Goal: Task Accomplishment & Management: Use online tool/utility

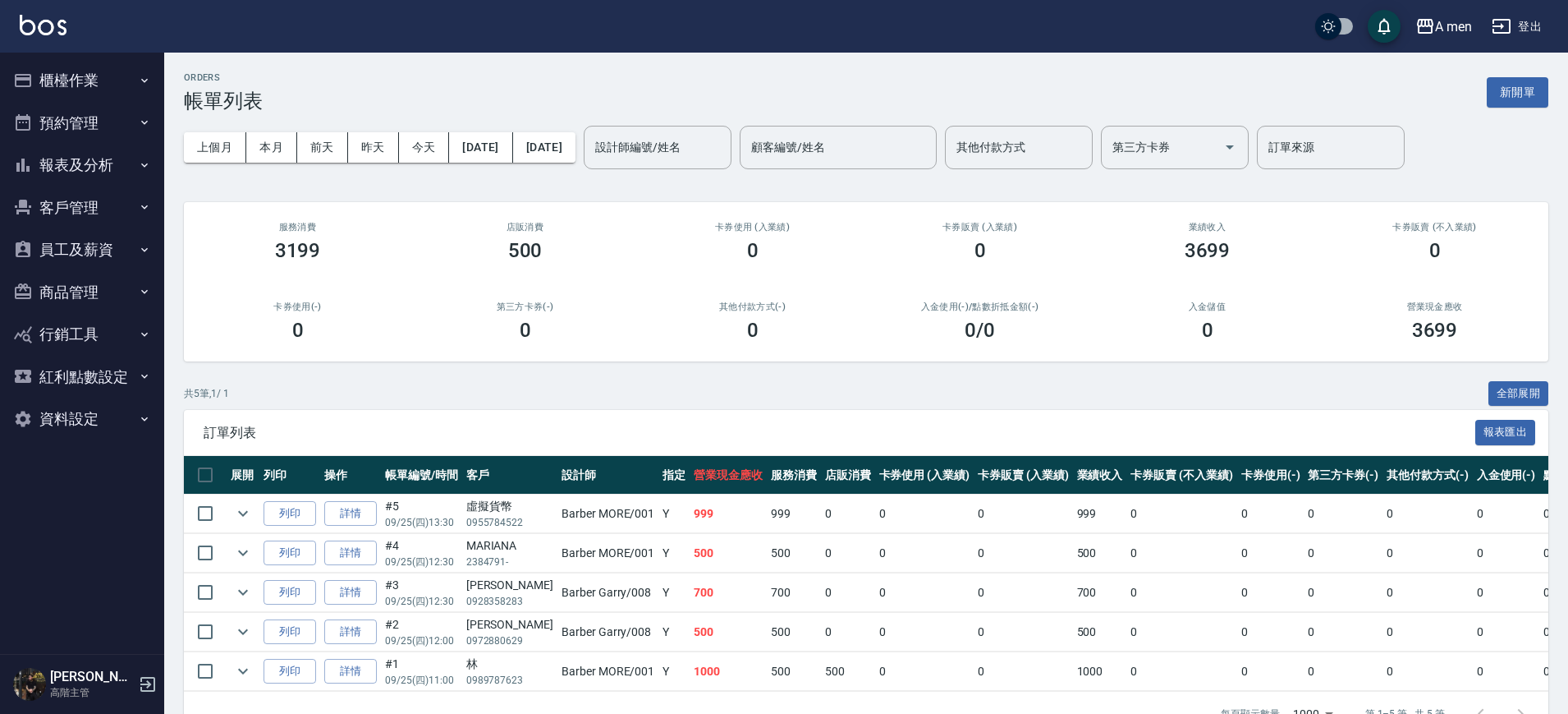
click at [85, 416] on button "資料設定" at bounding box center [83, 418] width 151 height 43
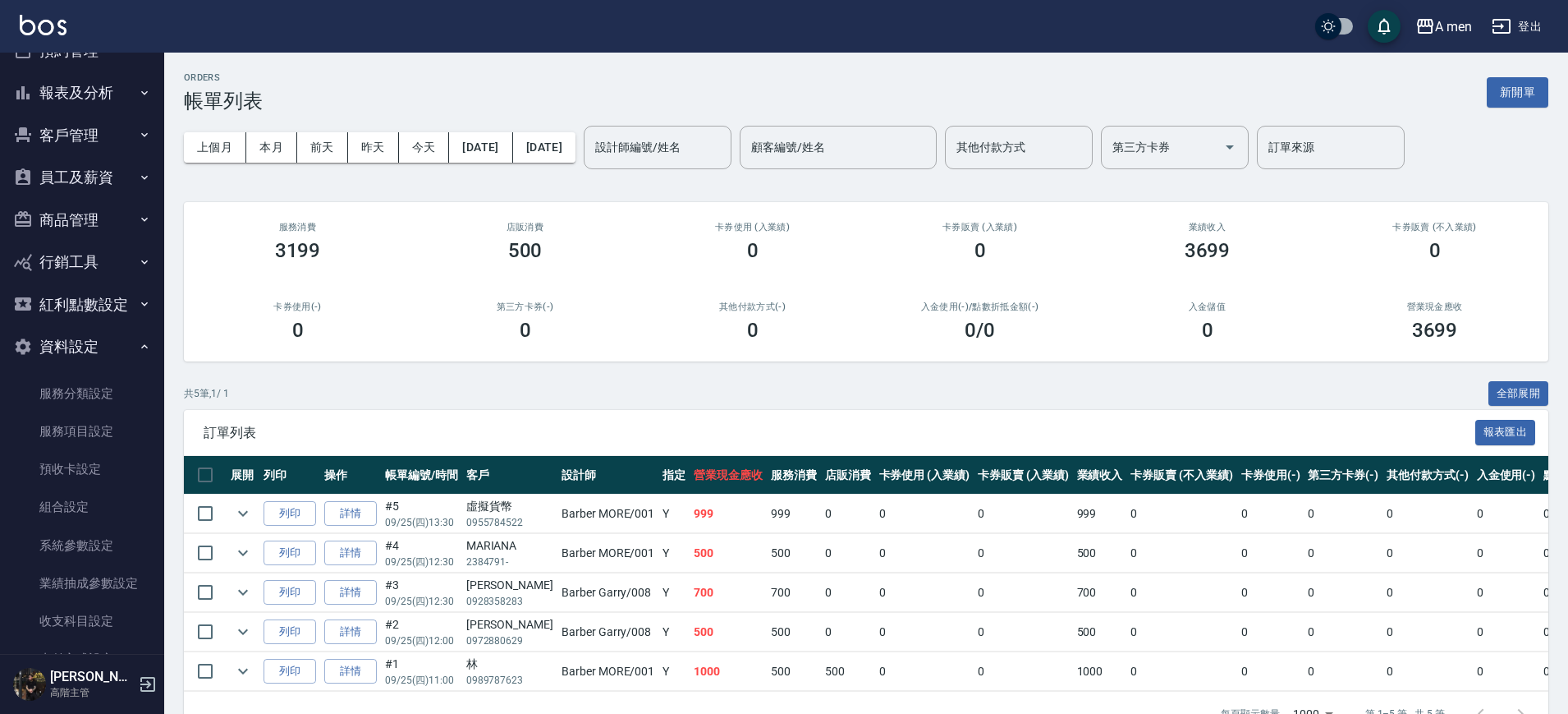
scroll to position [103, 0]
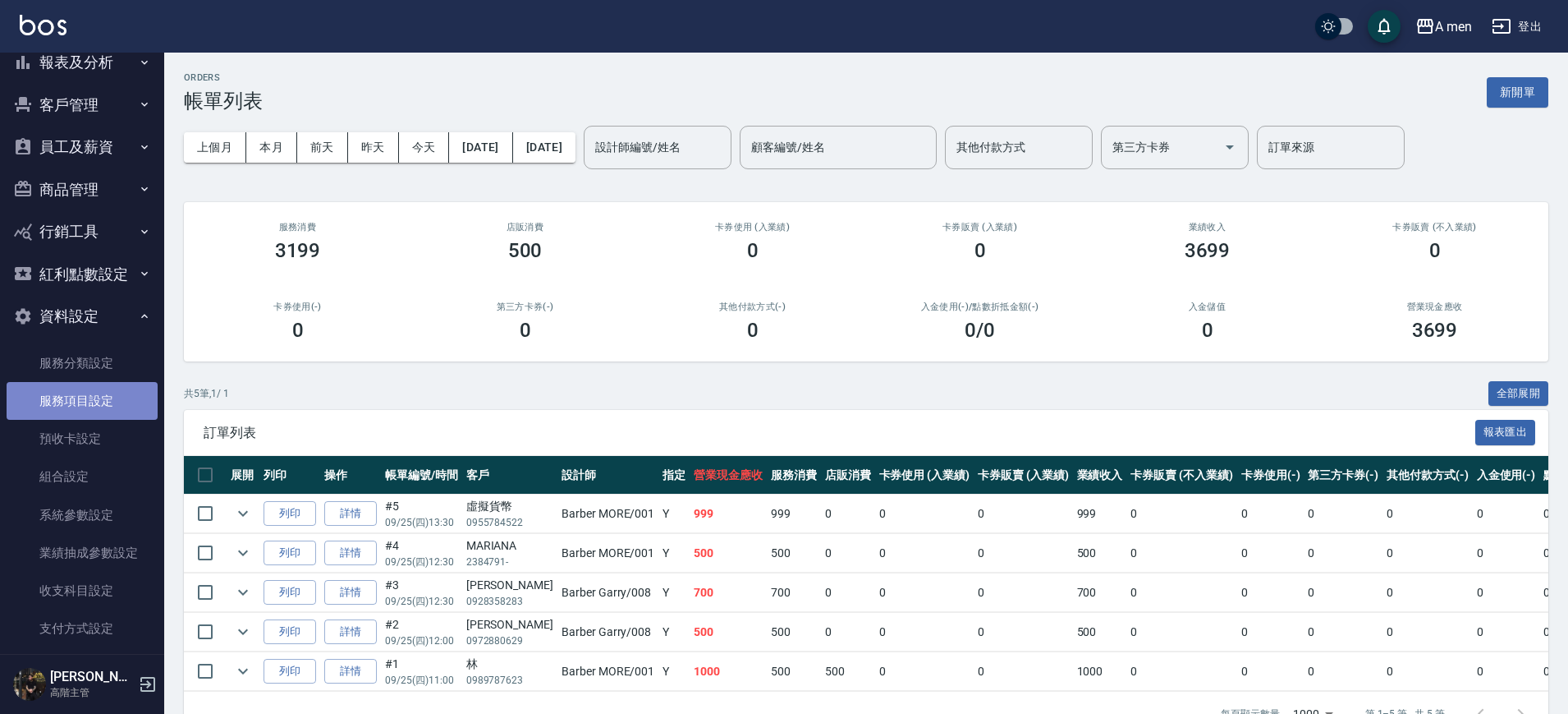
click at [88, 408] on link "服務項目設定" at bounding box center [83, 400] width 151 height 37
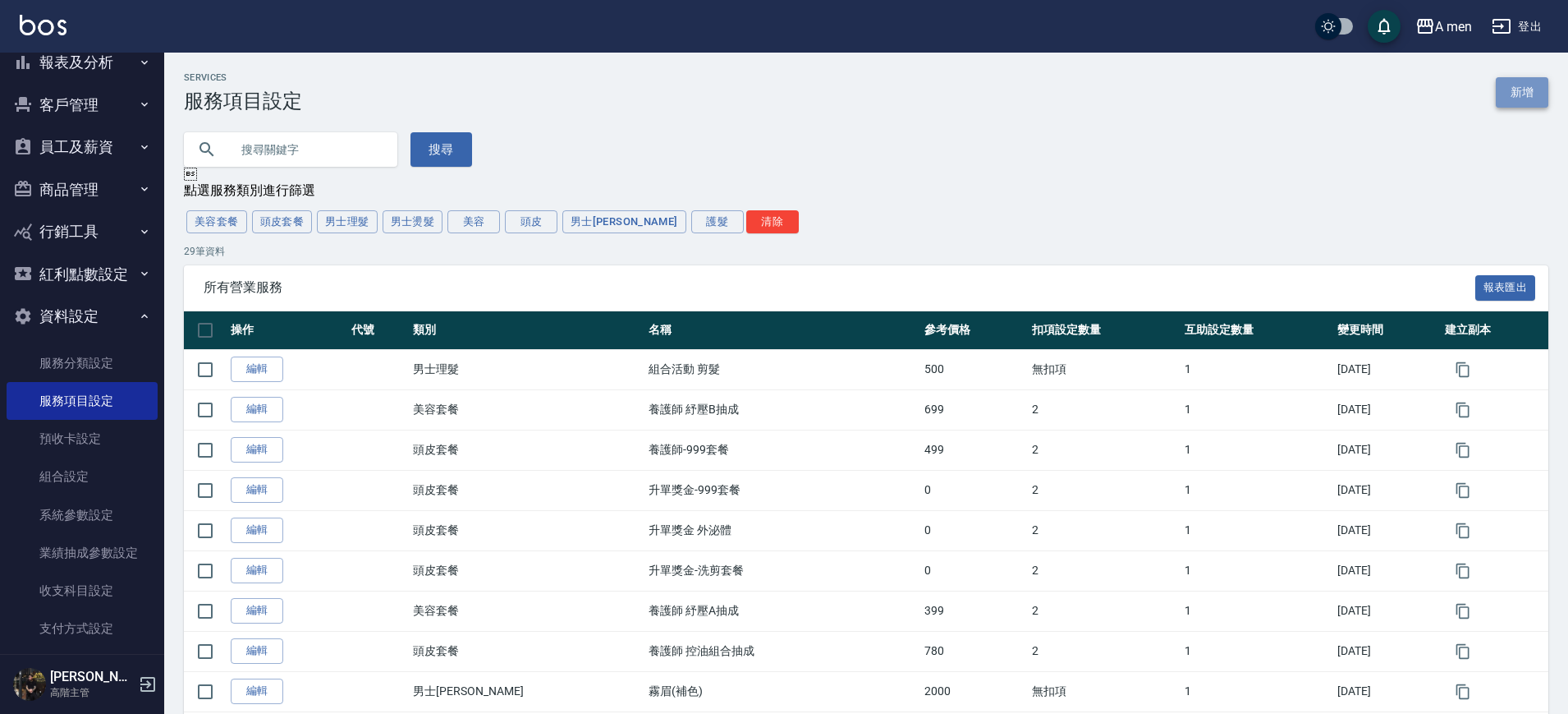
click at [1504, 99] on link "新增" at bounding box center [1521, 92] width 52 height 30
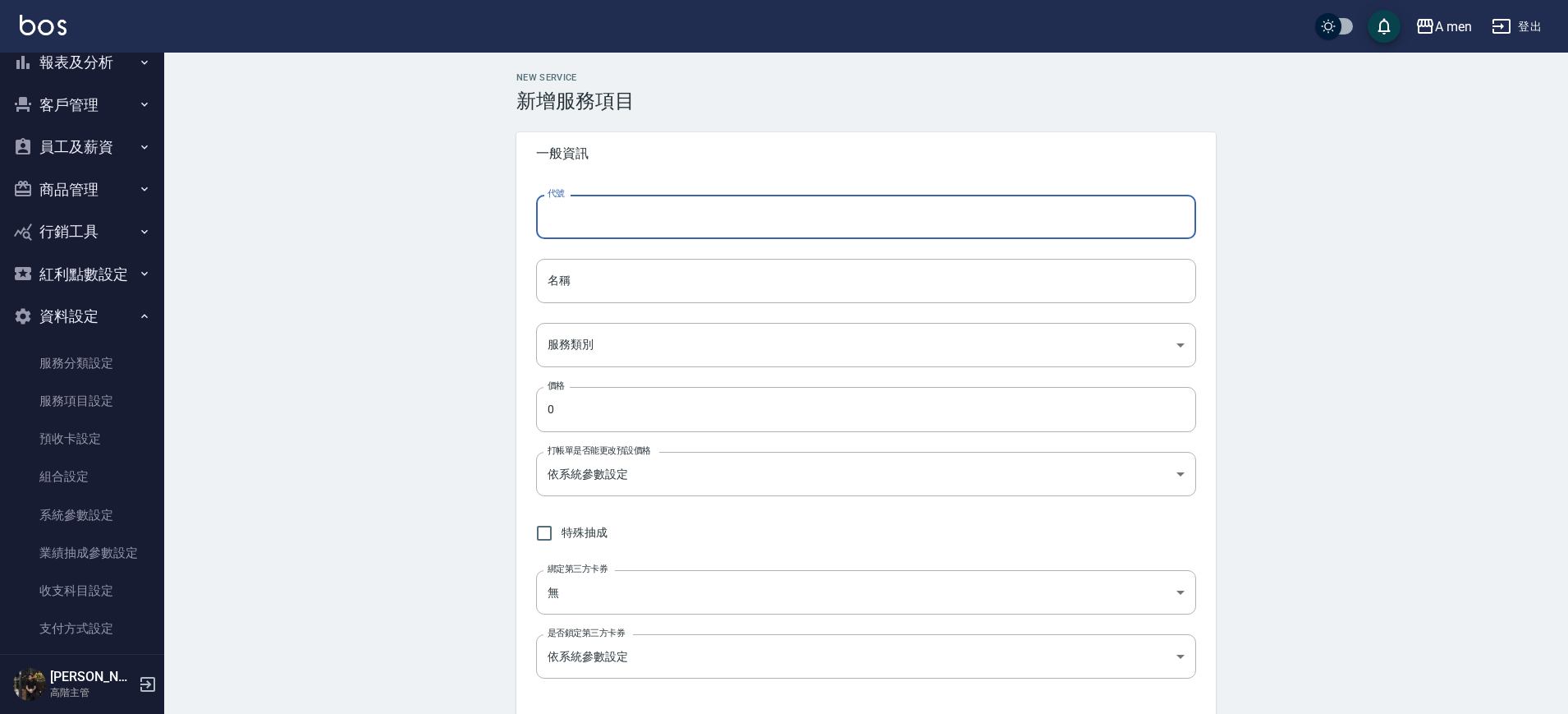
click at [606, 207] on input "代號" at bounding box center [866, 217] width 660 height 44
type input "ㄏ"
type input "h"
type input "H"
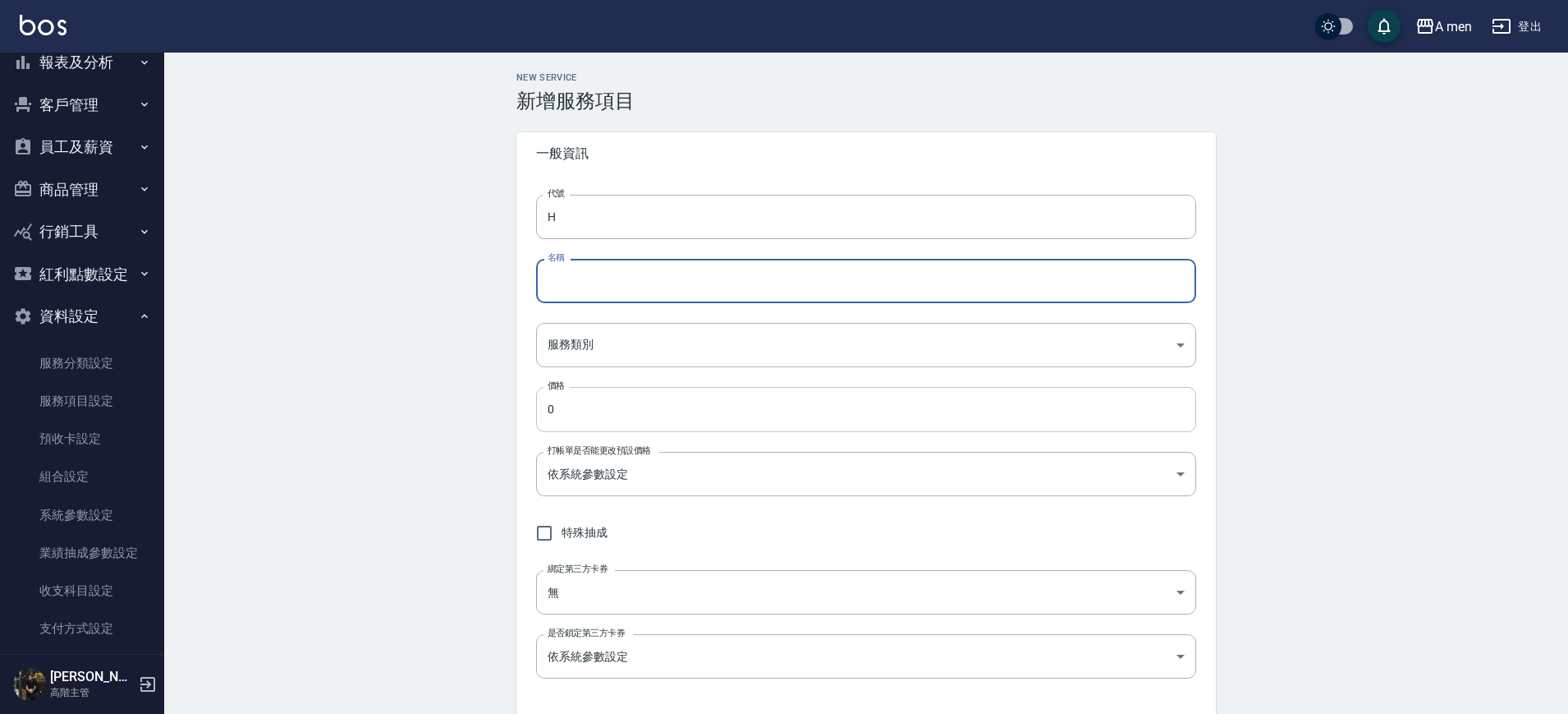
type input "c"
type input "韓式修容"
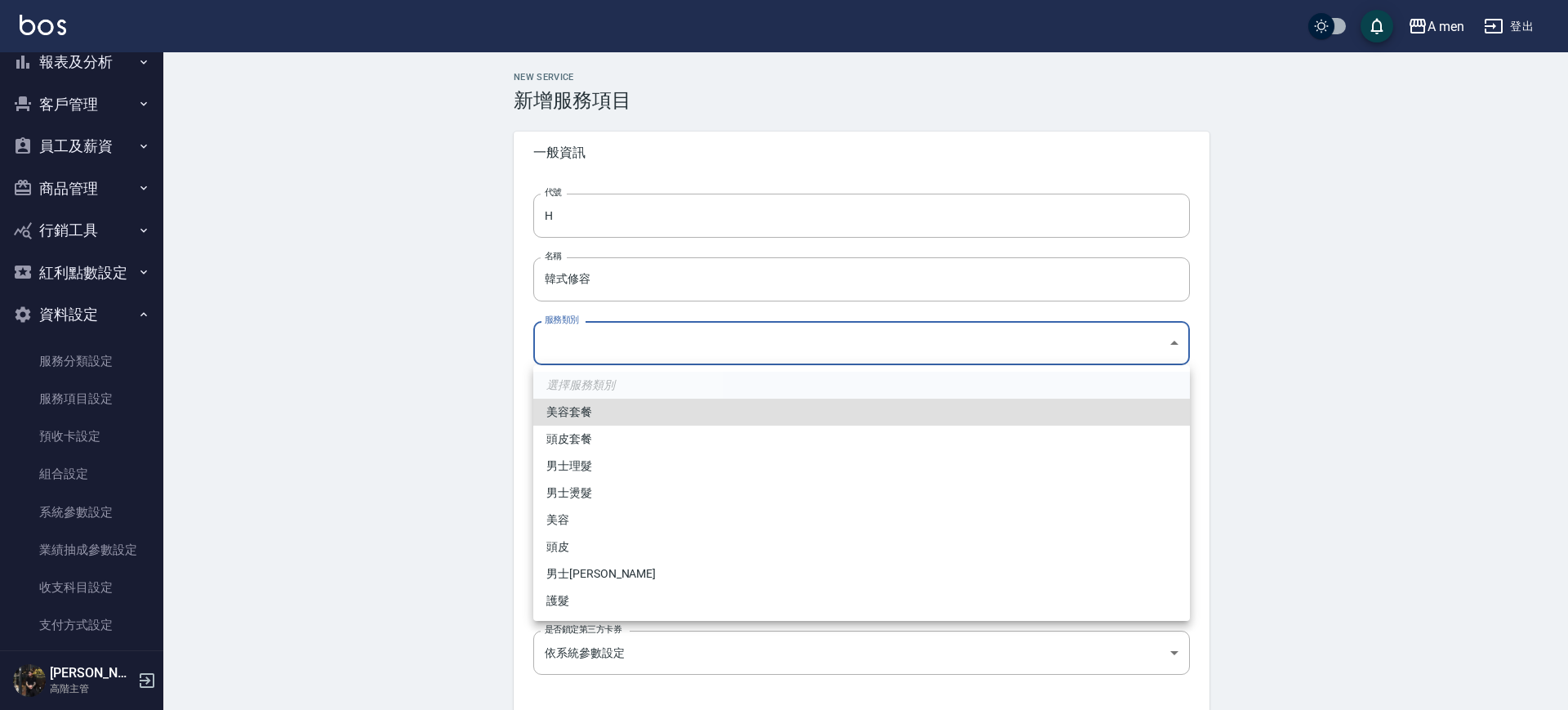
click at [589, 343] on body "A men 登出 櫃檯作業 打帳單 帳單列表 營業儀表板 現金收支登錄 高階收支登錄 材料自購登錄 每日結帳 排班表 現場電腦打卡 掃碼打卡 預約管理 預約管…" at bounding box center [784, 664] width 1568 height 1328
click at [609, 412] on li "美容套餐" at bounding box center [861, 412] width 656 height 27
type input "64e80314-dfcc-4bee-9a5d-62672624012d"
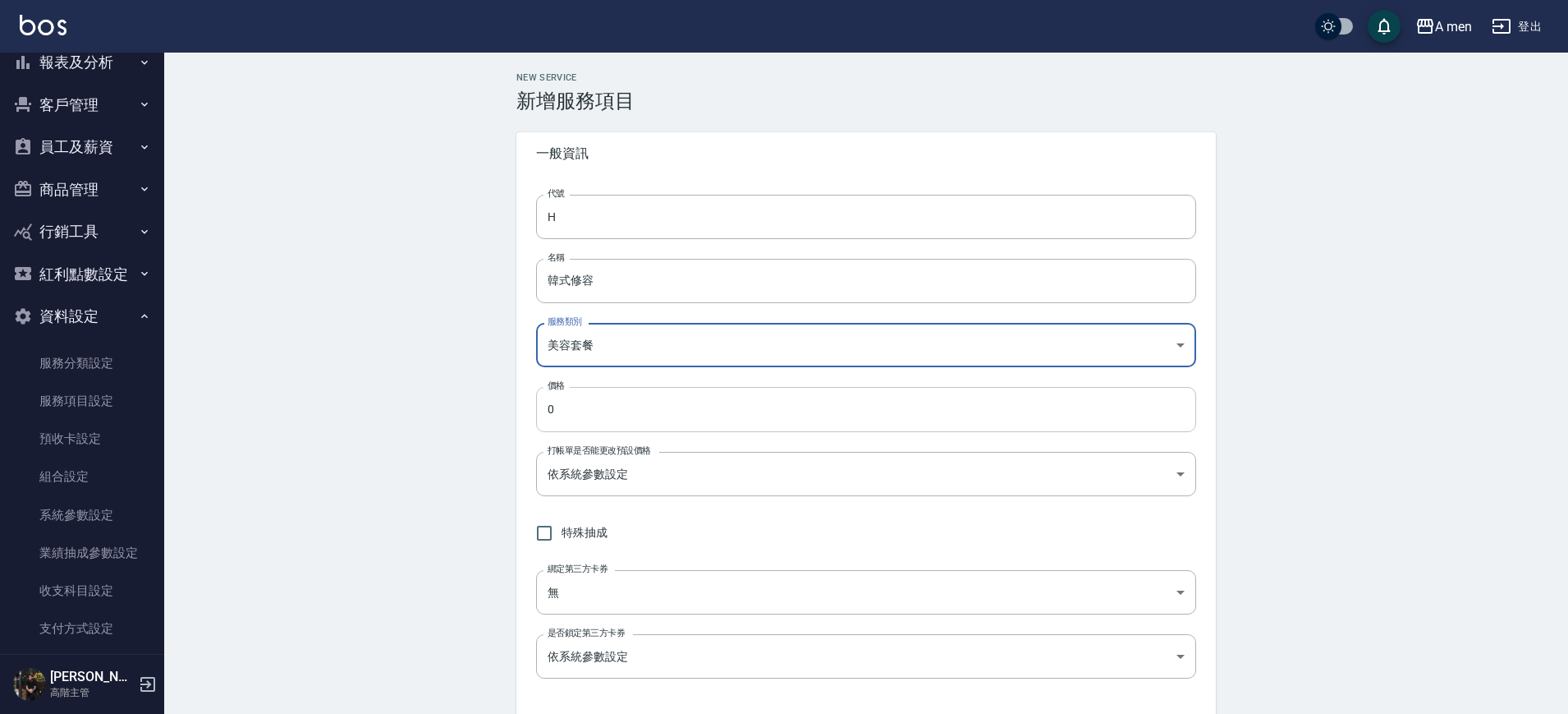
click at [595, 408] on input "0" at bounding box center [866, 409] width 660 height 44
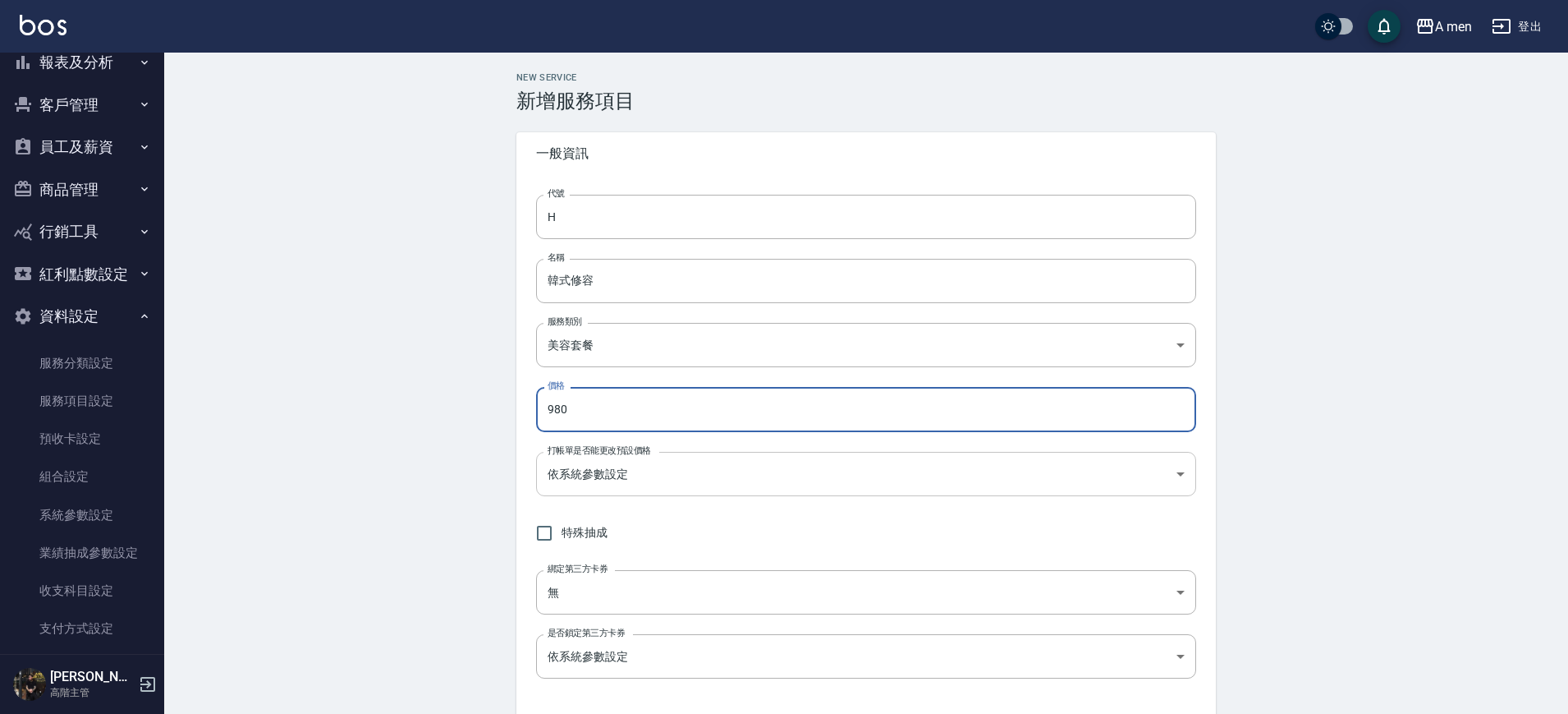
type input "980"
click at [618, 474] on body "A men 登出 櫃檯作業 打帳單 帳單列表 營業儀表板 現金收支登錄 高階收支登錄 材料自購登錄 每日結帳 排班表 現場電腦打卡 掃碼打卡 預約管理 預約管…" at bounding box center [784, 668] width 1568 height 1336
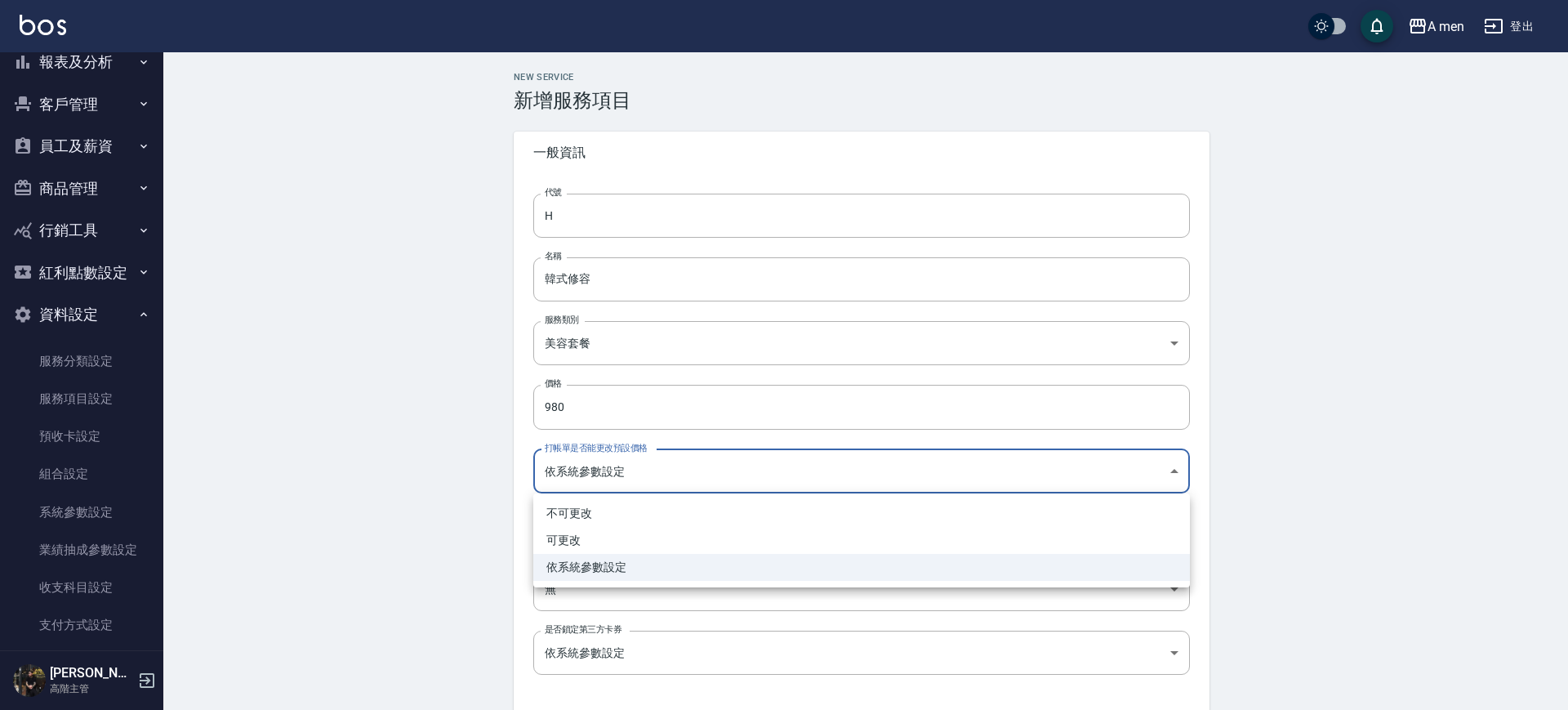
click at [615, 471] on div at bounding box center [784, 355] width 1568 height 710
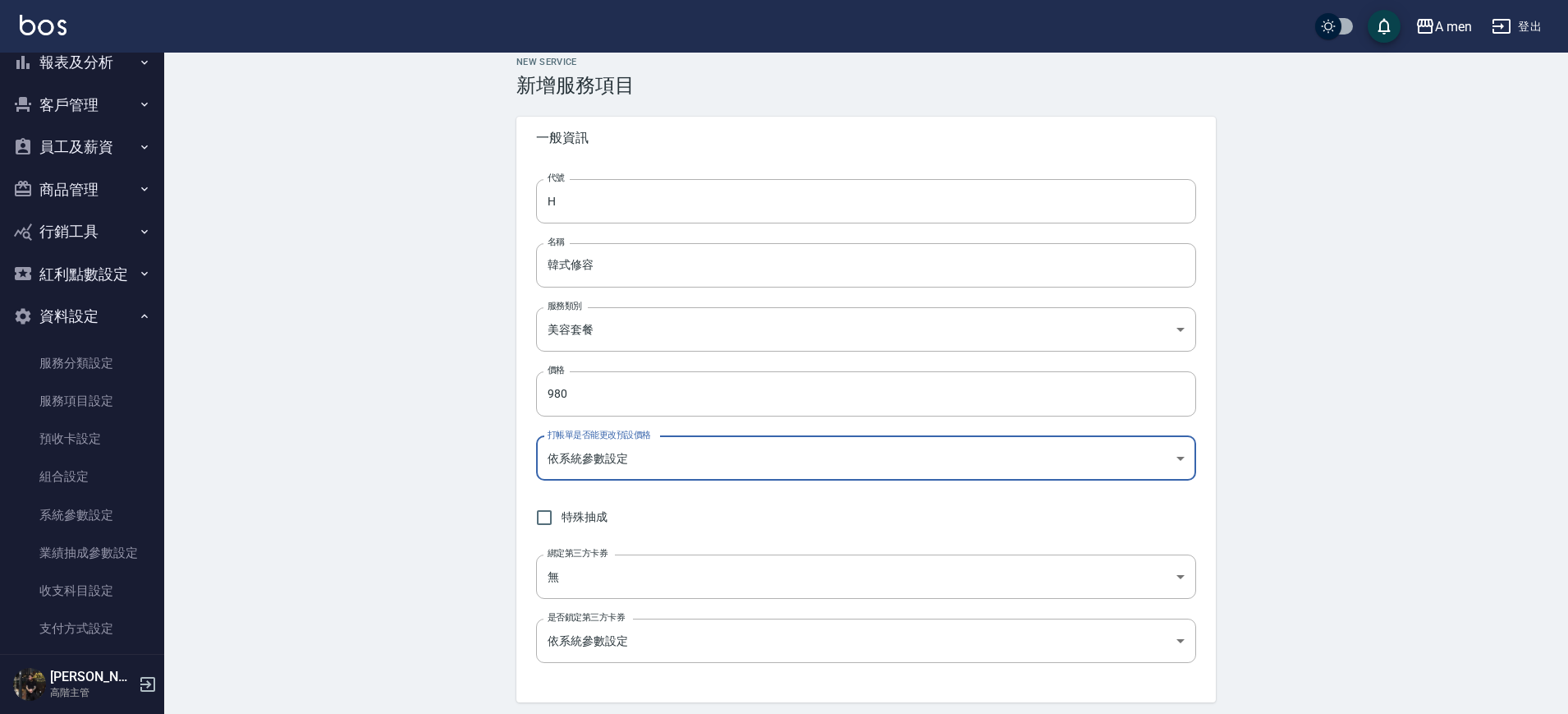
scroll to position [103, 0]
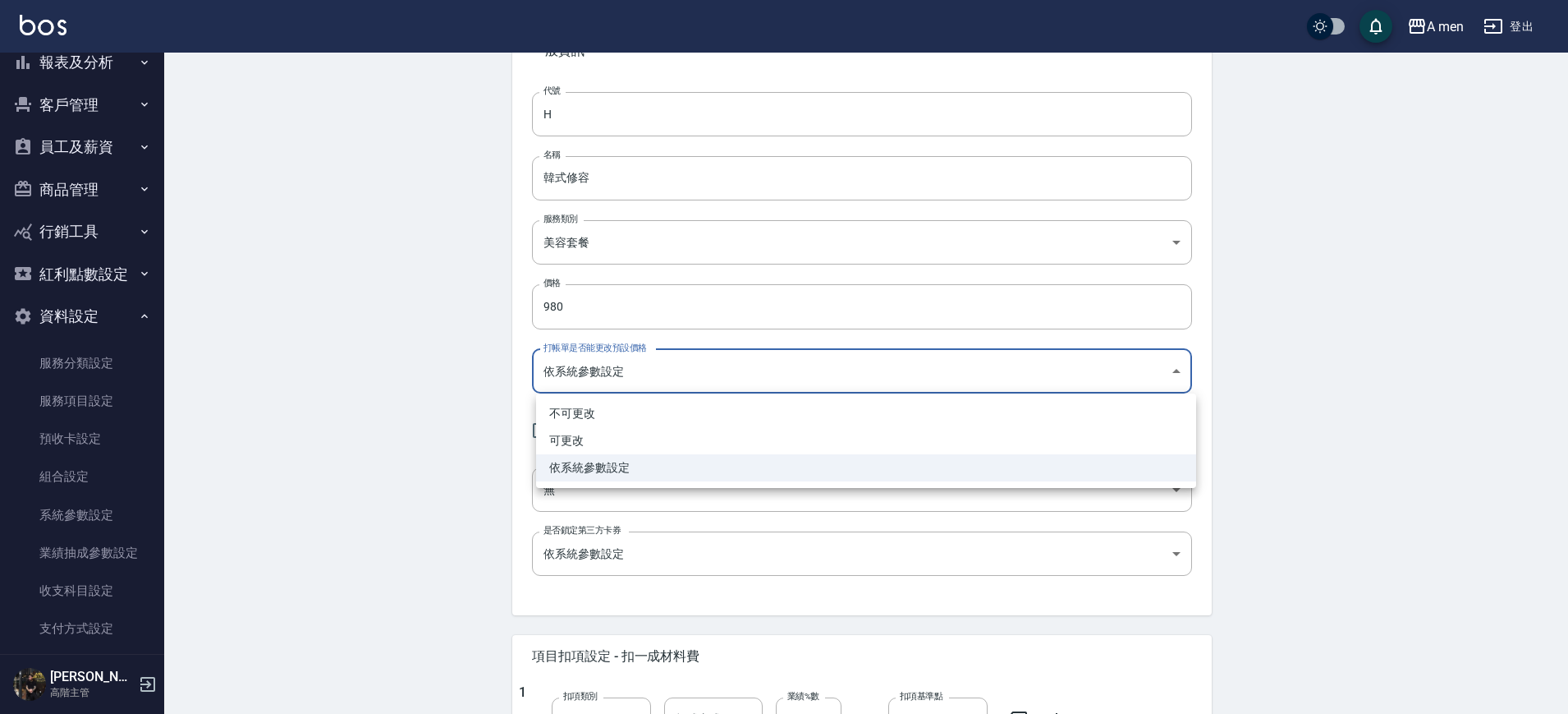
click at [659, 370] on body "A men 登出 櫃檯作業 打帳單 帳單列表 營業儀表板 現金收支登錄 高階收支登錄 材料自購登錄 每日結帳 排班表 現場電腦打卡 掃碼打卡 預約管理 預約管…" at bounding box center [784, 565] width 1568 height 1336
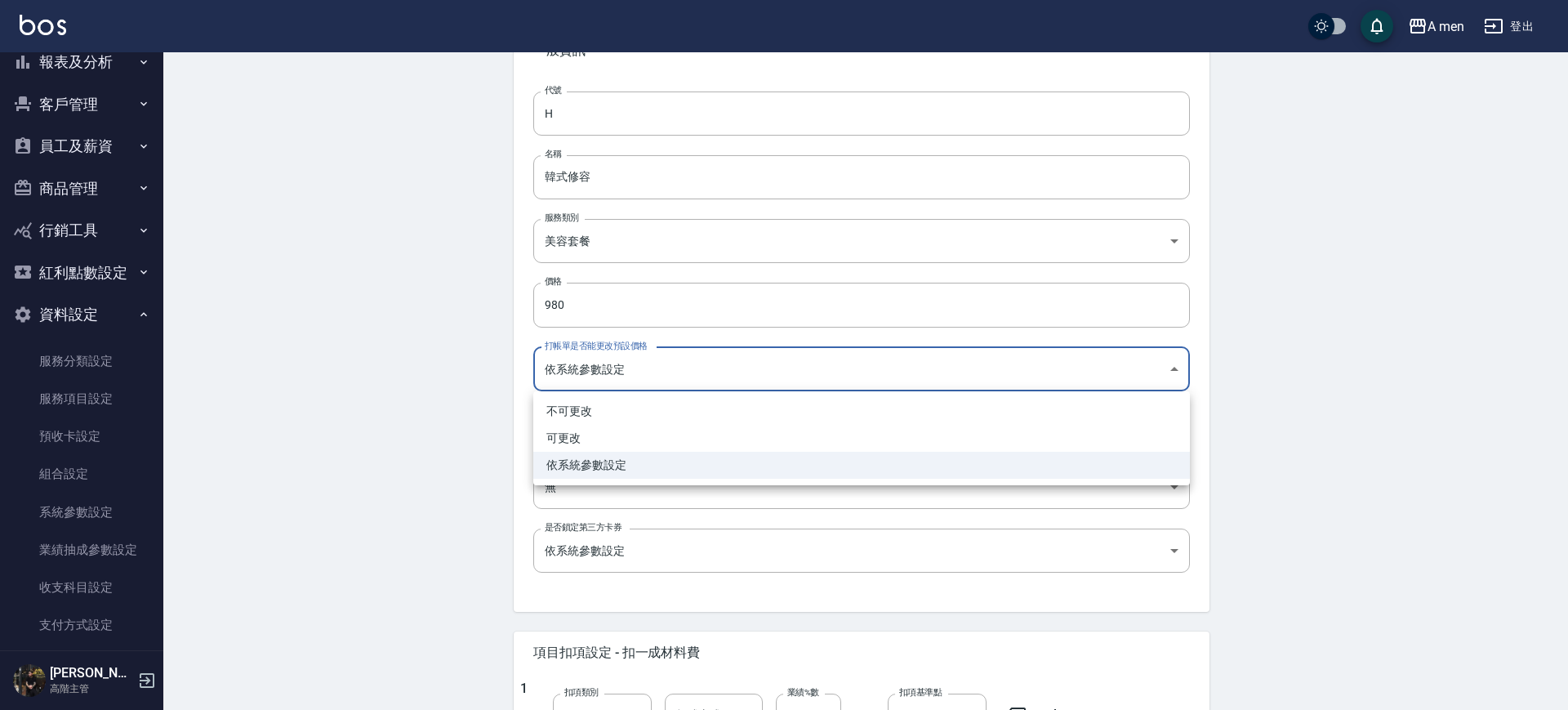
click at [640, 441] on li "可更改" at bounding box center [861, 438] width 656 height 27
type input "FALSE"
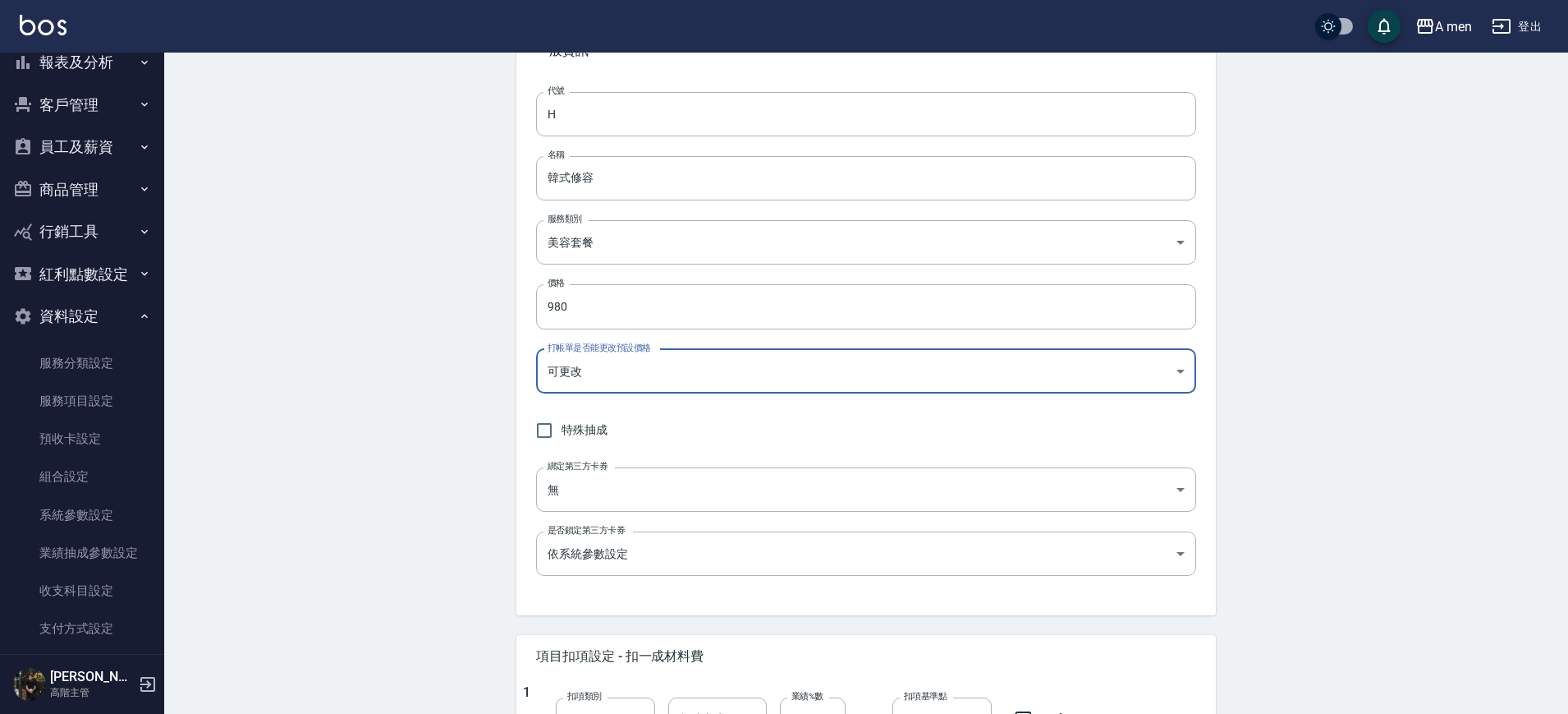
click at [405, 446] on div "New Service 新增服務項目 一般資訊 代號 H 代號 名稱 韓式修容 名稱 服務類別 美容套餐 64e80314-dfcc-4bee-9a5d-62…" at bounding box center [866, 591] width 1404 height 1284
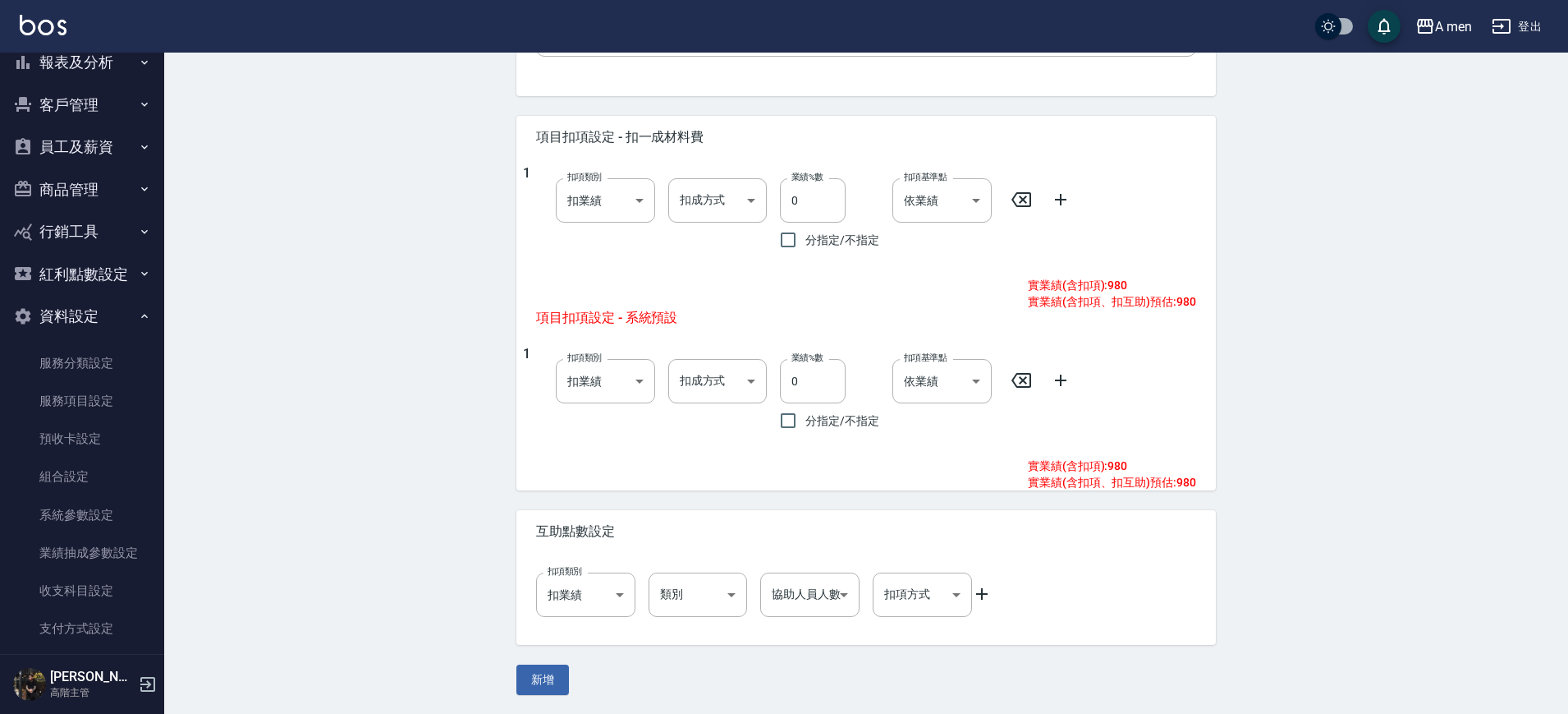
scroll to position [623, 0]
click at [822, 599] on body "A men 登出 櫃檯作業 打帳單 帳單列表 營業儀表板 現金收支登錄 高階收支登錄 材料自購登錄 每日結帳 排班表 現場電腦打卡 掃碼打卡 預約管理 預約管…" at bounding box center [784, 45] width 1568 height 1336
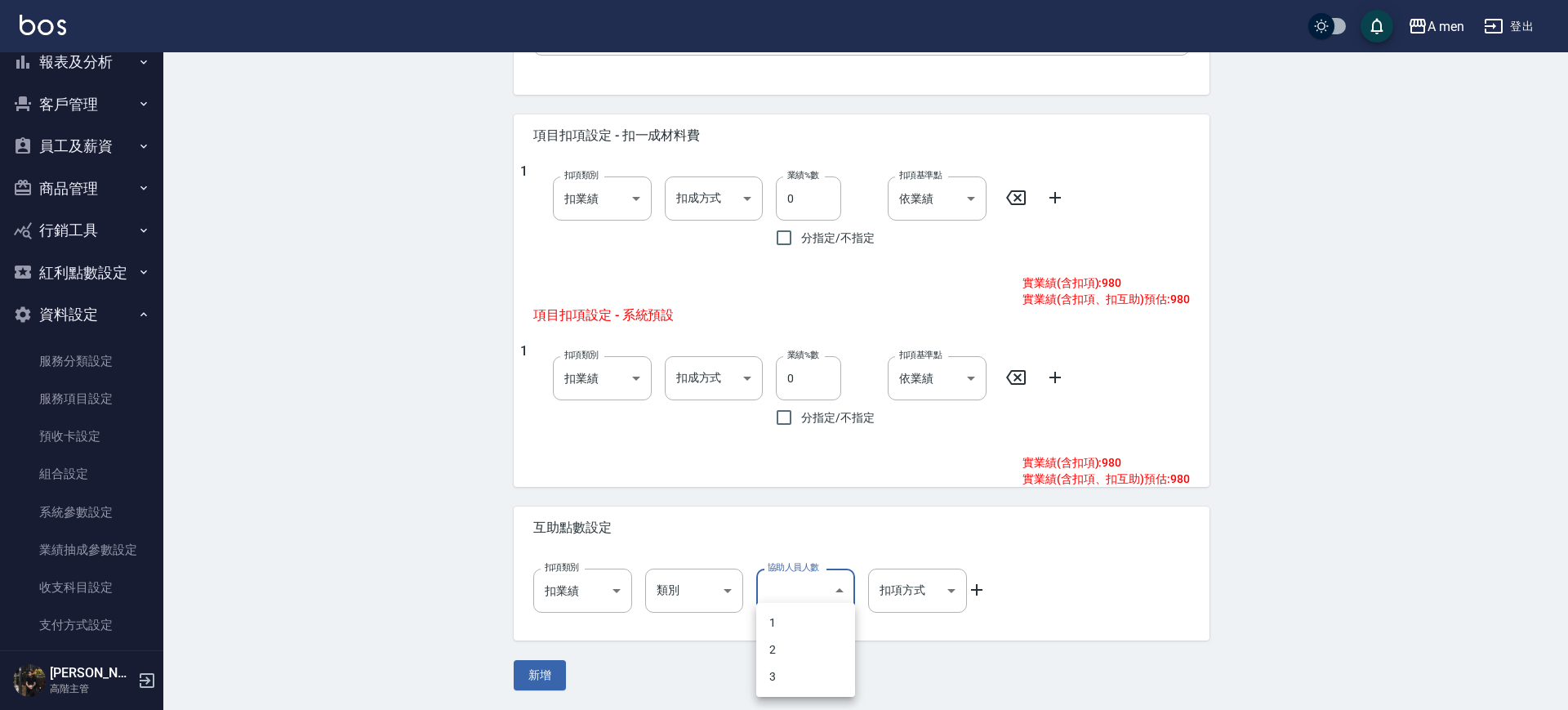
click at [805, 615] on li "1" at bounding box center [805, 622] width 99 height 27
type input "1"
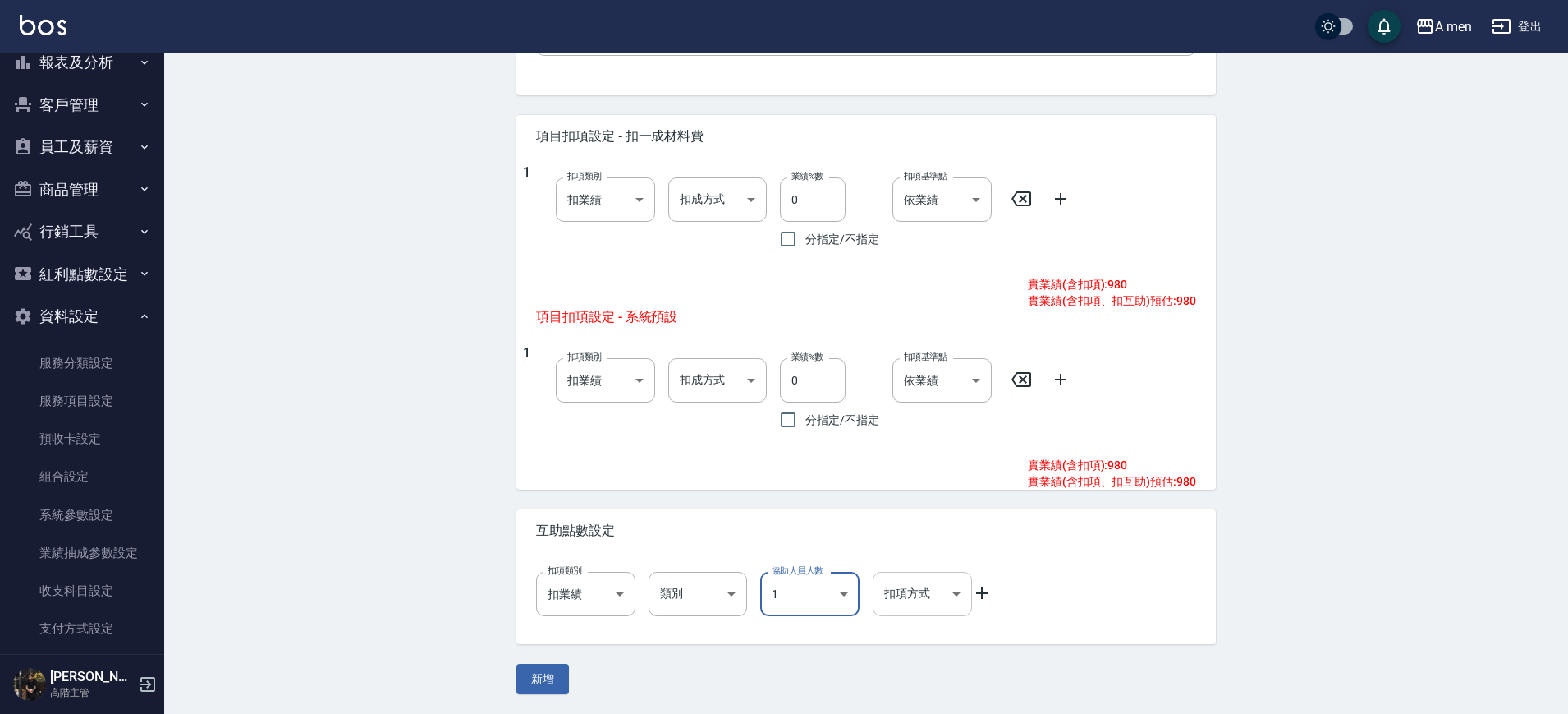
click at [900, 585] on body "A men 登出 櫃檯作業 打帳單 帳單列表 營業儀表板 現金收支登錄 高階收支登錄 材料自購登錄 每日結帳 排班表 現場電腦打卡 掃碼打卡 預約管理 預約管…" at bounding box center [784, 45] width 1568 height 1336
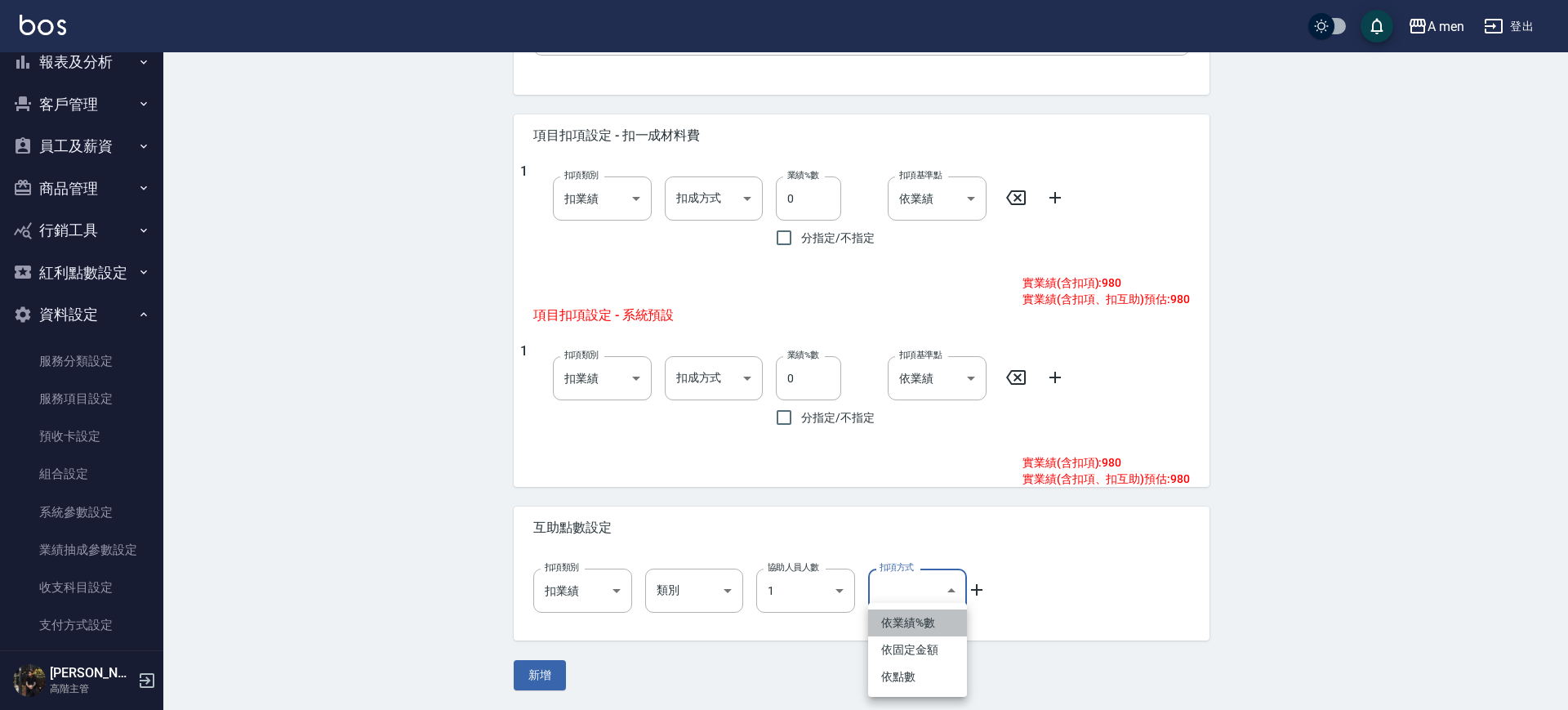
click at [914, 629] on li "依業績%數" at bounding box center [918, 622] width 99 height 27
type input "業績%數"
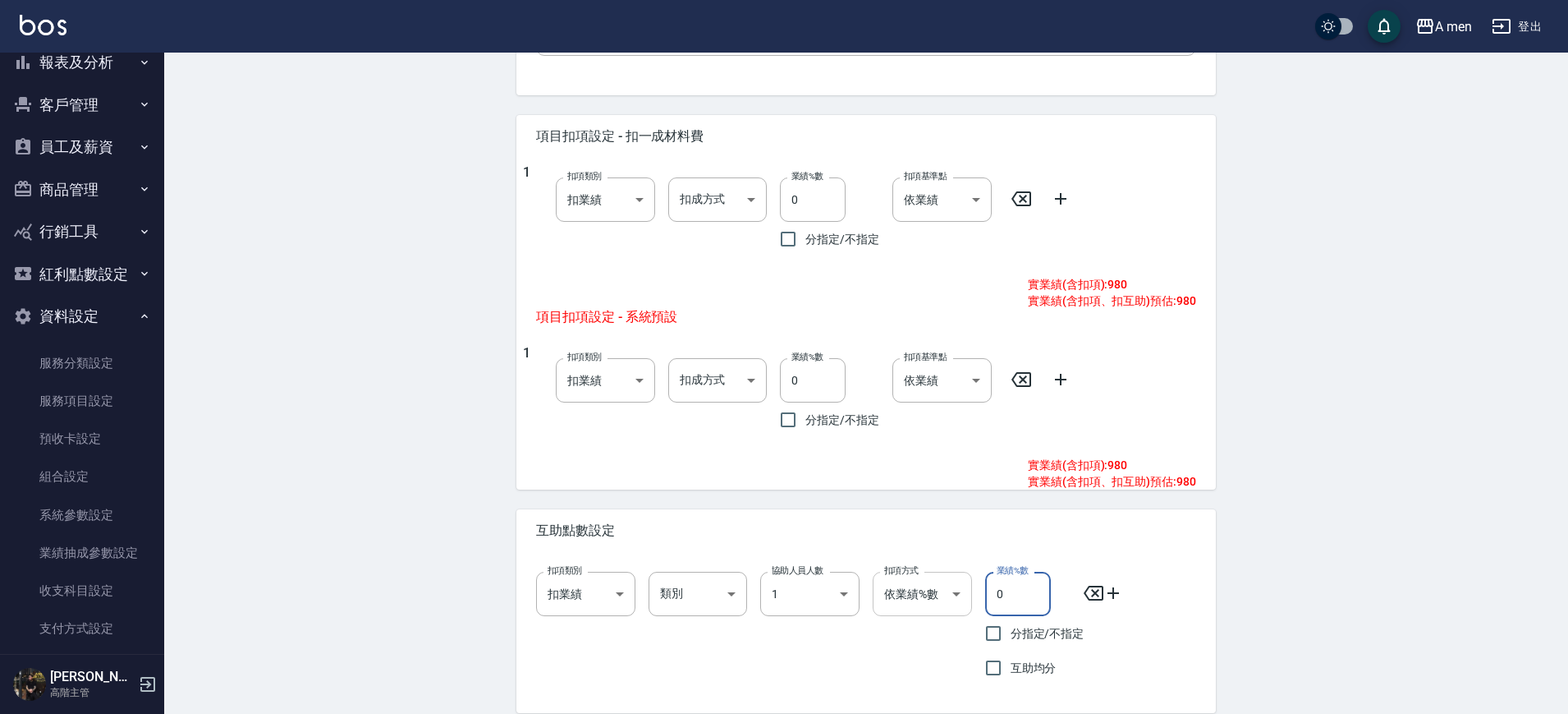
drag, startPoint x: 1007, startPoint y: 595, endPoint x: 934, endPoint y: 577, distance: 75.2
click at [934, 577] on div "扣項類別 扣業績 onSales 扣項類別 類別 ​ 類別 協助人員人數 1 1 協助人員人數 扣項方式 依業績%數 業績%數 扣項方式 業績%數 0 業績%…" at bounding box center [859, 621] width 673 height 126
type input "0"
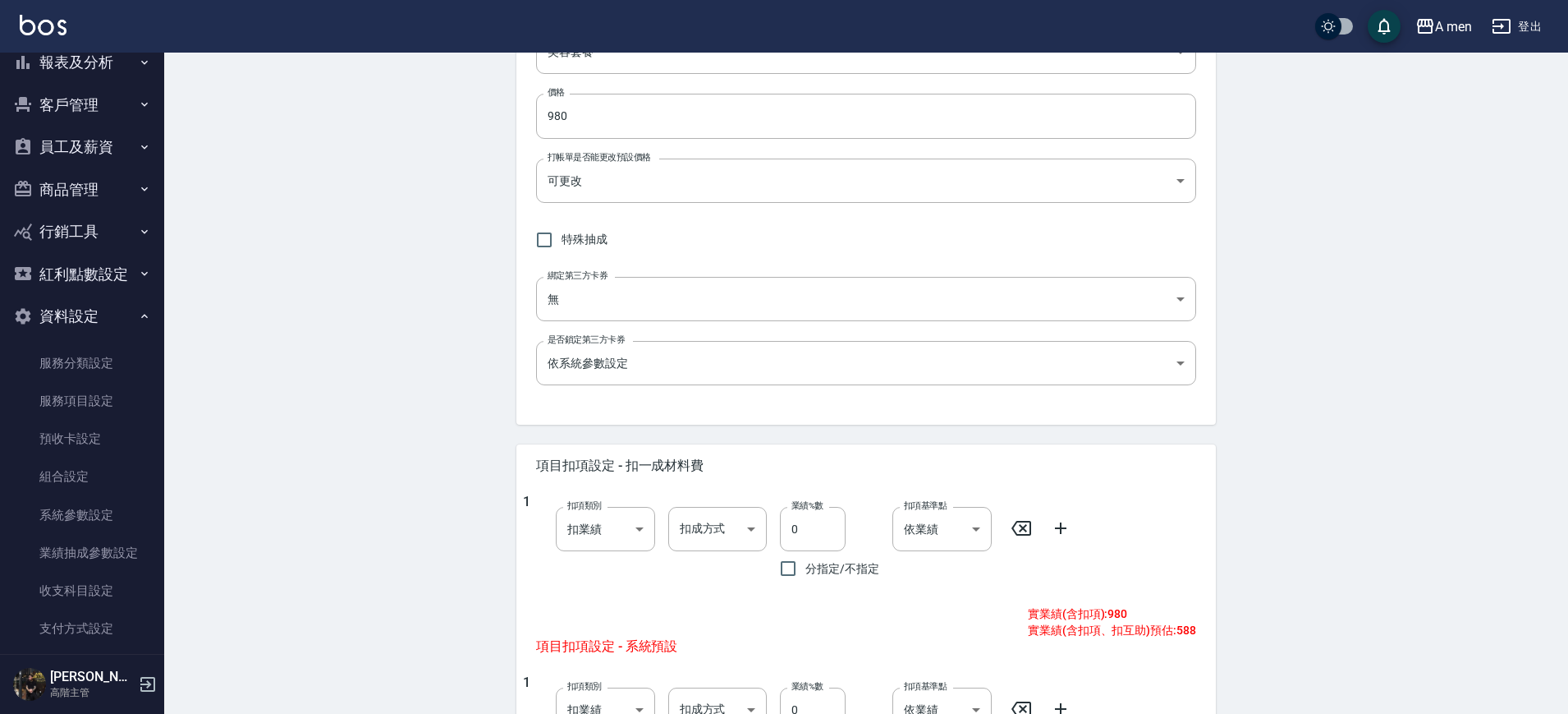
scroll to position [103, 0]
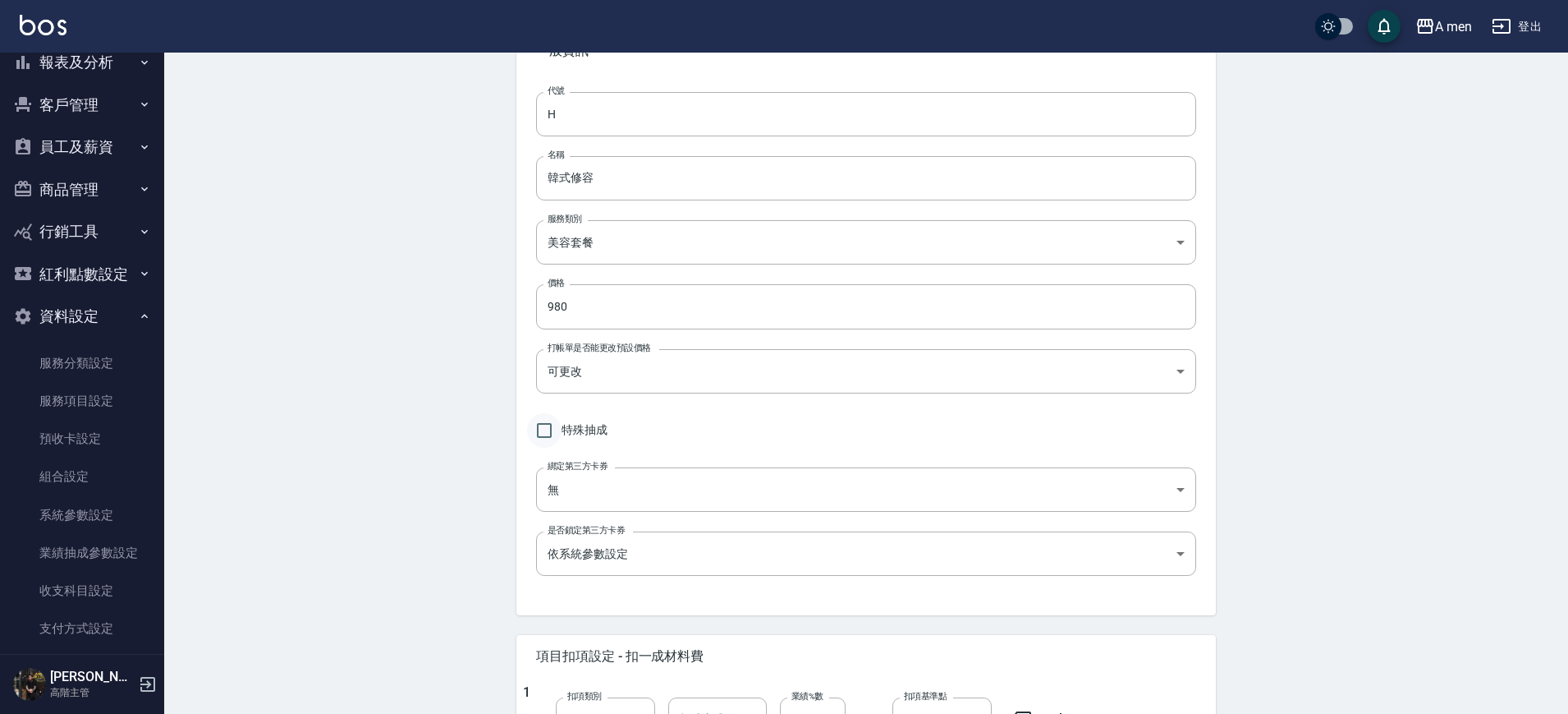
type input "40"
click at [545, 432] on input "特殊抽成" at bounding box center [544, 430] width 35 height 35
checkbox input "true"
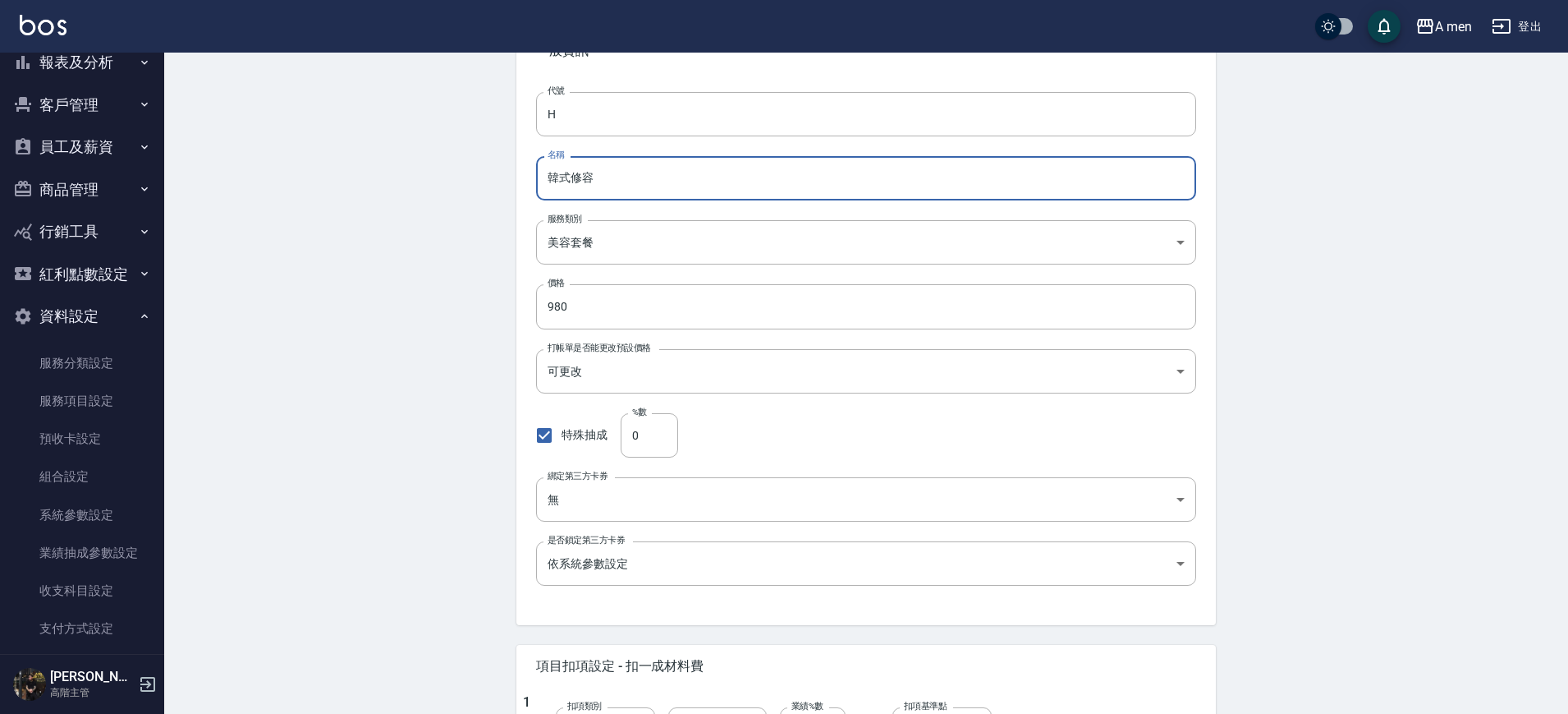
click at [544, 179] on input "韓式修容" at bounding box center [866, 177] width 660 height 44
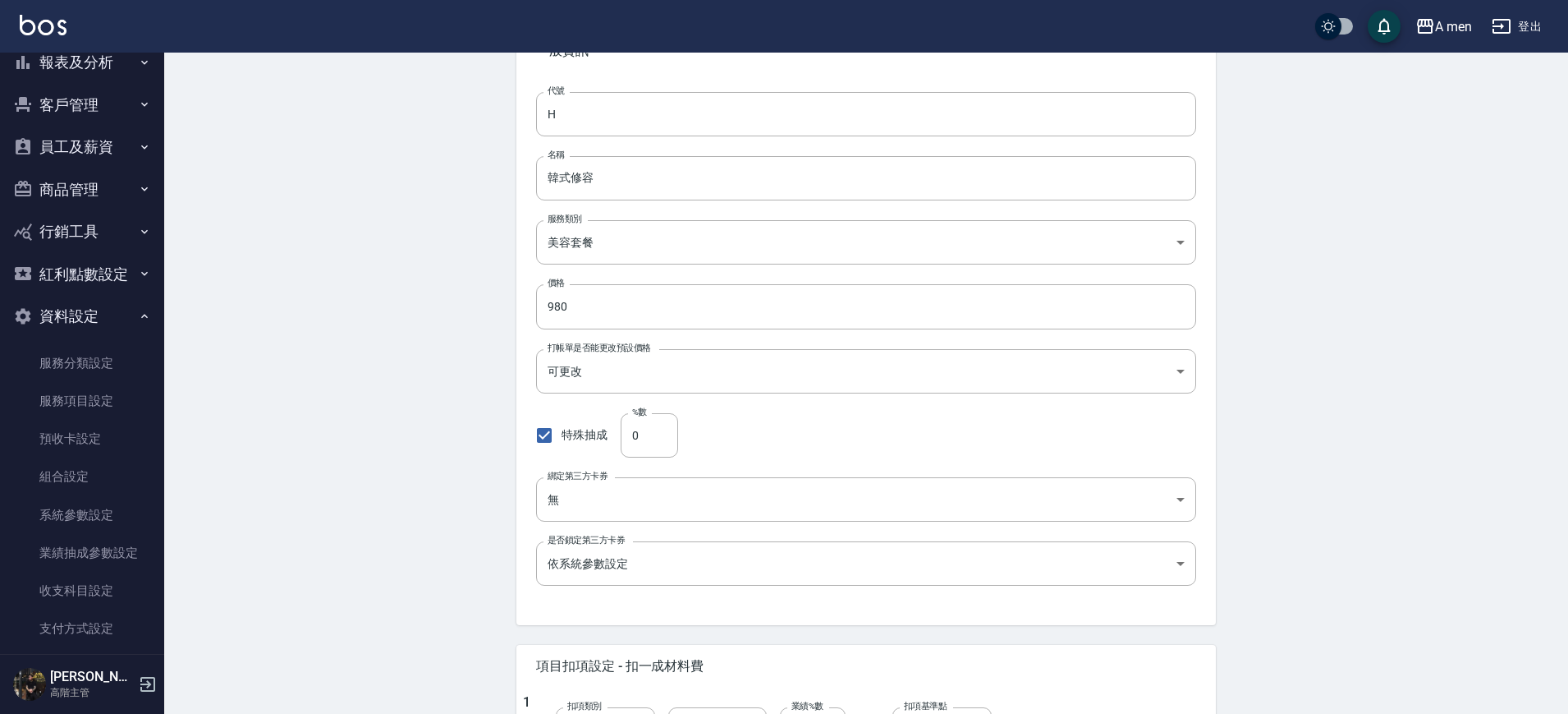
click at [715, 437] on div "特殊抽成 %數 0 %數" at bounding box center [866, 435] width 660 height 44
click at [734, 176] on input "韓式修容" at bounding box center [866, 177] width 660 height 44
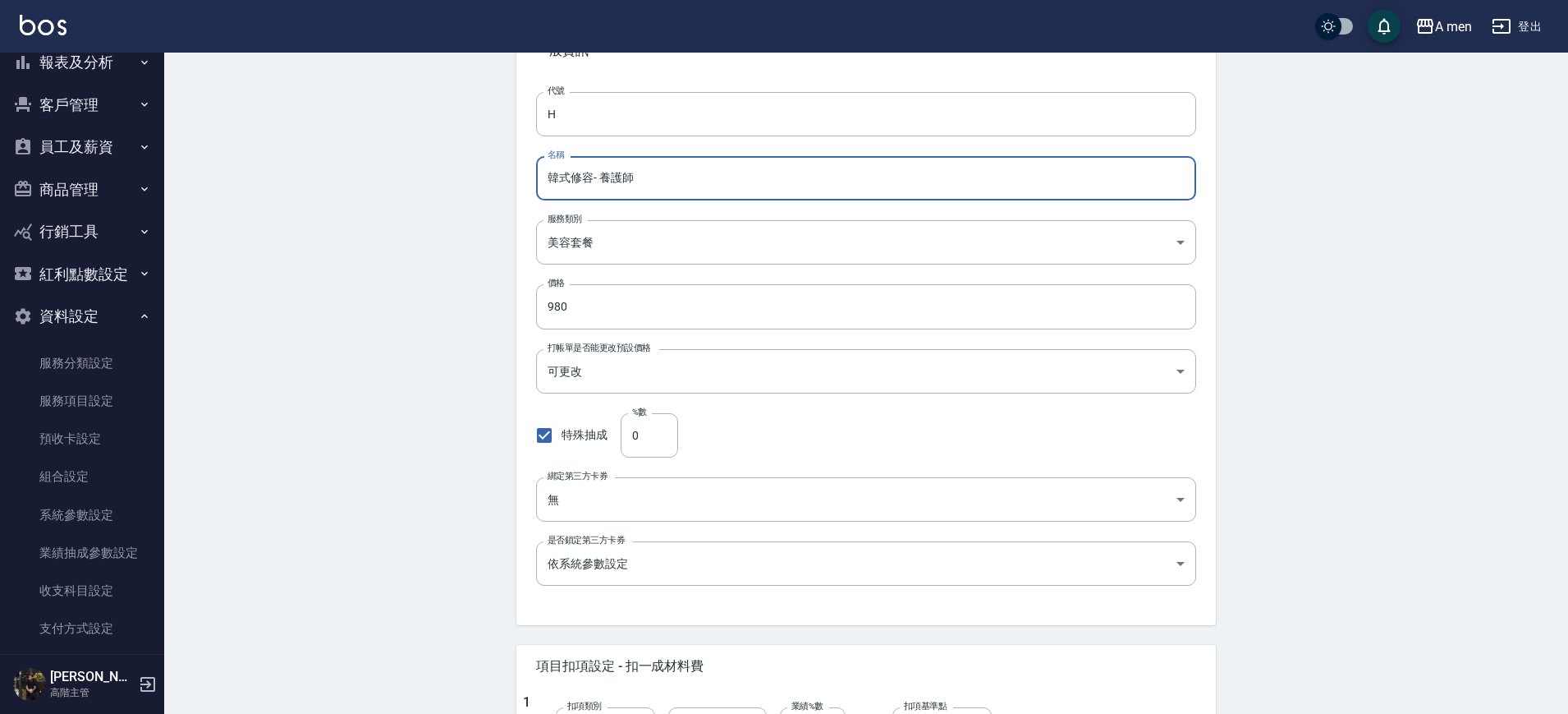
type input "韓式修容- 養護師"
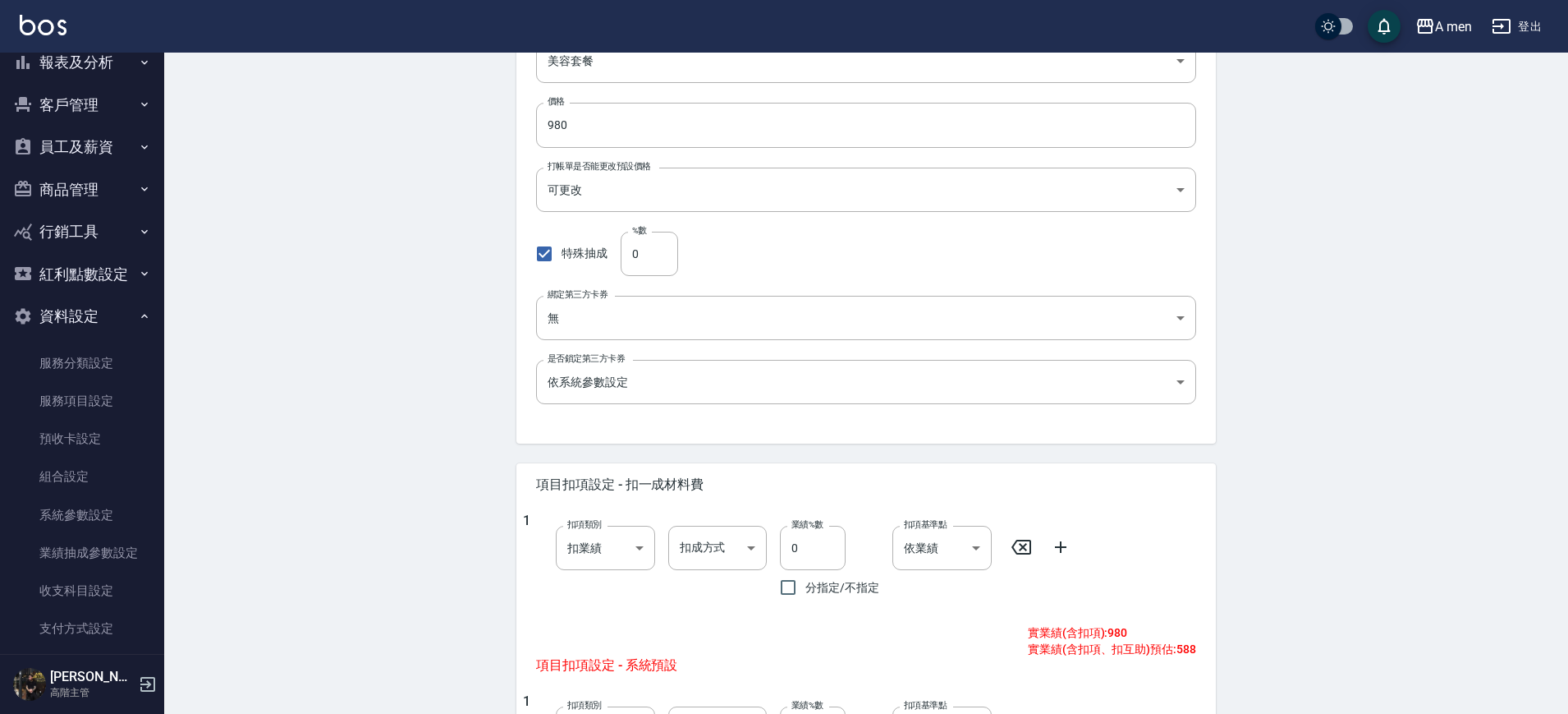
scroll to position [410, 0]
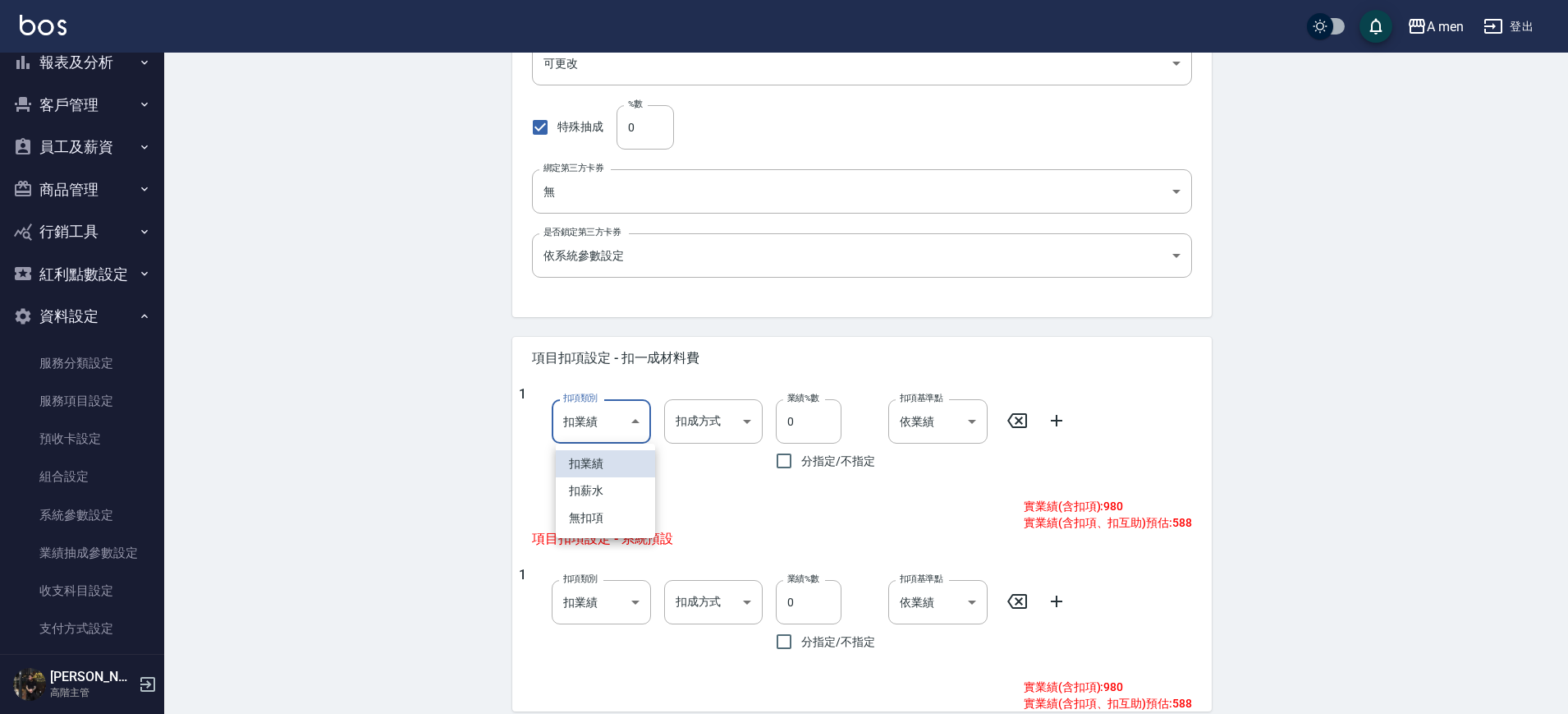
click at [596, 423] on body "A men 登出 櫃檯作業 打帳單 帳單列表 營業儀表板 現金收支登錄 高階收支登錄 材料自購登錄 每日結帳 排班表 現場電腦打卡 掃碼打卡 預約管理 預約管…" at bounding box center [784, 297] width 1568 height 1415
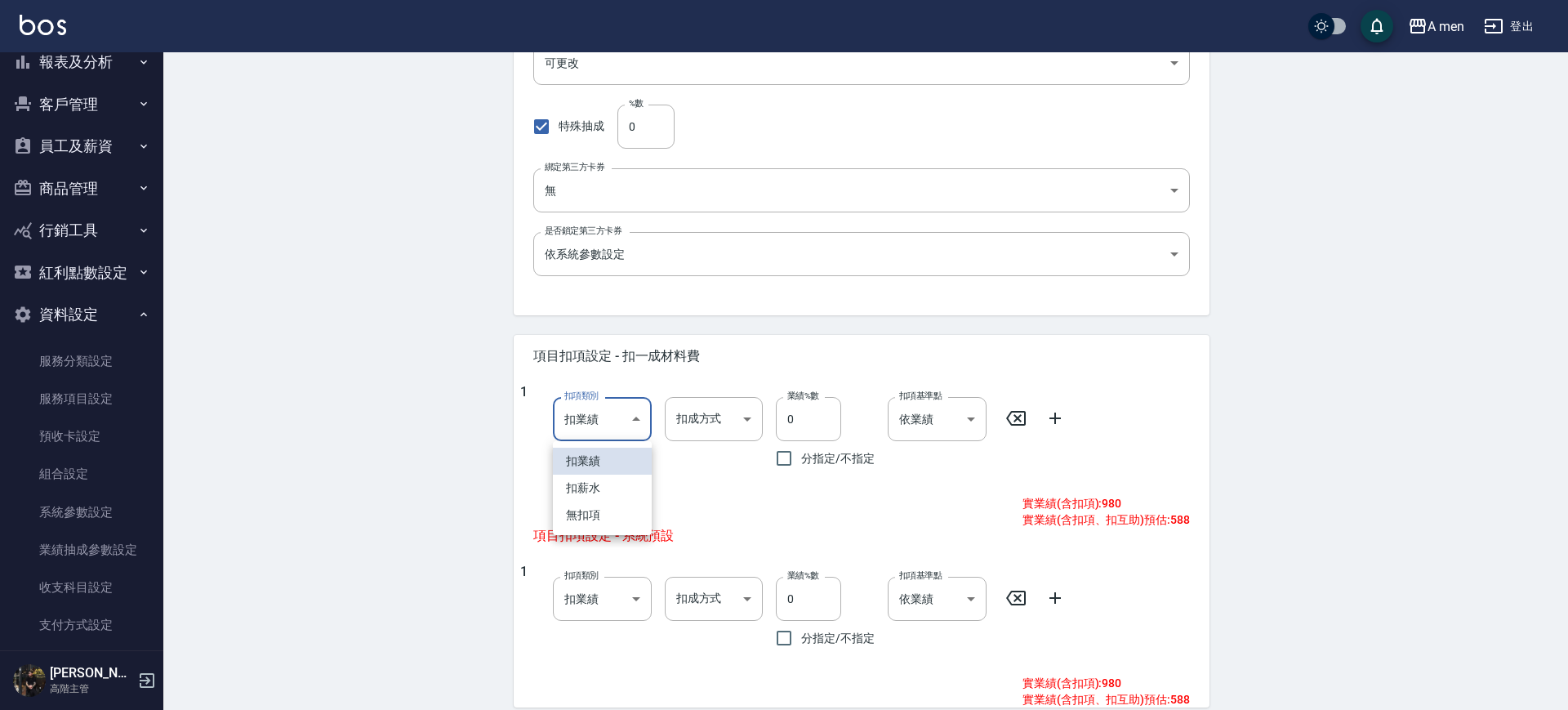
click at [605, 412] on div at bounding box center [784, 355] width 1568 height 710
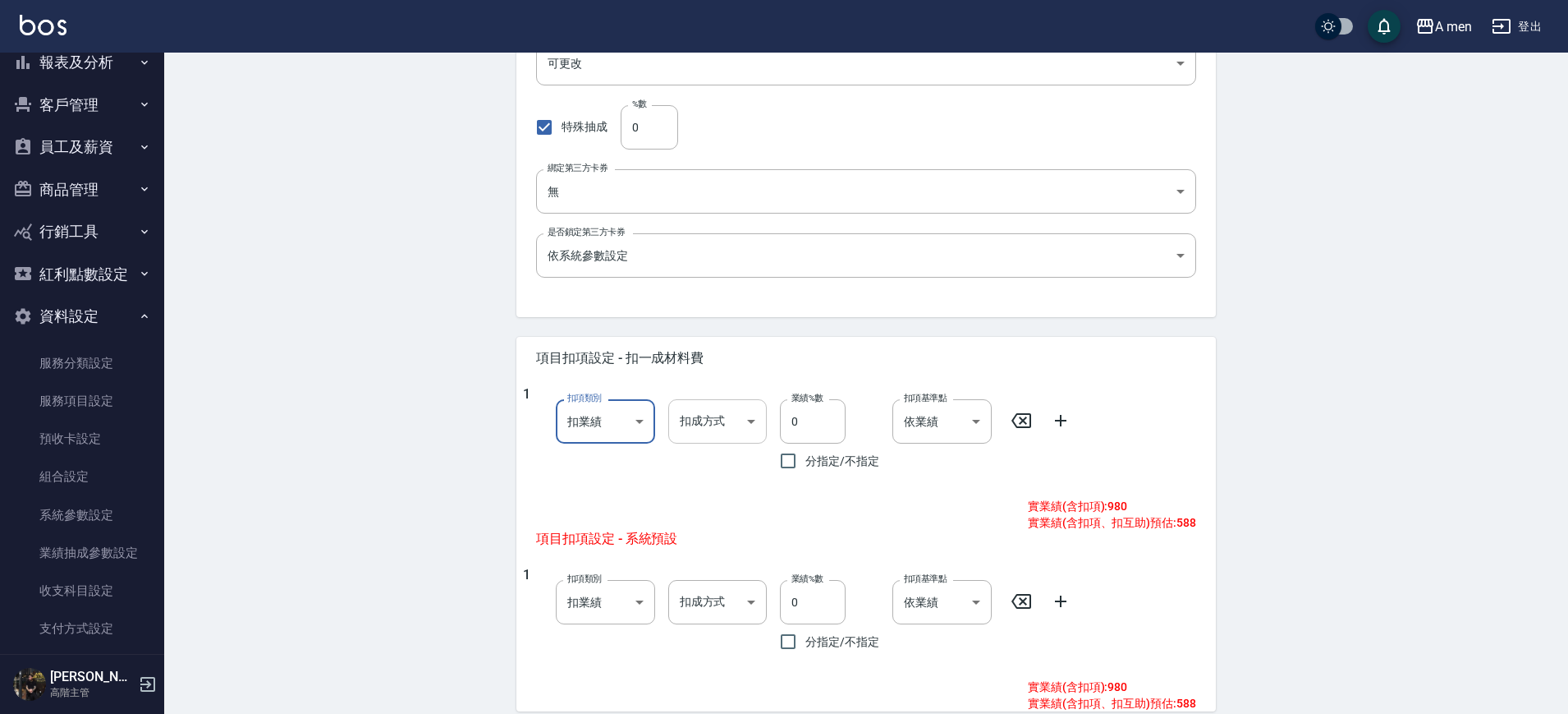
click at [719, 411] on body "A men 登出 櫃檯作業 打帳單 帳單列表 營業儀表板 現金收支登錄 高階收支登錄 材料自購登錄 每日結帳 排班表 現場電腦打卡 掃碼打卡 預約管理 預約管…" at bounding box center [784, 297] width 1568 height 1415
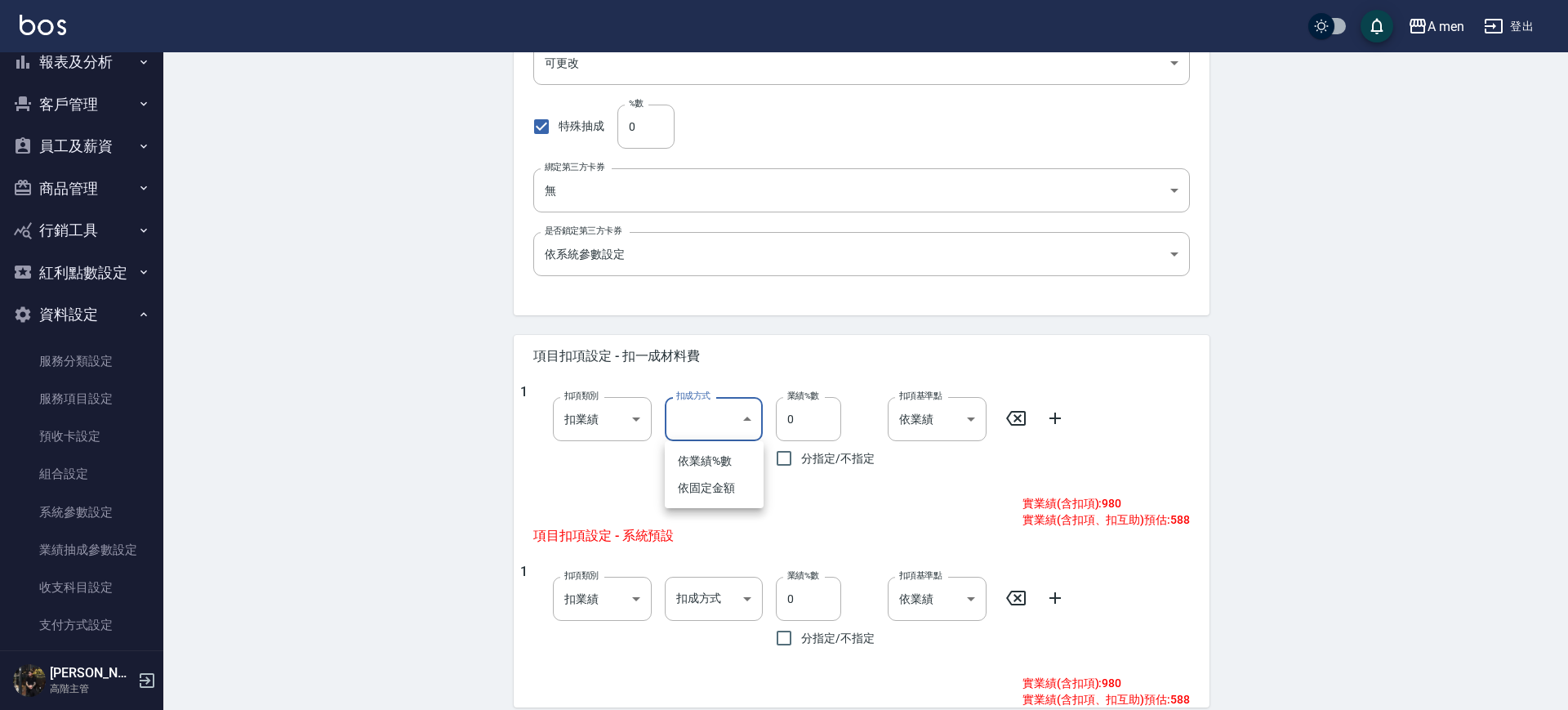
click at [732, 471] on li "依業績%數" at bounding box center [714, 460] width 99 height 27
type input "扣趴數"
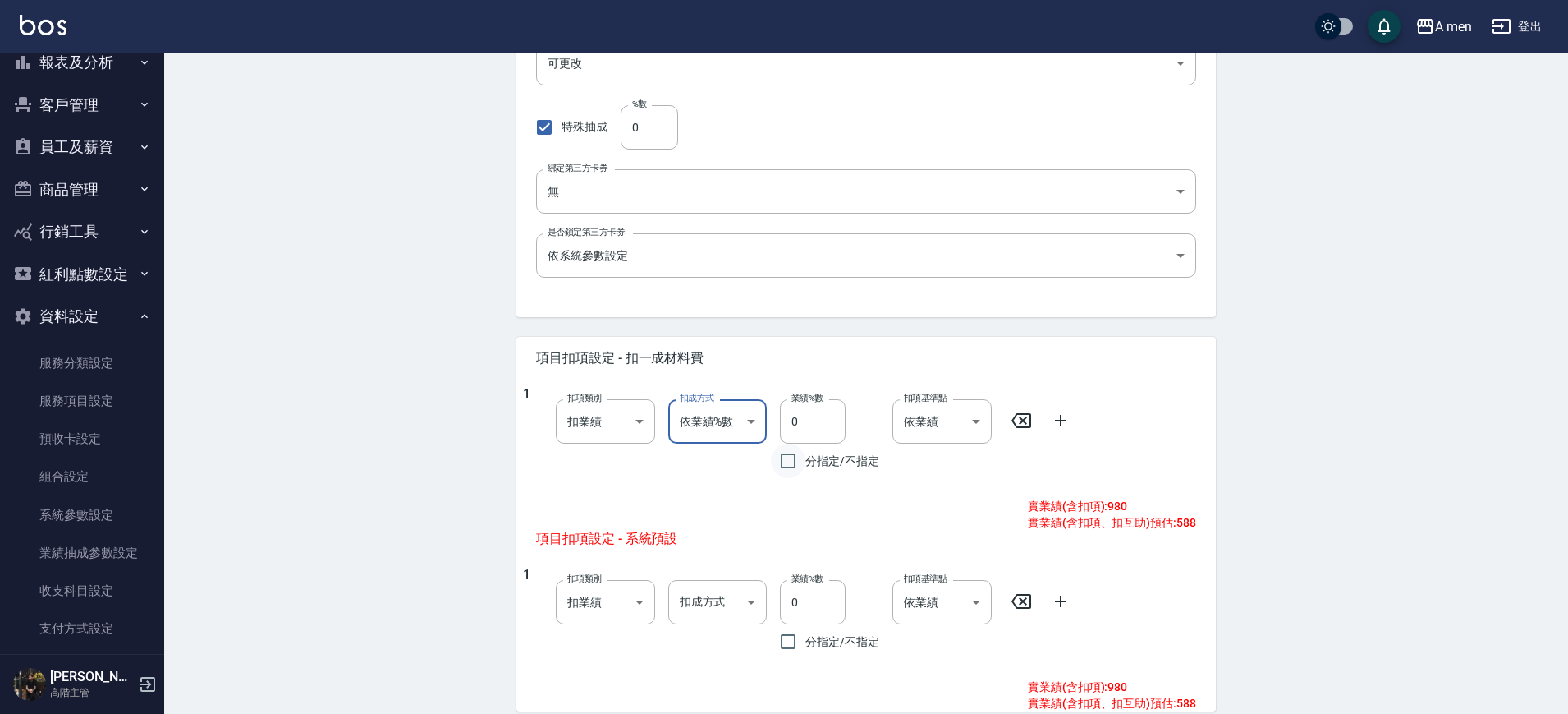
click at [793, 450] on input "分指定/不指定" at bounding box center [788, 461] width 35 height 35
drag, startPoint x: 814, startPoint y: 420, endPoint x: 794, endPoint y: 410, distance: 22.4
click at [801, 413] on input "0" at bounding box center [813, 421] width 66 height 44
click at [786, 464] on input "分指定/不指定" at bounding box center [788, 461] width 35 height 35
checkbox input "false"
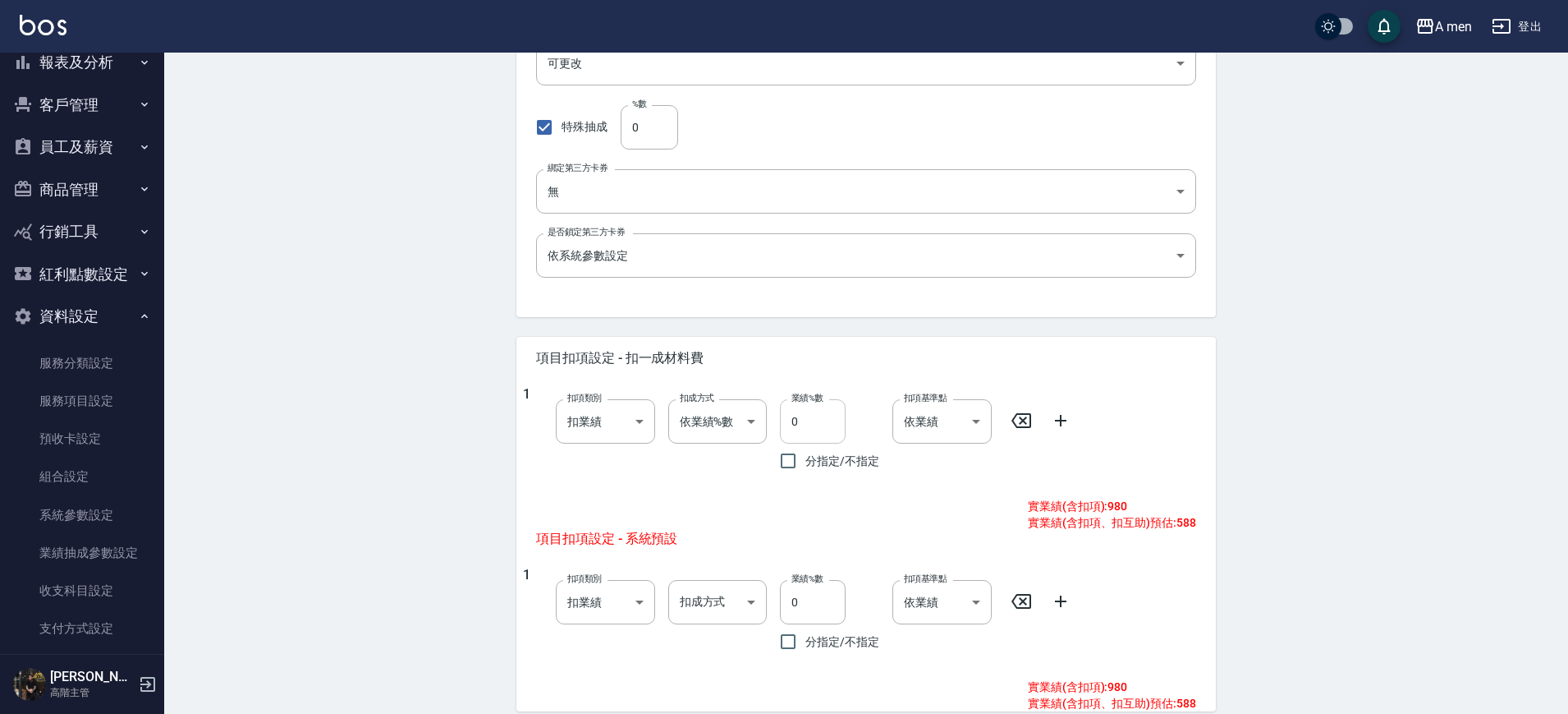
click at [805, 424] on input "0" at bounding box center [813, 421] width 66 height 44
click at [766, 413] on div "1 扣項類別 扣業績 onSales 扣項類別 扣成方式 依業績%數 扣趴數 扣成方式 業績%數 0 業績%數 分指定/不指定 扣項基準點 依業績 0 扣項基…" at bounding box center [859, 432] width 673 height 92
type input "100"
click at [620, 604] on body "A men 登出 櫃檯作業 打帳單 帳單列表 營業儀表板 現金收支登錄 高階收支登錄 材料自購登錄 每日結帳 排班表 現場電腦打卡 掃碼打卡 預約管理 預約管…" at bounding box center [784, 297] width 1568 height 1415
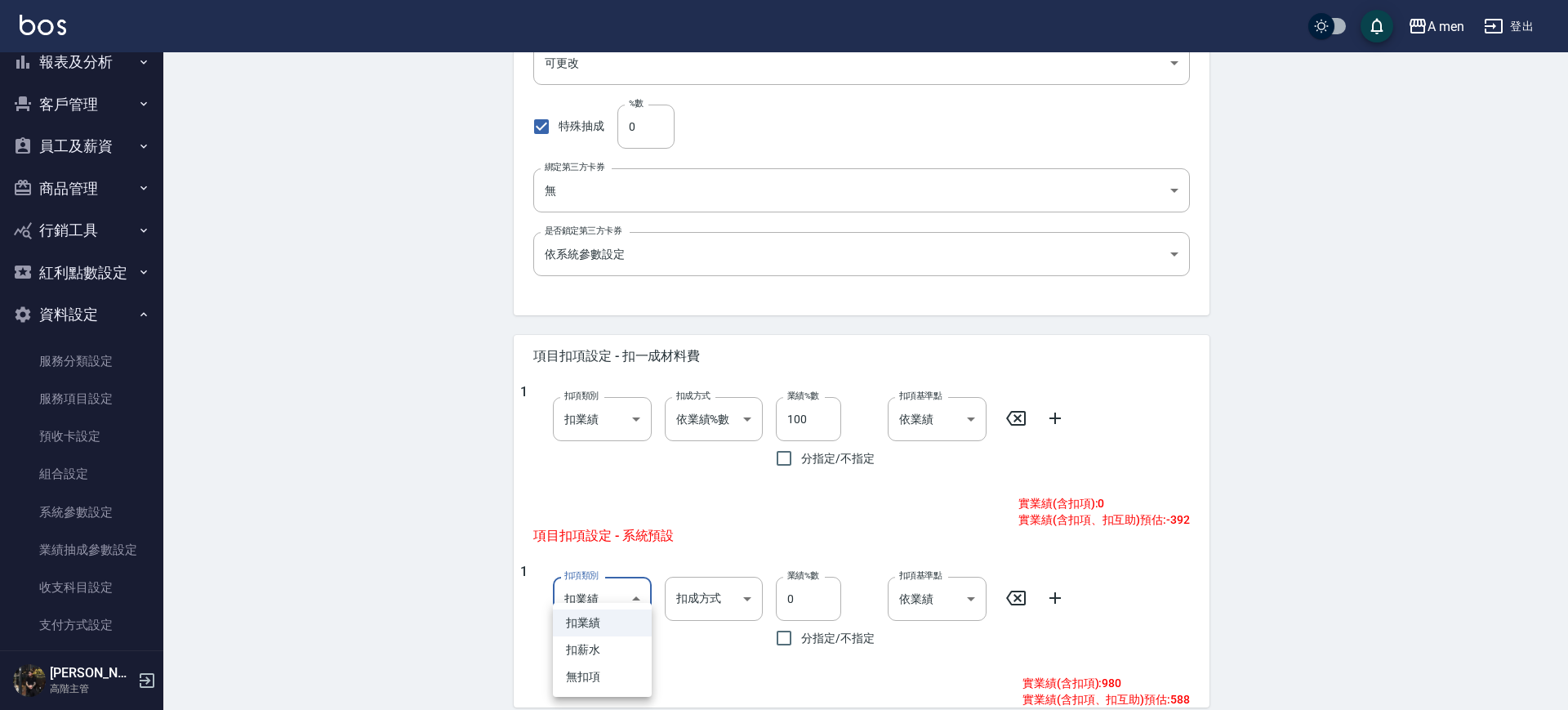
click at [620, 629] on li "扣業績" at bounding box center [602, 622] width 99 height 27
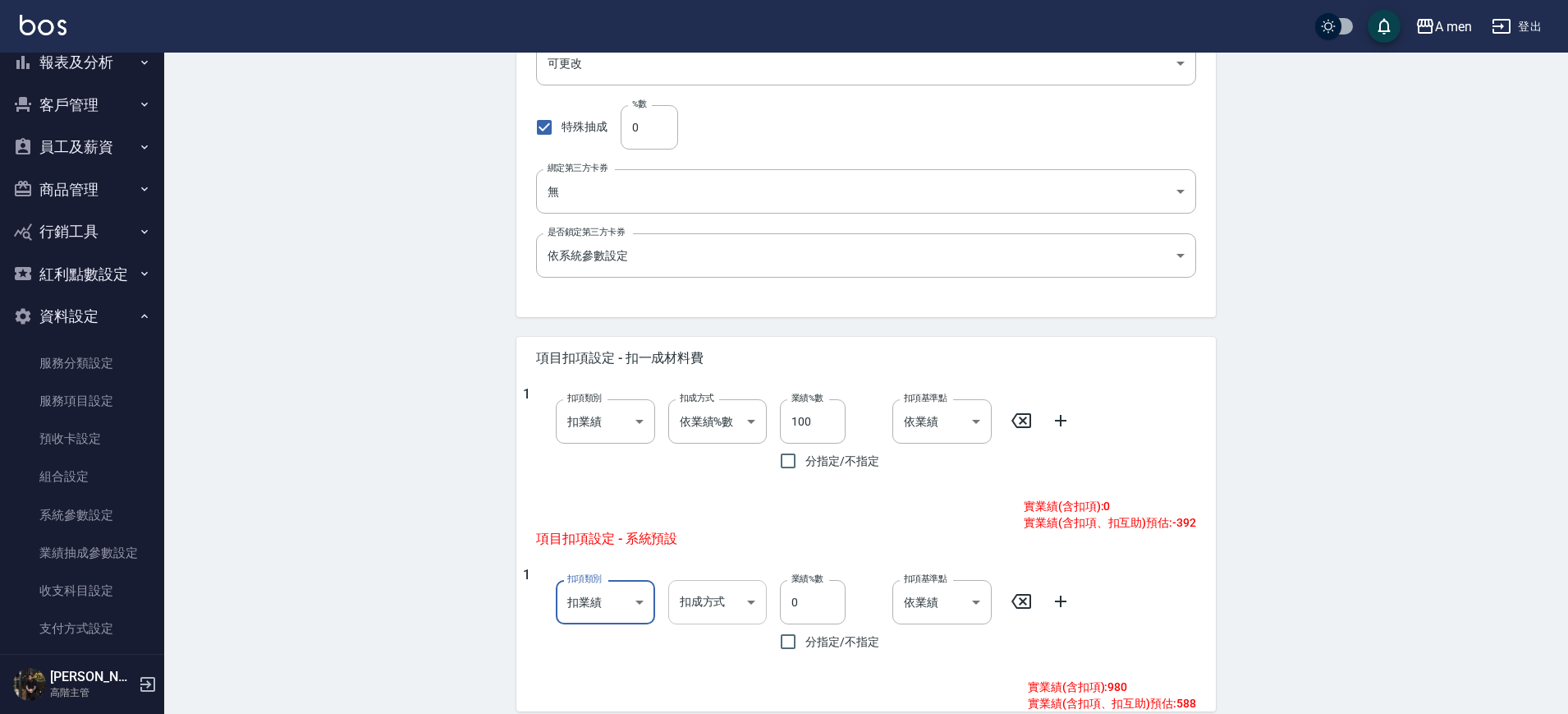
click at [711, 602] on body "A men 登出 櫃檯作業 打帳單 帳單列表 營業儀表板 現金收支登錄 高階收支登錄 材料自購登錄 每日結帳 排班表 現場電腦打卡 掃碼打卡 預約管理 預約管…" at bounding box center [784, 297] width 1568 height 1415
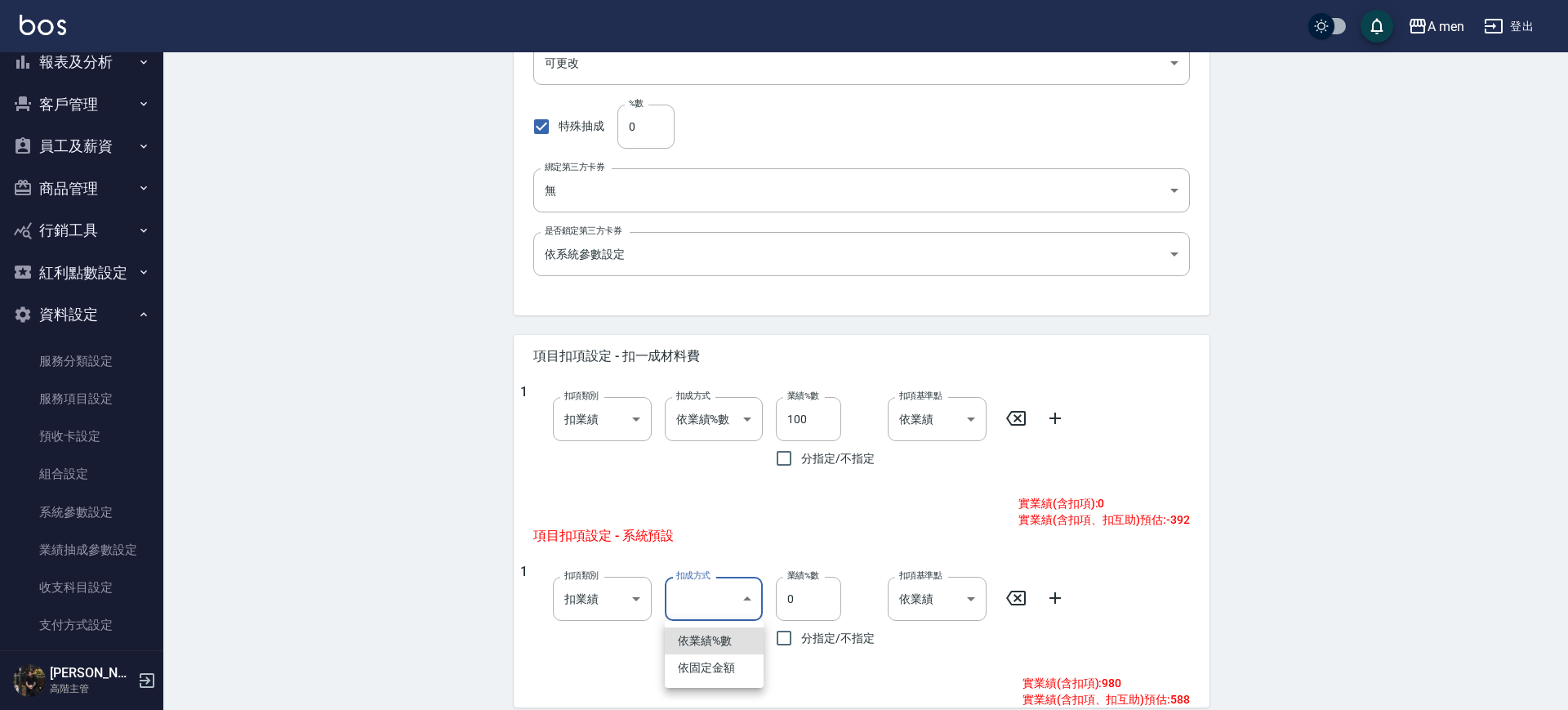
click at [720, 642] on li "依業績%數" at bounding box center [714, 640] width 99 height 27
type input "扣趴數"
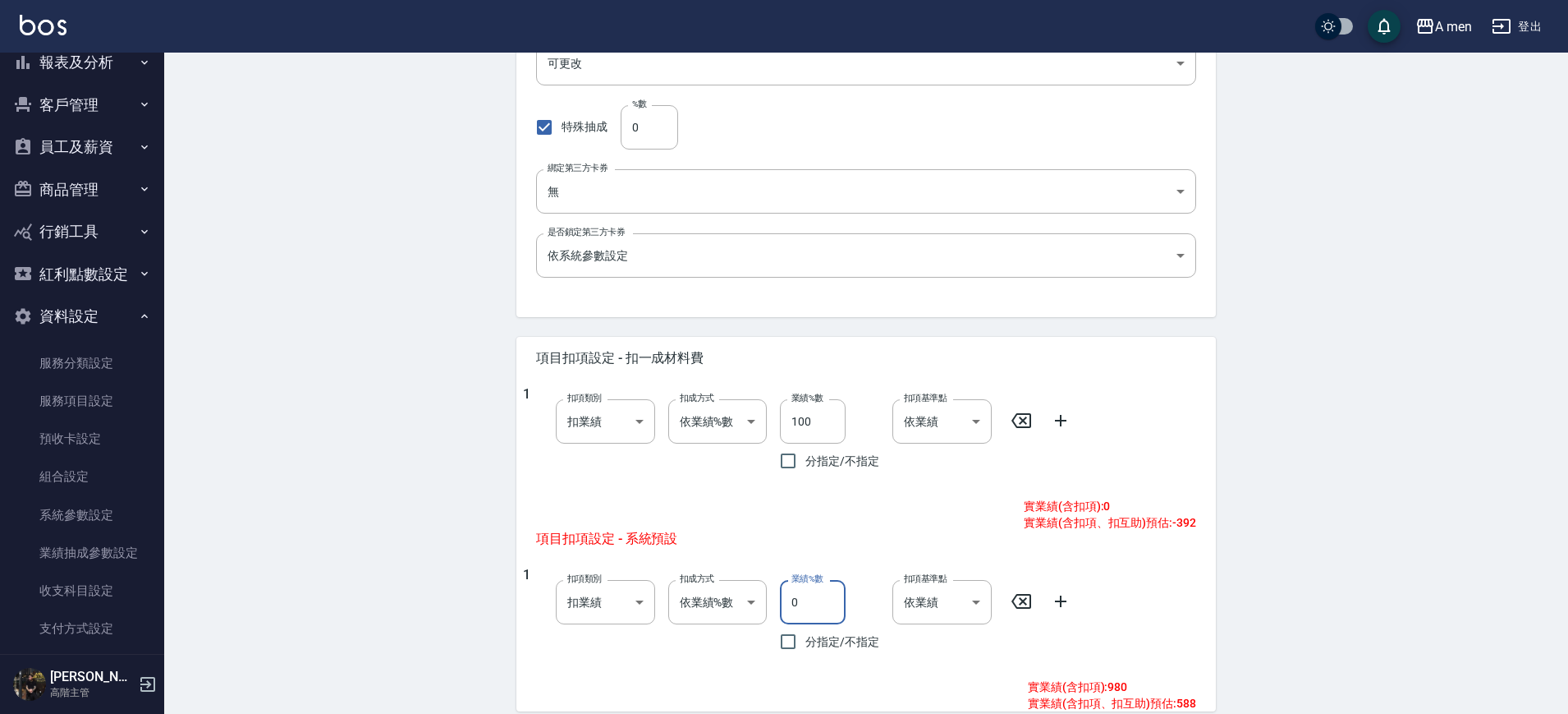
drag, startPoint x: 800, startPoint y: 605, endPoint x: 769, endPoint y: 599, distance: 31.6
click at [769, 599] on div "業績%數 0 業績%數 分指定/不指定" at bounding box center [822, 613] width 112 height 92
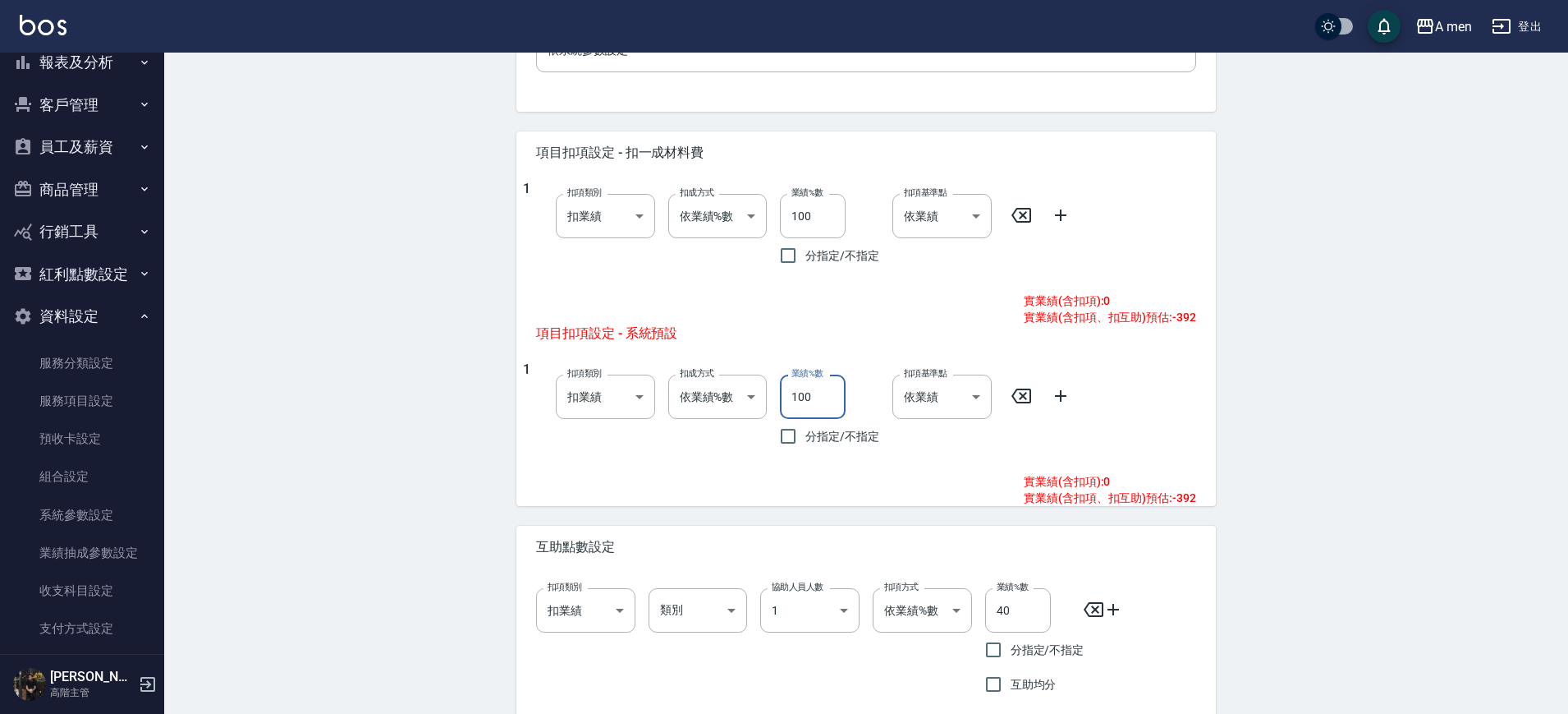
scroll to position [701, 0]
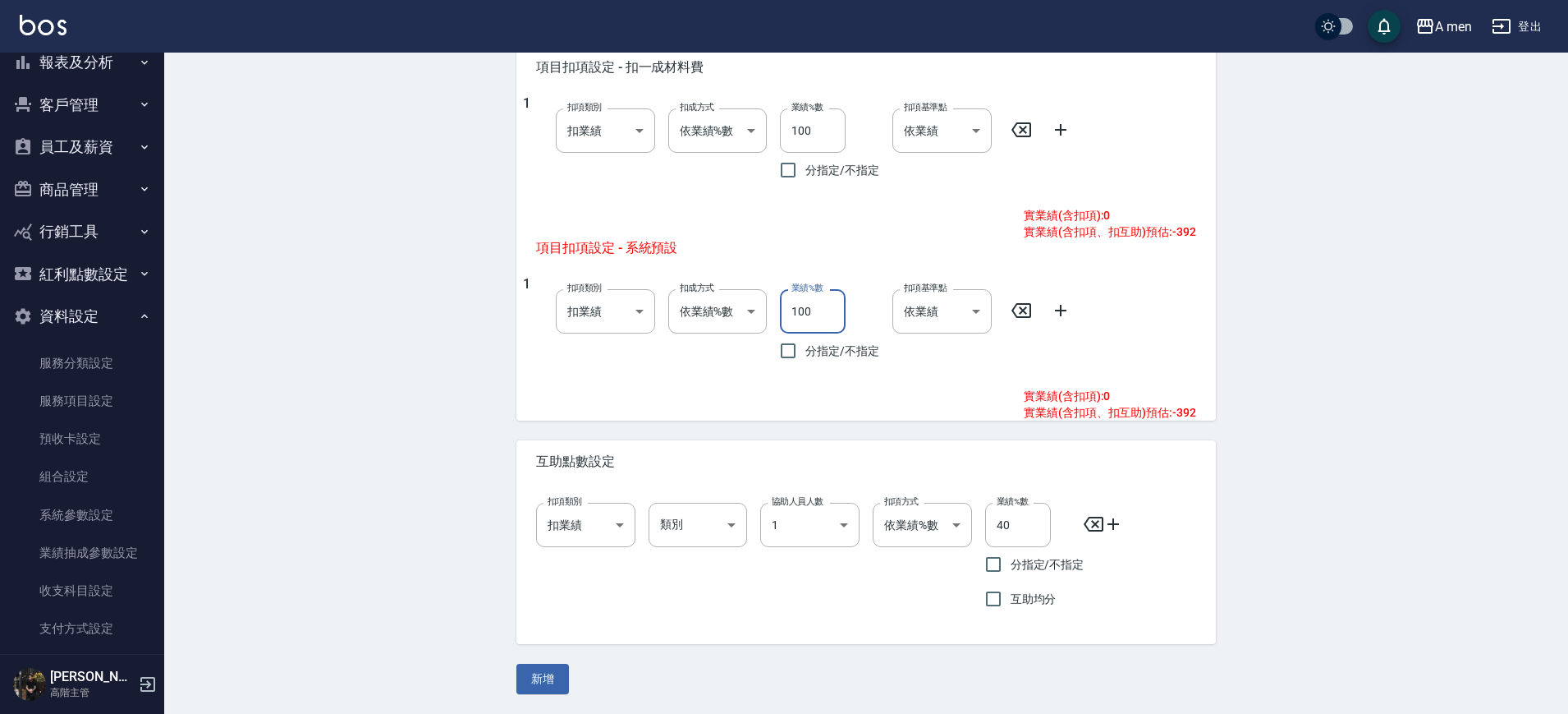
type input "100"
click at [595, 524] on body "A men 登出 櫃檯作業 打帳單 帳單列表 營業儀表板 現金收支登錄 高階收支登錄 材料自購登錄 每日結帳 排班表 現場電腦打卡 掃碼打卡 預約管理 預約管…" at bounding box center [784, 6] width 1568 height 1415
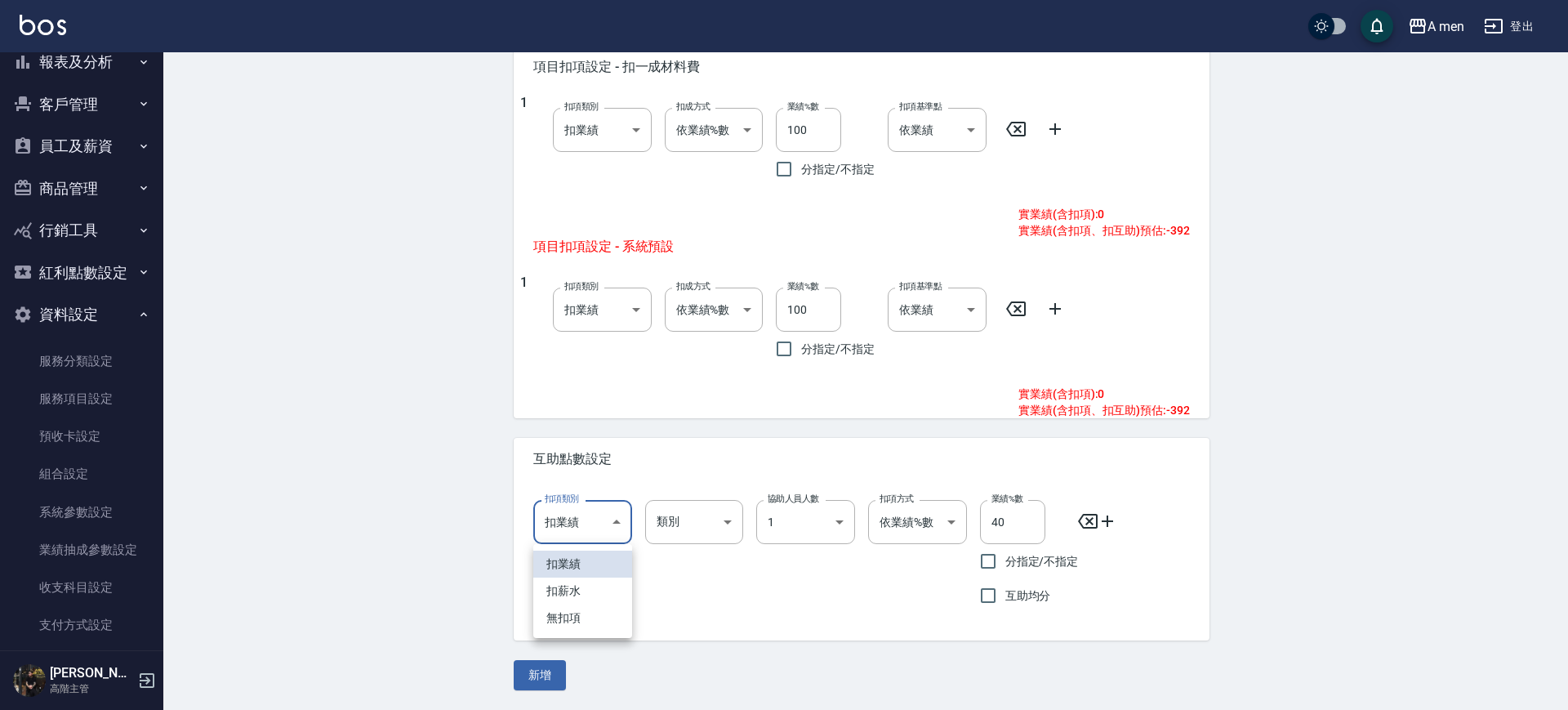
click at [604, 623] on li "無扣項" at bounding box center [583, 617] width 99 height 27
type input "none"
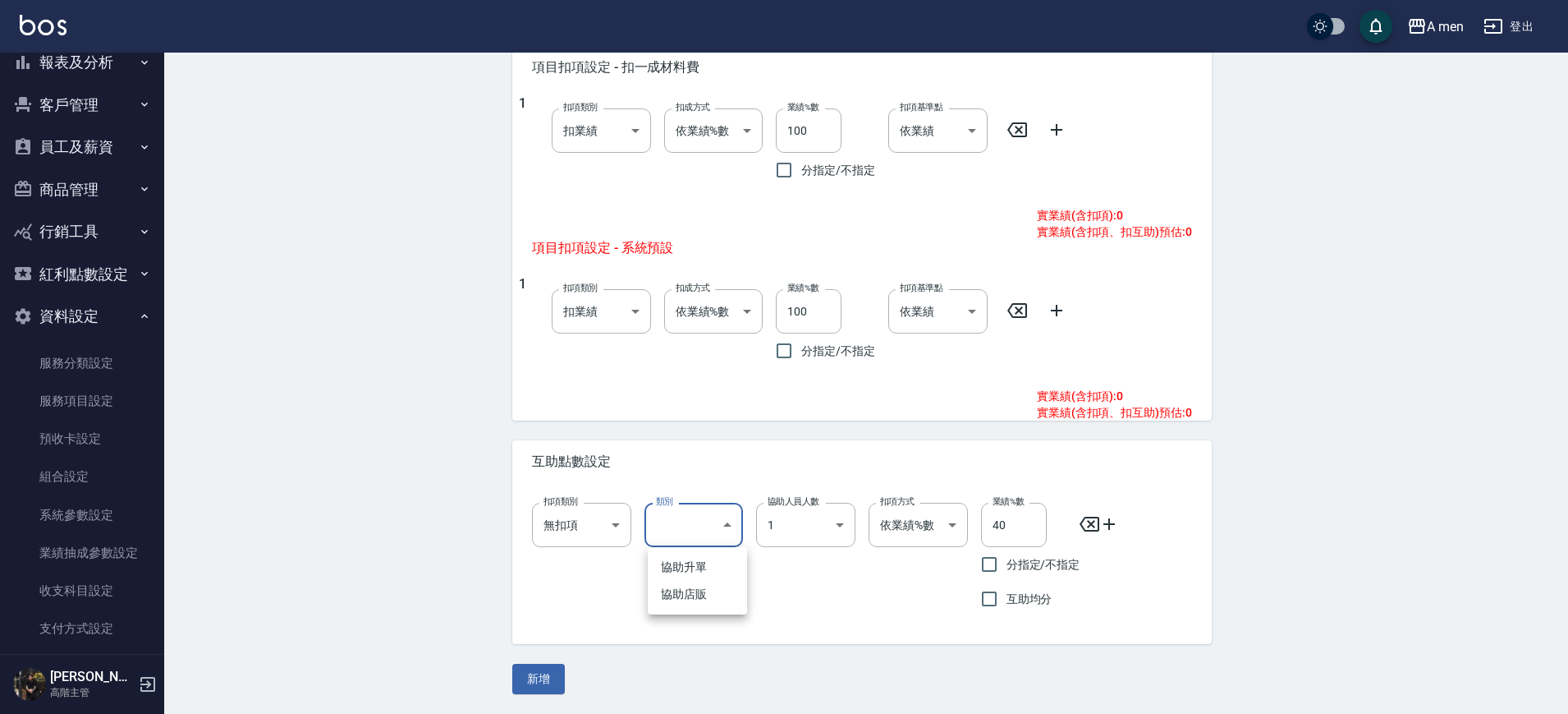
click at [683, 508] on body "A men 登出 櫃檯作業 打帳單 帳單列表 營業儀表板 現金收支登錄 高階收支登錄 材料自購登錄 每日結帳 排班表 現場電腦打卡 掃碼打卡 預約管理 預約管…" at bounding box center [784, 6] width 1568 height 1415
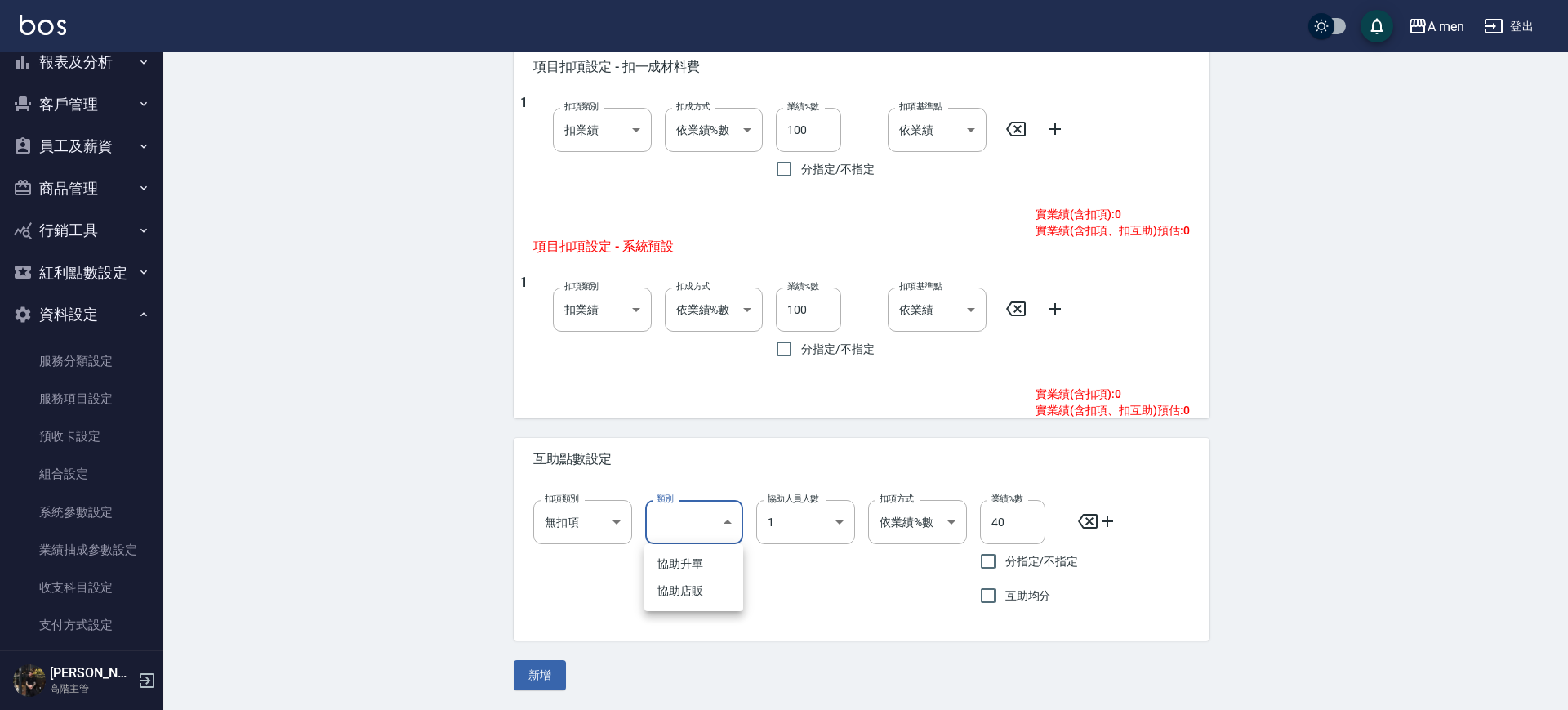
click at [705, 564] on li "協助升單" at bounding box center [694, 563] width 99 height 27
type input "協助升單"
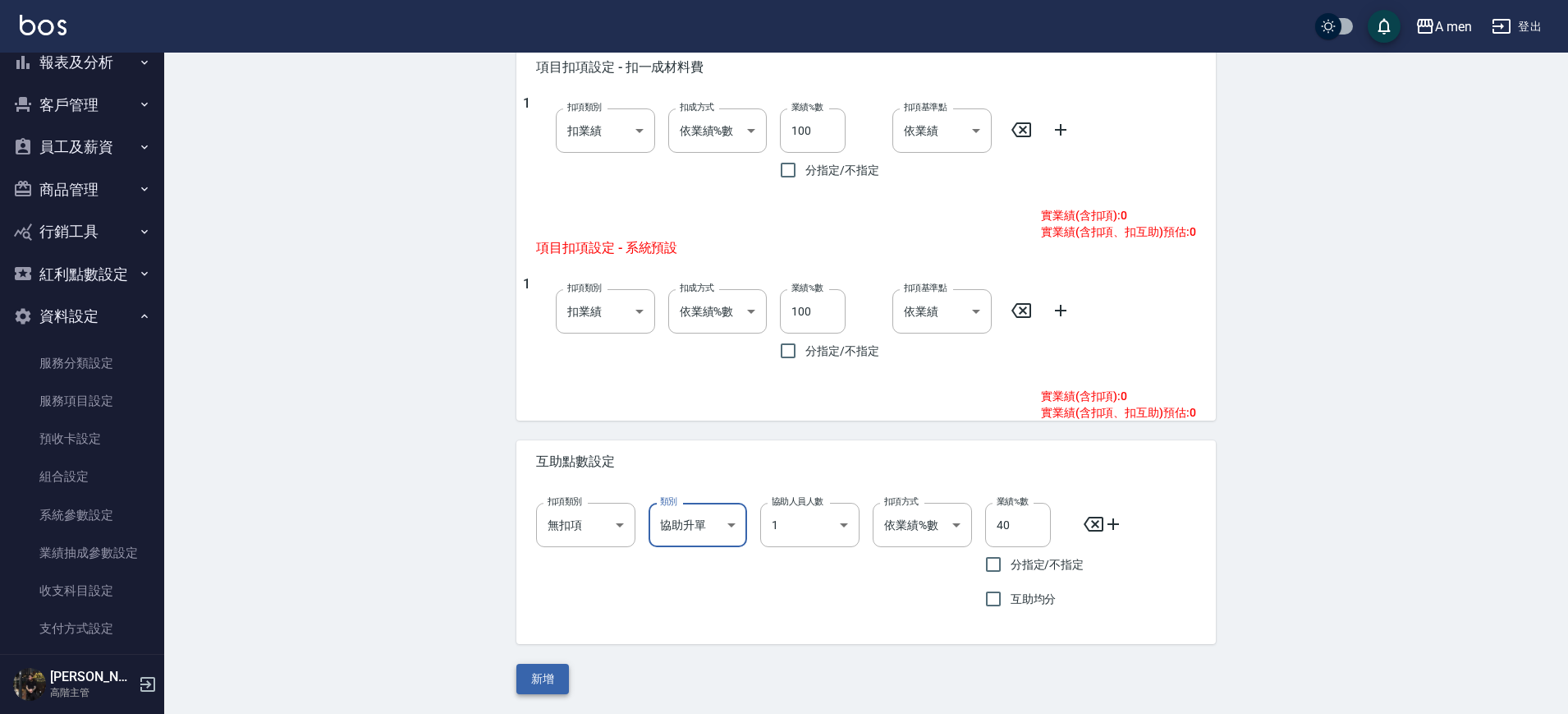
click at [537, 671] on button "新增" at bounding box center [542, 678] width 52 height 30
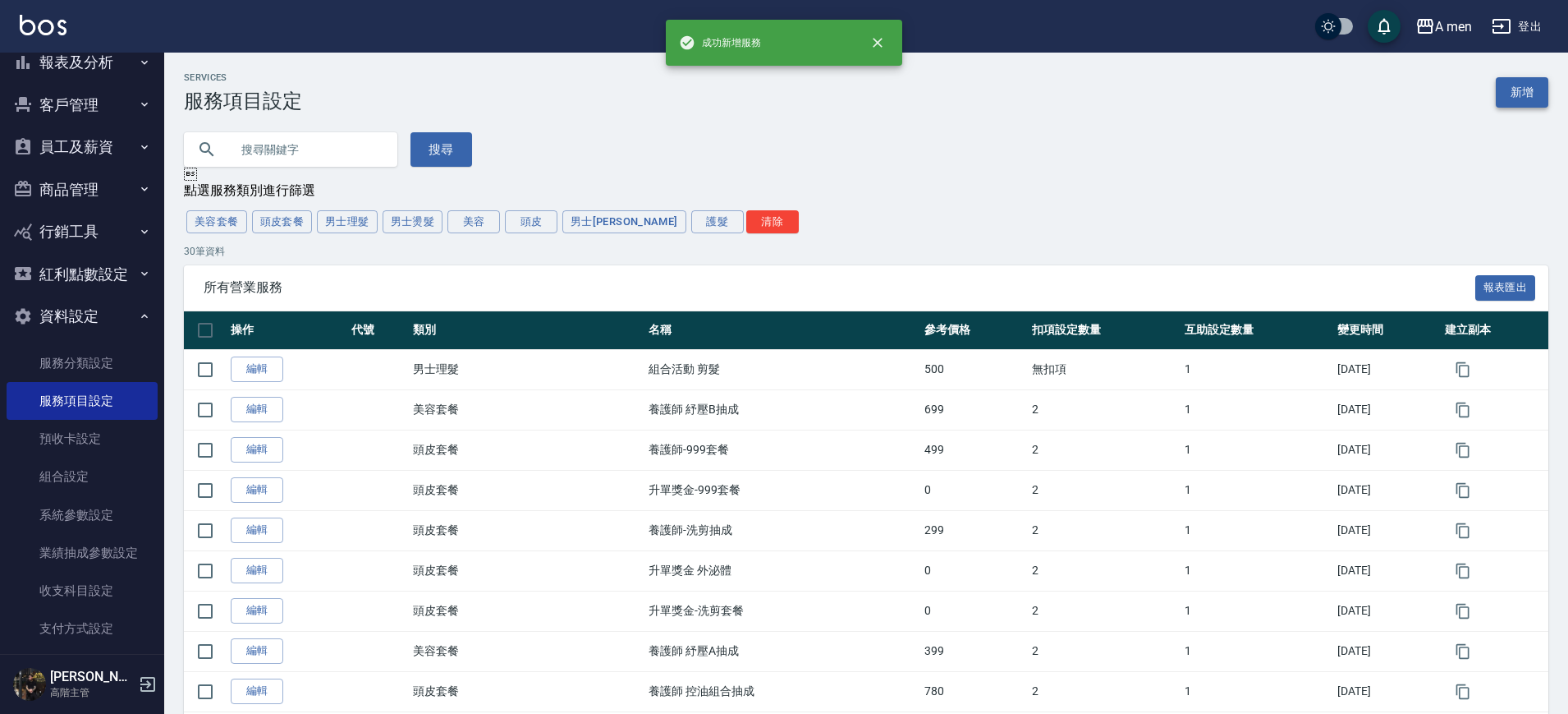
click at [1524, 84] on link "新增" at bounding box center [1521, 92] width 52 height 30
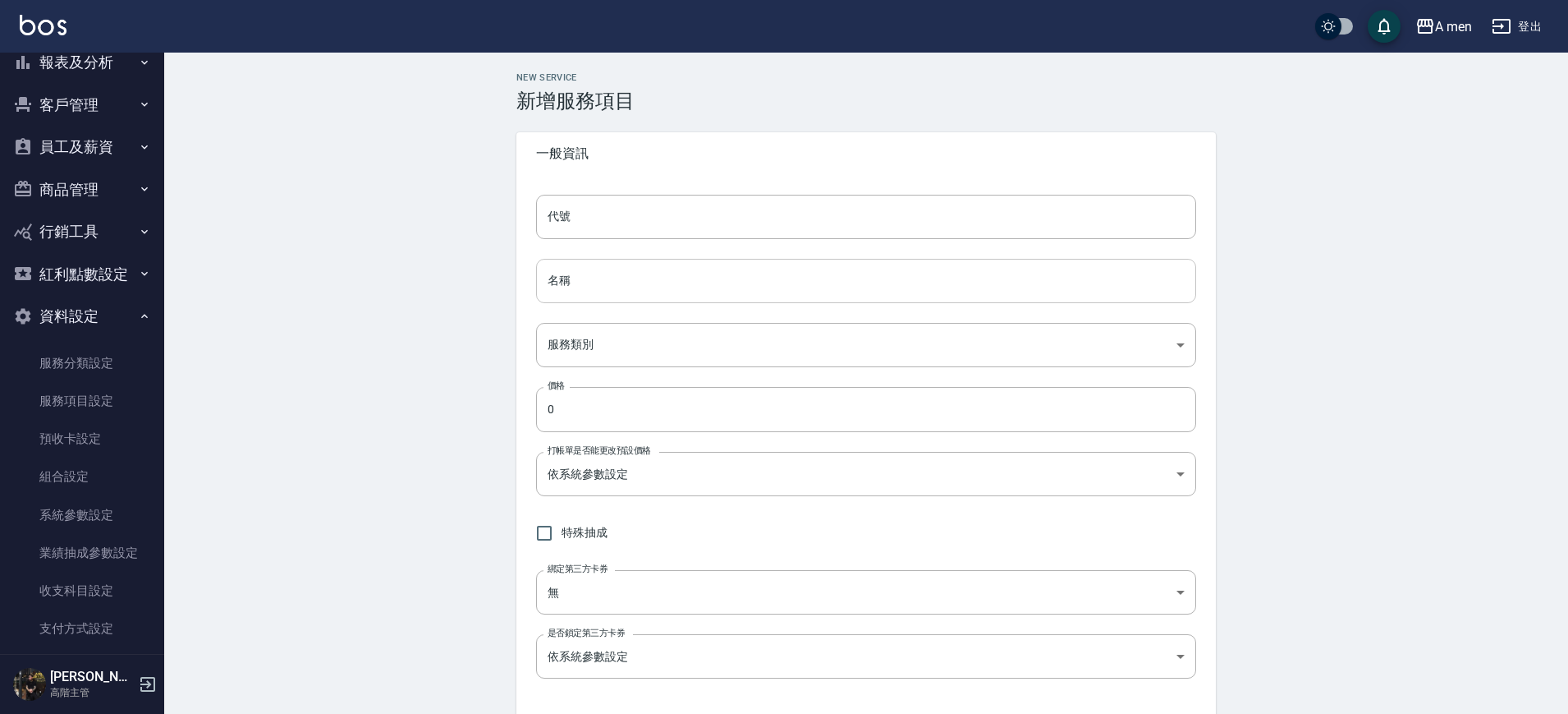
click at [620, 272] on input "名稱" at bounding box center [866, 280] width 660 height 44
click at [611, 243] on div "代號 代號 名稱 名稱 服務類別 ​ 服務類別 價格 0 價格 打帳單是否能更改預設價格 依系統參數設定 UNSET 打帳單是否能更改預設價格 特殊抽成 綁定…" at bounding box center [866, 446] width 700 height 543
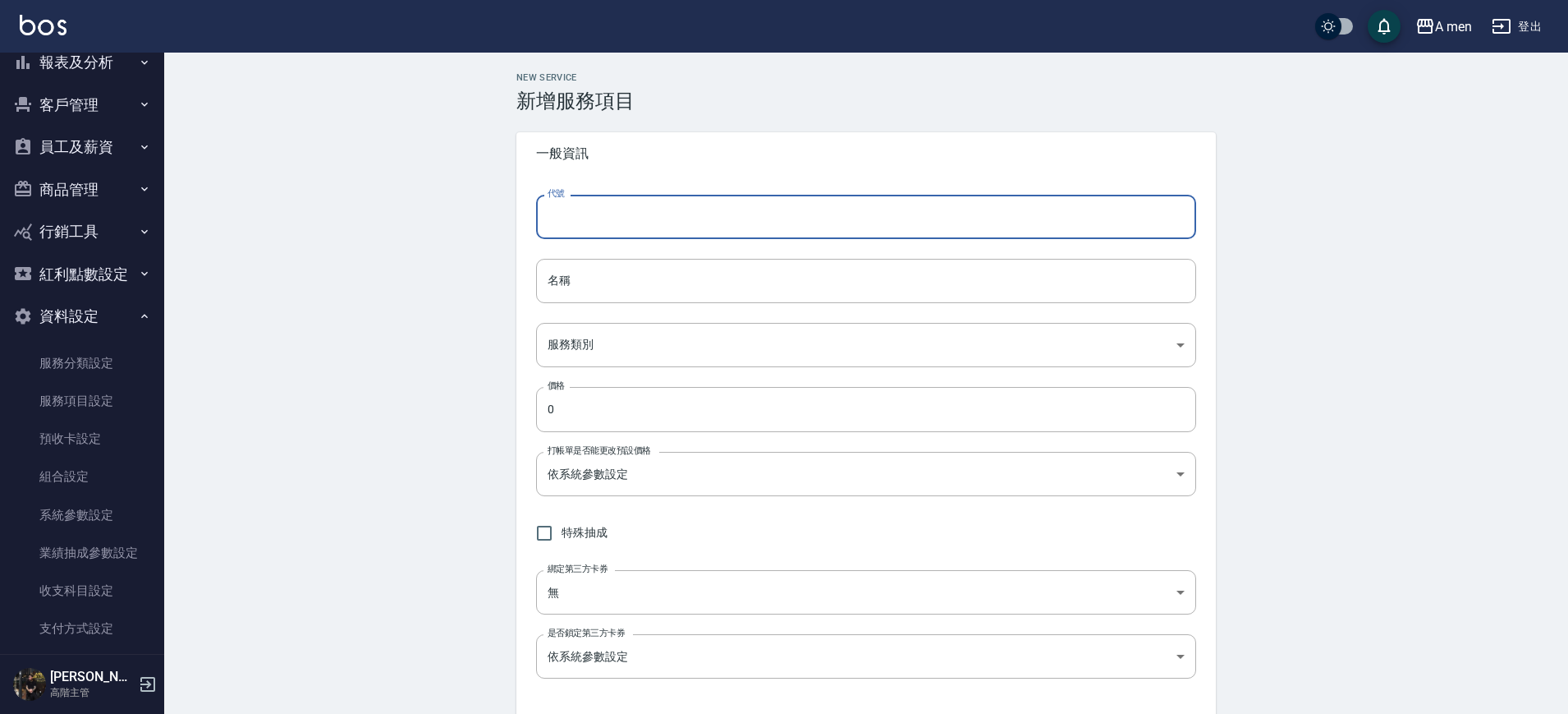
click at [611, 217] on input "代號" at bounding box center [866, 217] width 660 height 44
type input "H01"
click at [630, 262] on input "名稱" at bounding box center [866, 280] width 660 height 44
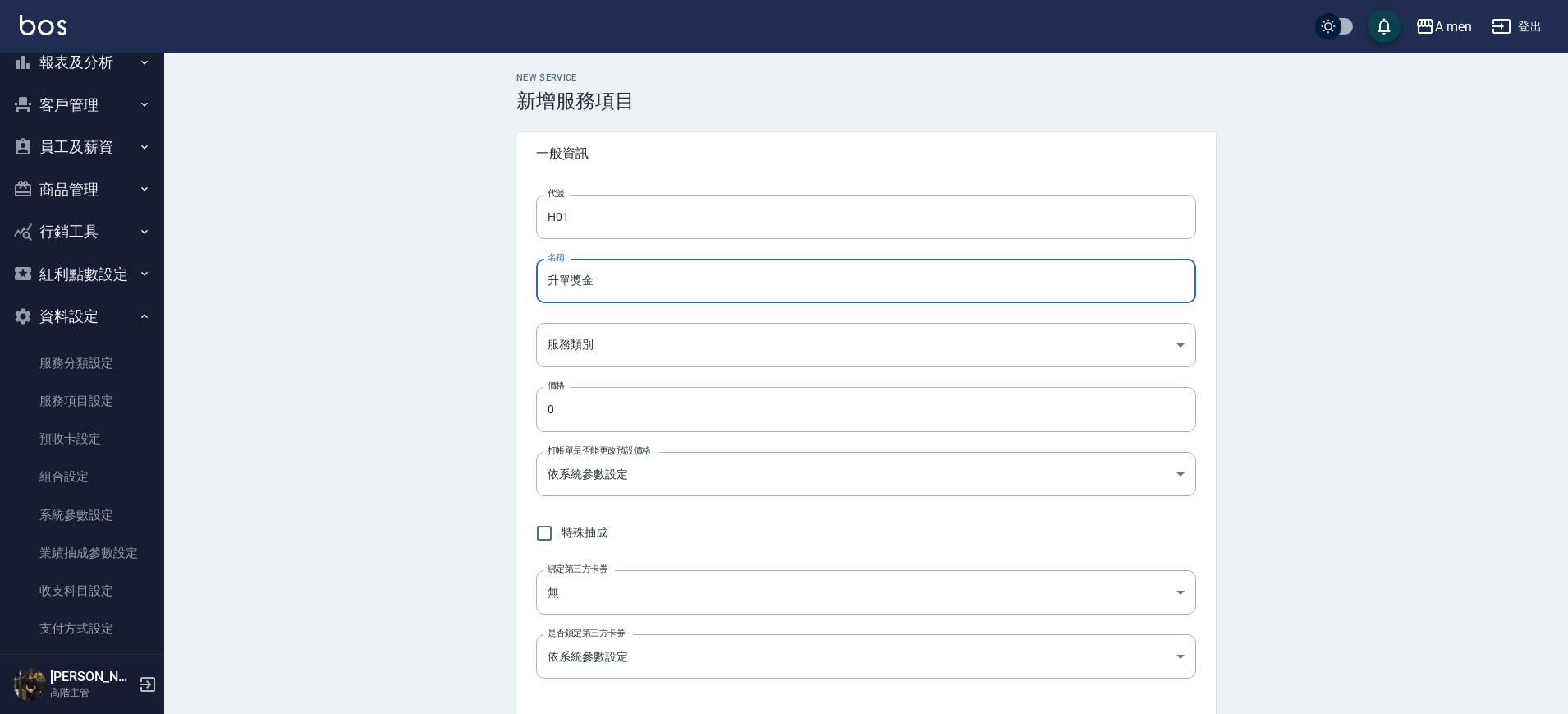
type input "升單獎金"
click at [627, 324] on body "A men 登出 櫃檯作業 打帳單 帳單列表 營業儀表板 現金收支登錄 高階收支登錄 材料自購登錄 每日結帳 排班表 現場電腦打卡 掃碼打卡 預約管理 預約管…" at bounding box center [784, 668] width 1568 height 1336
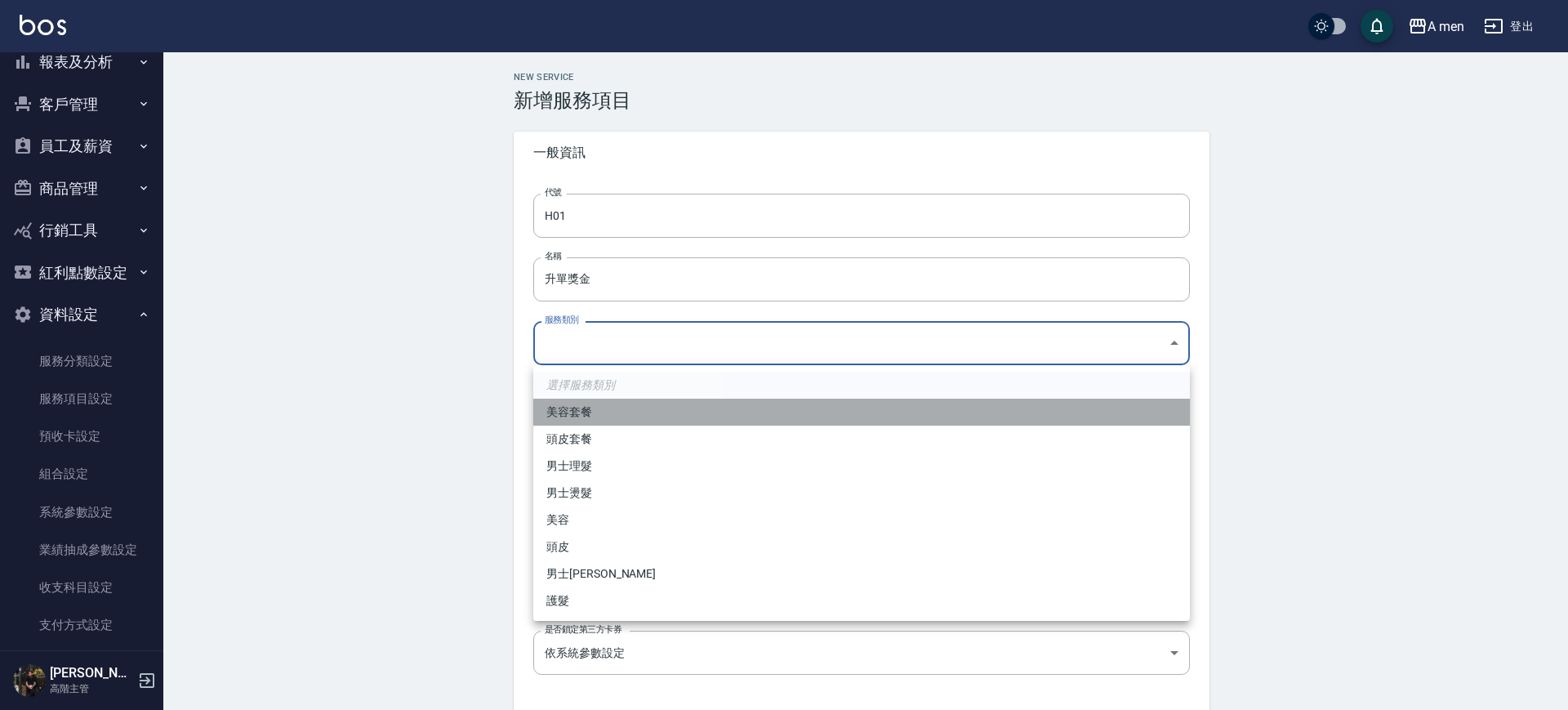
click at [598, 418] on li "美容套餐" at bounding box center [861, 412] width 656 height 27
type input "64e80314-dfcc-4bee-9a5d-62672624012d"
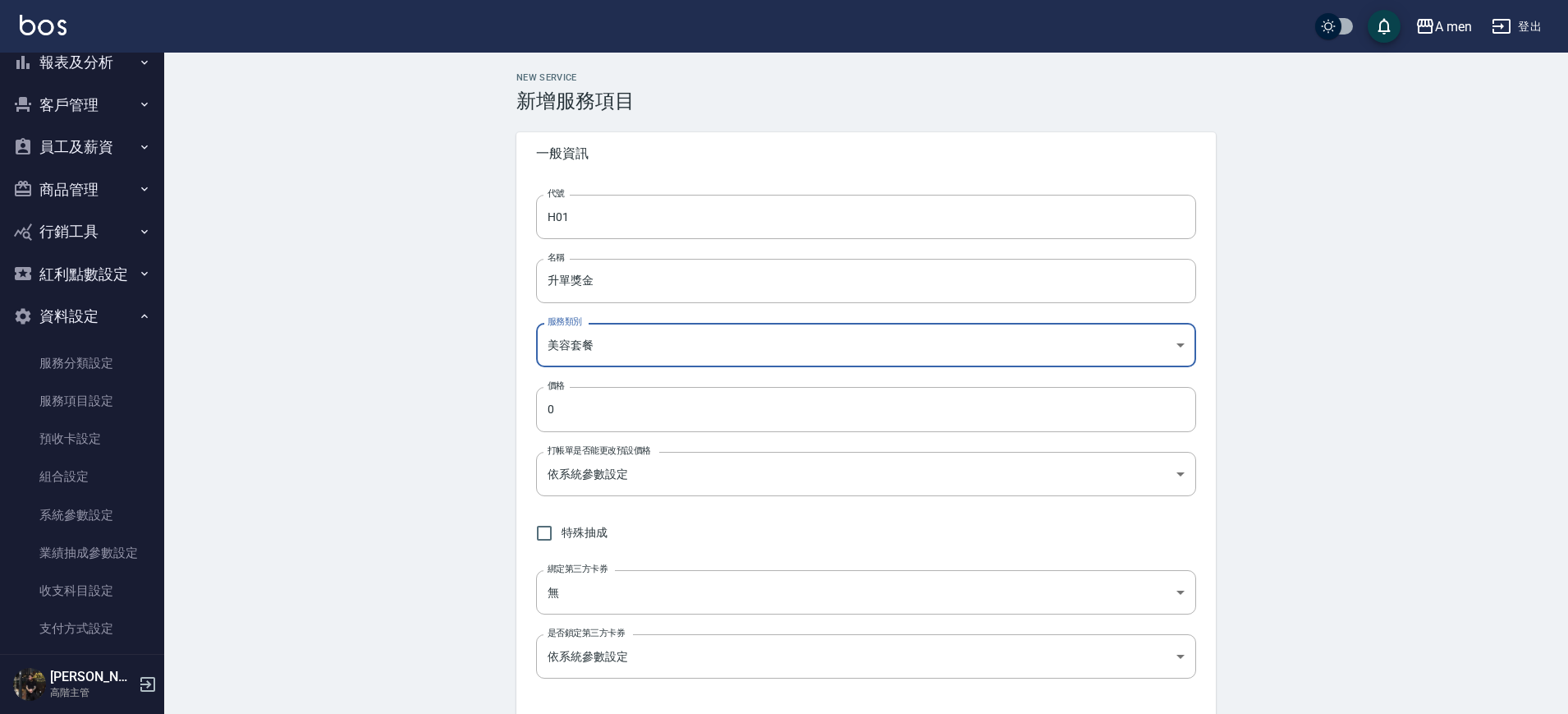
drag, startPoint x: 596, startPoint y: 418, endPoint x: 518, endPoint y: 389, distance: 83.2
click at [557, 411] on input "0" at bounding box center [866, 409] width 660 height 44
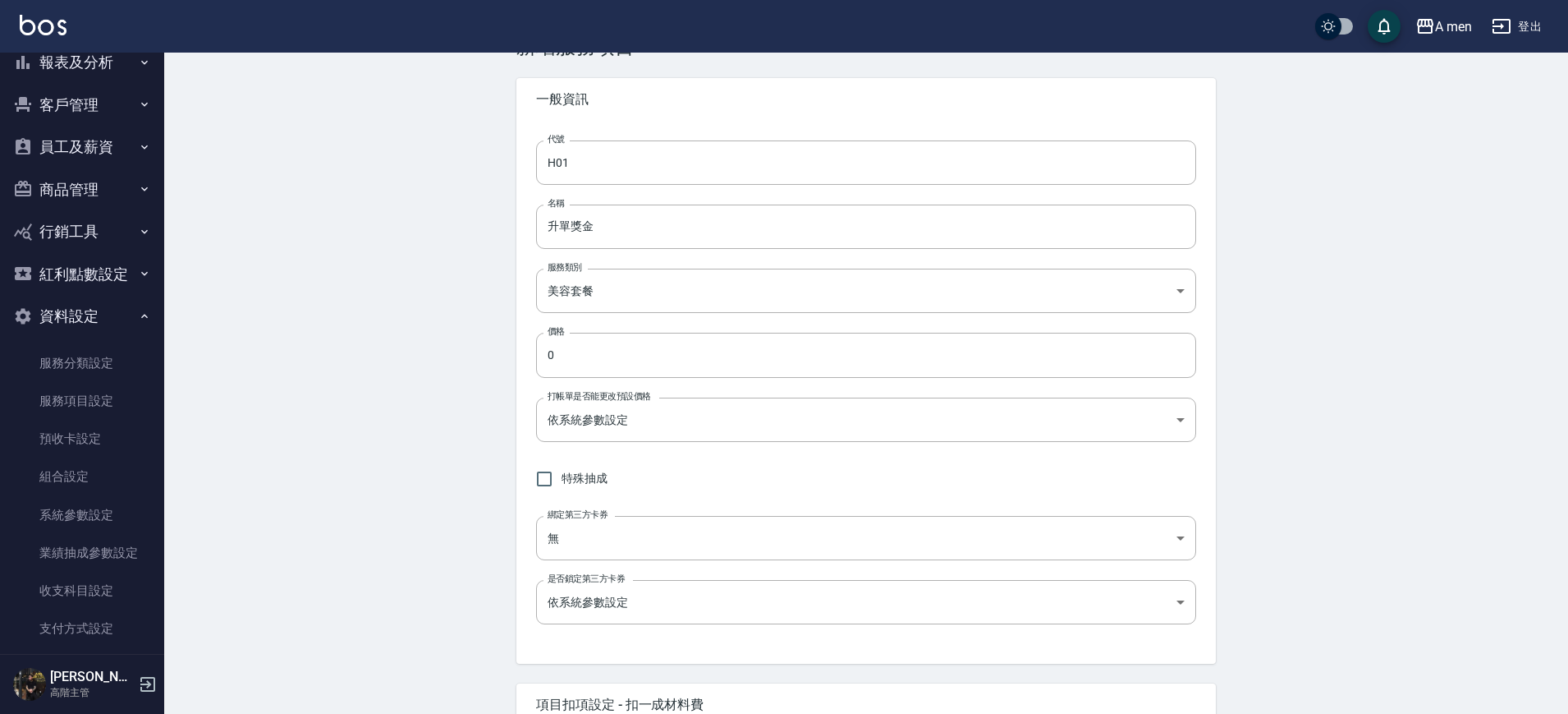
scroll to position [205, 0]
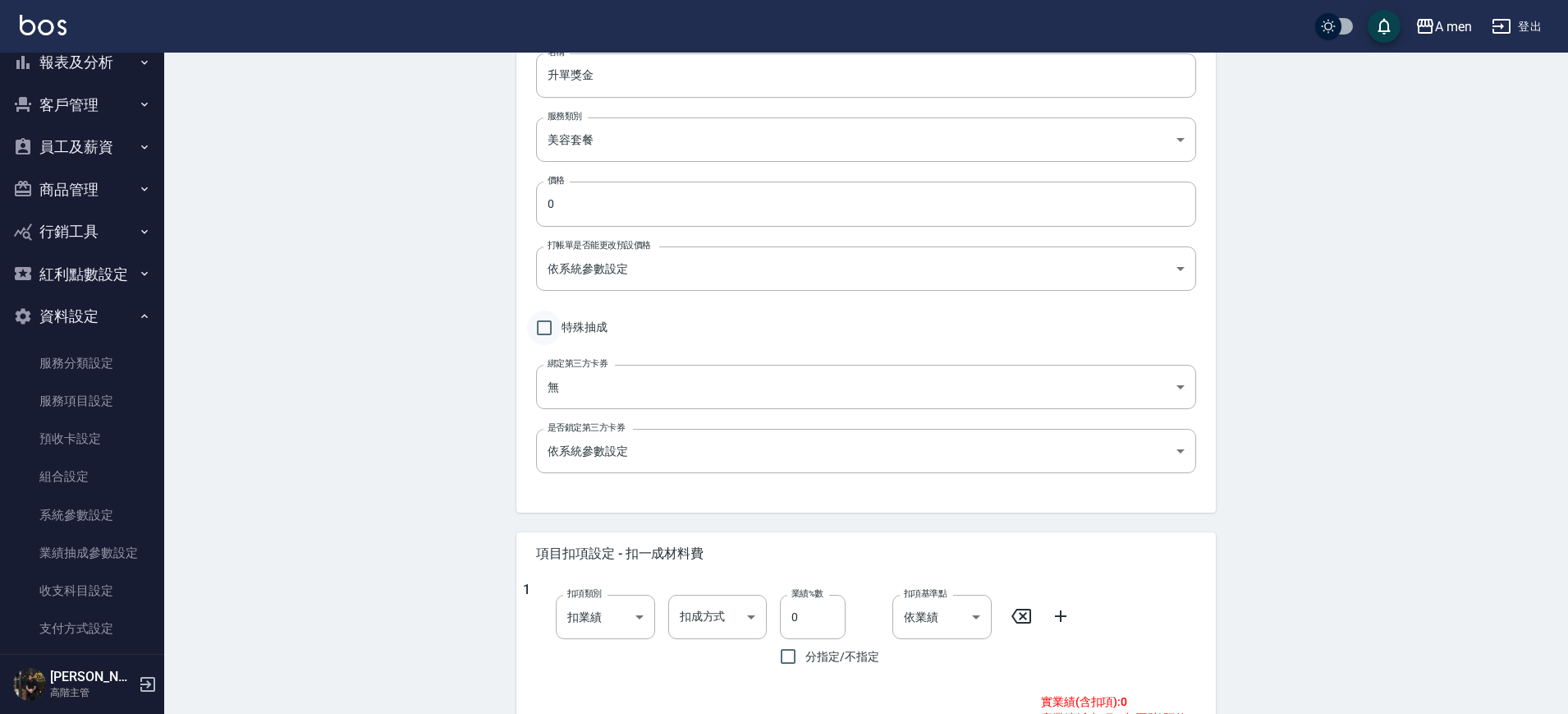
click at [550, 322] on input "特殊抽成" at bounding box center [544, 328] width 35 height 35
checkbox input "true"
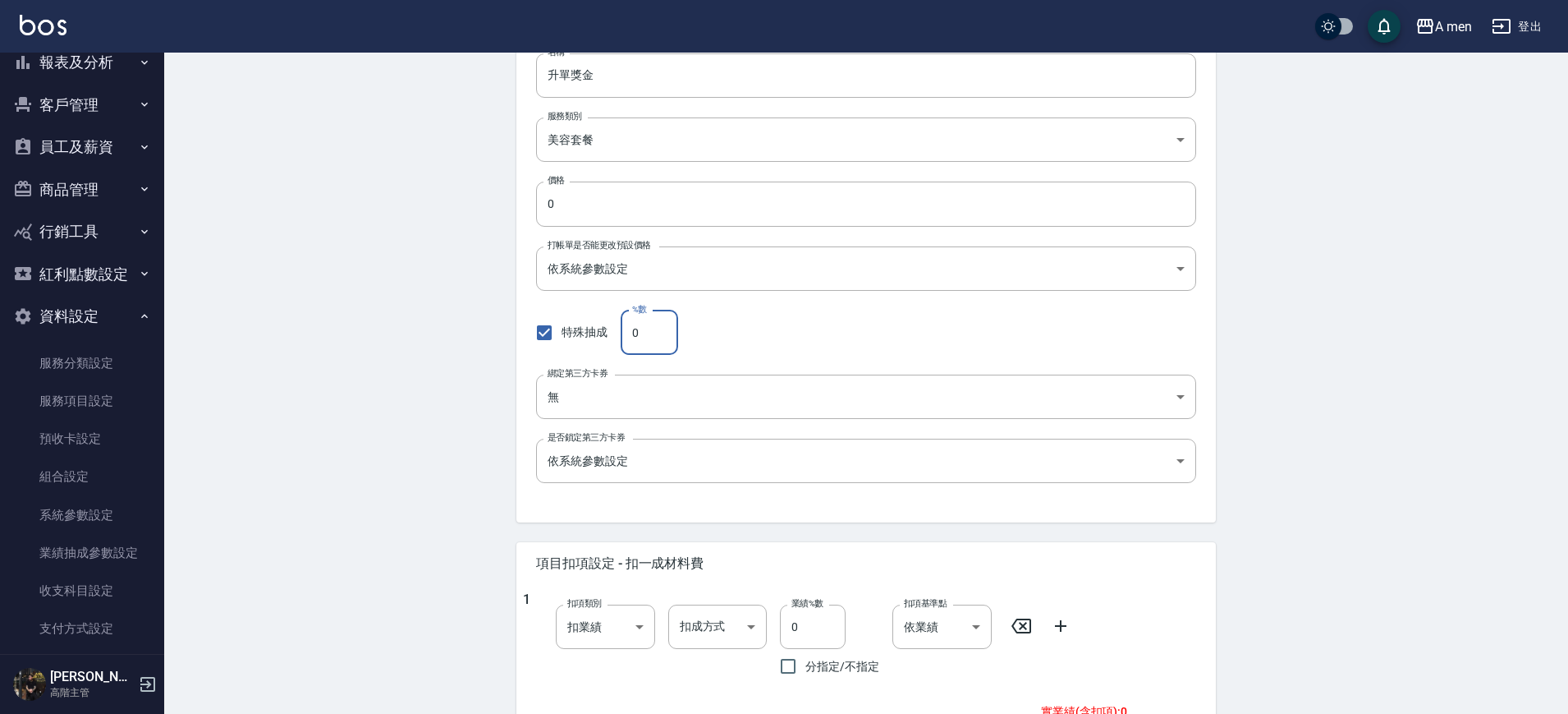
drag, startPoint x: 619, startPoint y: 317, endPoint x: 529, endPoint y: 296, distance: 92.4
click at [529, 296] on div "代號 H01 代號 名稱 升單獎金 名稱 服務類別 美容套餐 64e80314-dfcc-4bee-9a5d-62672624012d 服務類別 價格 0 價…" at bounding box center [866, 245] width 700 height 552
type input "100"
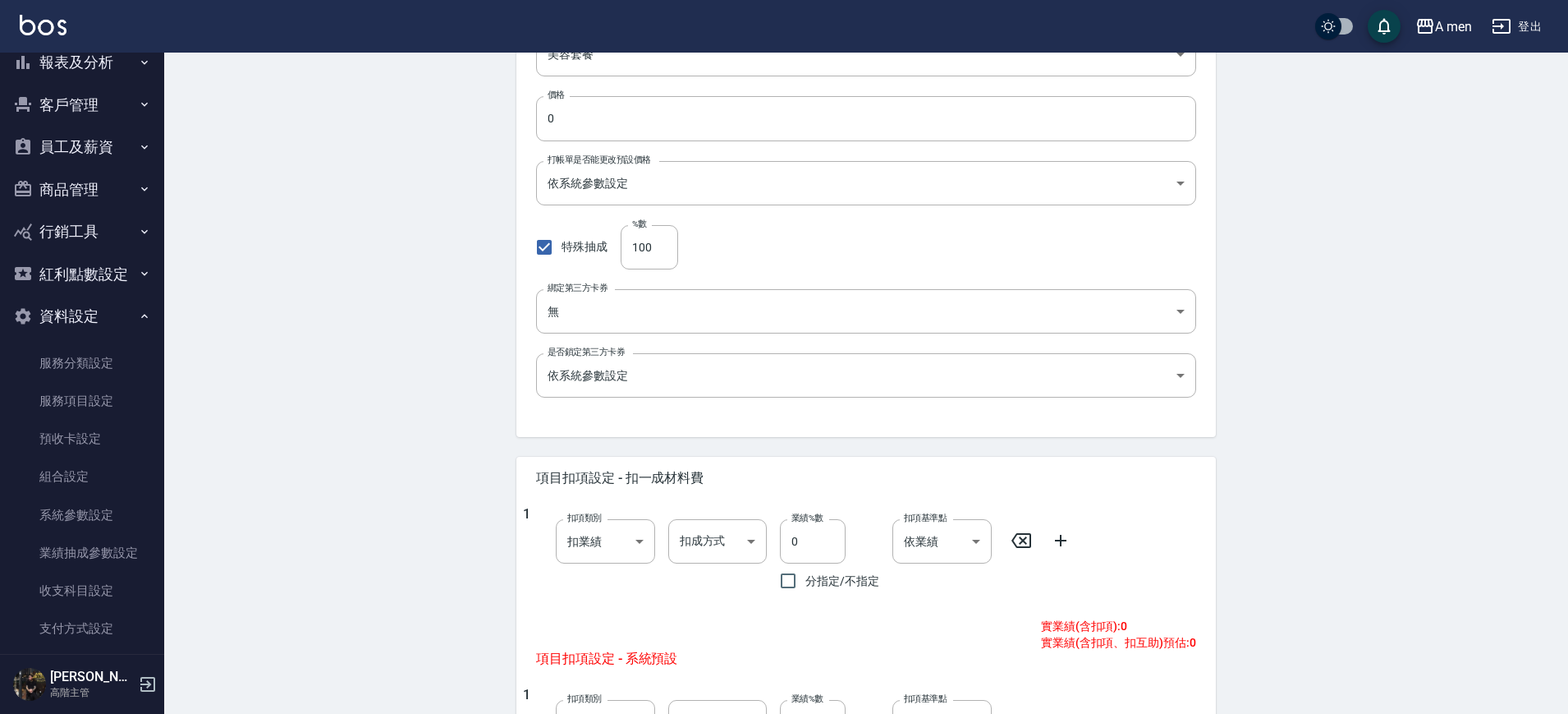
scroll to position [410, 0]
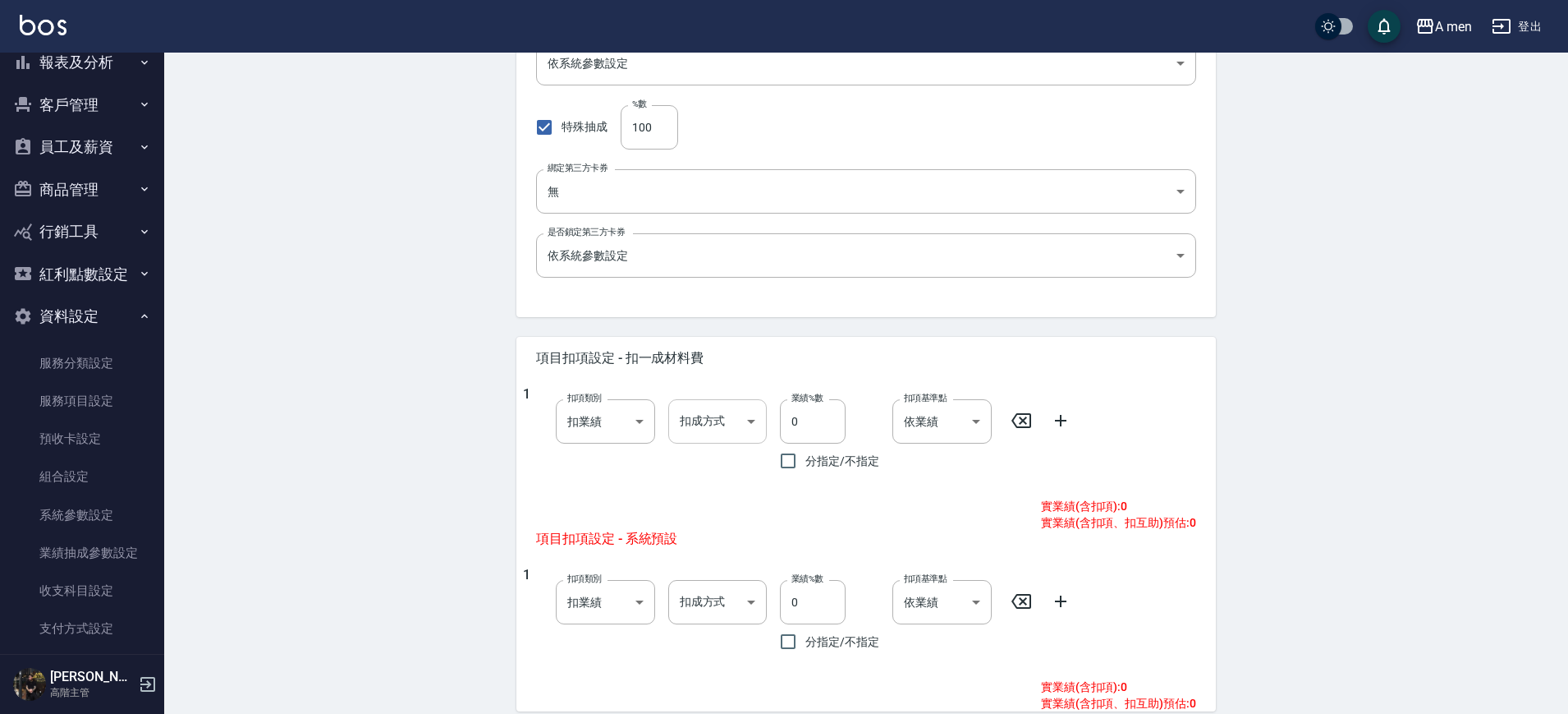
click at [706, 430] on body "A men 登出 櫃檯作業 打帳單 帳單列表 營業儀表板 現金收支登錄 高階收支登錄 材料自購登錄 每日結帳 排班表 現場電腦打卡 掃碼打卡 預約管理 預約管…" at bounding box center [784, 263] width 1568 height 1346
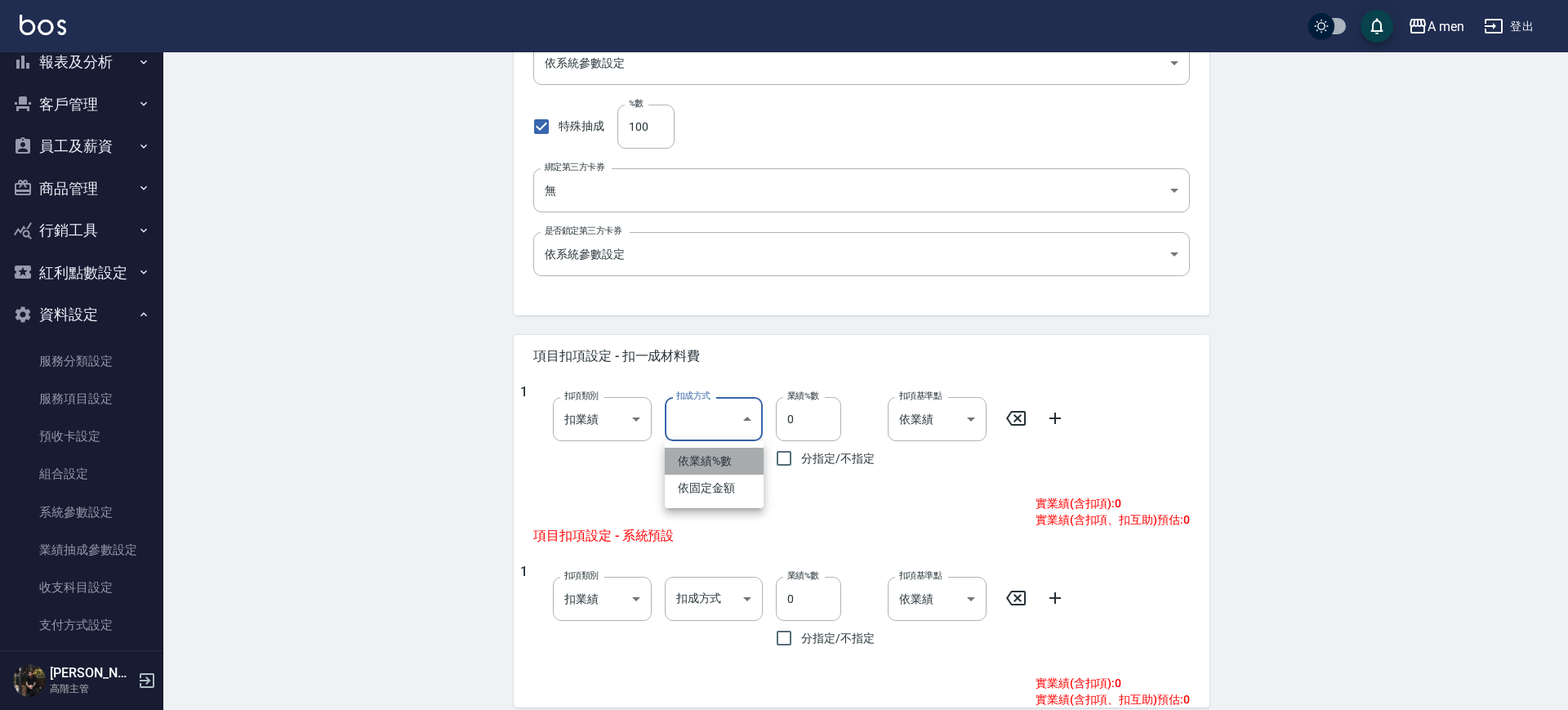
drag, startPoint x: 721, startPoint y: 460, endPoint x: 743, endPoint y: 451, distance: 23.8
click at [721, 462] on li "依業績%數" at bounding box center [714, 460] width 99 height 27
type input "扣趴數"
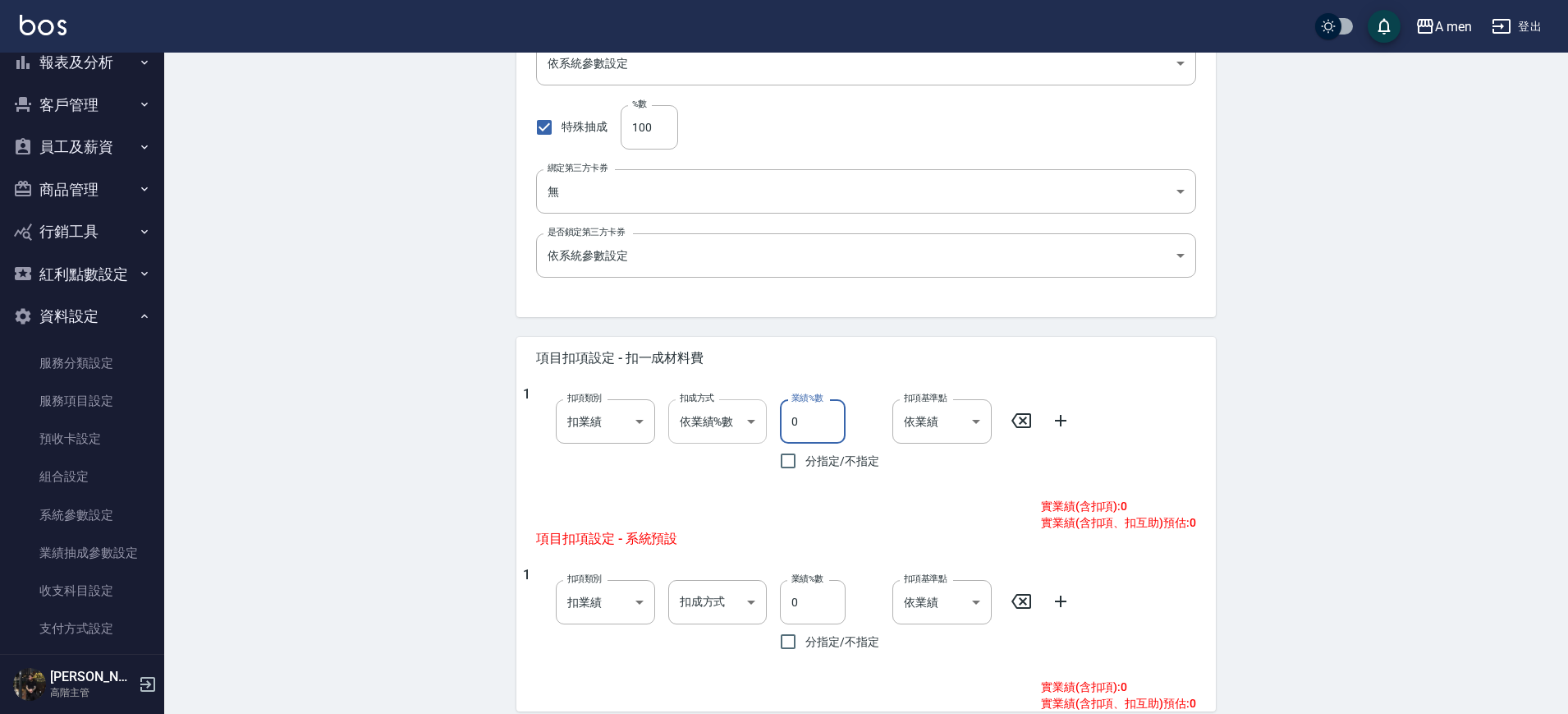
drag, startPoint x: 796, startPoint y: 413, endPoint x: 736, endPoint y: 401, distance: 61.2
click at [739, 401] on div "1 扣項類別 扣業績 onSales 扣項類別 扣成方式 依業績%數 扣趴數 扣成方式 業績%數 0 業績%數 分指定/不指定 扣項基準點 依業績 0 扣項基…" at bounding box center [859, 432] width 673 height 92
type input "10"
click at [700, 468] on div "扣成方式 依業績%數 扣趴數 扣成方式" at bounding box center [711, 432] width 112 height 92
click at [710, 437] on body "A men 登出 櫃檯作業 打帳單 帳單列表 營業儀表板 現金收支登錄 高階收支登錄 材料自購登錄 每日結帳 排班表 現場電腦打卡 掃碼打卡 預約管理 預約管…" at bounding box center [784, 263] width 1568 height 1346
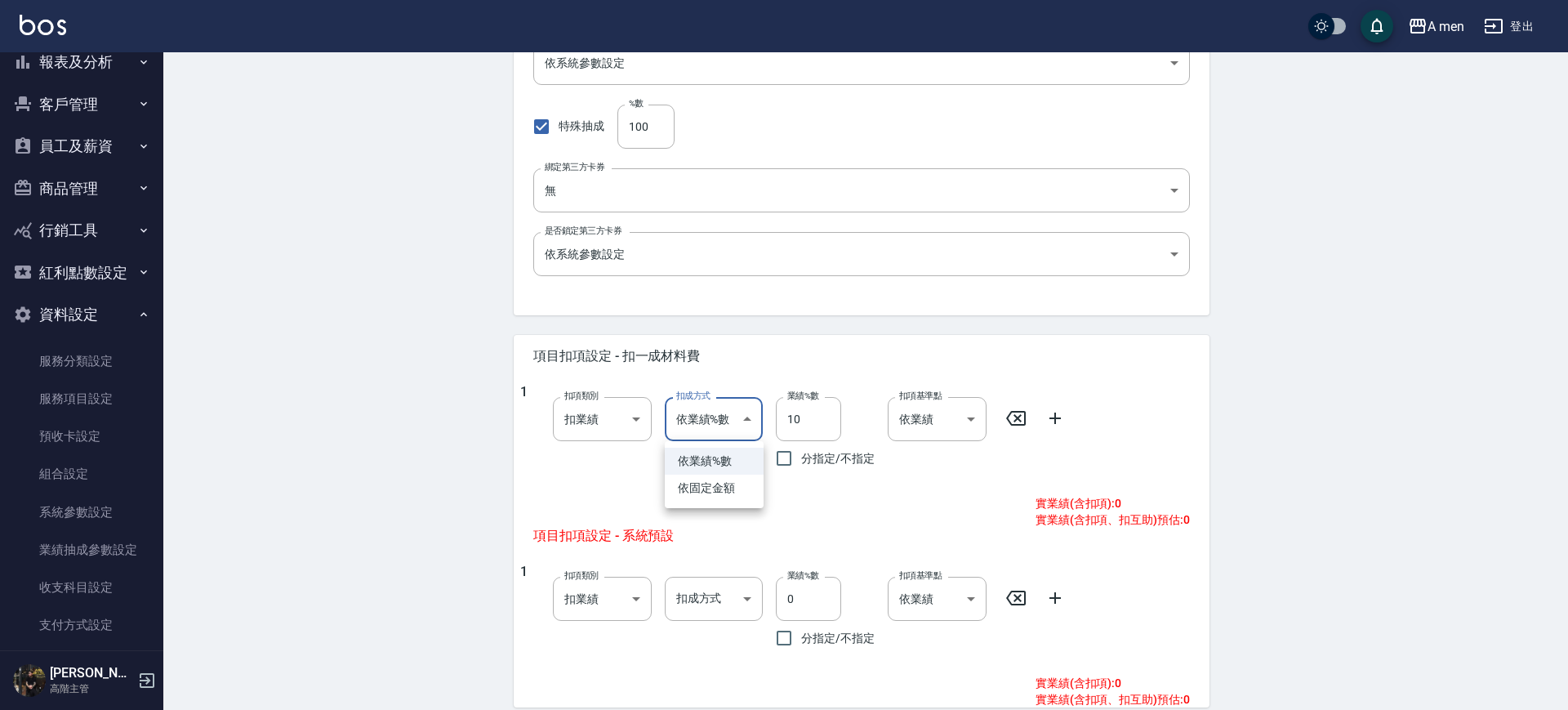
click at [717, 483] on li "依固定金額" at bounding box center [714, 488] width 99 height 27
type input "扣固定金額"
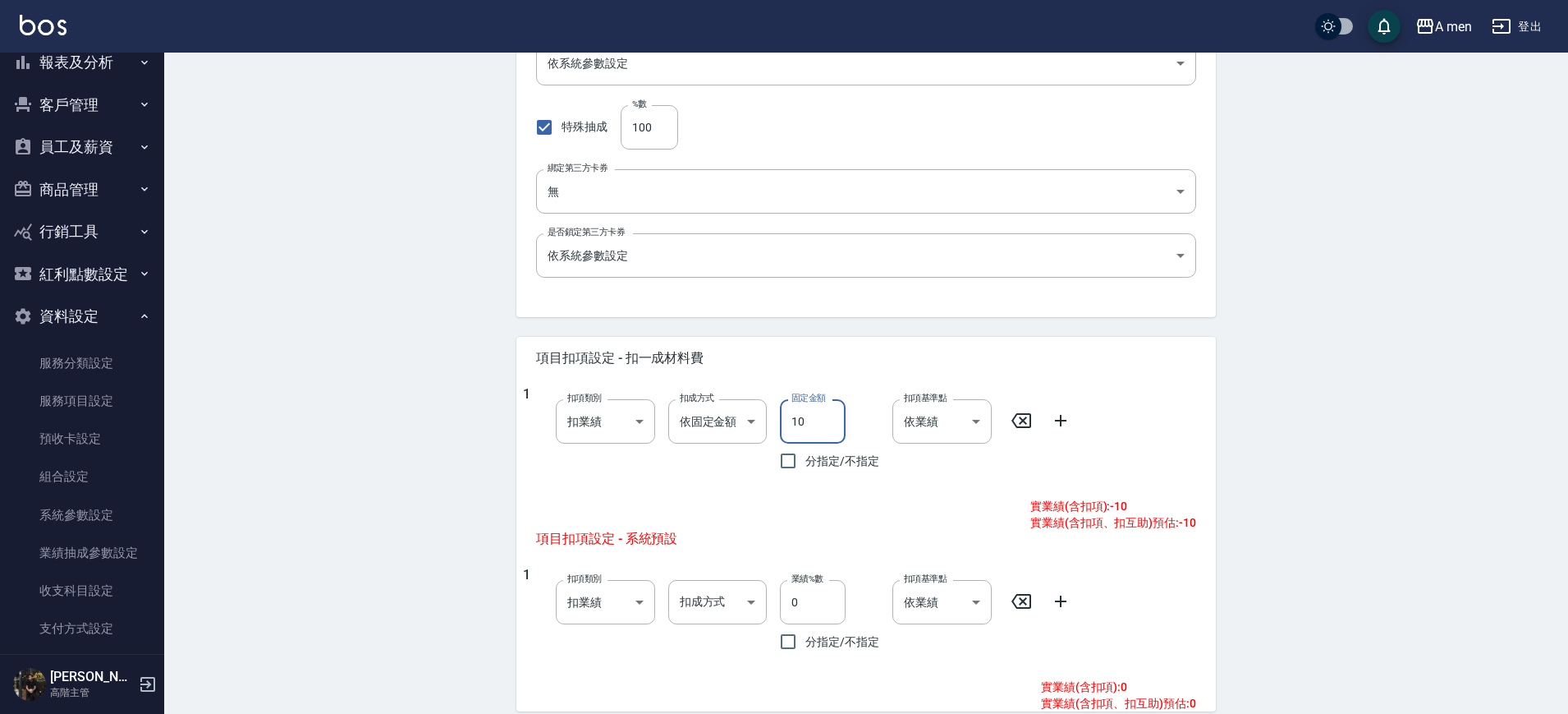
drag, startPoint x: 824, startPoint y: 412, endPoint x: 740, endPoint y: 397, distance: 85.3
click at [744, 400] on div "1 扣項類別 扣業績 onSales 扣項類別 扣成方式 依固定金額 扣固定金額 扣成方式 固定金額 10 固定金額 分指定/不指定 扣項基準點 依業績 0 …" at bounding box center [859, 432] width 673 height 92
type input "8"
type input "-80"
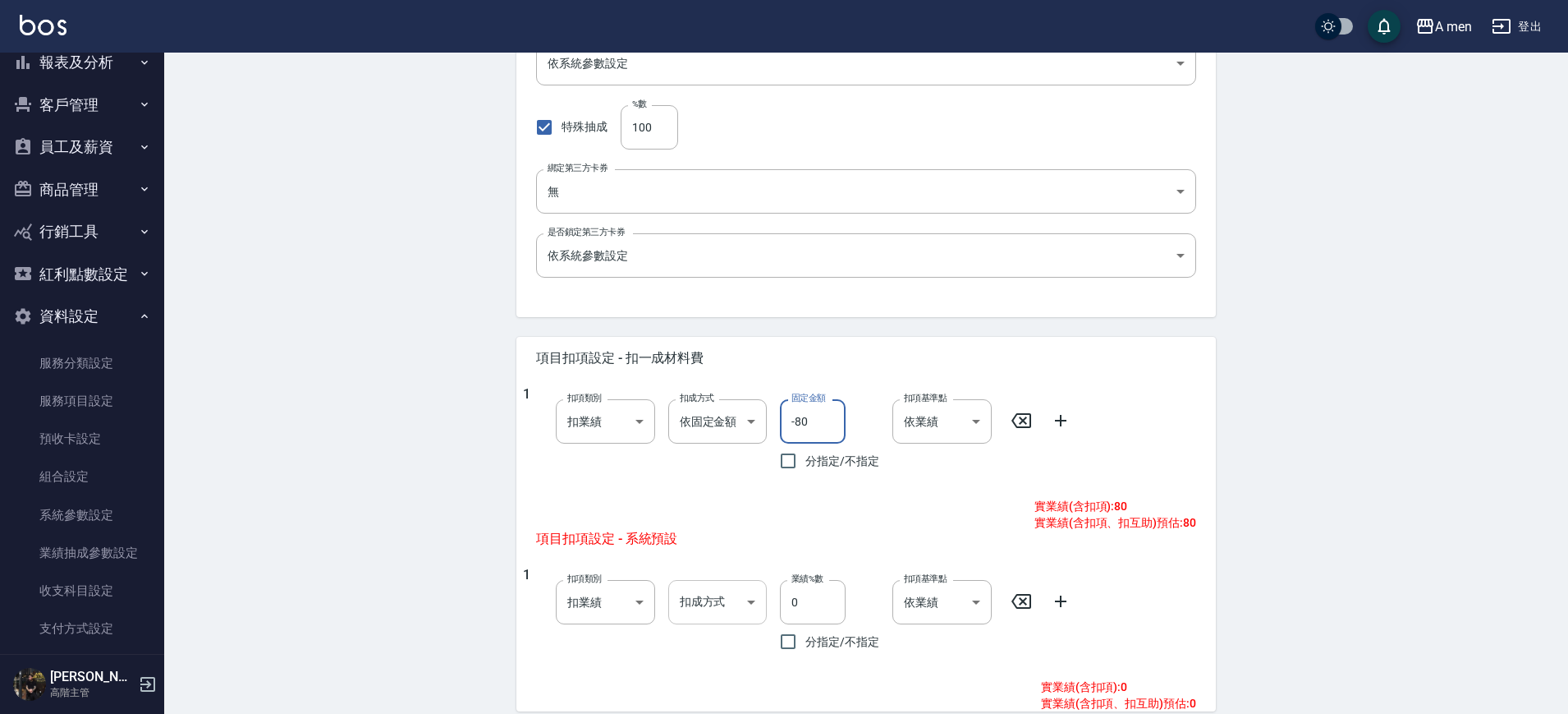
click at [728, 607] on body "A men 登出 櫃檯作業 打帳單 帳單列表 營業儀表板 現金收支登錄 高階收支登錄 材料自購登錄 每日結帳 排班表 現場電腦打卡 掃碼打卡 預約管理 預約管…" at bounding box center [784, 263] width 1568 height 1346
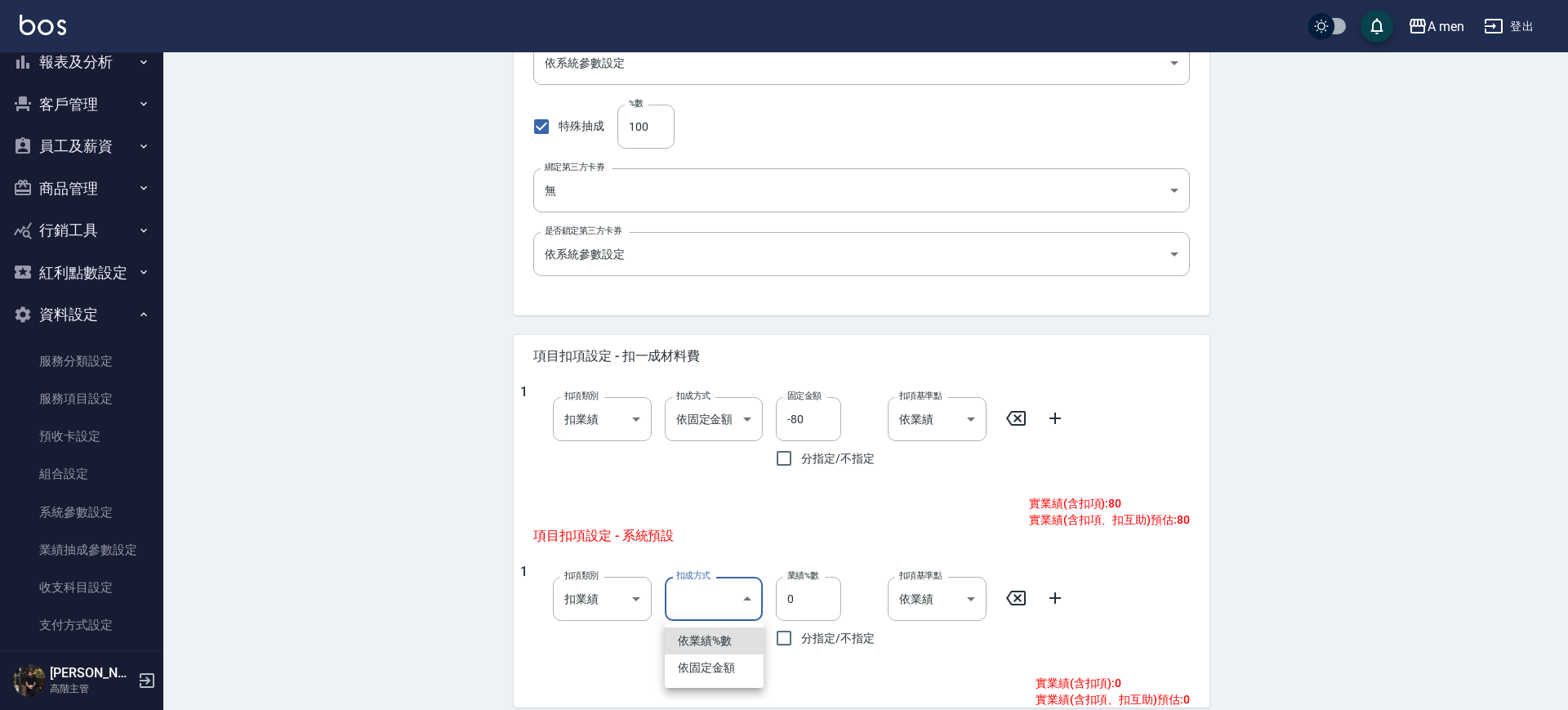
click at [721, 659] on li "依固定金額" at bounding box center [714, 667] width 99 height 27
type input "扣固定金額"
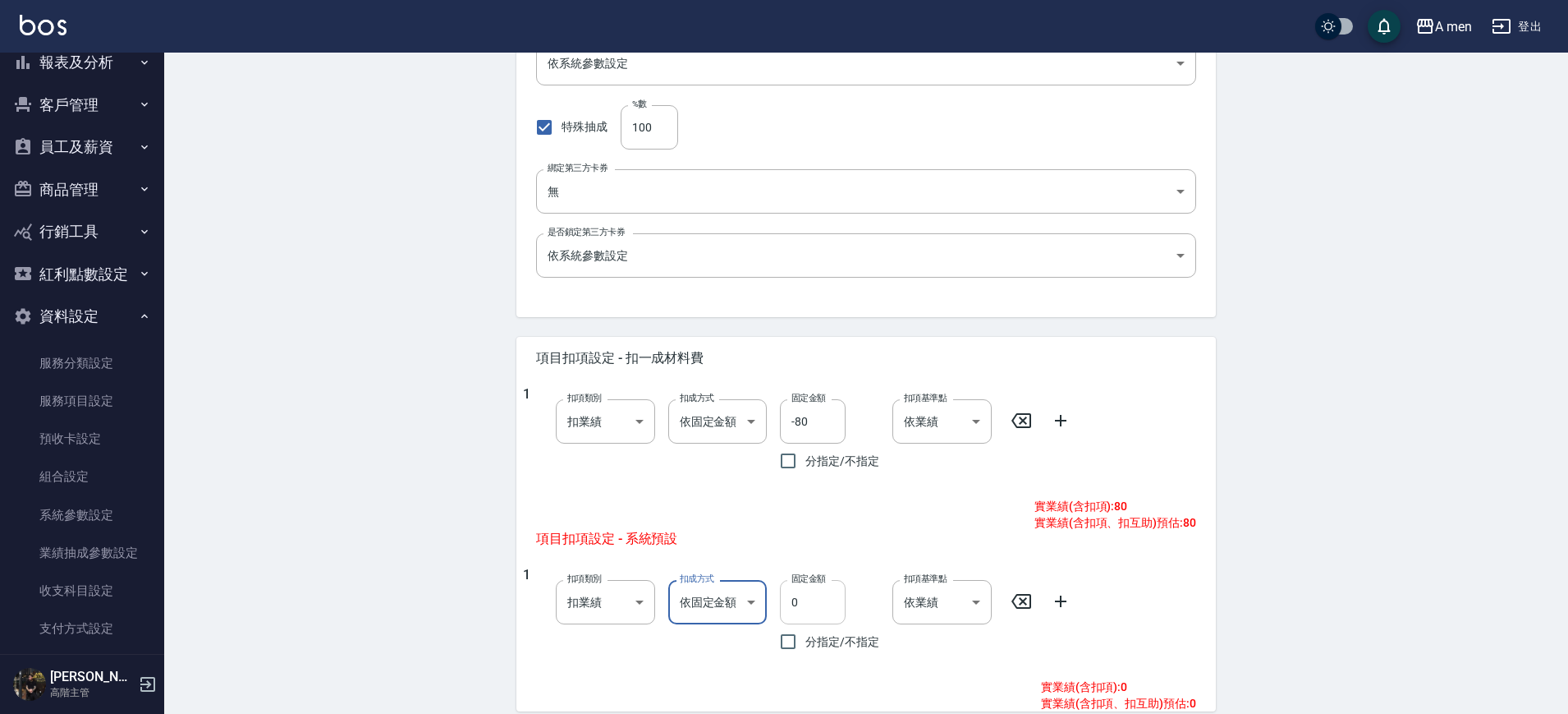
click at [806, 615] on input "0" at bounding box center [813, 602] width 66 height 44
type input "-80"
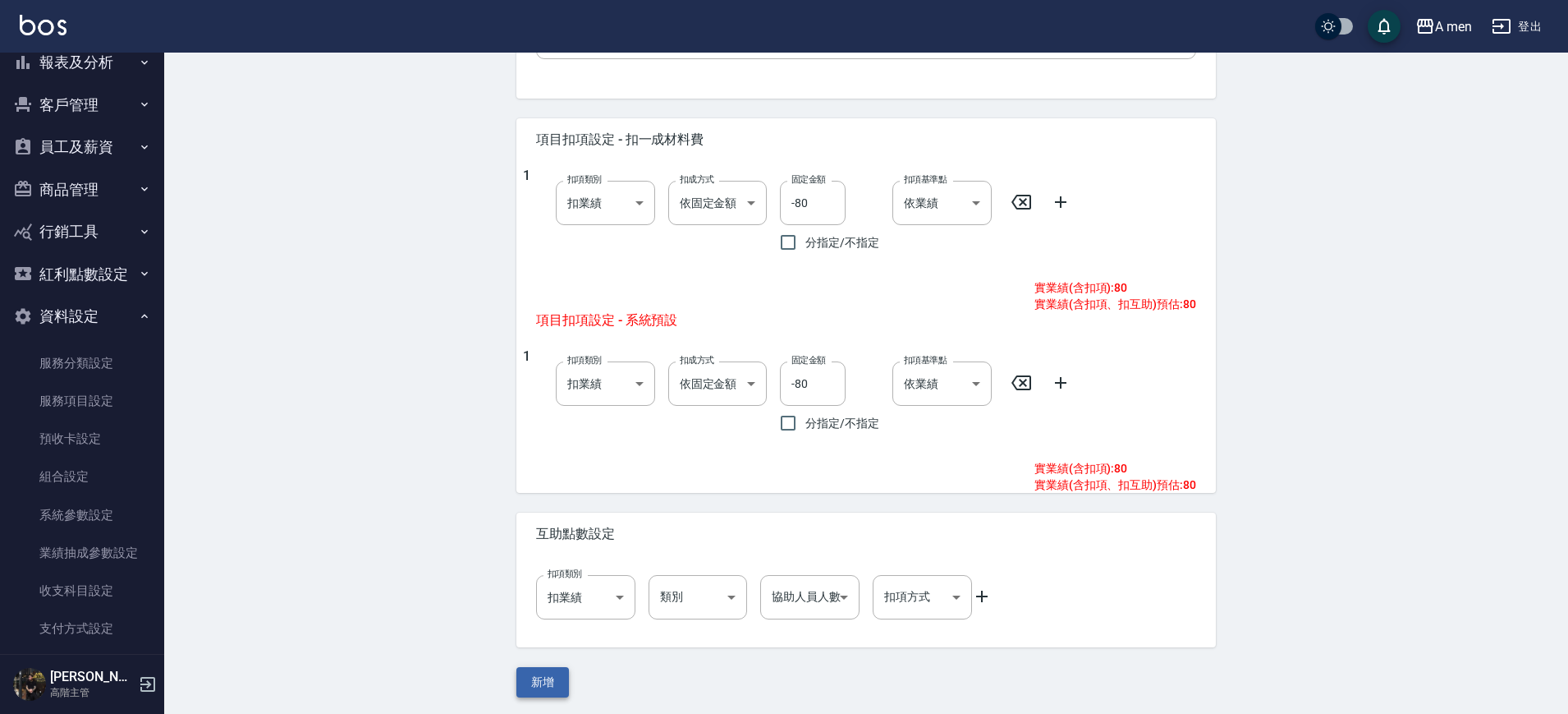
scroll to position [632, 0]
click at [548, 674] on button "新增" at bounding box center [542, 678] width 52 height 30
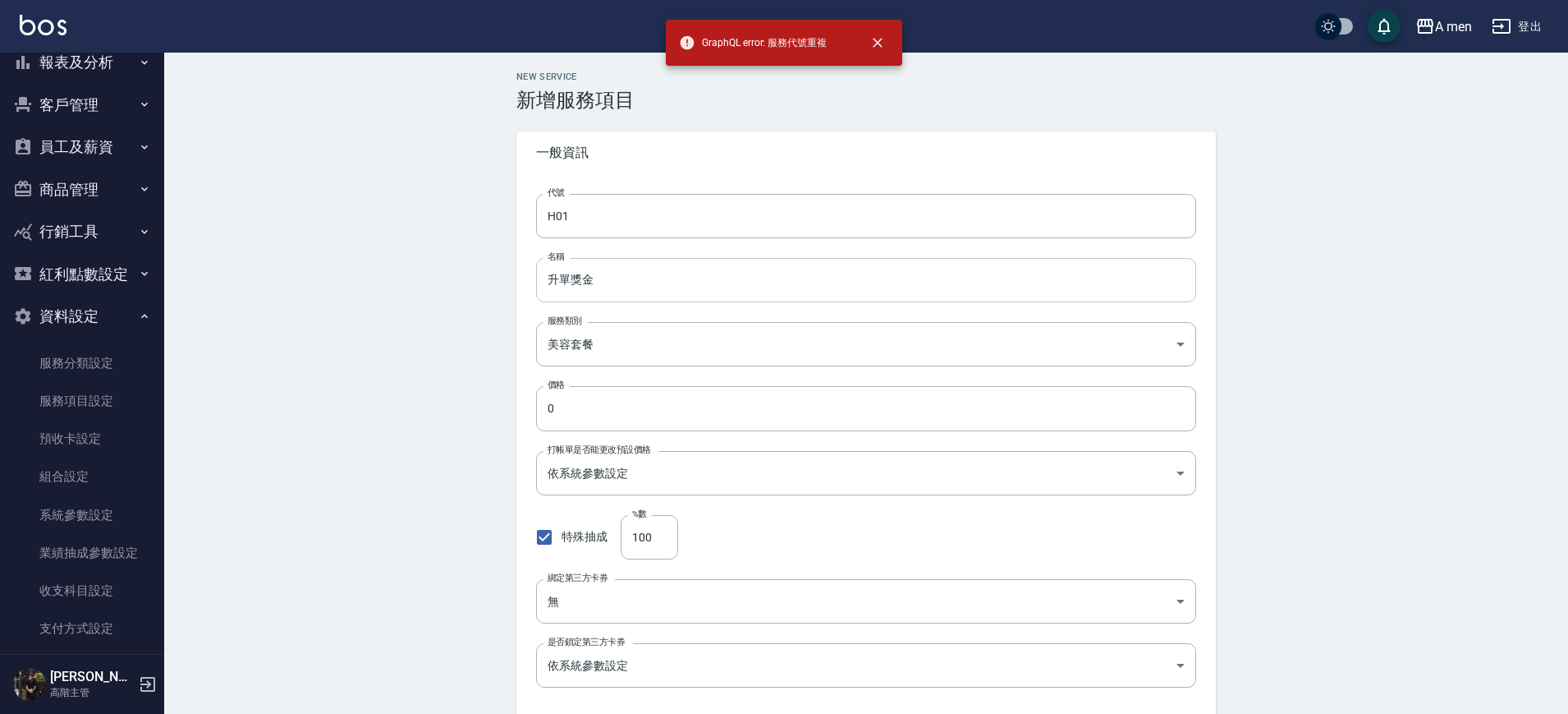
scroll to position [0, 0]
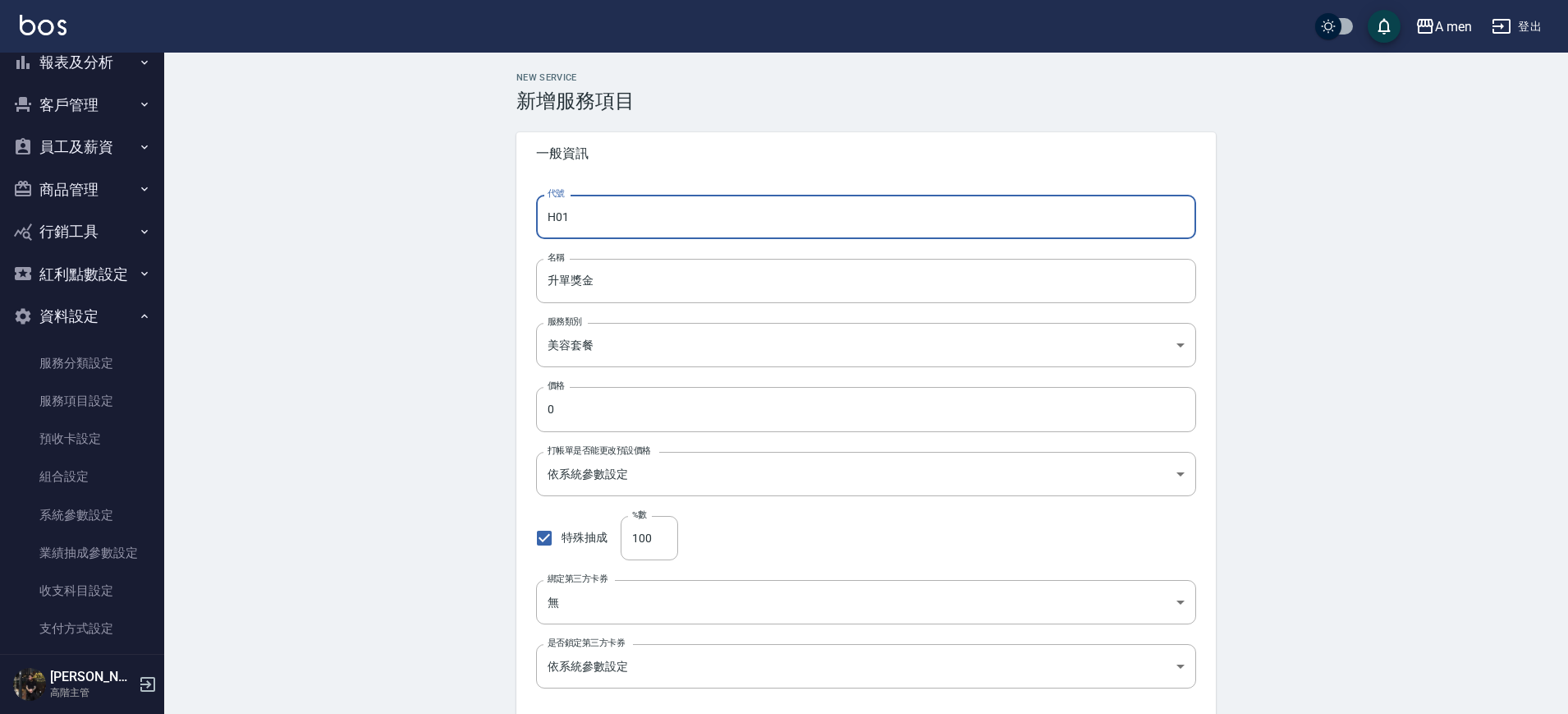
click at [633, 211] on input "H01" at bounding box center [866, 217] width 660 height 44
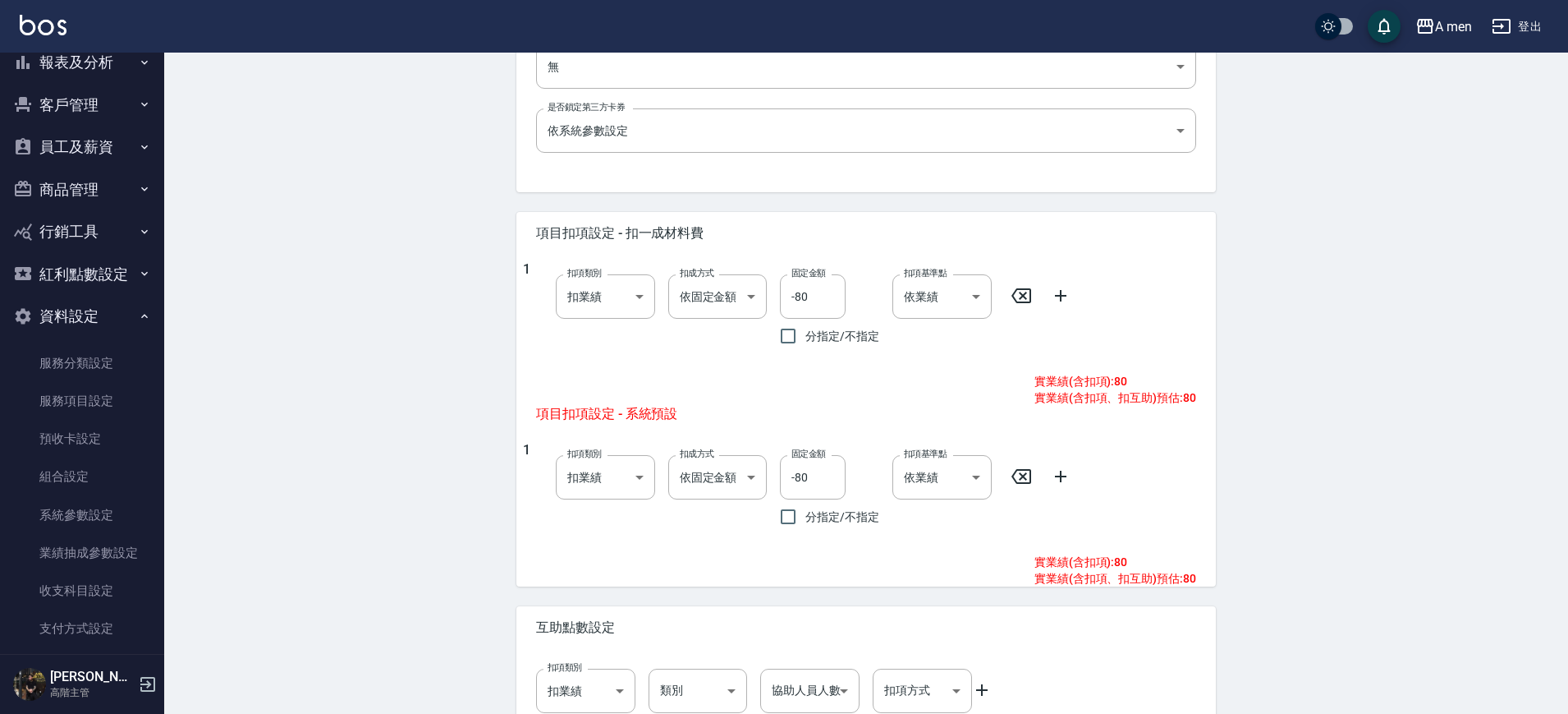
scroll to position [632, 0]
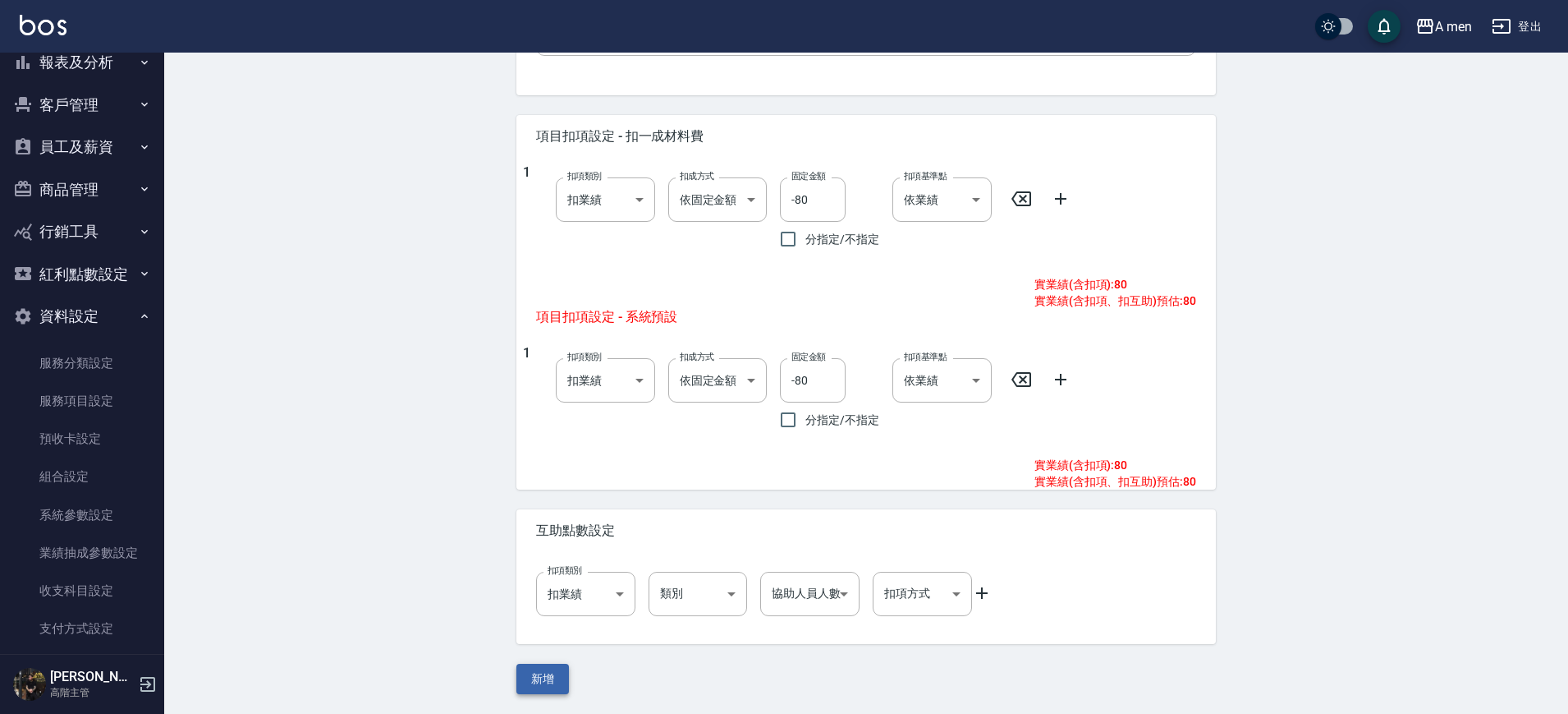
type input "H02"
click at [548, 670] on button "新增" at bounding box center [542, 678] width 52 height 30
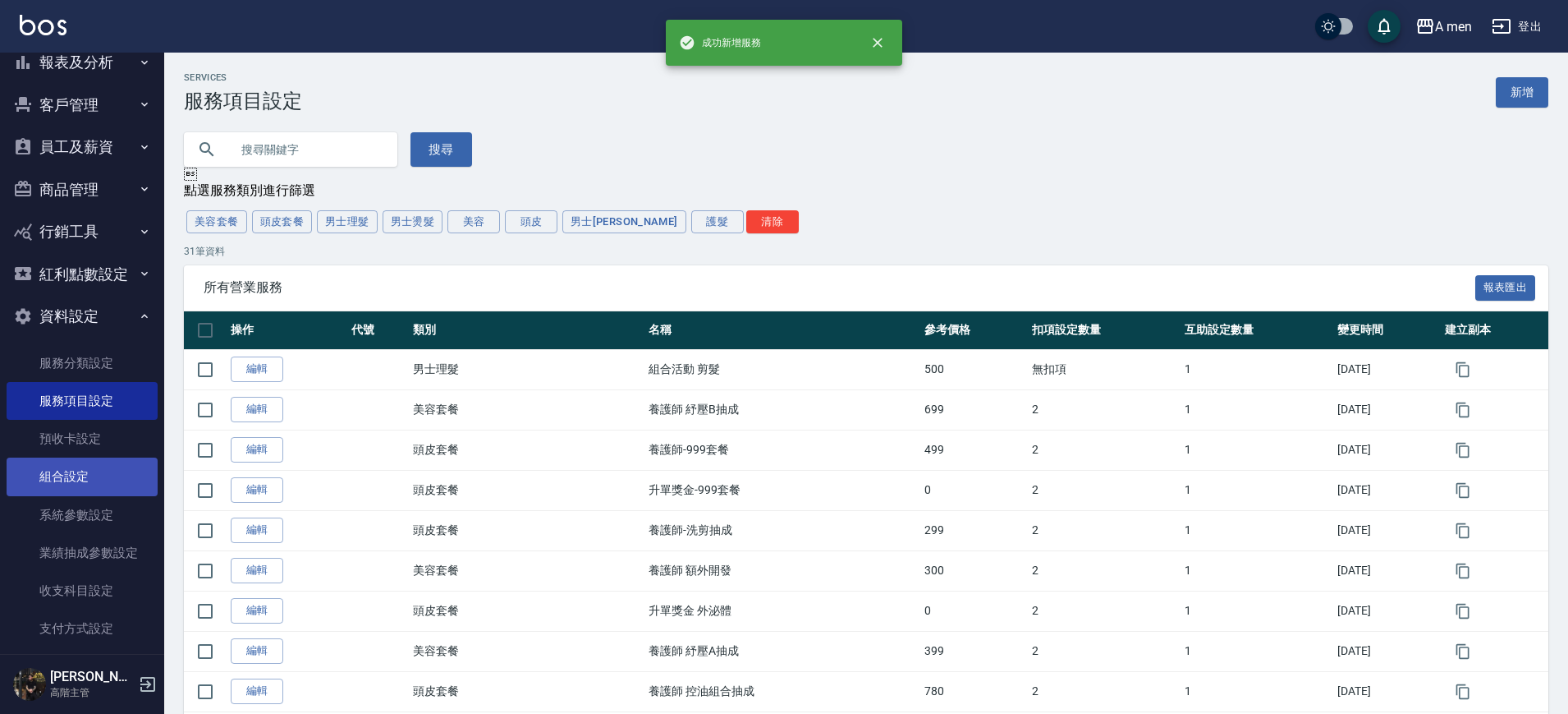
click at [116, 470] on link "組合設定" at bounding box center [83, 476] width 151 height 37
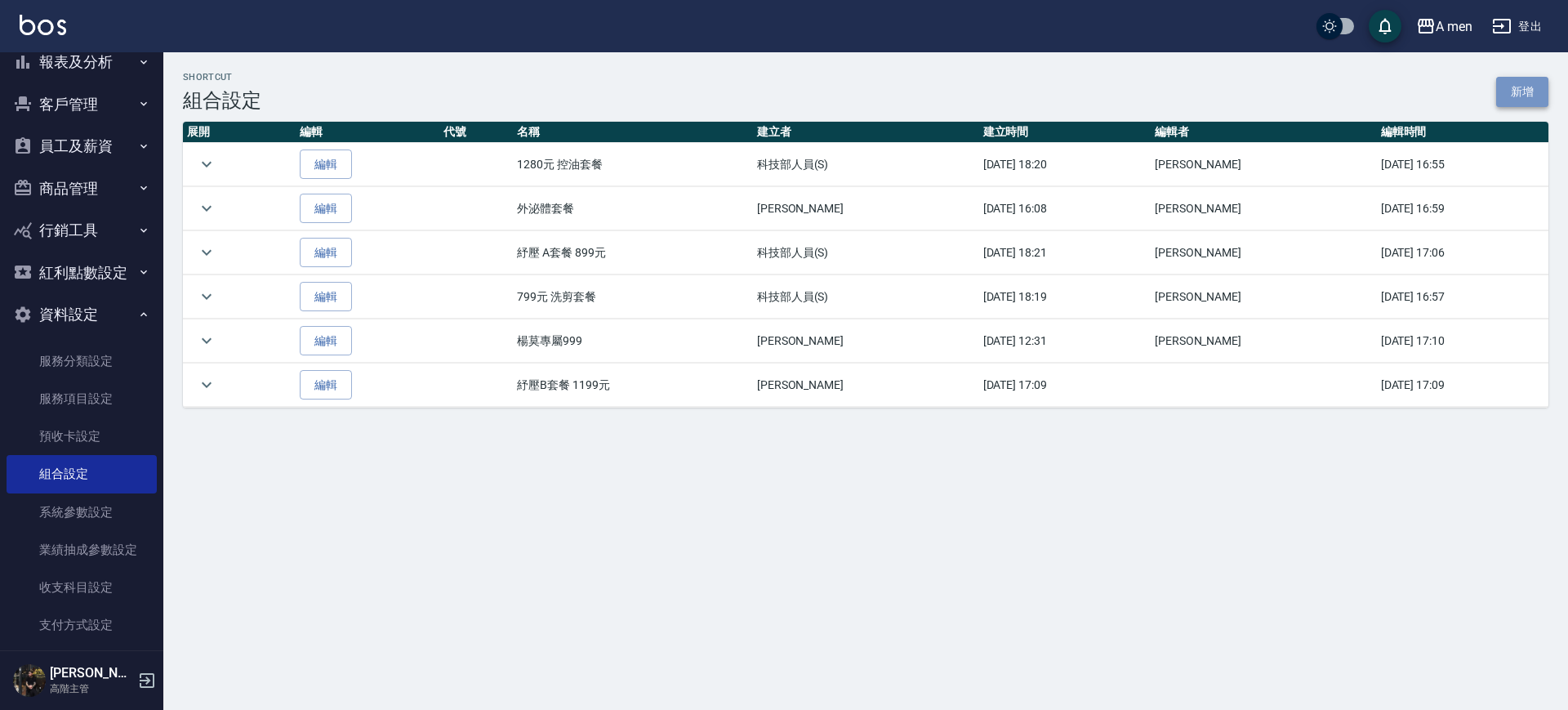
click at [1515, 94] on link "新增" at bounding box center [1522, 92] width 52 height 30
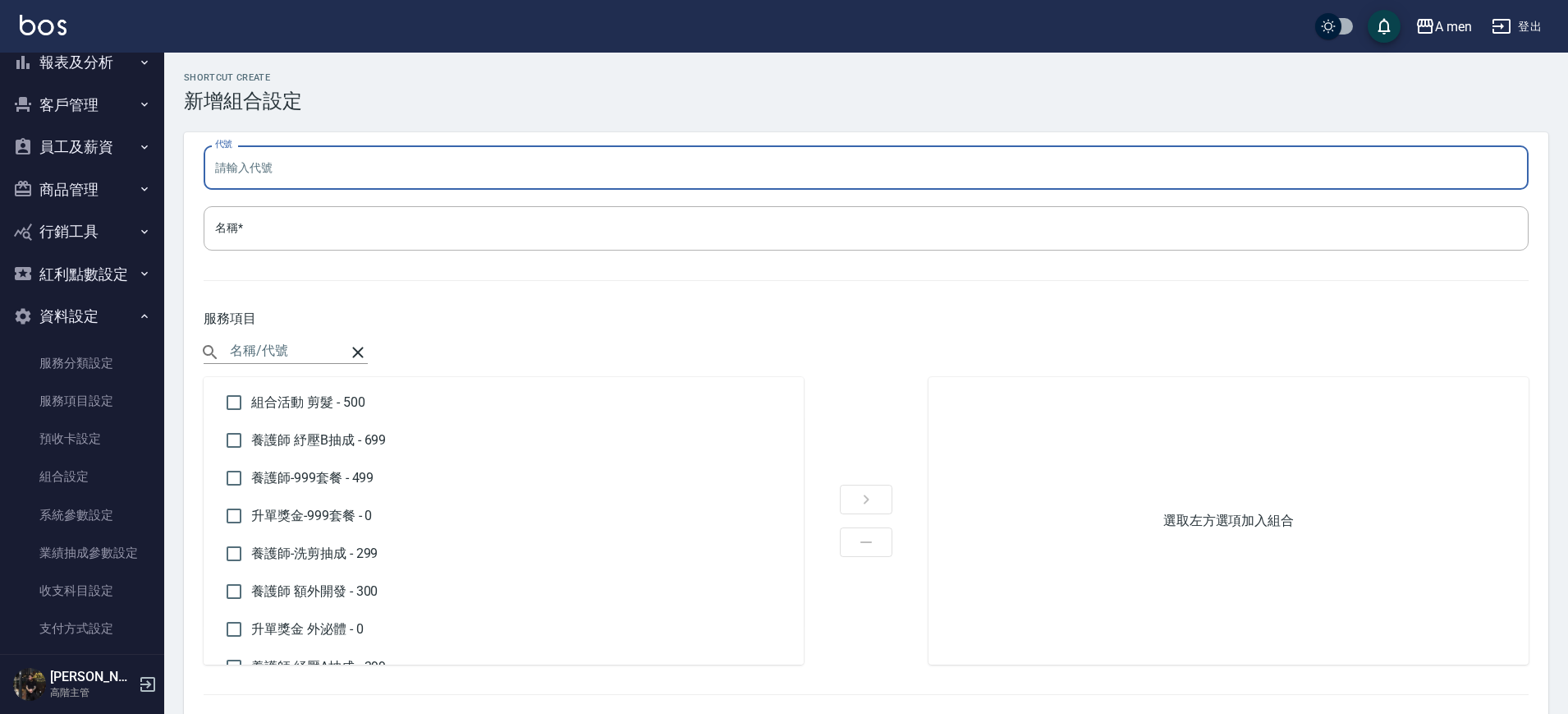
click at [496, 155] on input "代號" at bounding box center [866, 167] width 1325 height 44
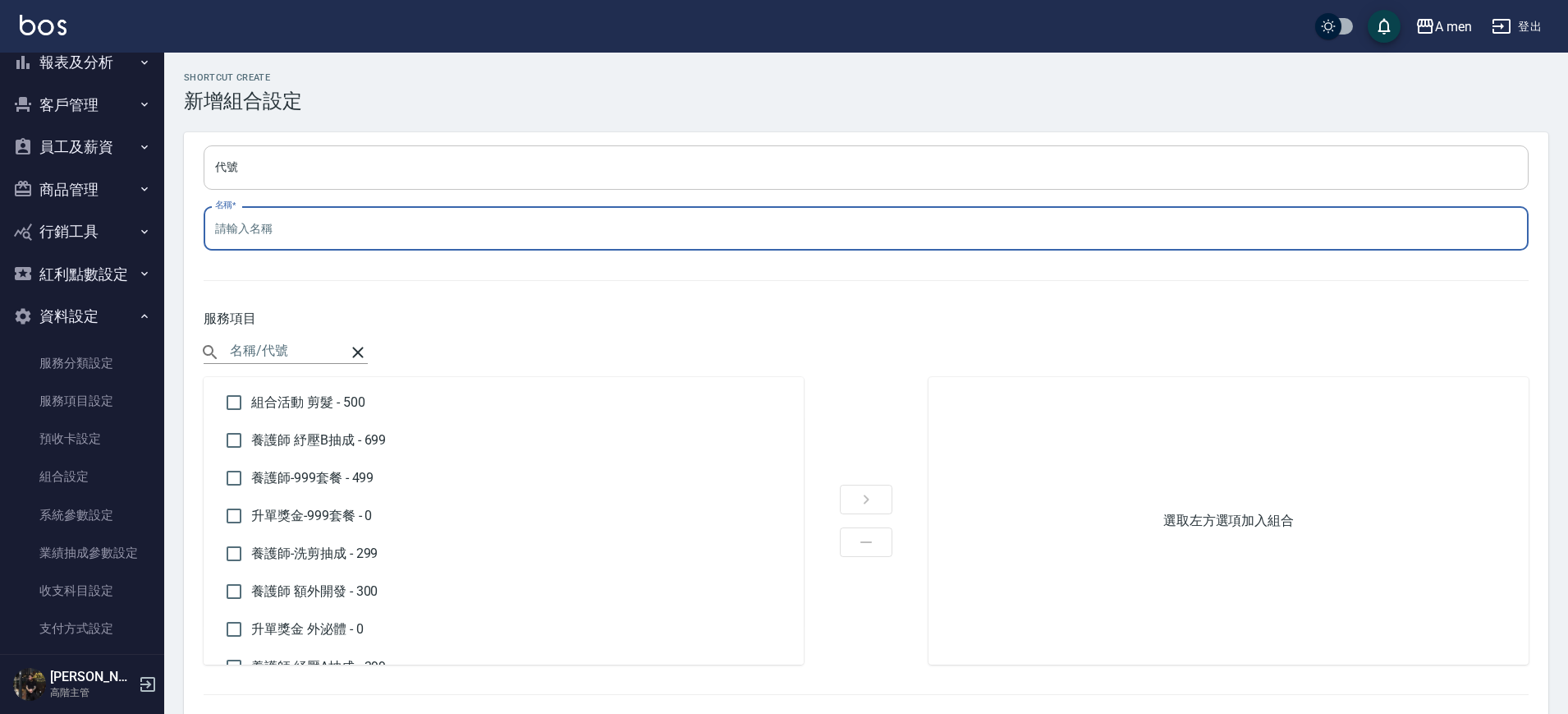
type input "r"
type input "加購 韓式修容"
click at [287, 355] on input "text" at bounding box center [289, 351] width 118 height 23
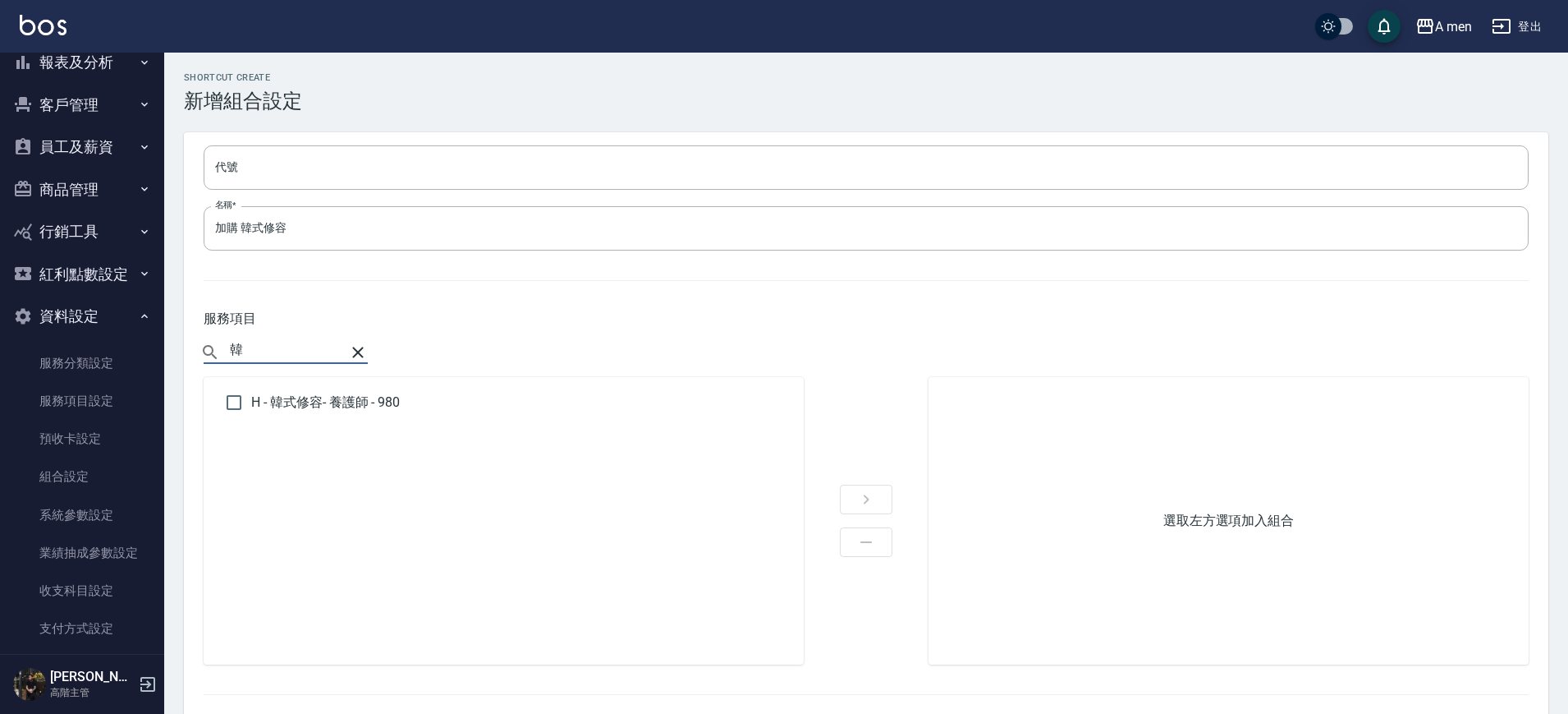
type input "韓"
click at [240, 404] on input "checkbox" at bounding box center [234, 403] width 35 height 35
checkbox input "true"
click at [286, 341] on input "韓" at bounding box center [289, 351] width 118 height 23
type input "家"
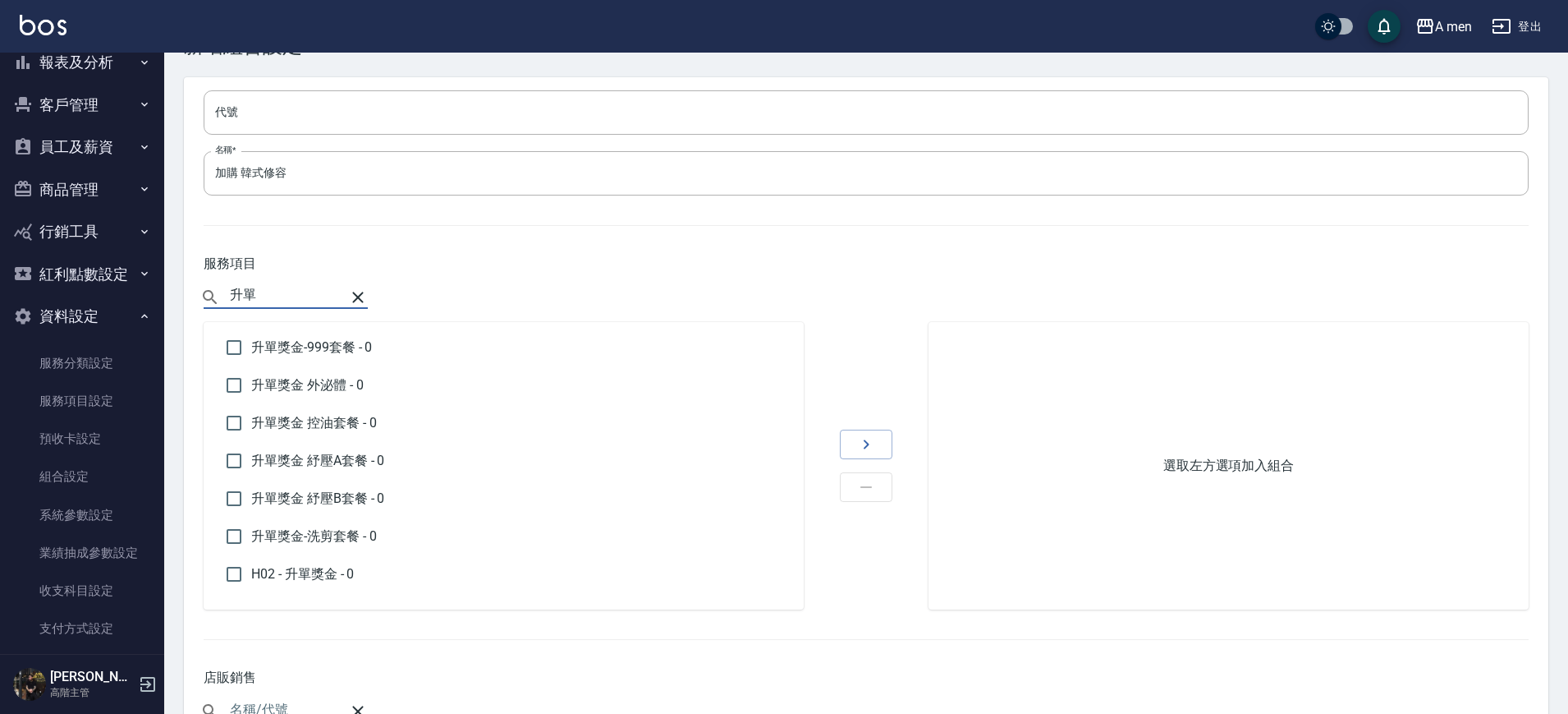
scroll to position [103, 0]
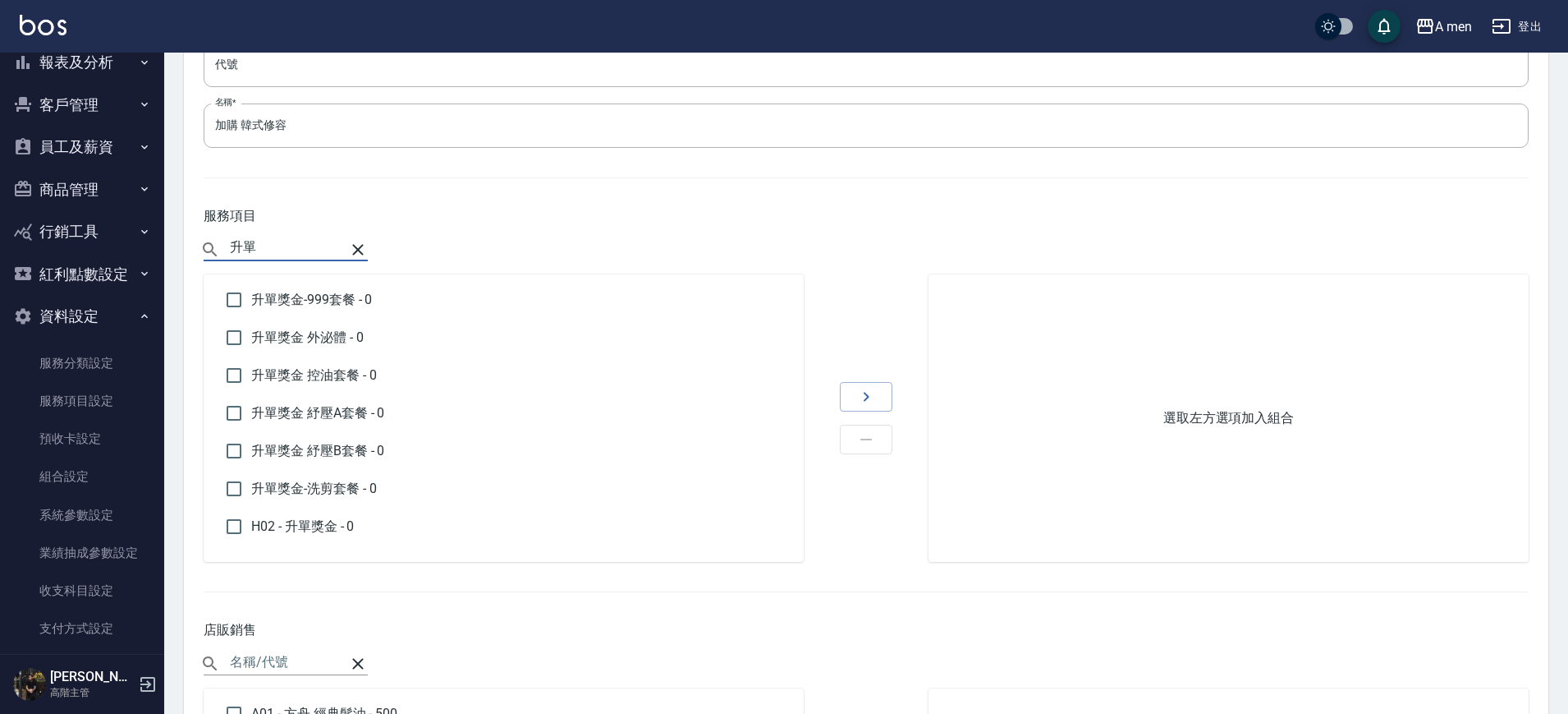
type input "升單"
click at [361, 531] on p "H02 - 升單獎金 - 0" at bounding box center [521, 526] width 539 height 15
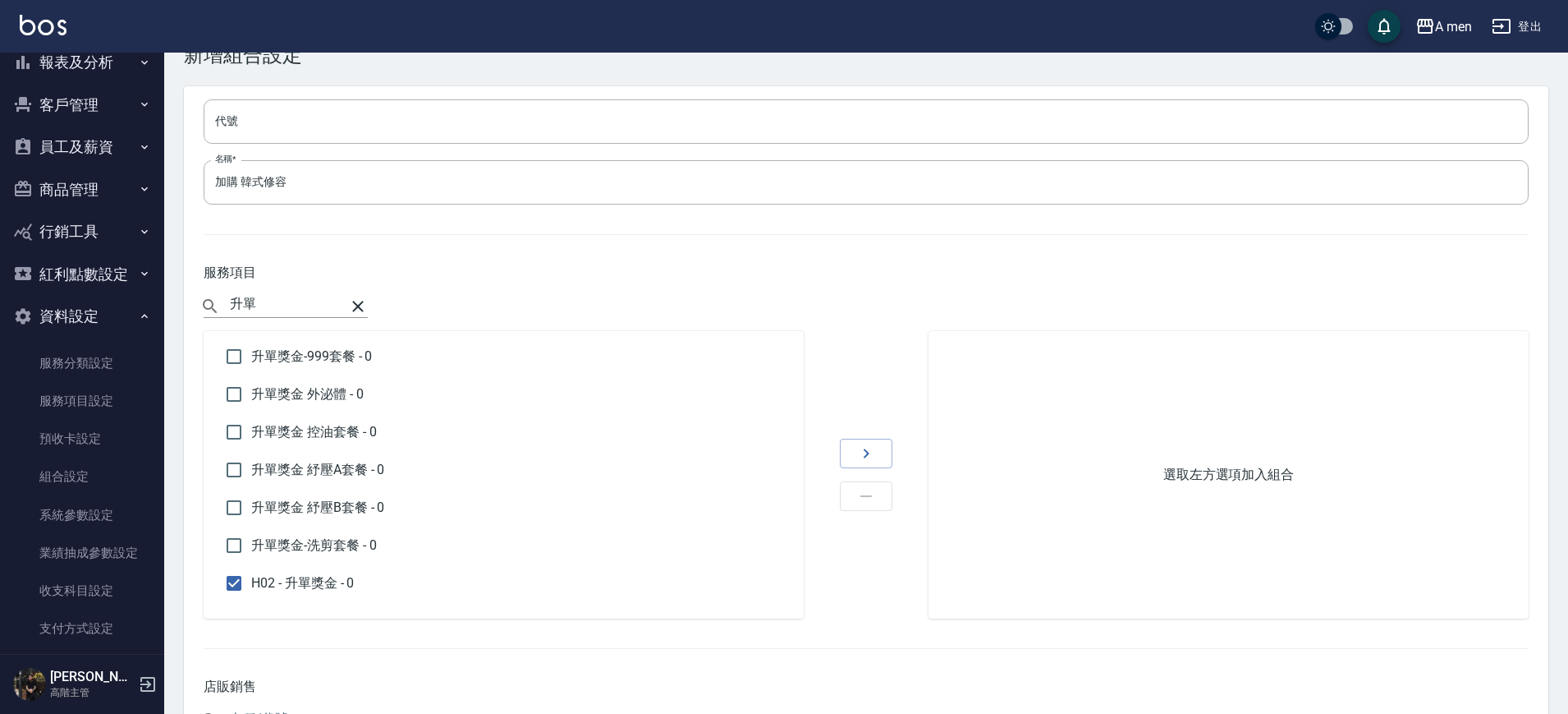
scroll to position [0, 0]
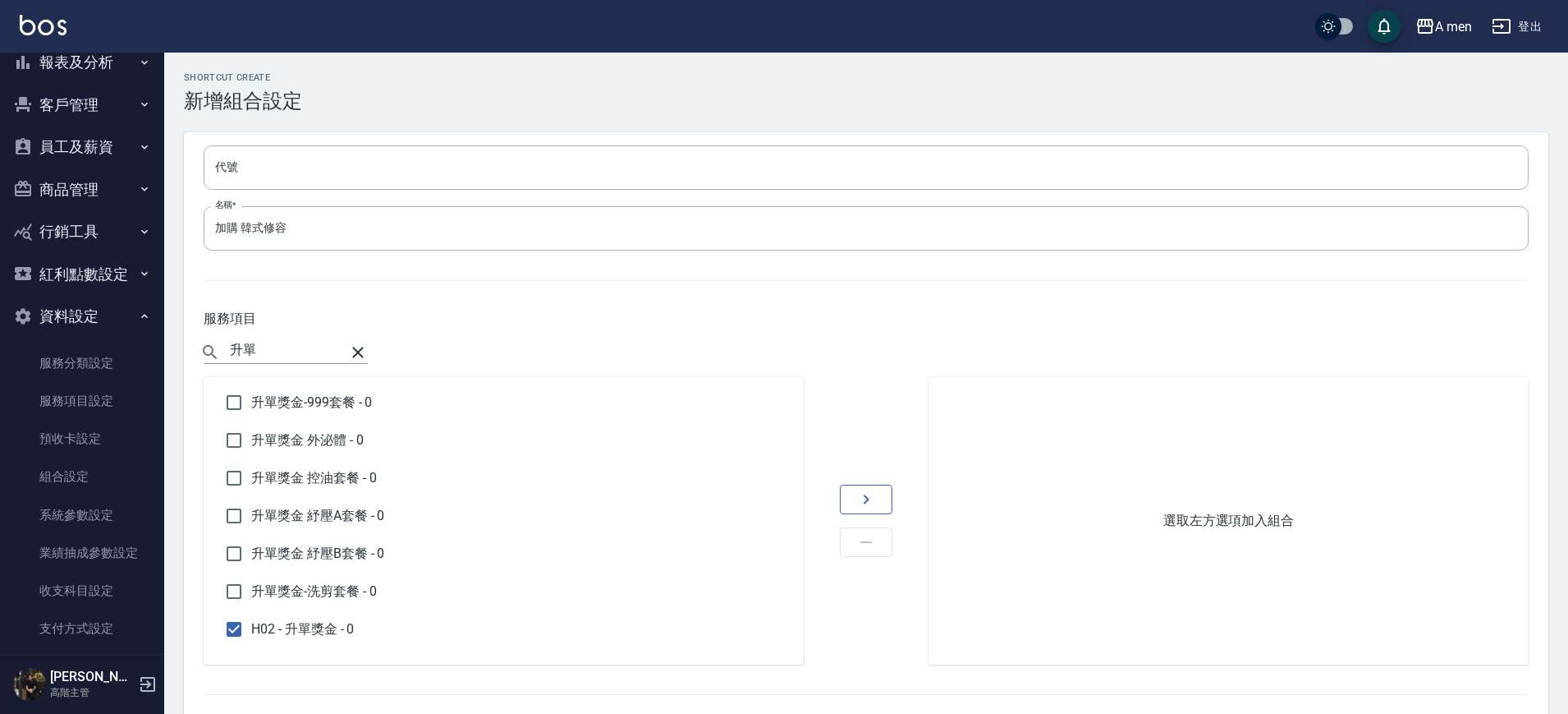
click at [852, 495] on button "button" at bounding box center [866, 499] width 52 height 30
checkbox input "false"
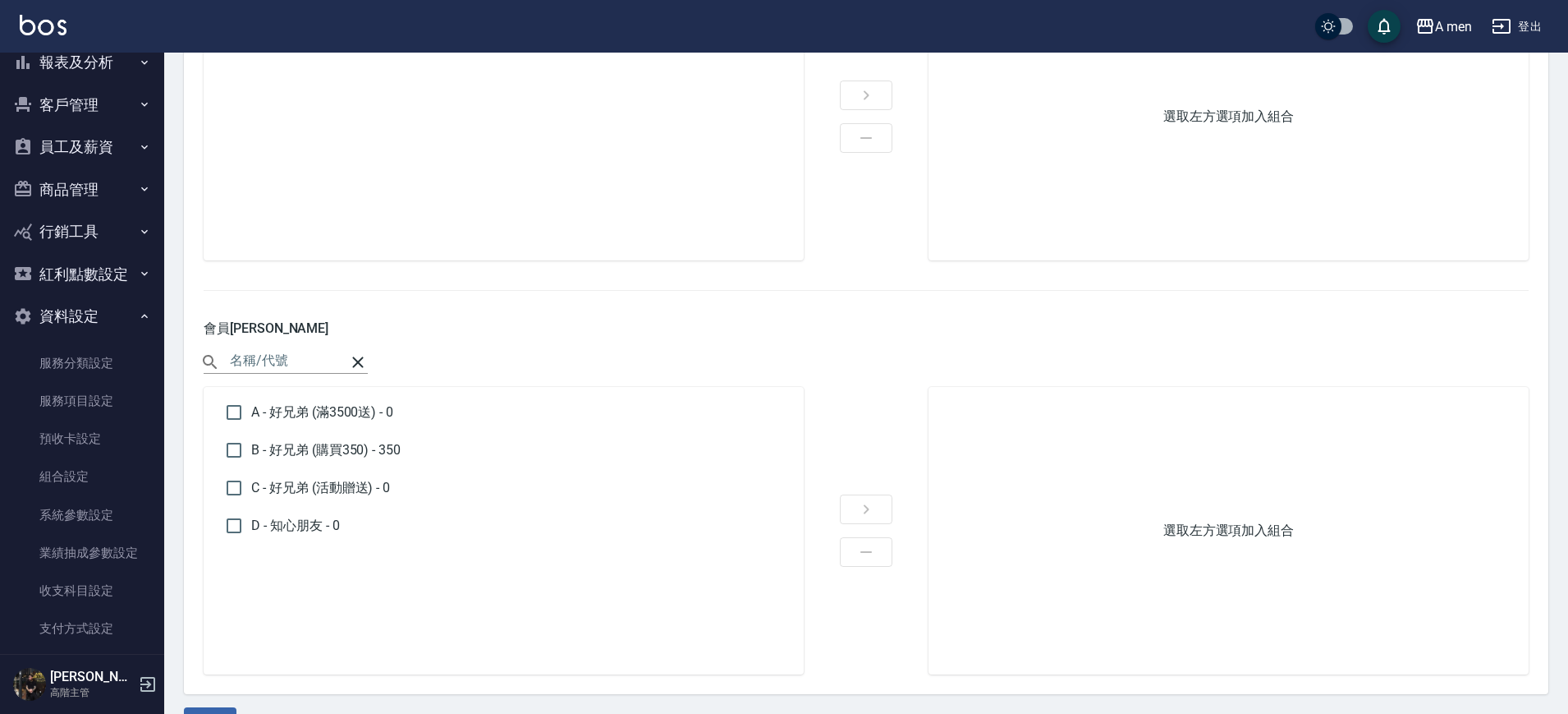
scroll to position [1289, 0]
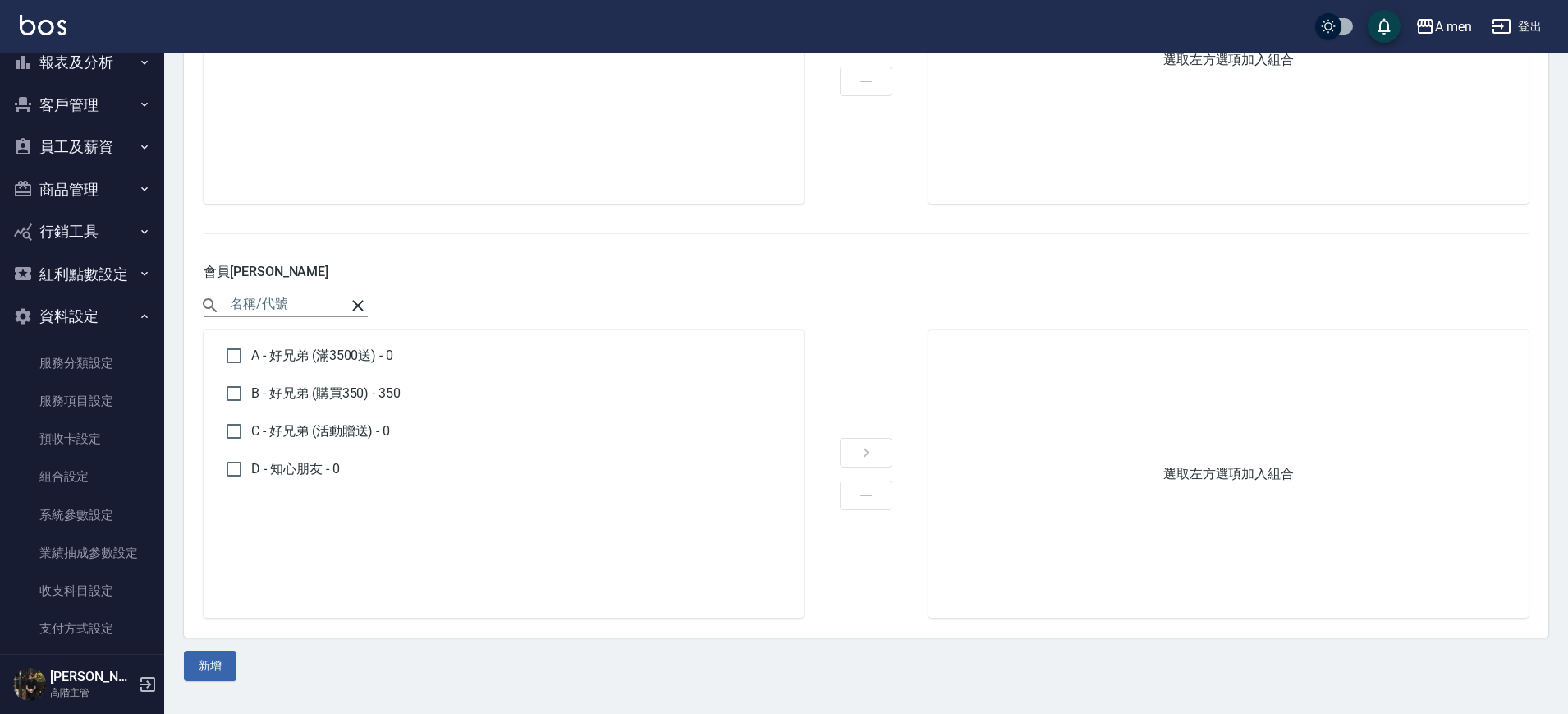
click at [201, 667] on button "新增" at bounding box center [210, 665] width 52 height 30
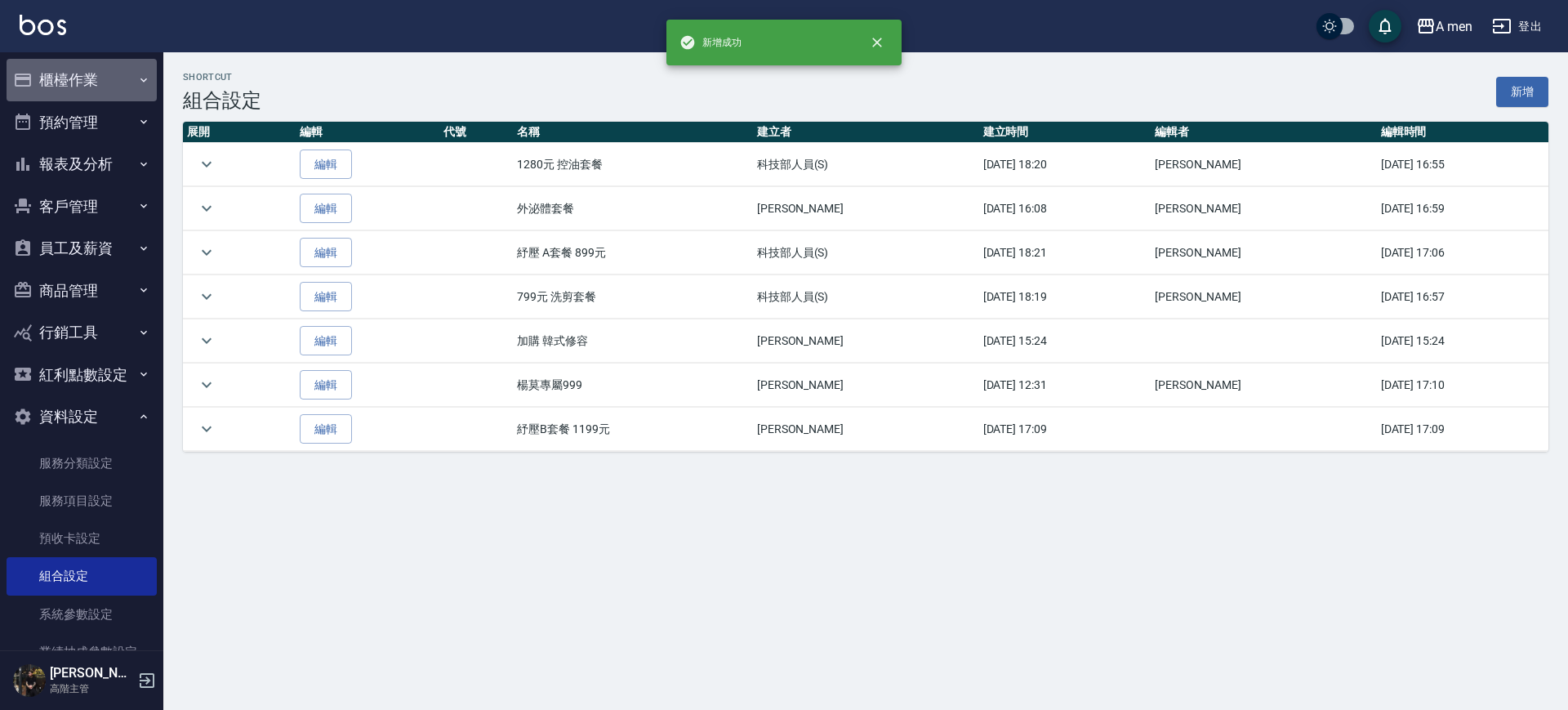
click at [101, 68] on button "櫃檯作業" at bounding box center [82, 80] width 150 height 42
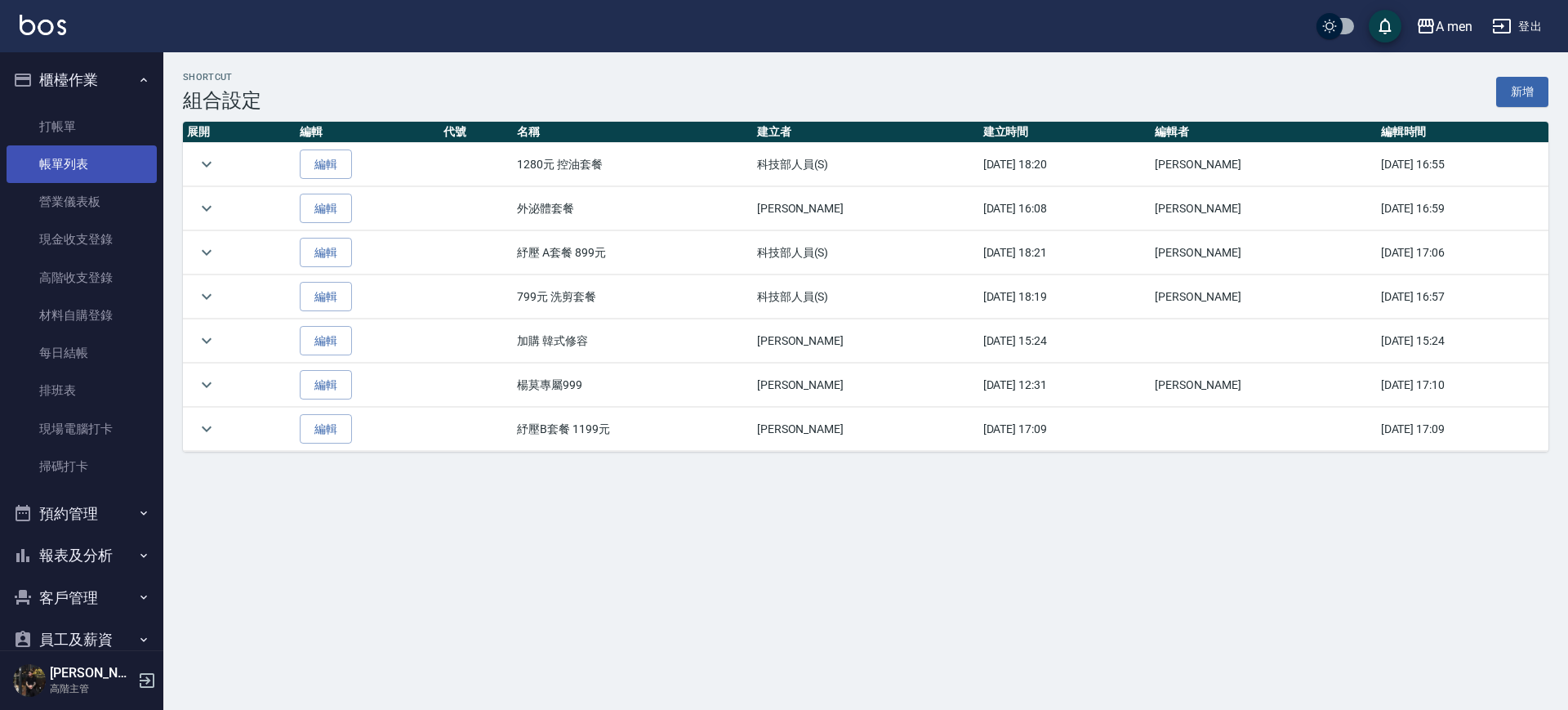
click at [72, 173] on link "帳單列表" at bounding box center [82, 163] width 150 height 37
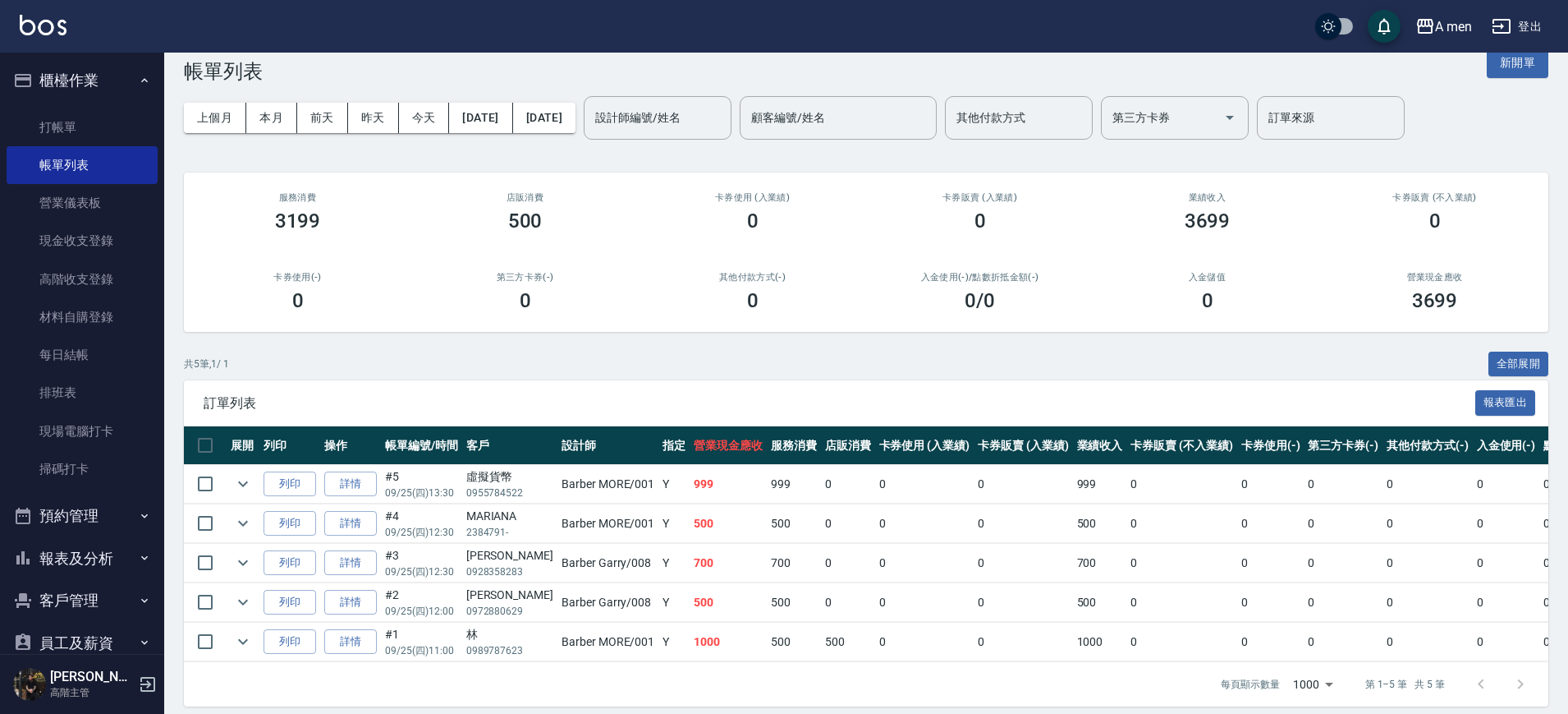
scroll to position [57, 0]
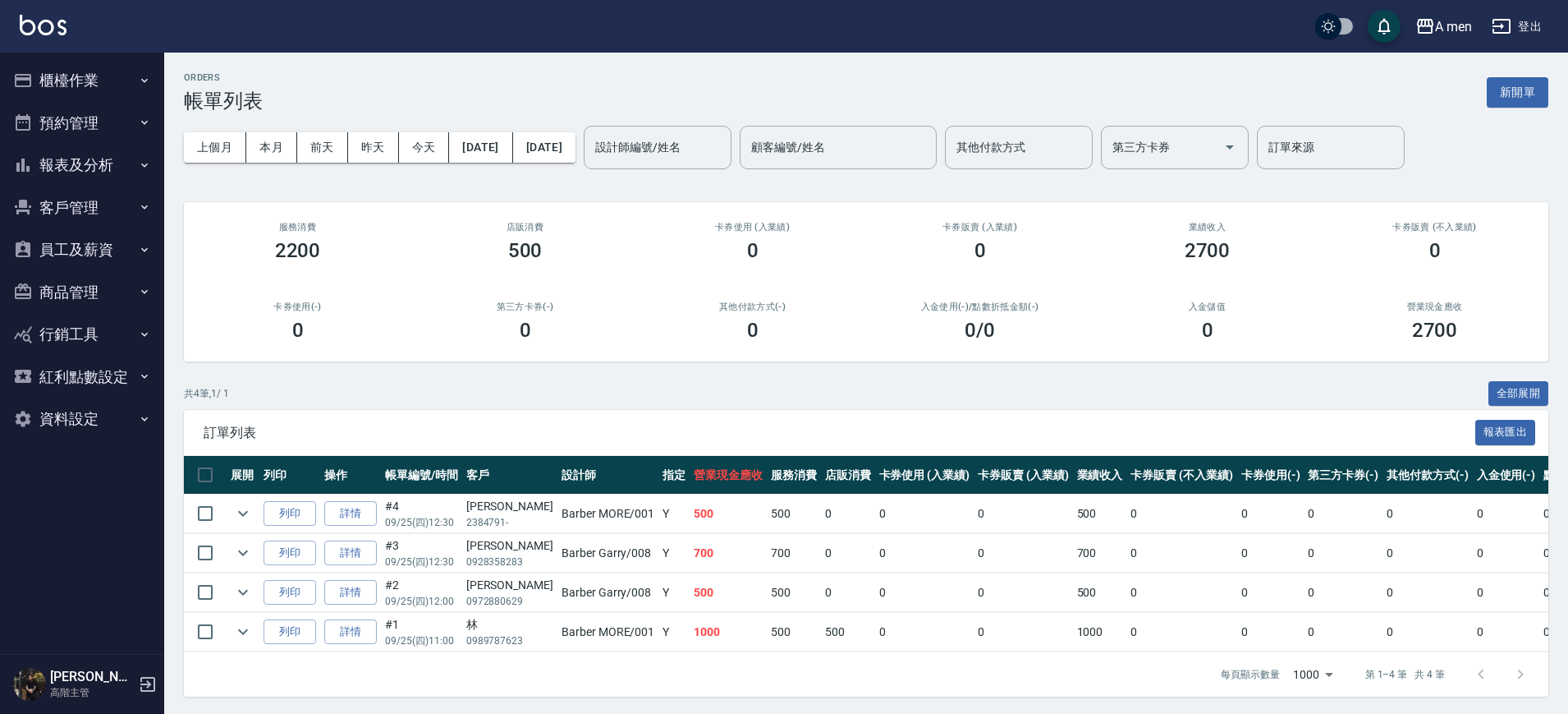
click at [17, 411] on icon "button" at bounding box center [23, 418] width 20 height 20
click at [72, 468] on link "服務分類設定" at bounding box center [83, 465] width 151 height 37
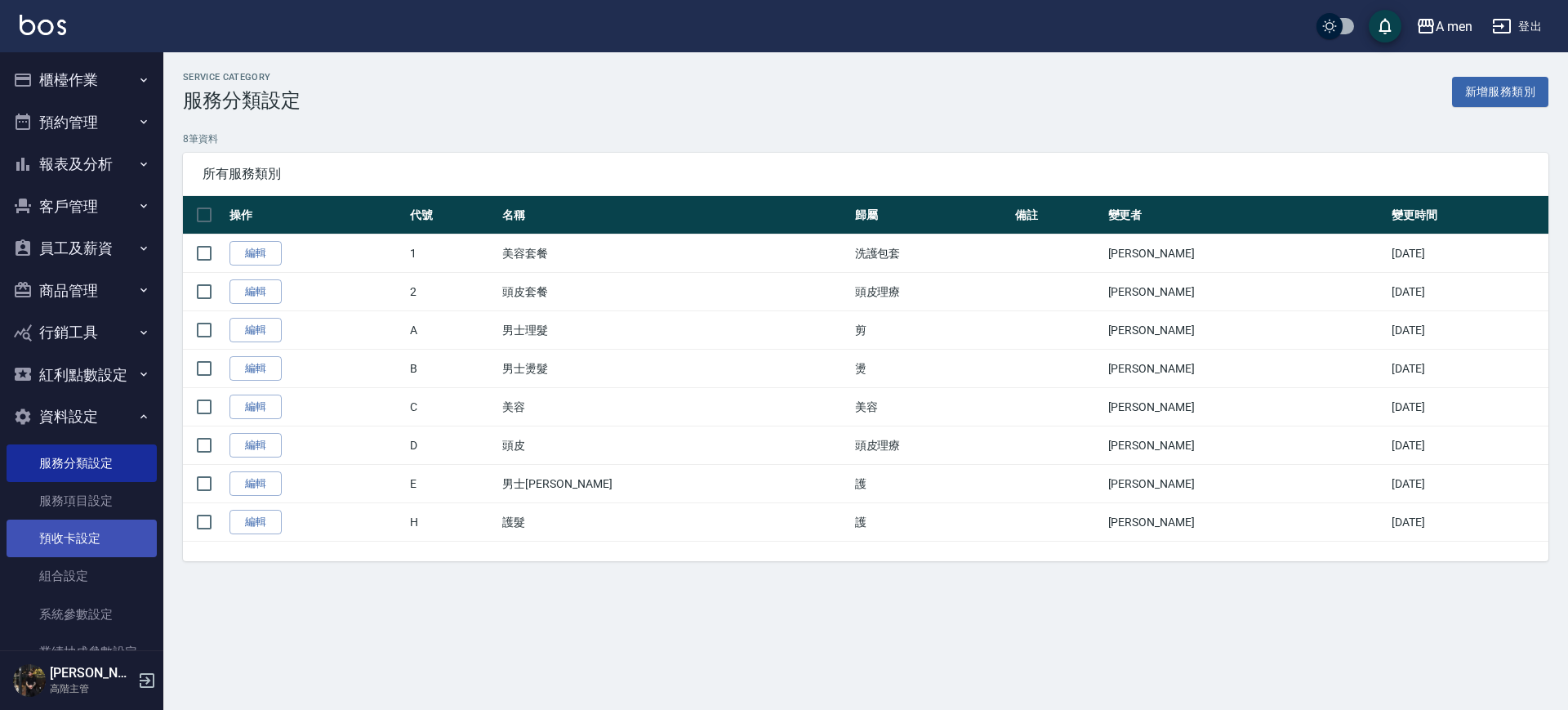
click at [70, 520] on link "預收卡設定" at bounding box center [82, 538] width 150 height 37
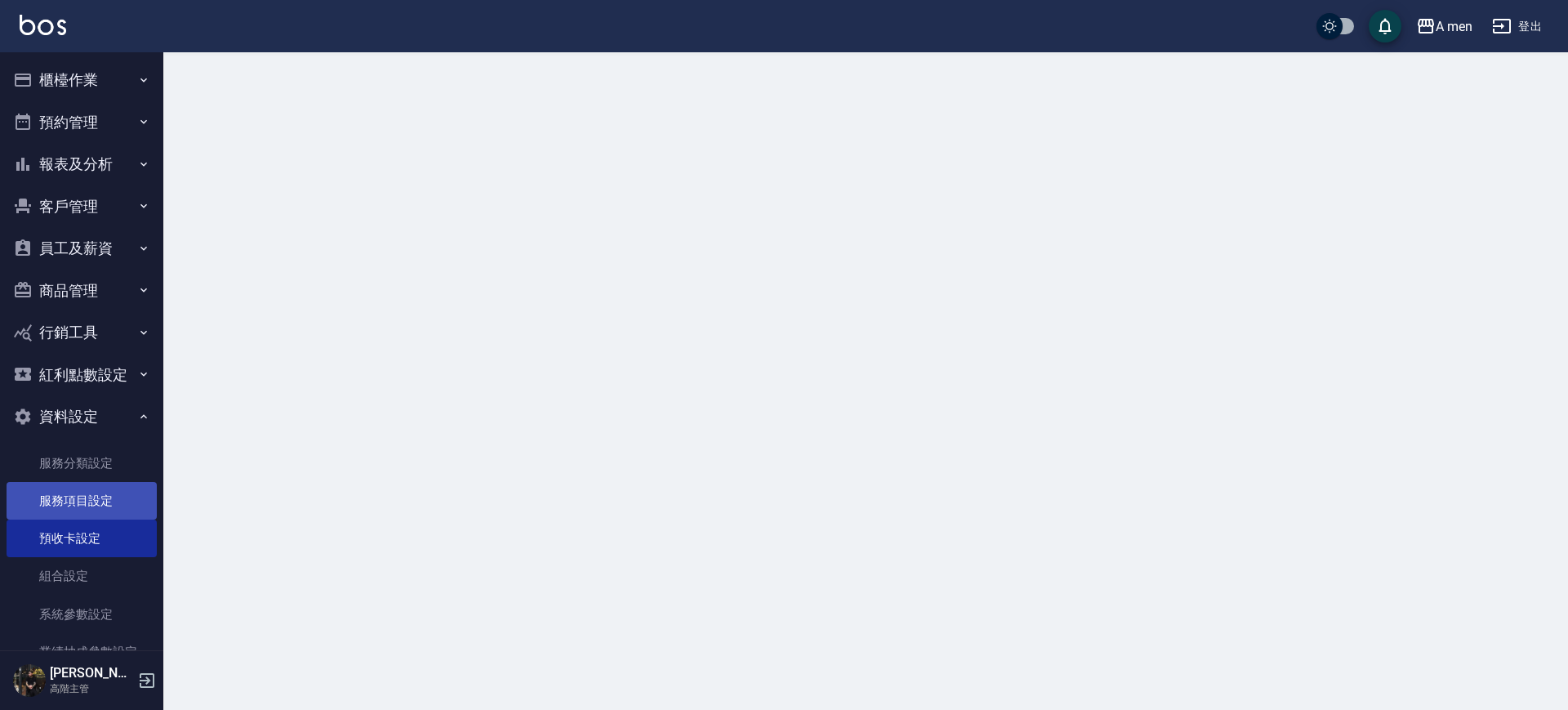
click at [74, 510] on link "服務項目設定" at bounding box center [82, 500] width 150 height 37
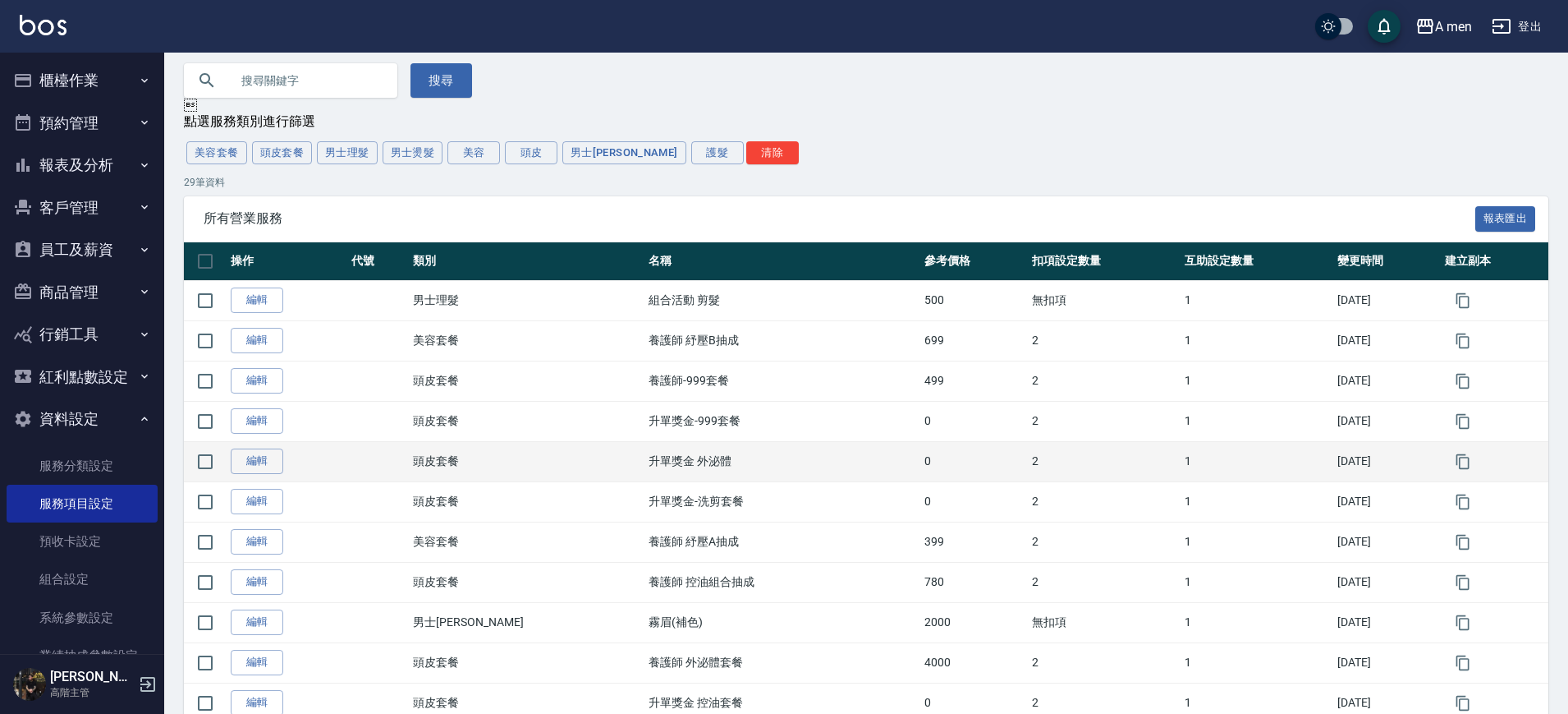
scroll to position [103, 0]
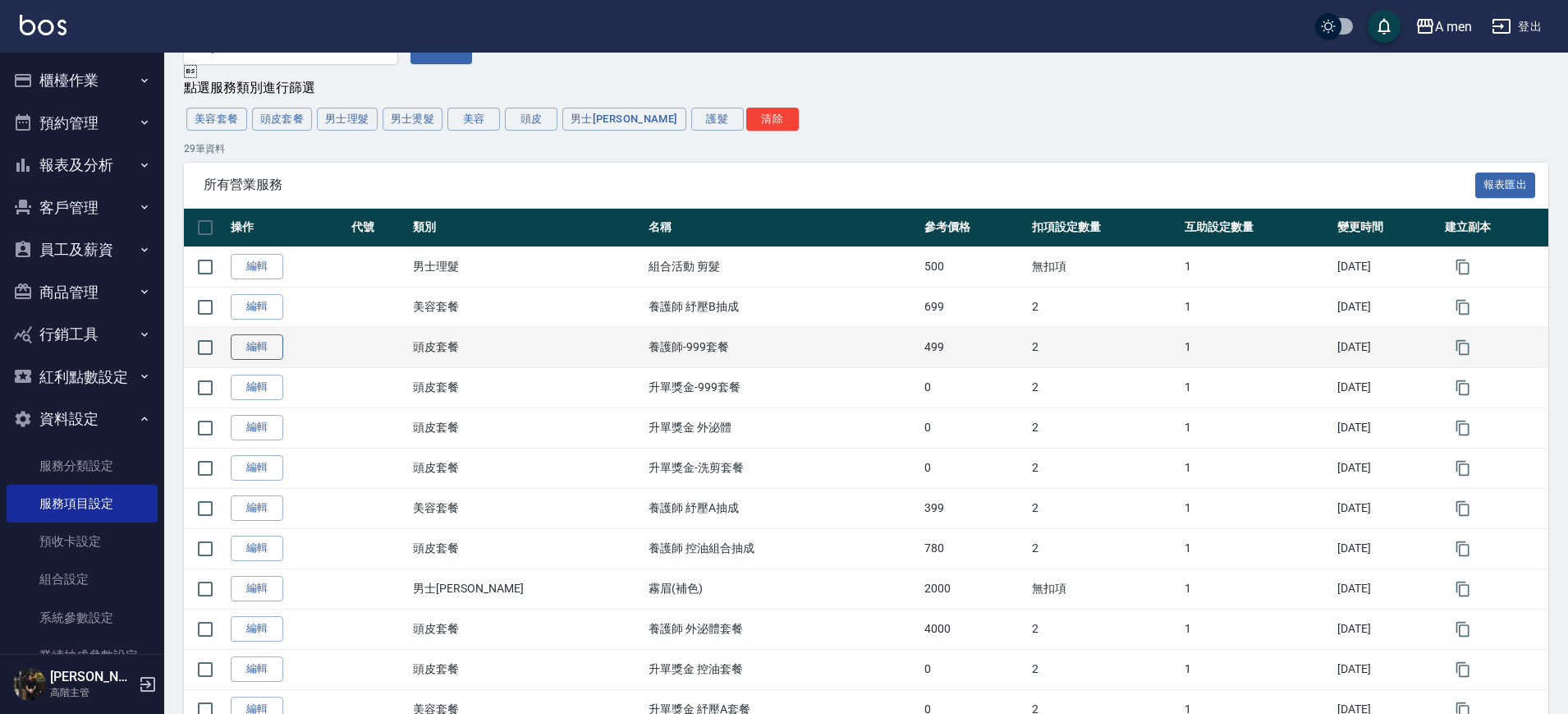
click at [246, 351] on link "編輯" at bounding box center [256, 346] width 52 height 25
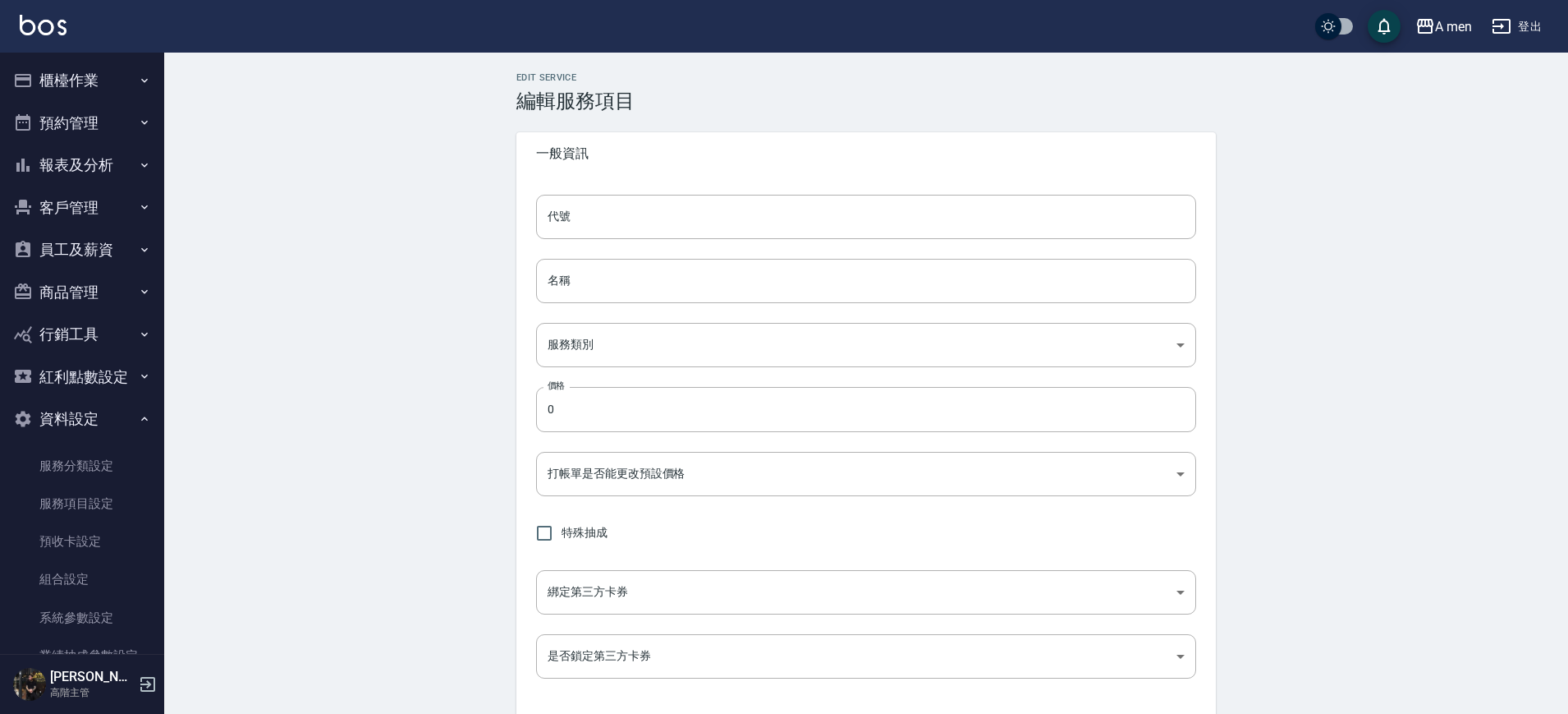
type input "養護師-999套餐"
type input "41f99559-1ed6-4187-8446-3718f8bd9cd1"
type input "499"
type input "TRUE"
type input "none"
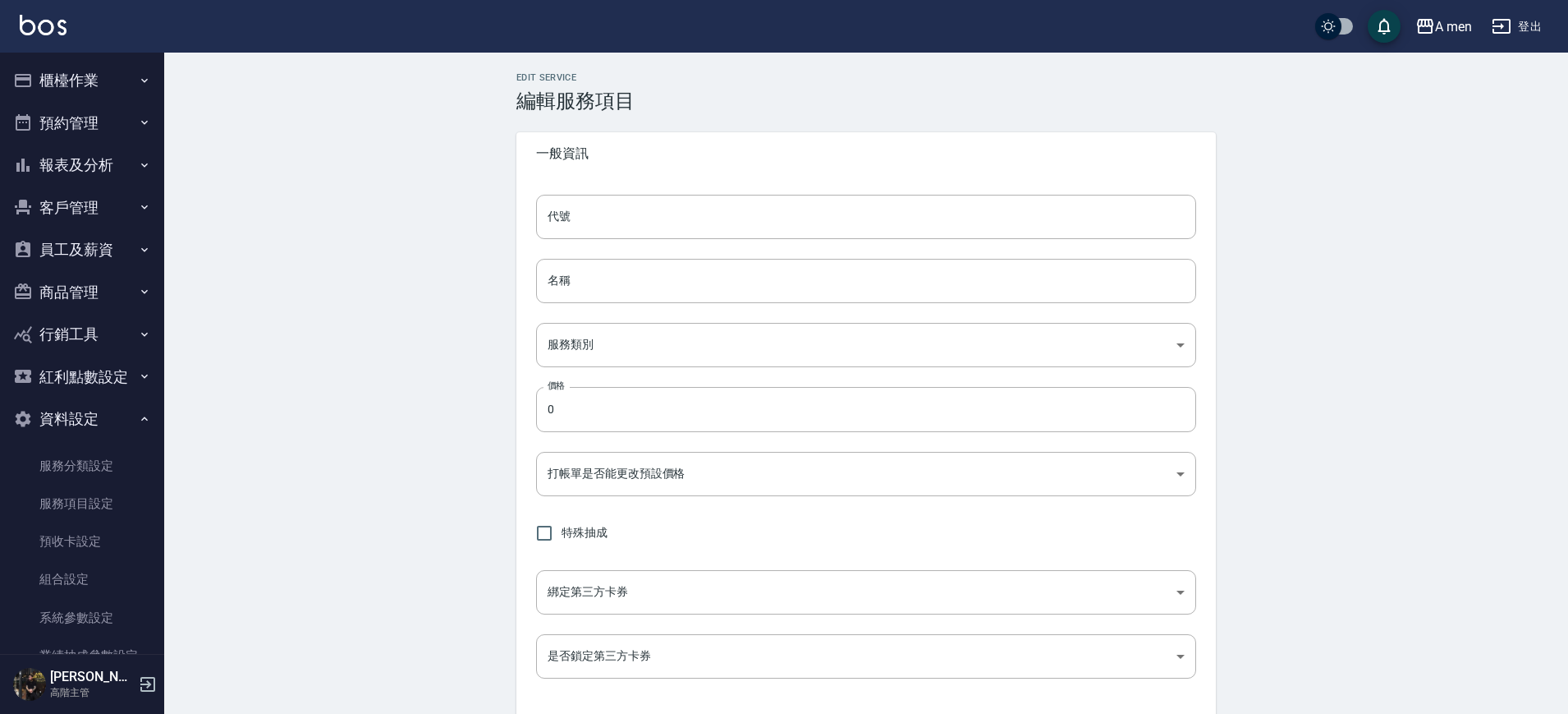
type input "UNSET"
type input "none"
type input "協助升單"
type input "1"
type input "業績%數"
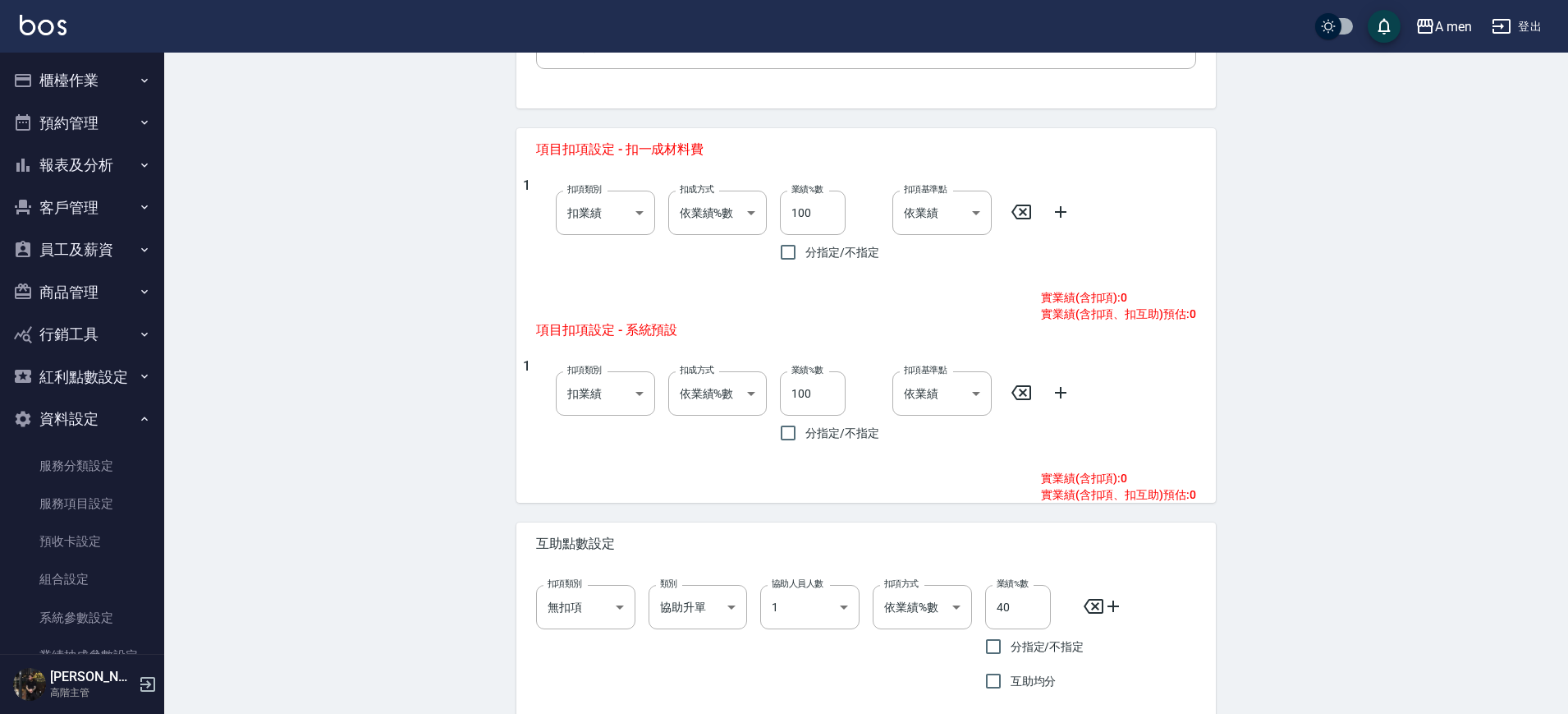
scroll to position [691, 0]
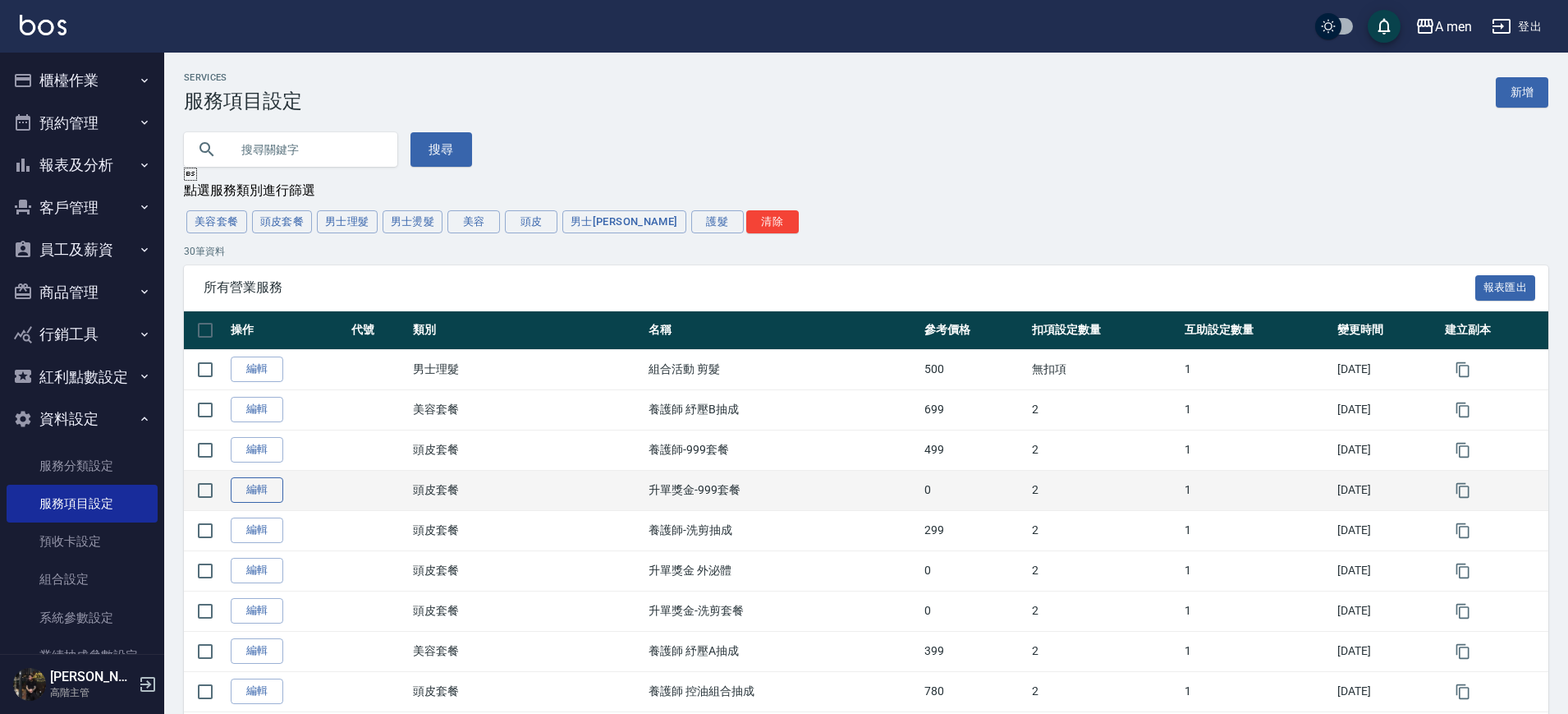
click at [266, 493] on link "編輯" at bounding box center [256, 490] width 52 height 25
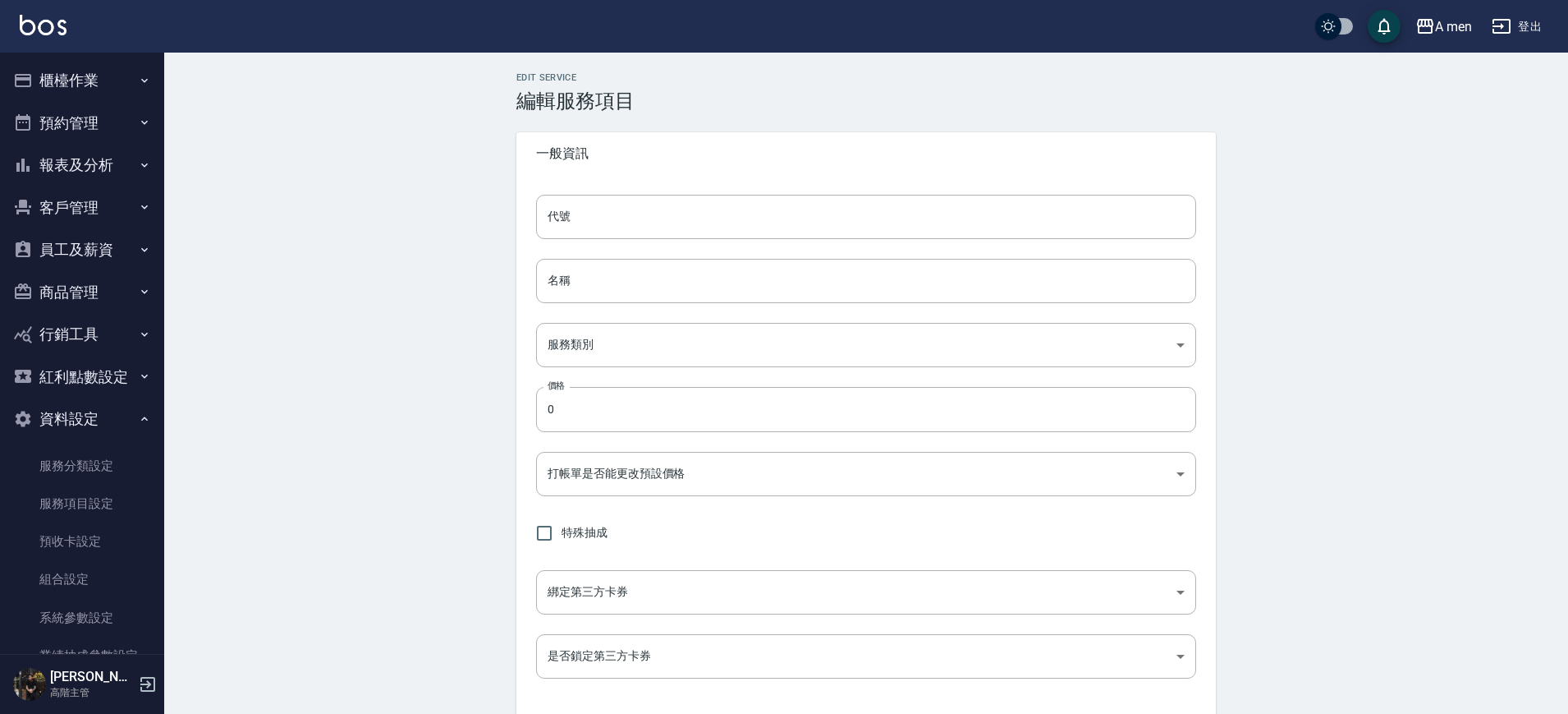
type input "升單獎金-999套餐"
type input "41f99559-1ed6-4187-8446-3718f8bd9cd1"
type input "TRUE"
checkbox input "true"
type input "none"
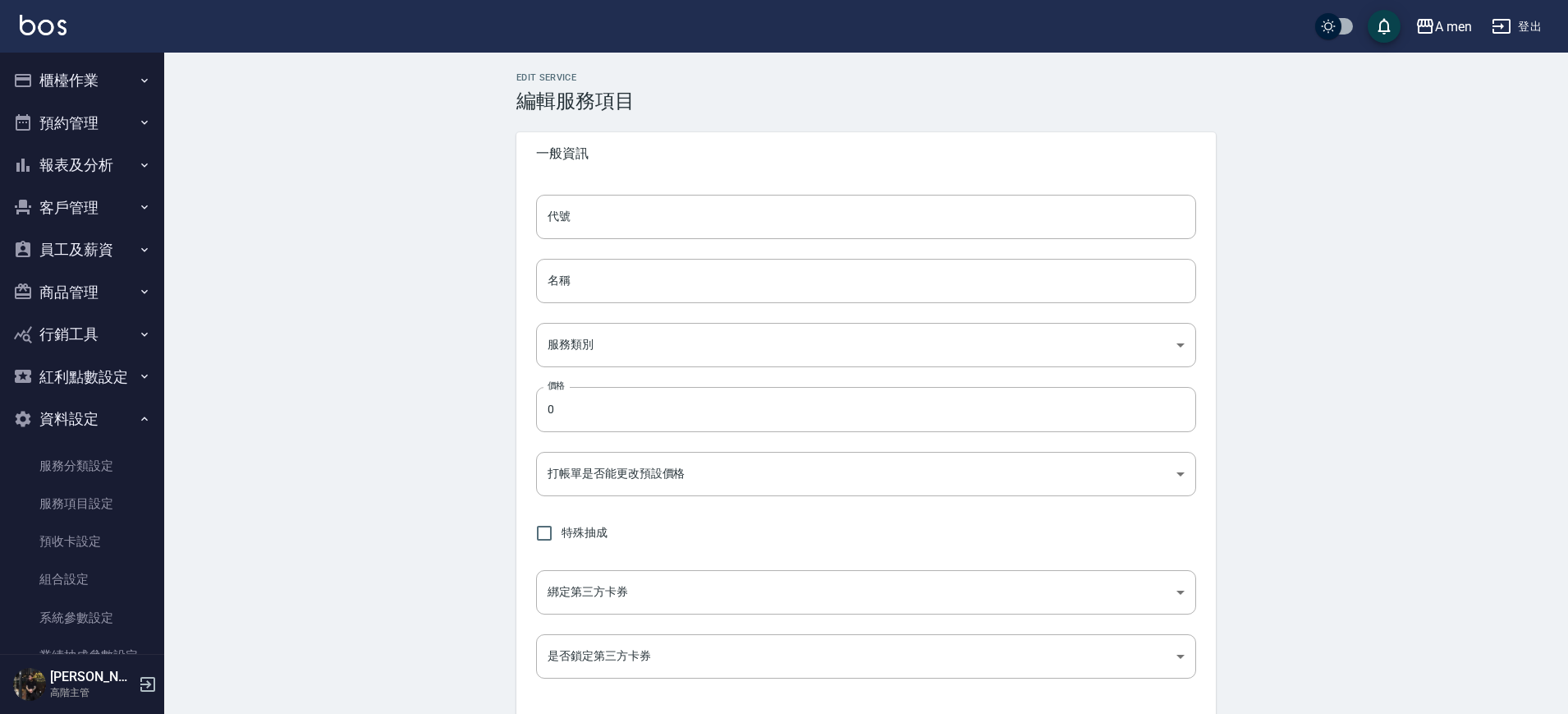
type input "TRUE"
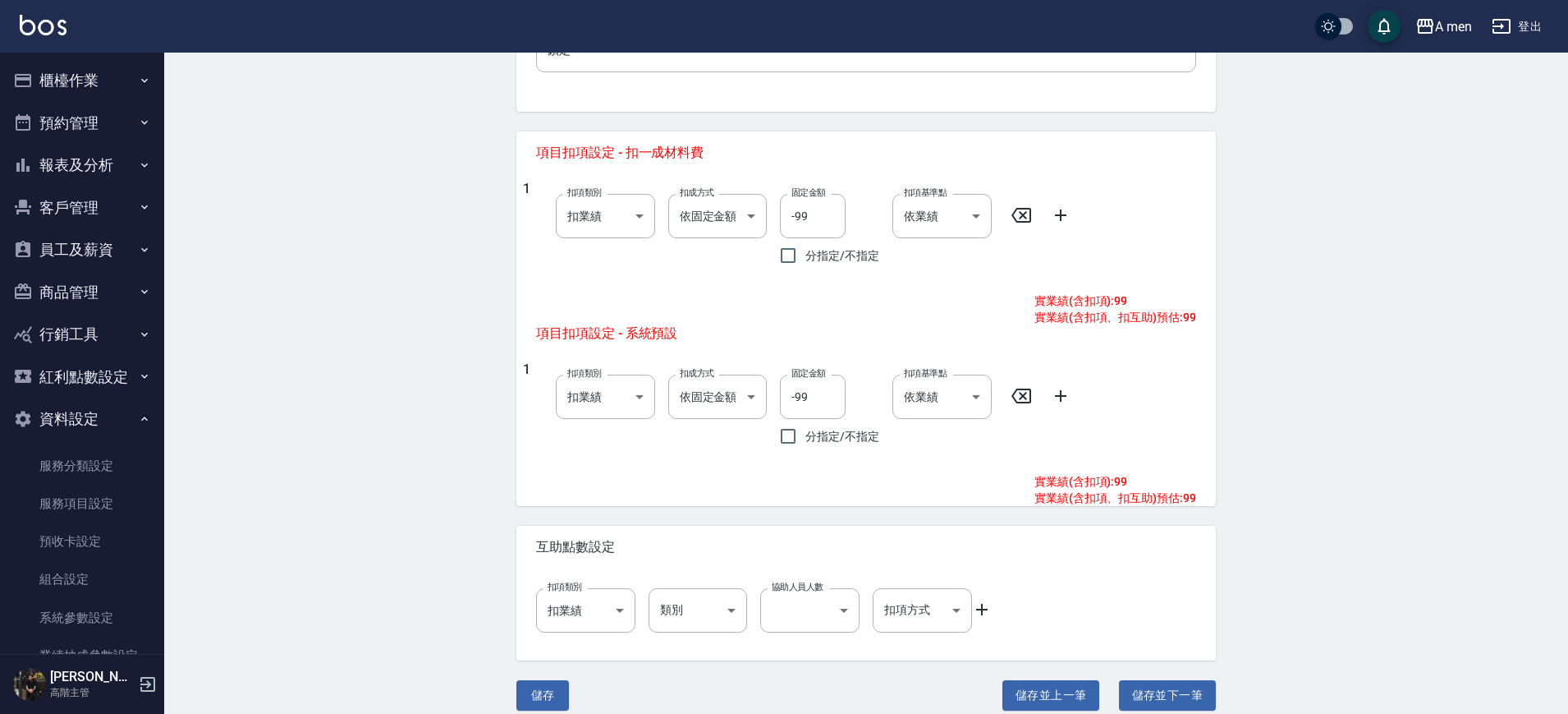
scroll to position [632, 0]
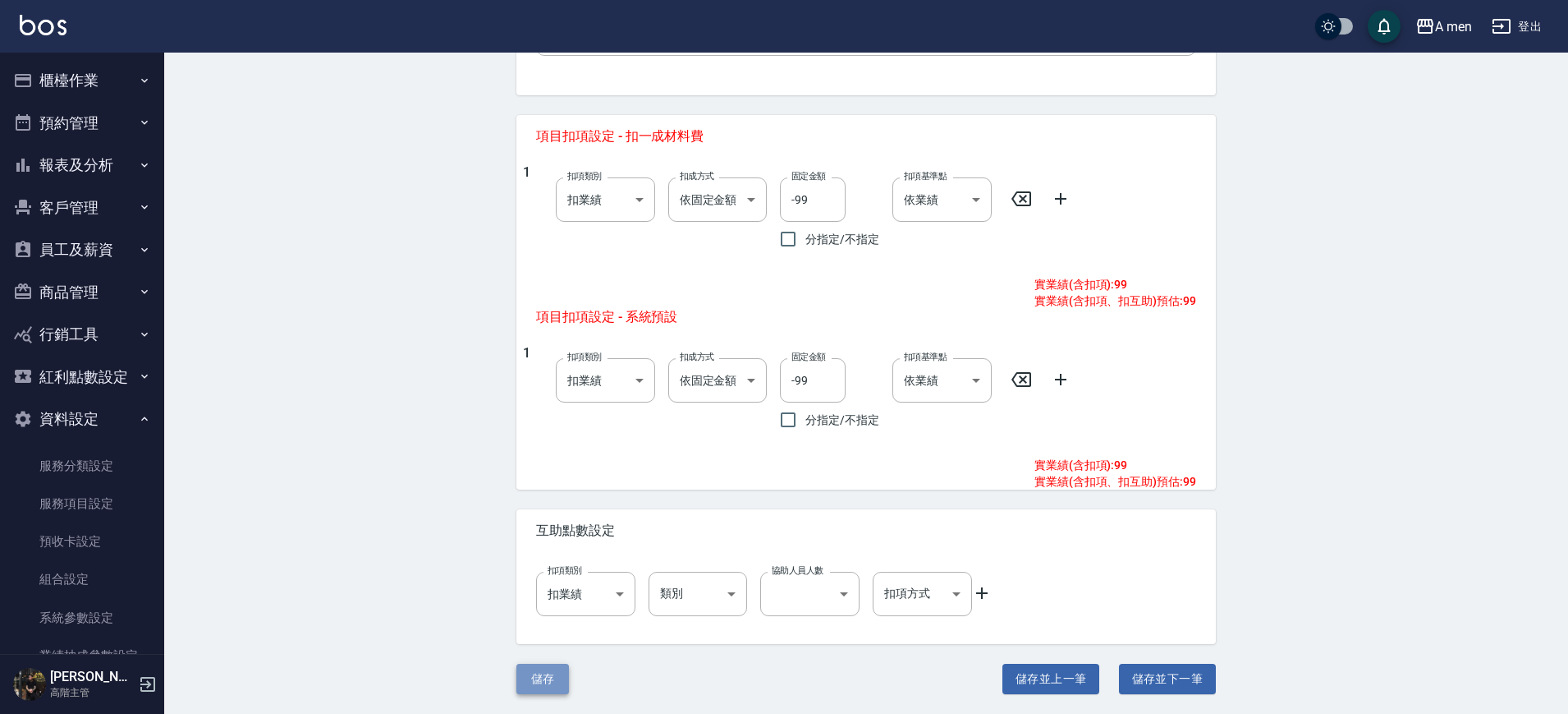
click at [531, 677] on button "儲存" at bounding box center [542, 678] width 52 height 30
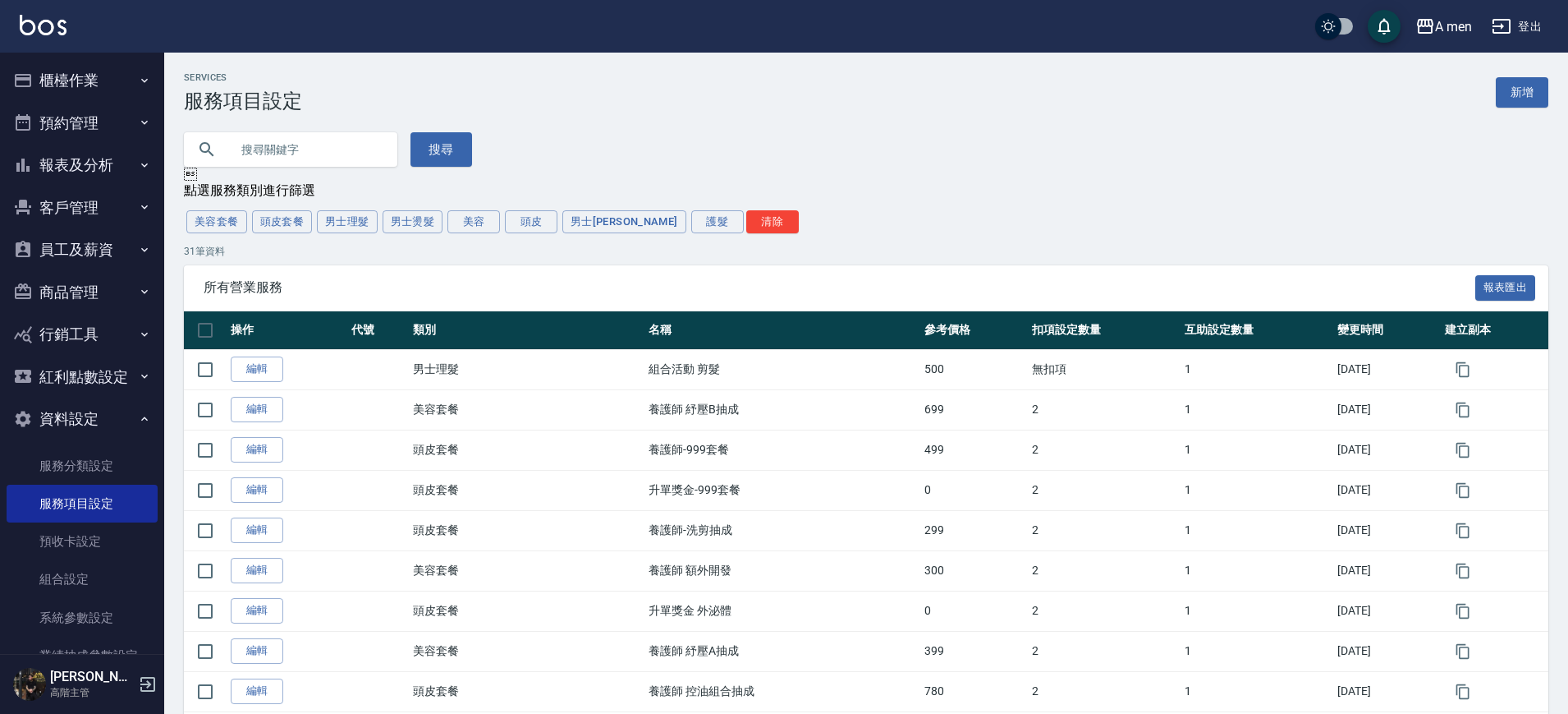
click at [280, 137] on input "text" at bounding box center [307, 149] width 155 height 44
type input "升單"
click at [469, 154] on div "升單 搜尋" at bounding box center [856, 139] width 1384 height 54
click at [441, 154] on button "搜尋" at bounding box center [441, 150] width 62 height 35
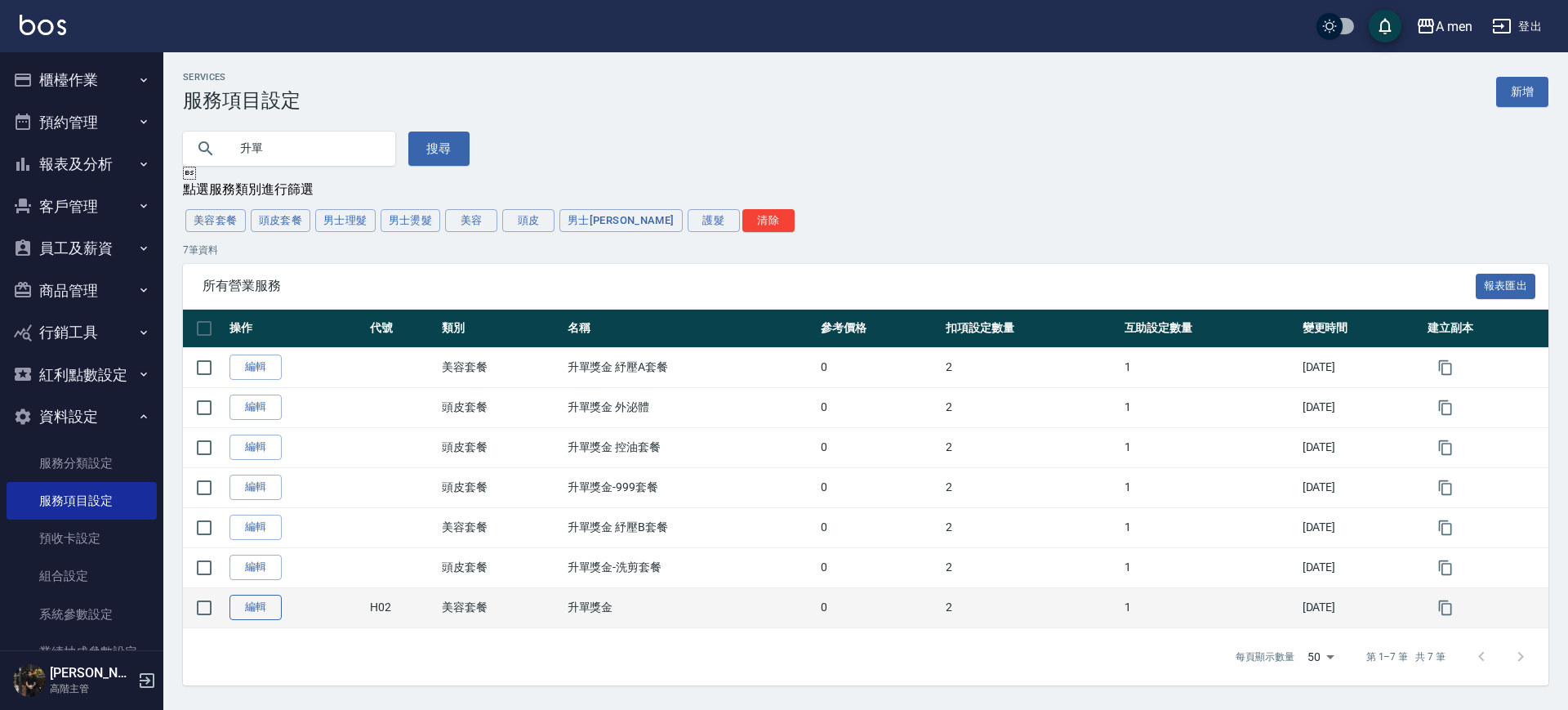
click at [238, 608] on link "編輯" at bounding box center [255, 606] width 52 height 25
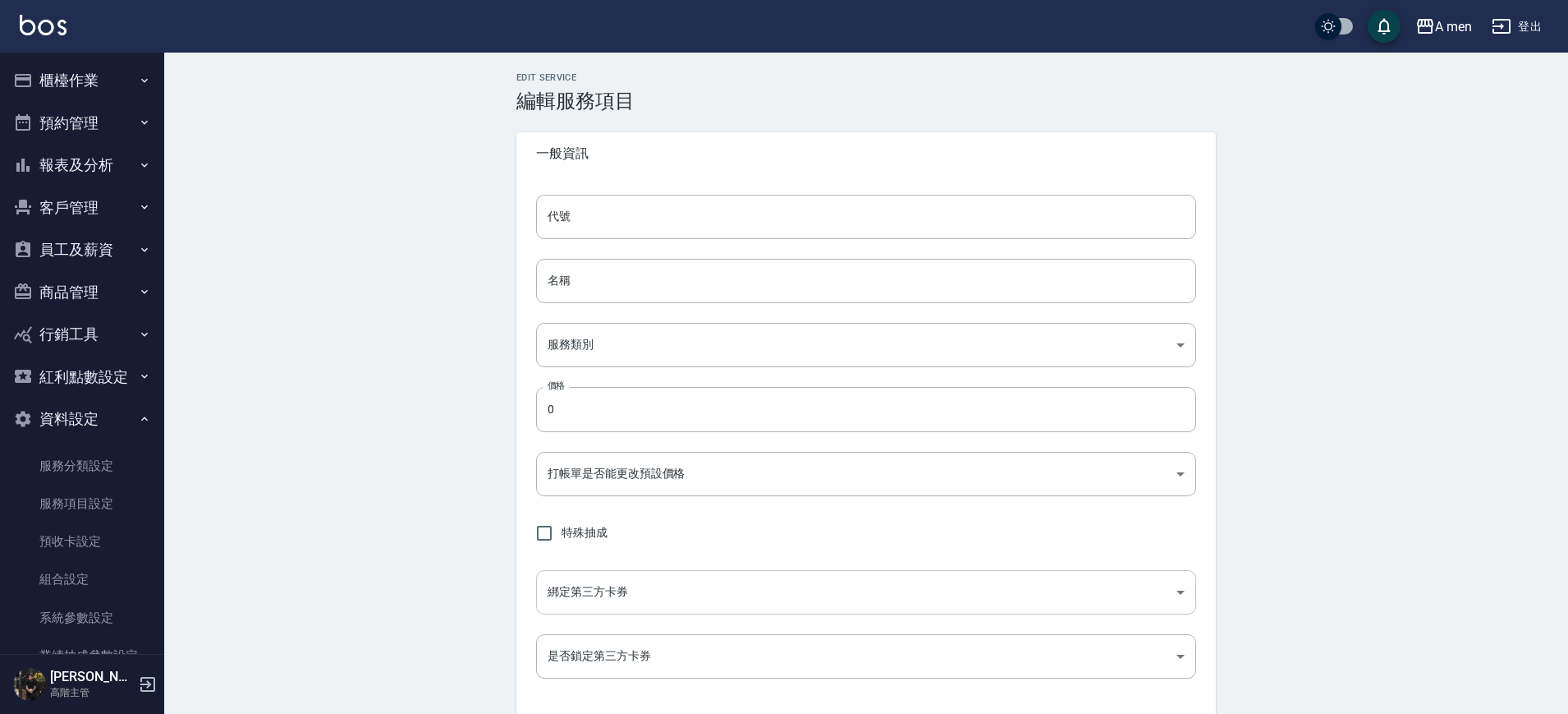
type input "H02"
type input "升單獎金"
type input "64e80314-dfcc-4bee-9a5d-62672624012d"
type input "FALSE"
checkbox input "true"
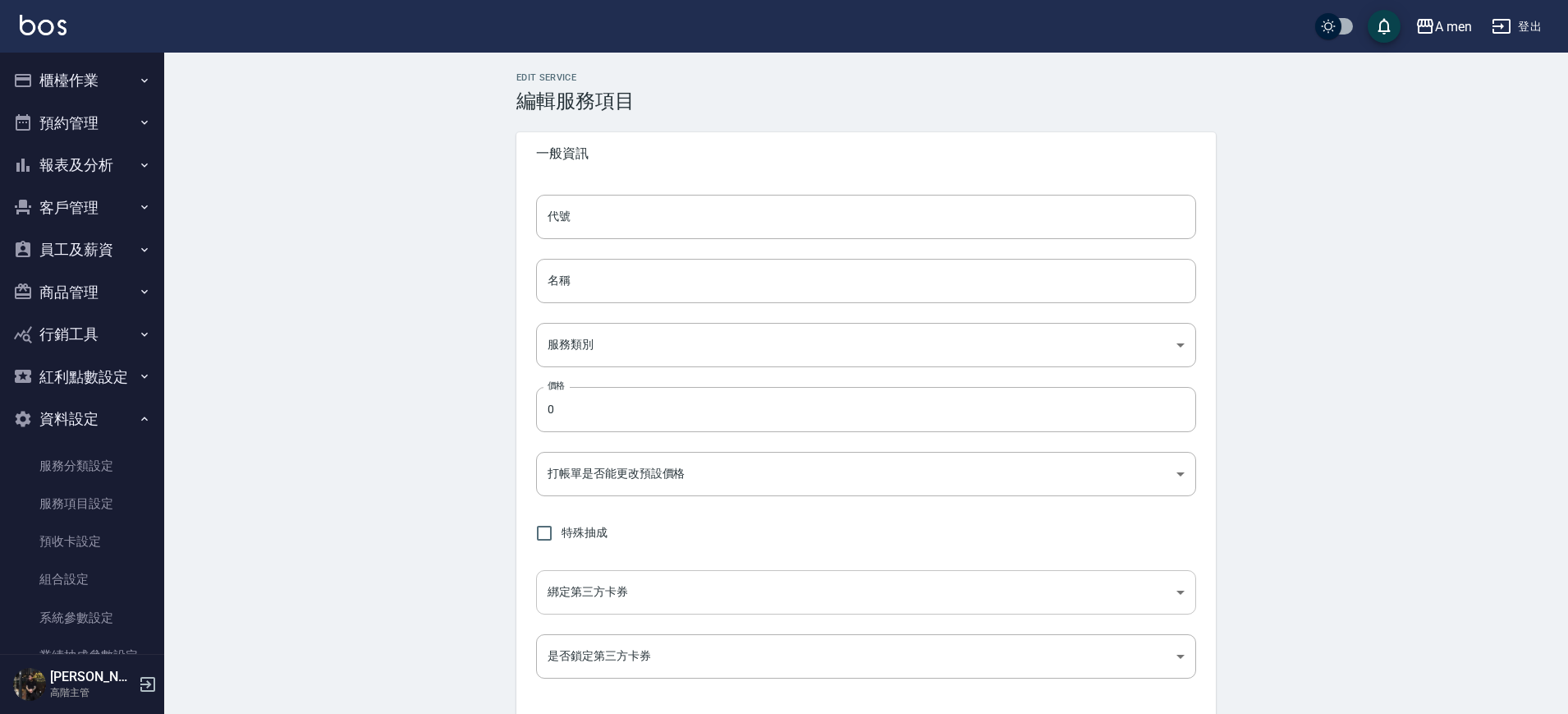
type input "none"
type input "UNSET"
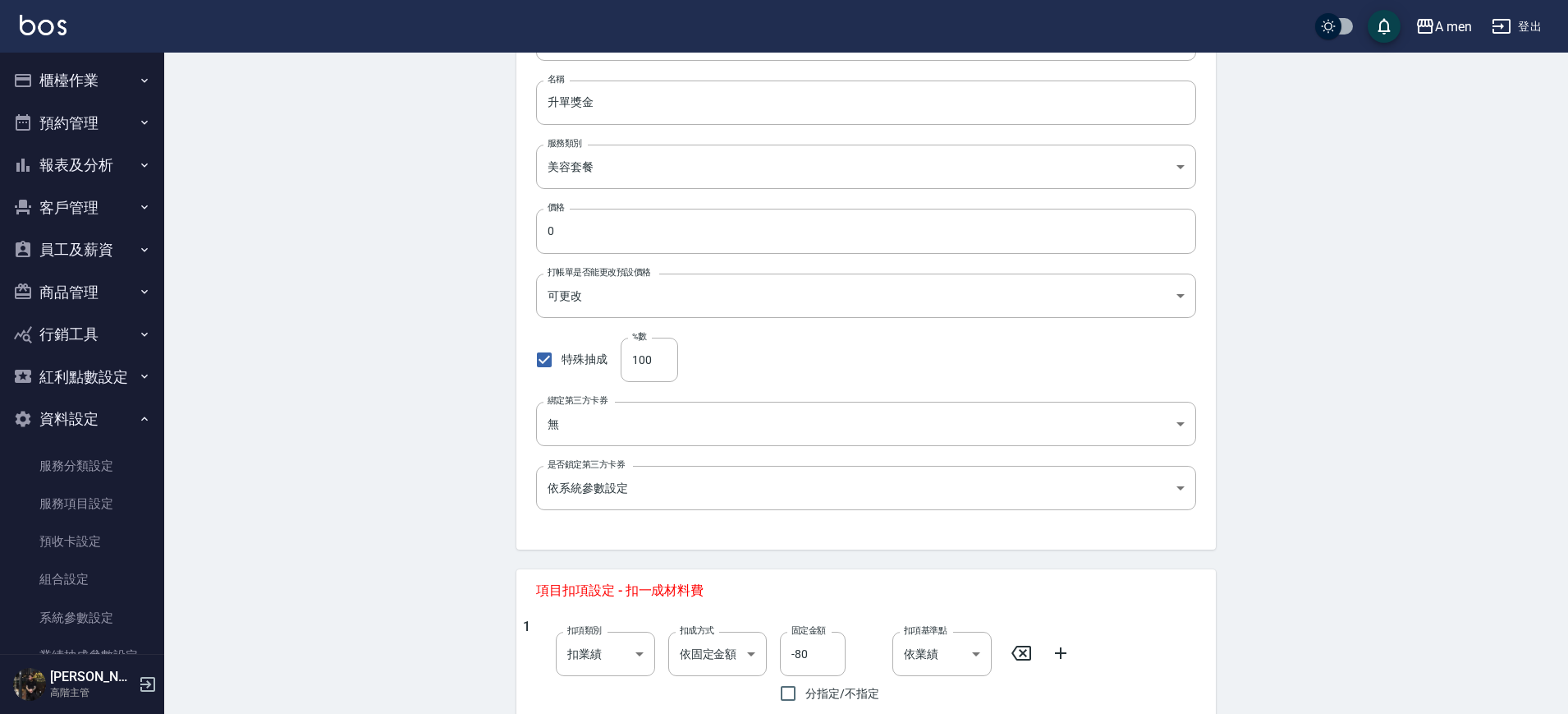
scroll to position [103, 0]
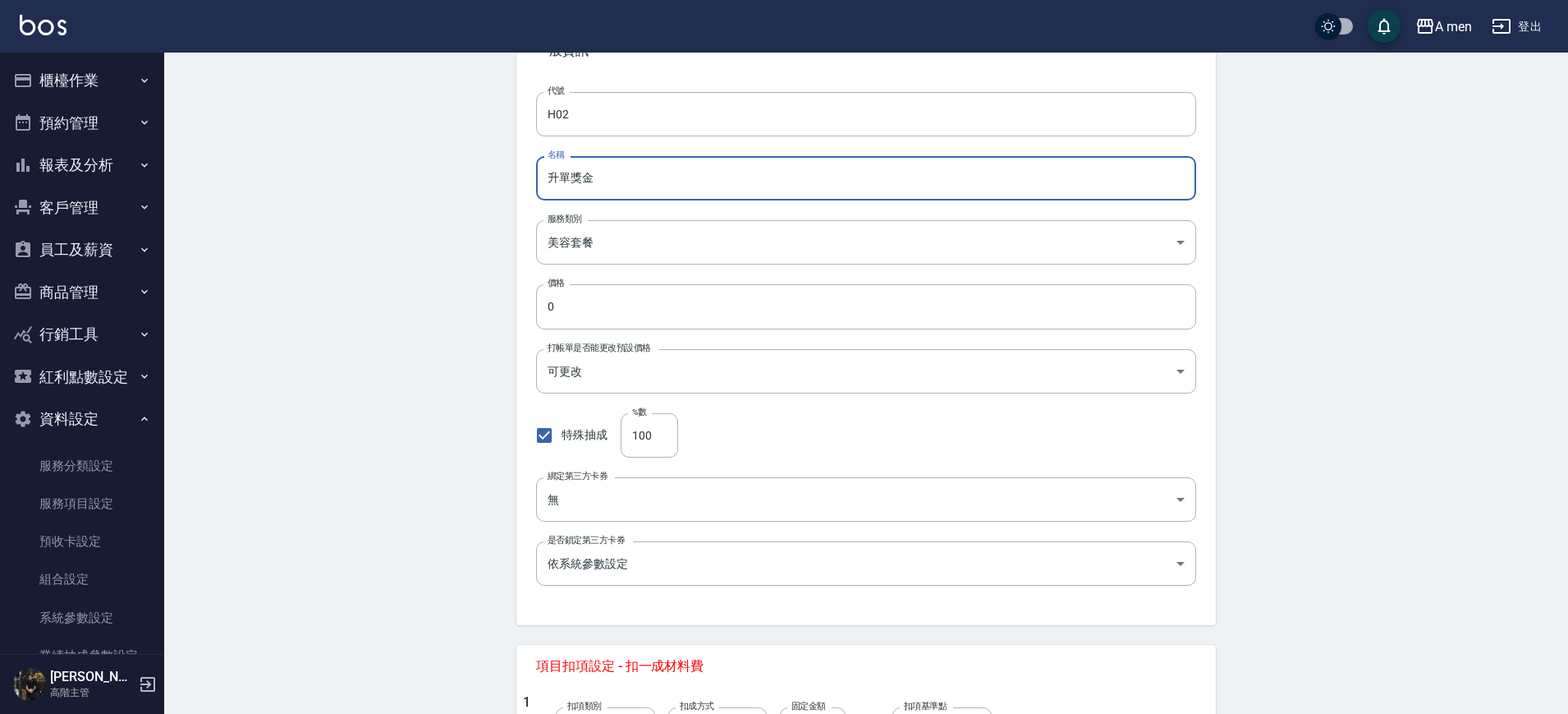
click at [651, 179] on input "升單獎金" at bounding box center [866, 177] width 660 height 44
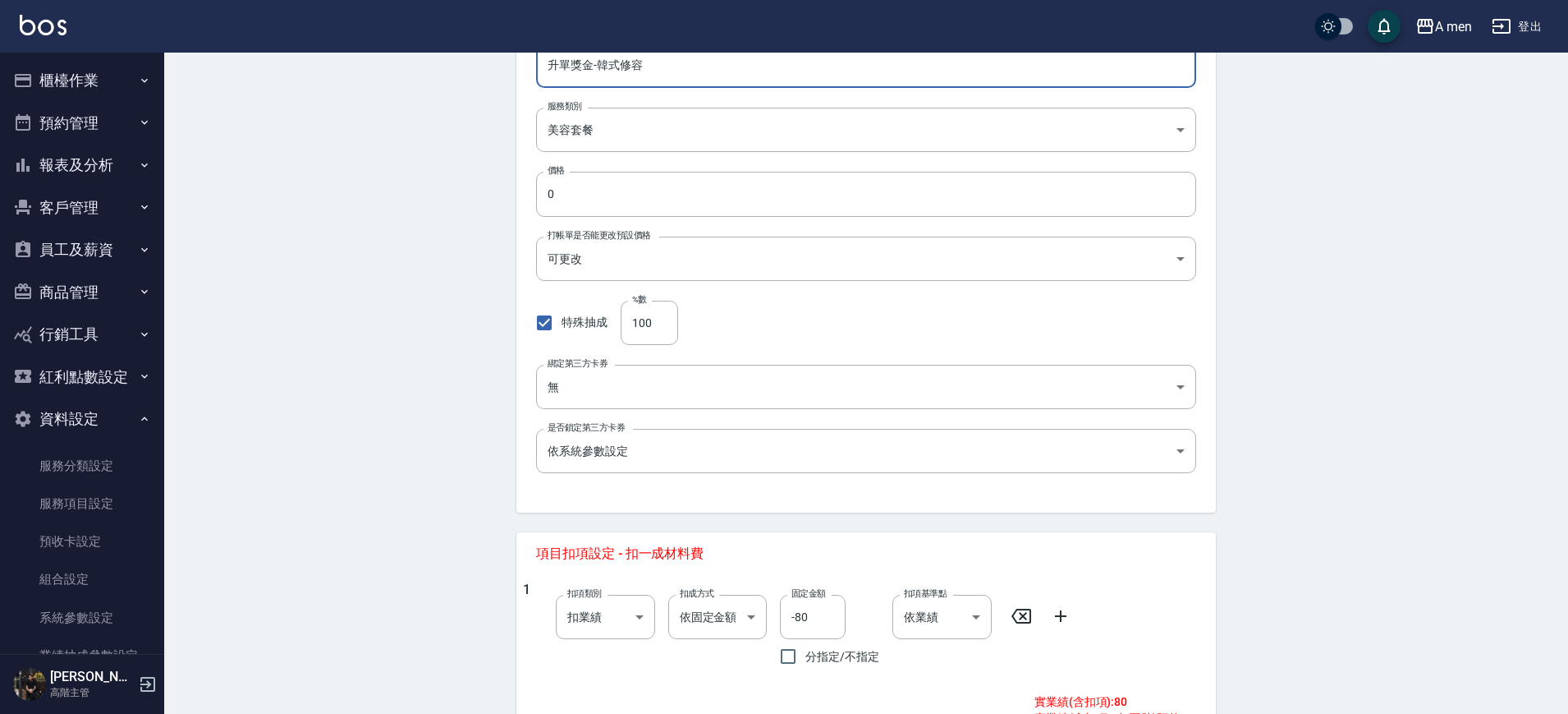
type input "升單獎金-韓式修容"
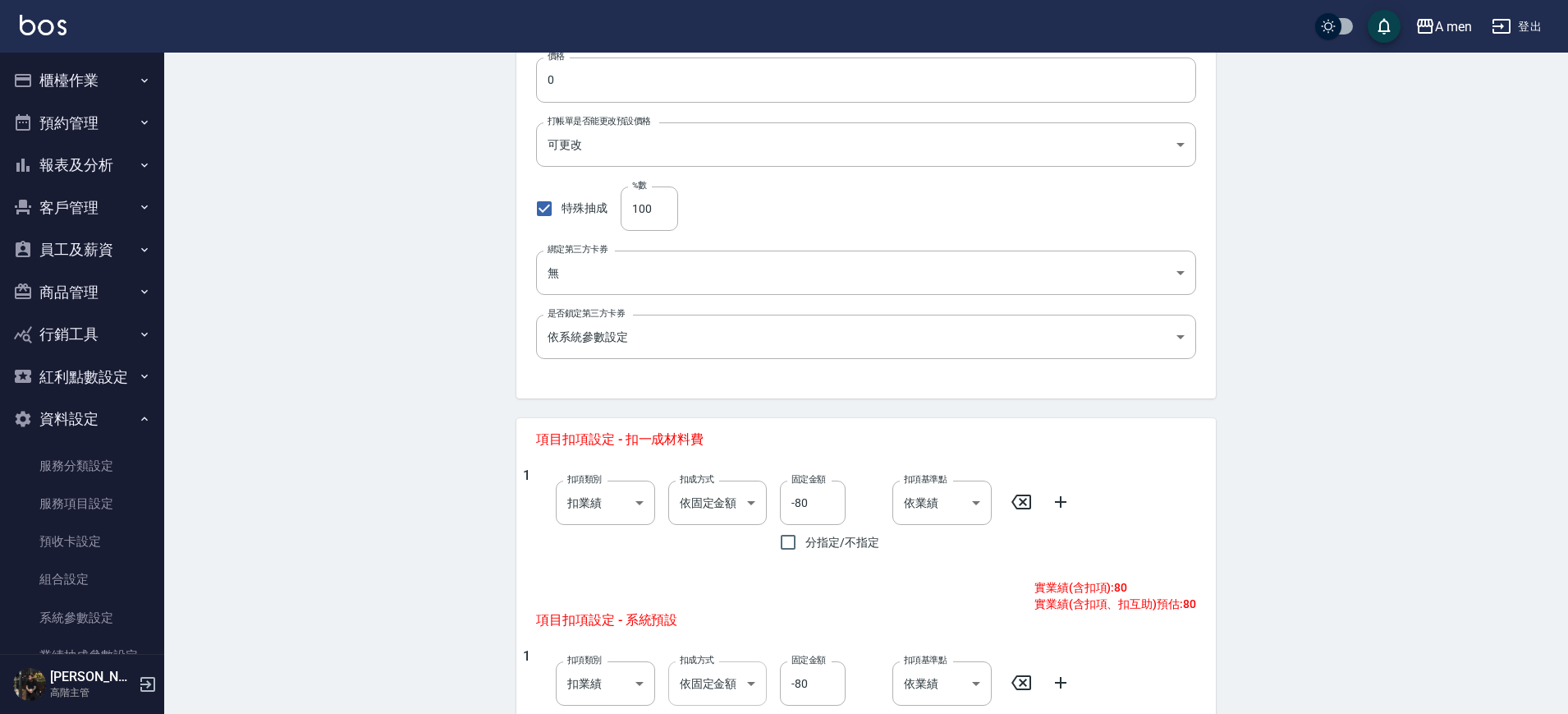
scroll to position [632, 0]
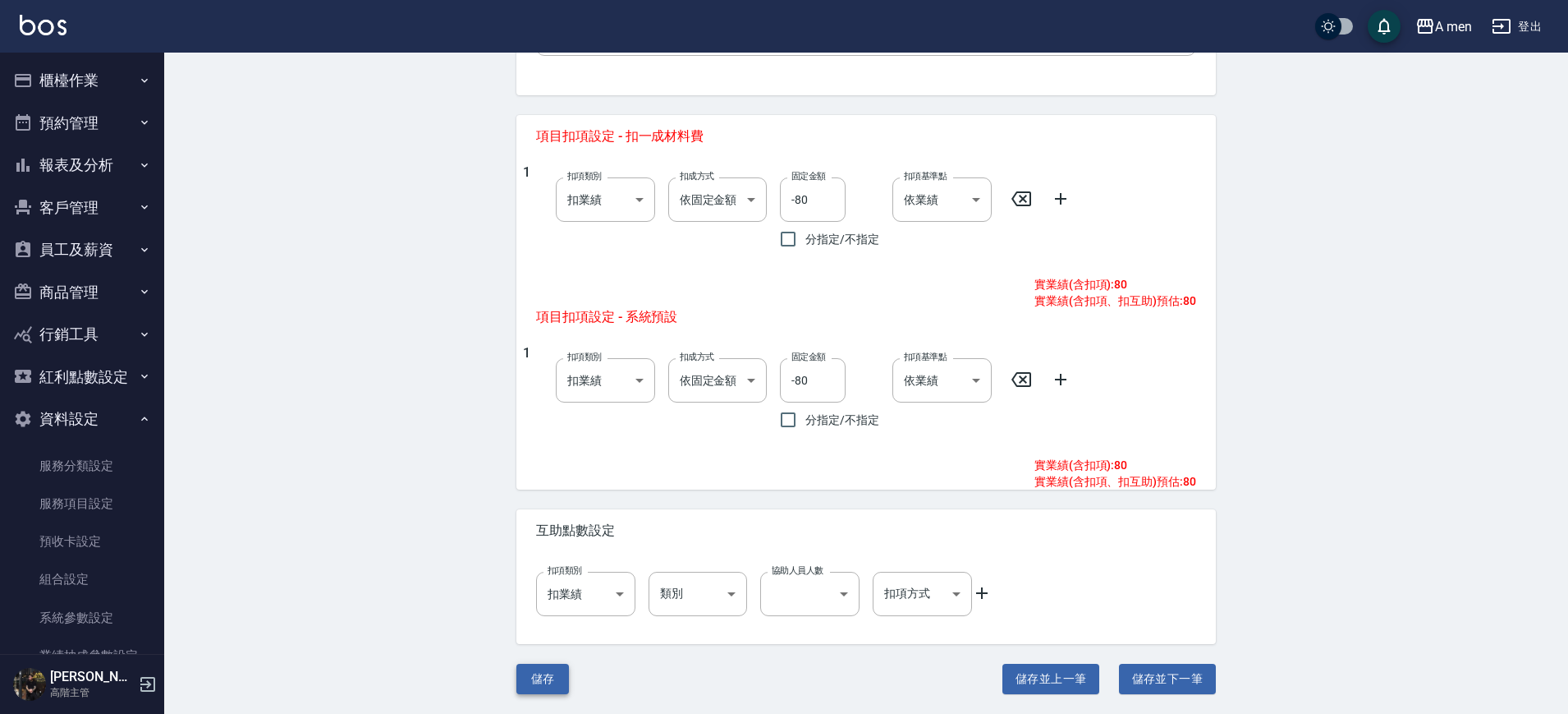
click at [549, 684] on button "儲存" at bounding box center [542, 678] width 52 height 30
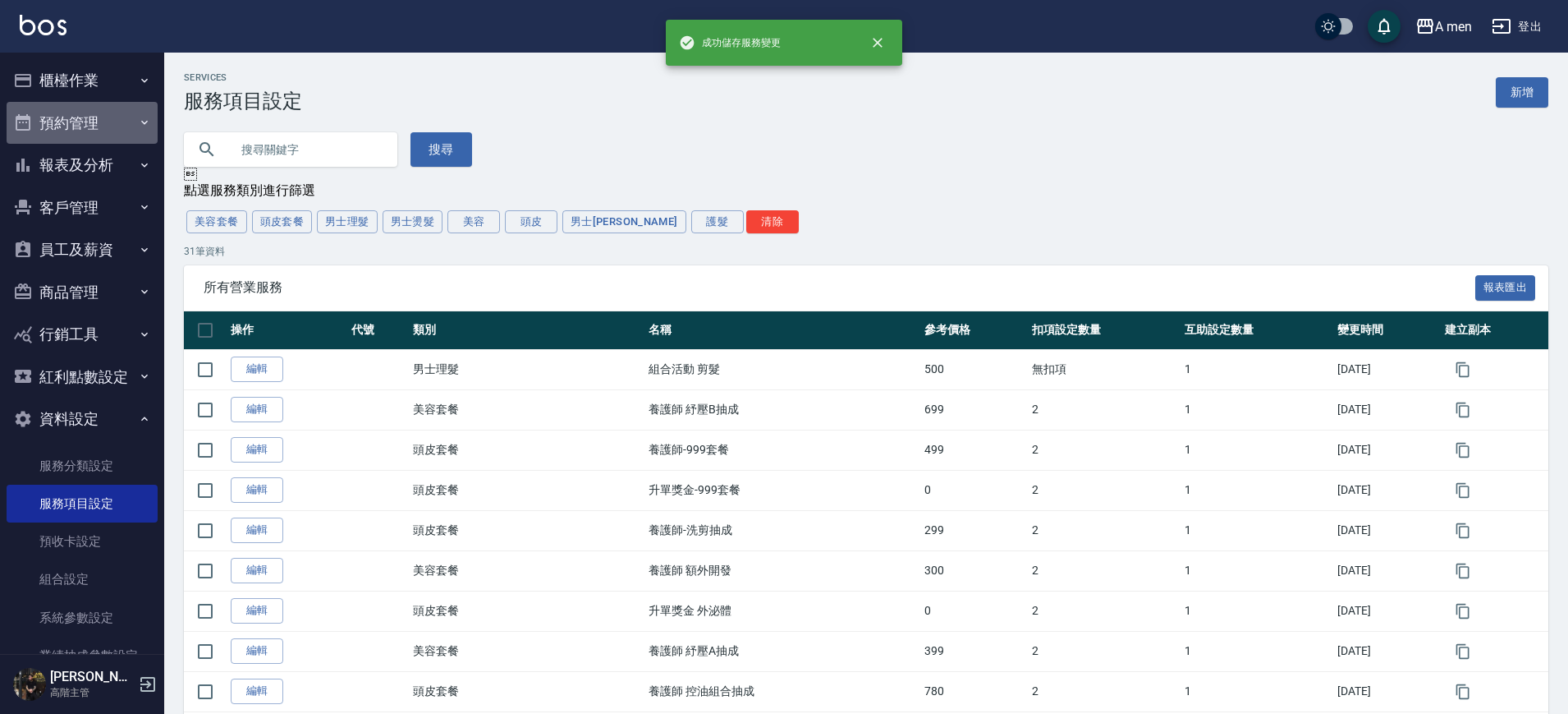
drag, startPoint x: 102, startPoint y: 125, endPoint x: 94, endPoint y: 163, distance: 38.8
click at [103, 125] on button "預約管理" at bounding box center [83, 123] width 151 height 43
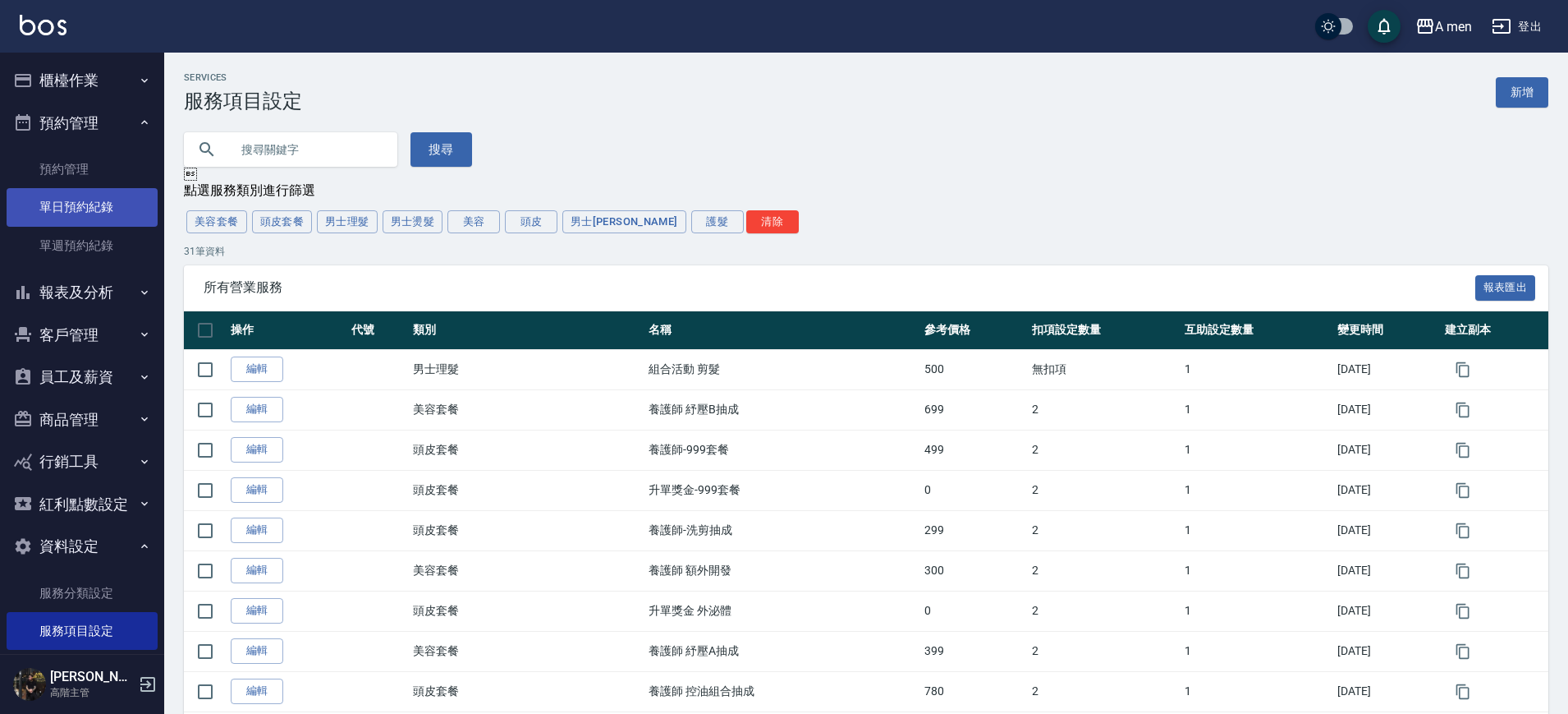
click at [81, 221] on link "單日預約紀錄" at bounding box center [83, 206] width 151 height 37
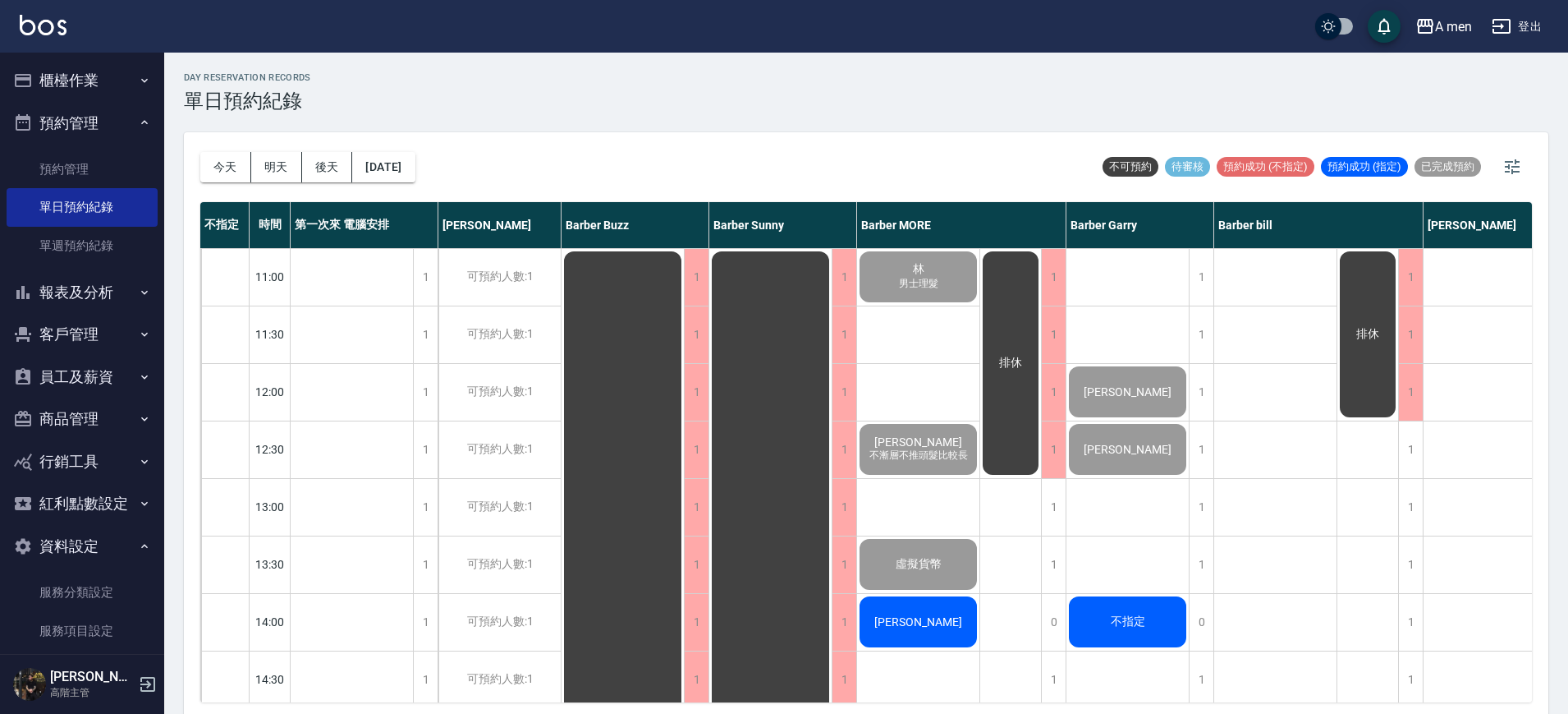
scroll to position [103, 0]
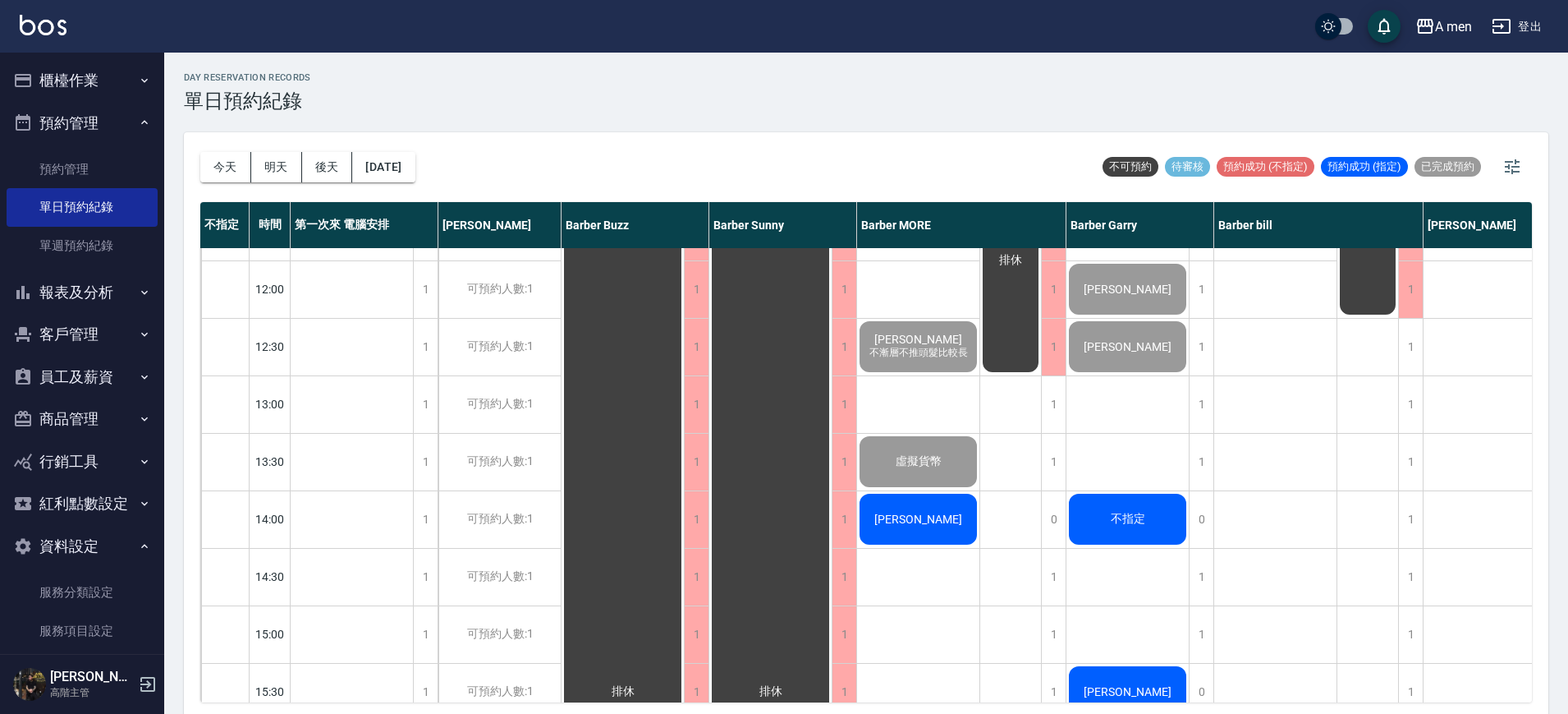
click at [924, 512] on span "張博軒" at bounding box center [918, 518] width 95 height 13
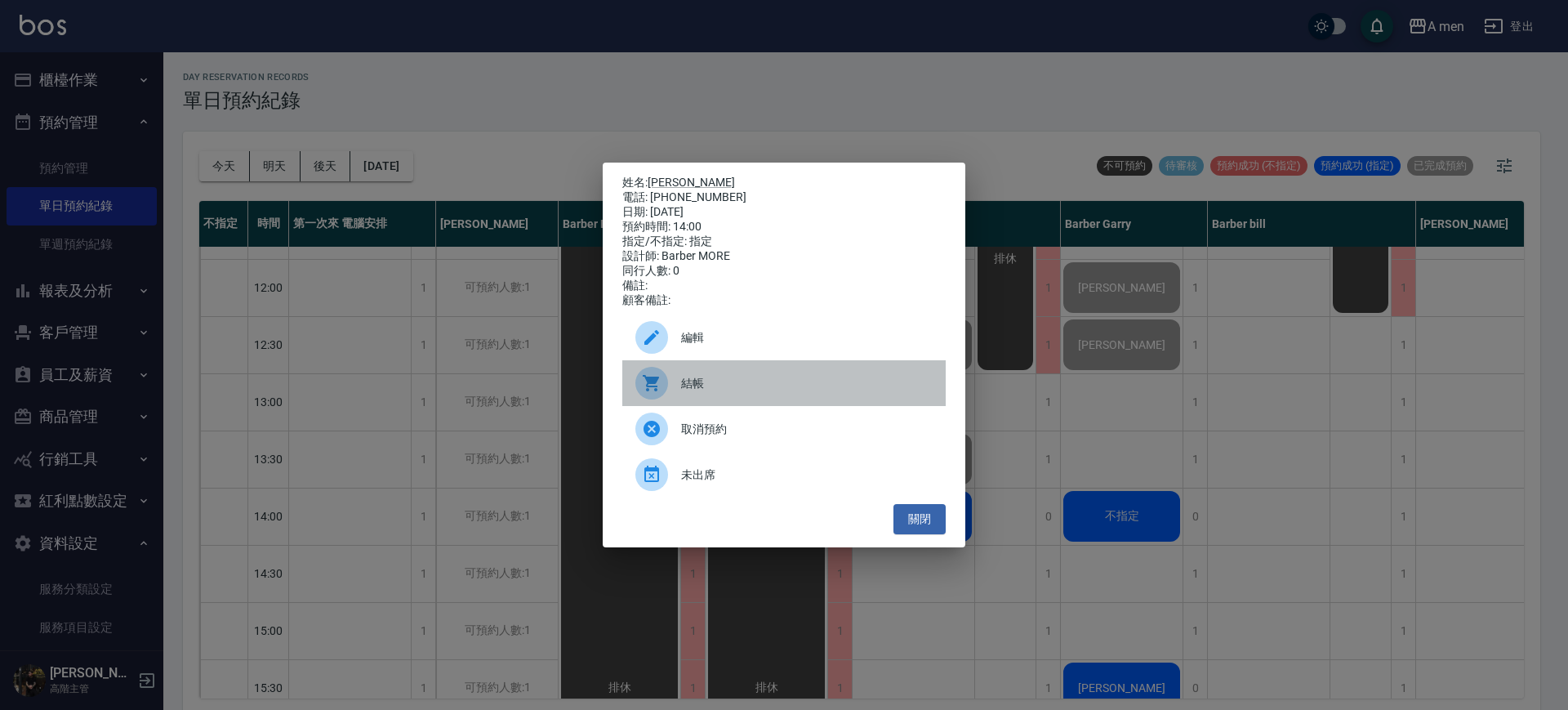
click at [804, 387] on span "結帳" at bounding box center [807, 383] width 252 height 17
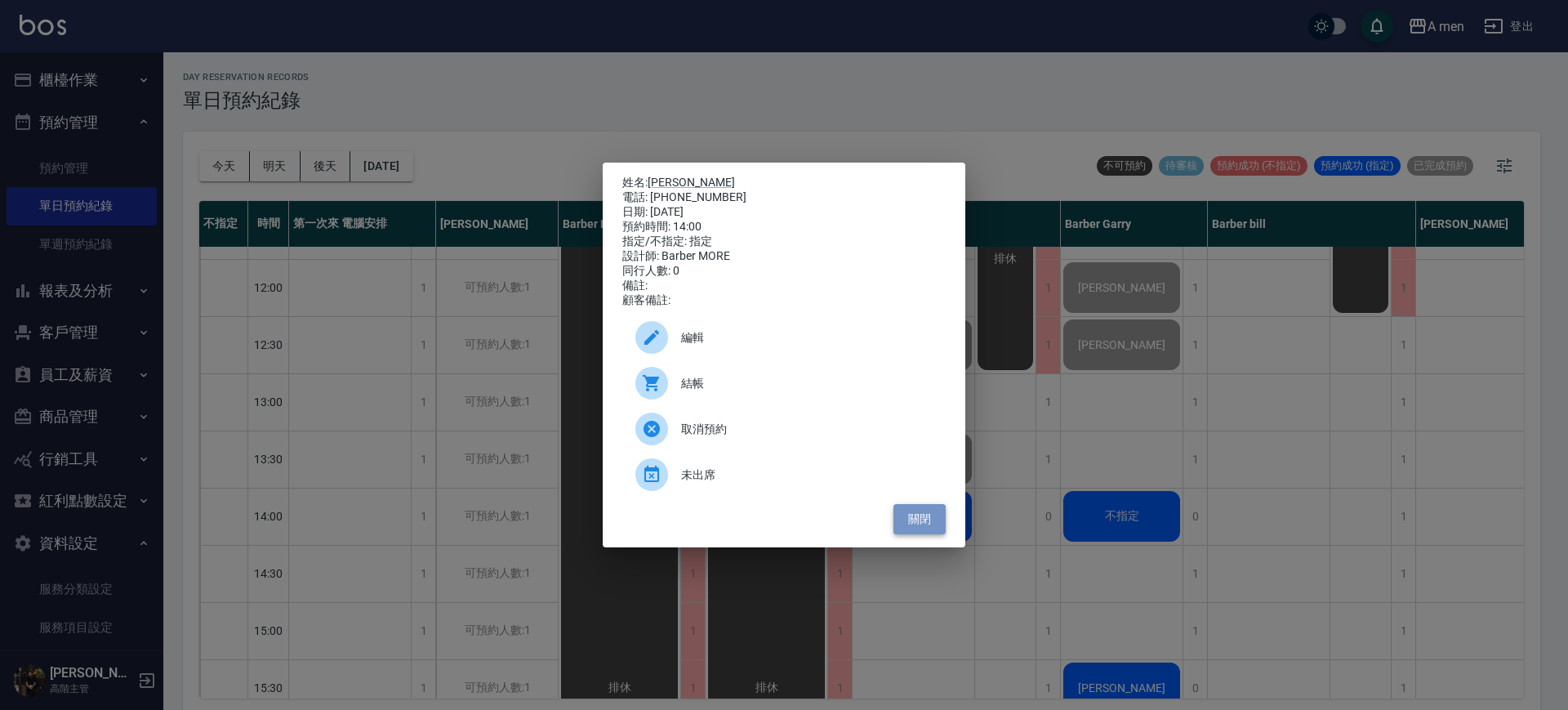
click at [918, 510] on button "關閉" at bounding box center [919, 519] width 52 height 30
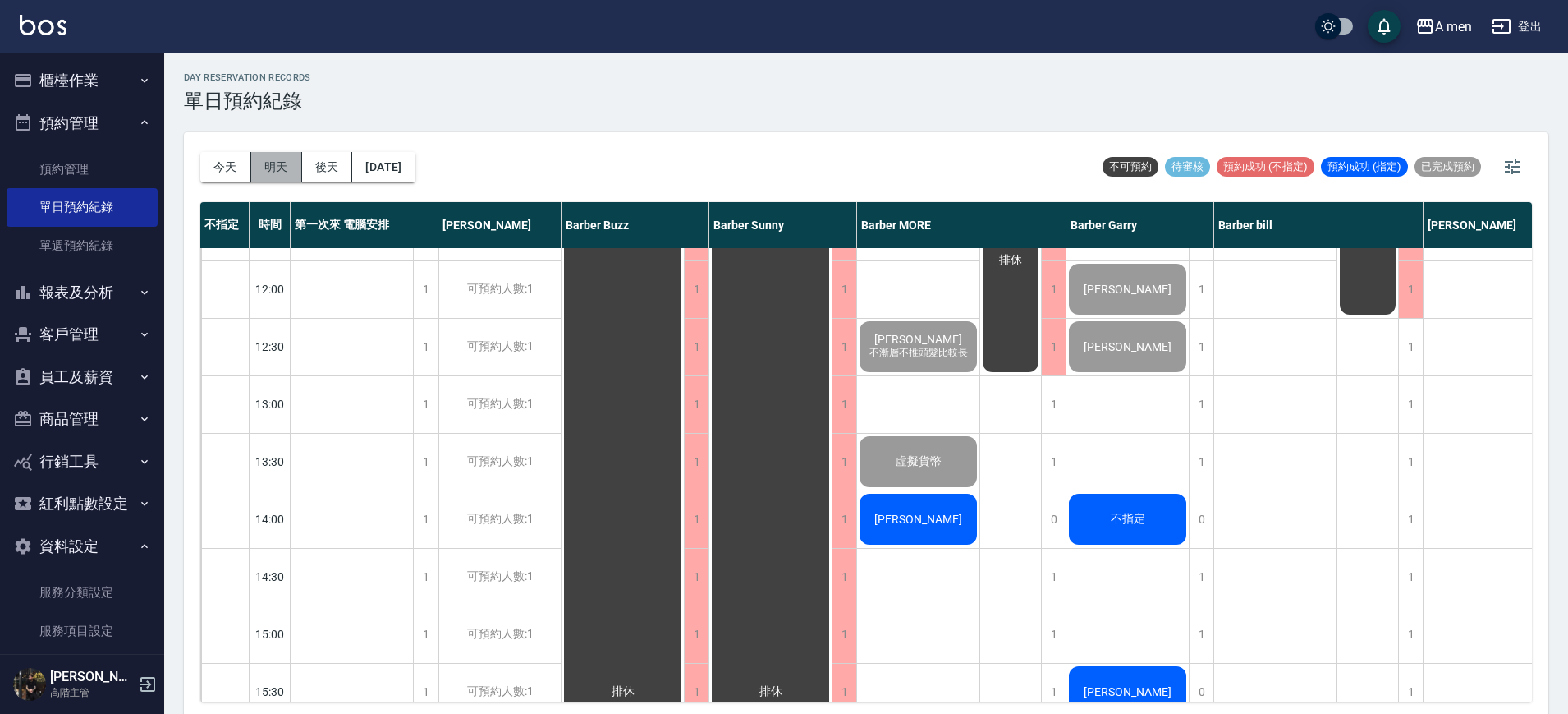
click at [276, 155] on button "明天" at bounding box center [276, 167] width 51 height 30
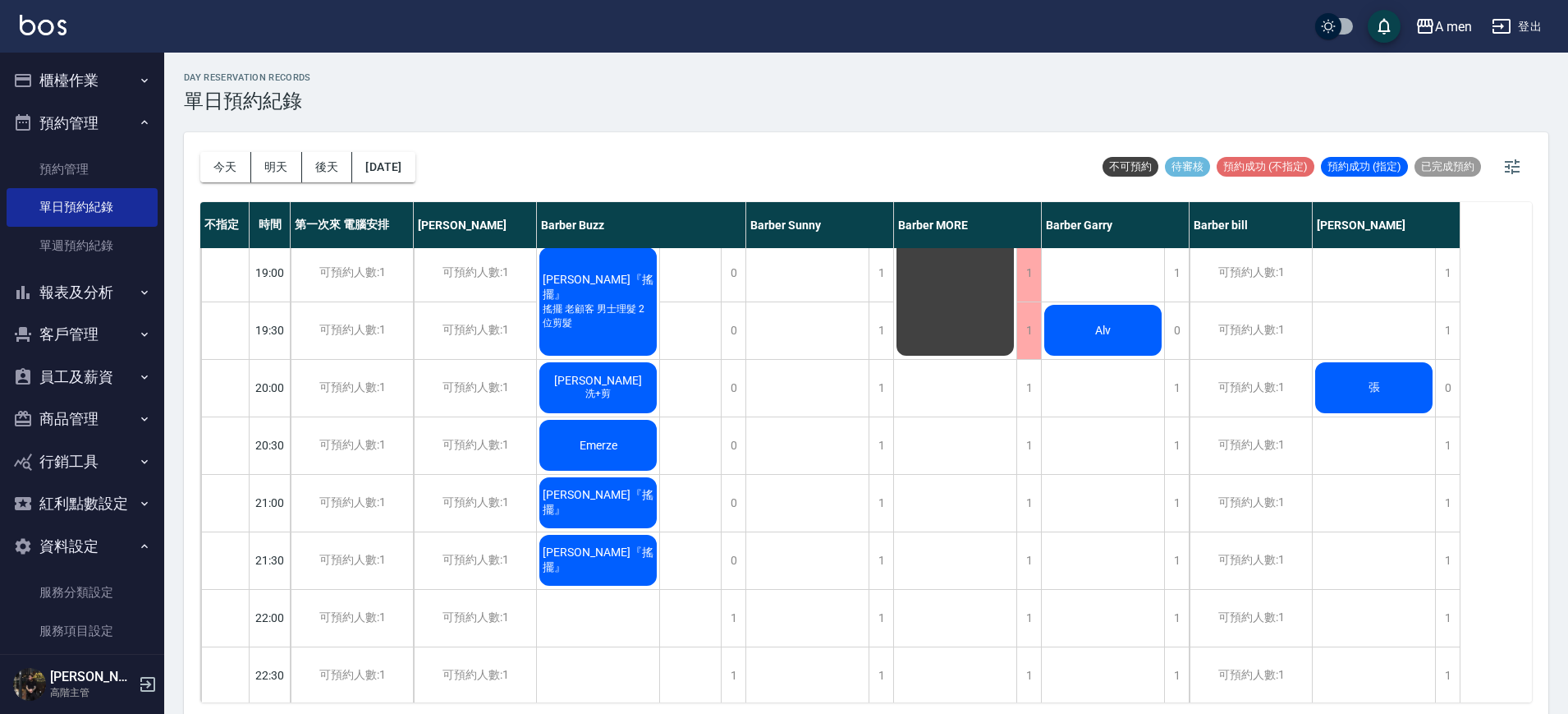
scroll to position [513, 0]
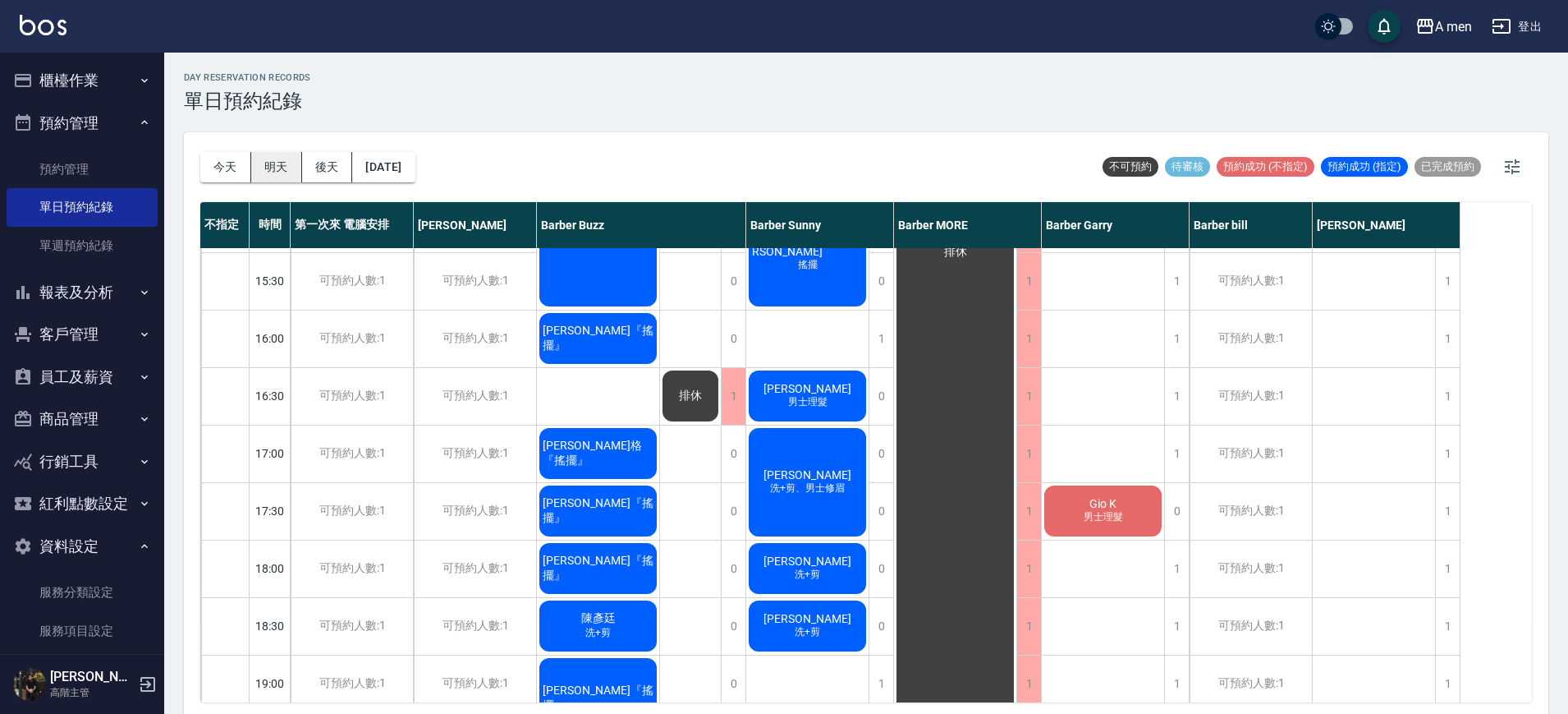
click at [287, 155] on button "明天" at bounding box center [276, 167] width 51 height 30
click at [318, 158] on button "後天" at bounding box center [327, 167] width 51 height 30
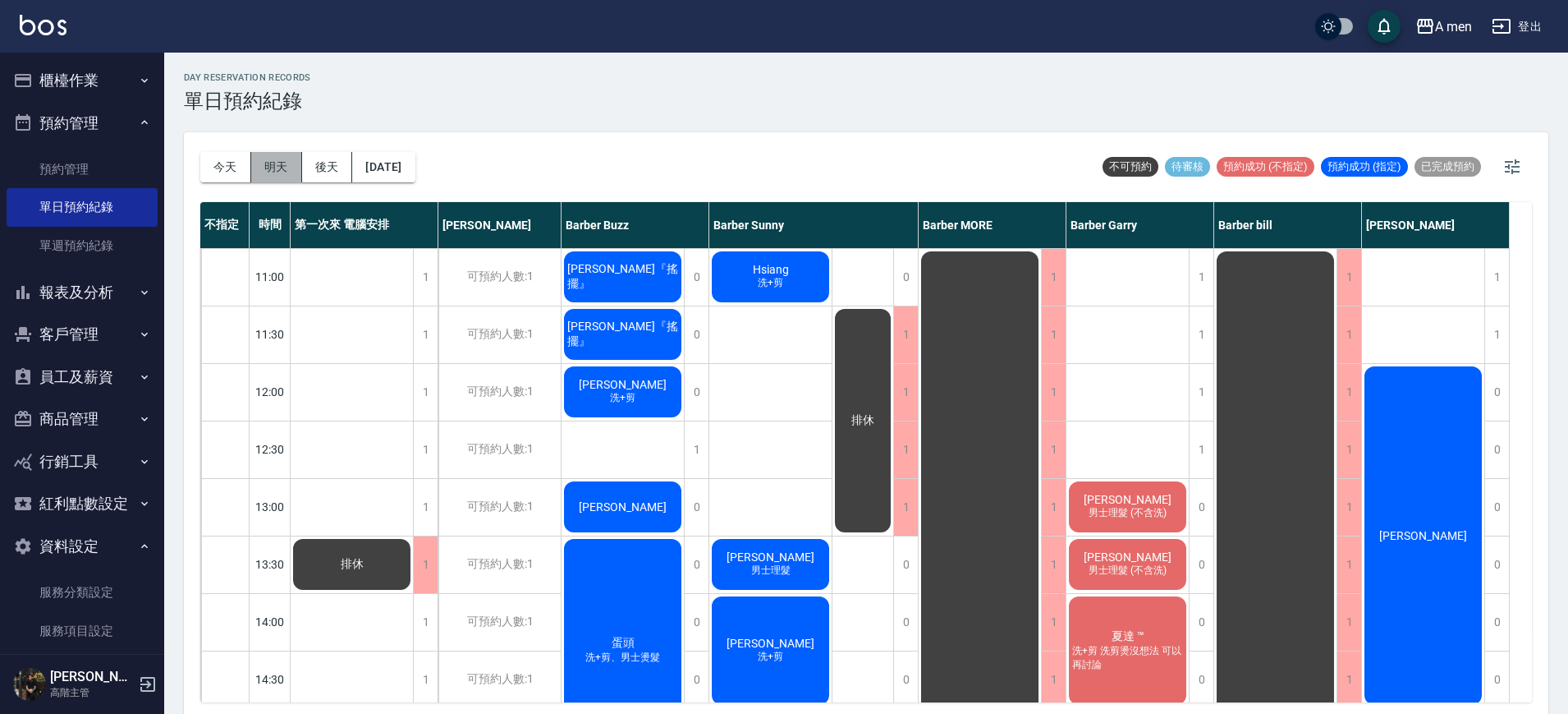
click at [288, 169] on button "明天" at bounding box center [276, 167] width 51 height 30
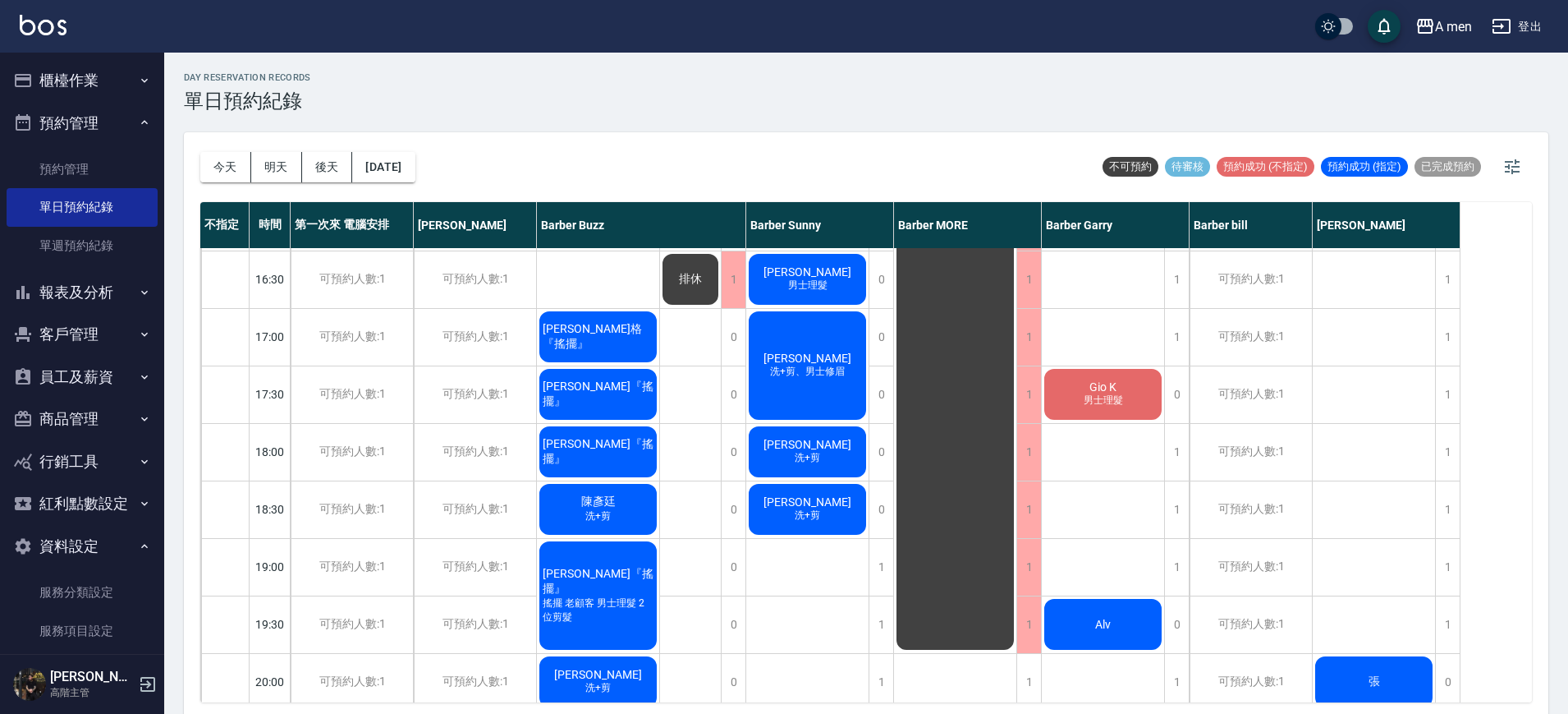
scroll to position [384, 0]
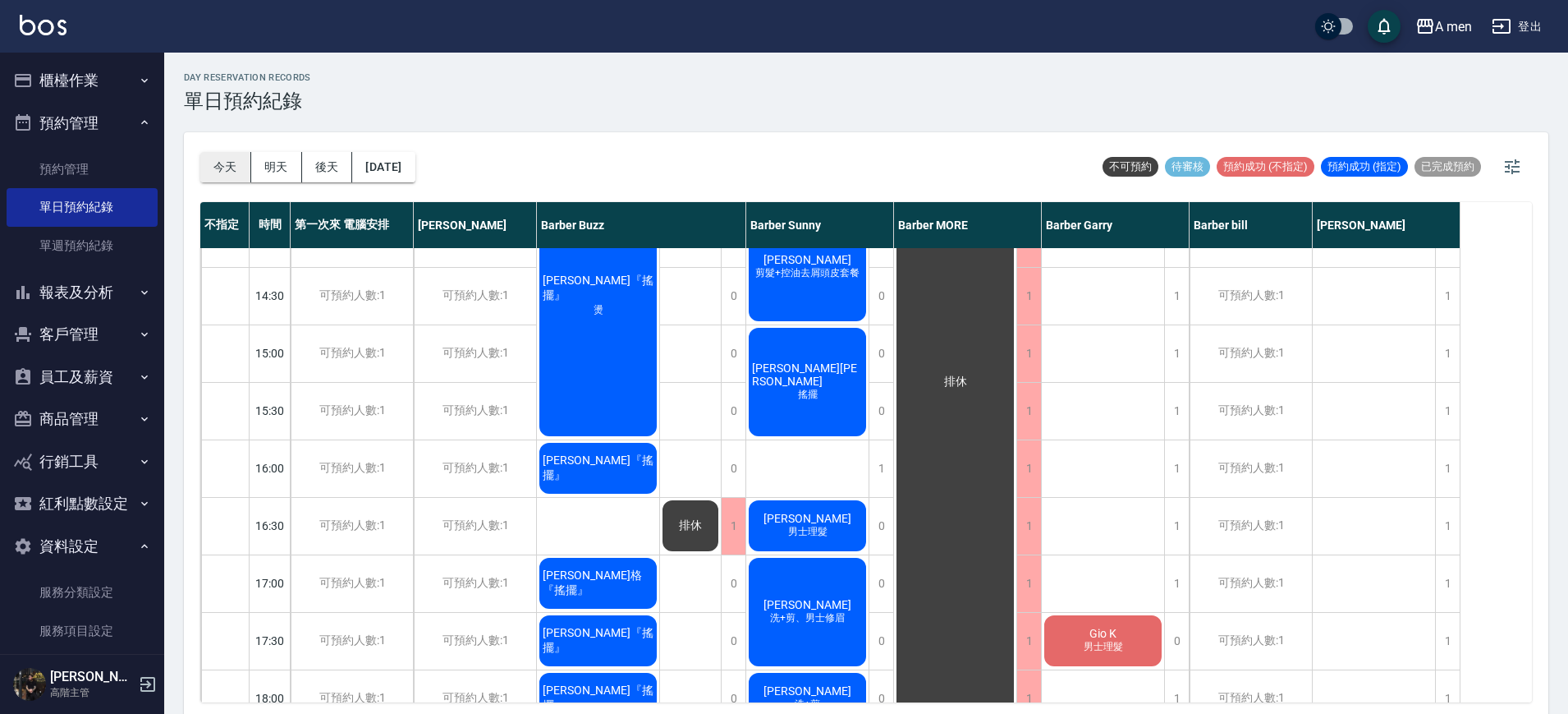
click at [228, 166] on button "今天" at bounding box center [225, 167] width 51 height 30
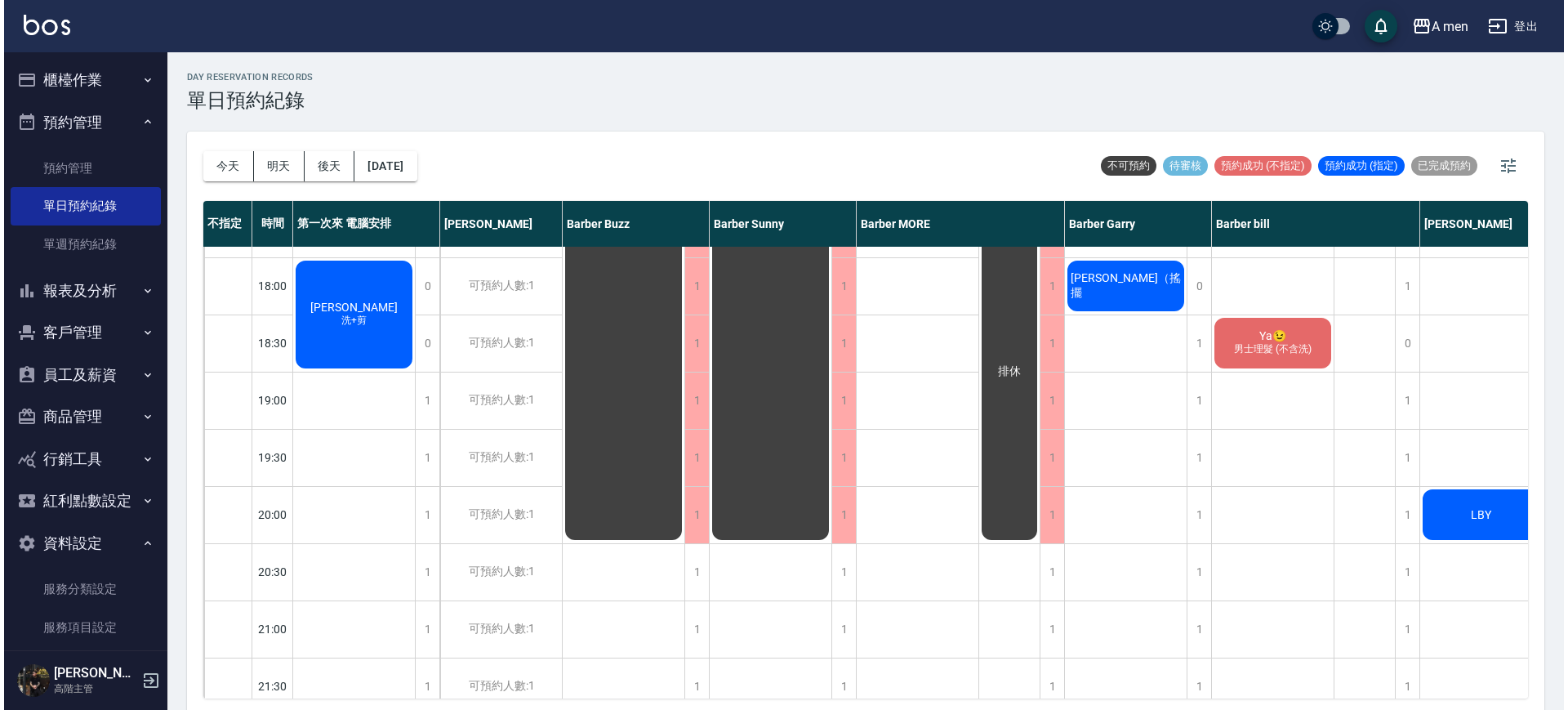
scroll to position [279, 0]
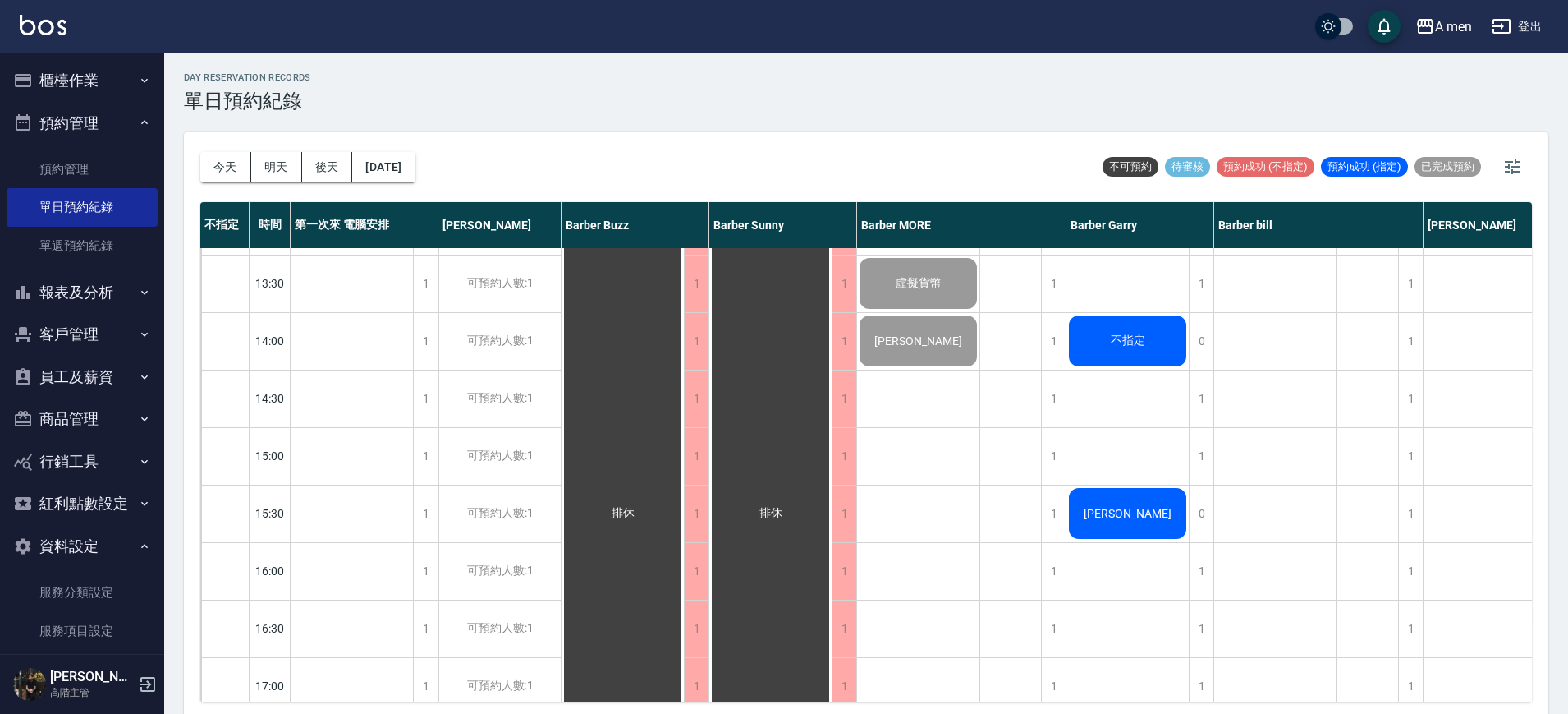
click at [86, 326] on button "客戶管理" at bounding box center [83, 334] width 151 height 43
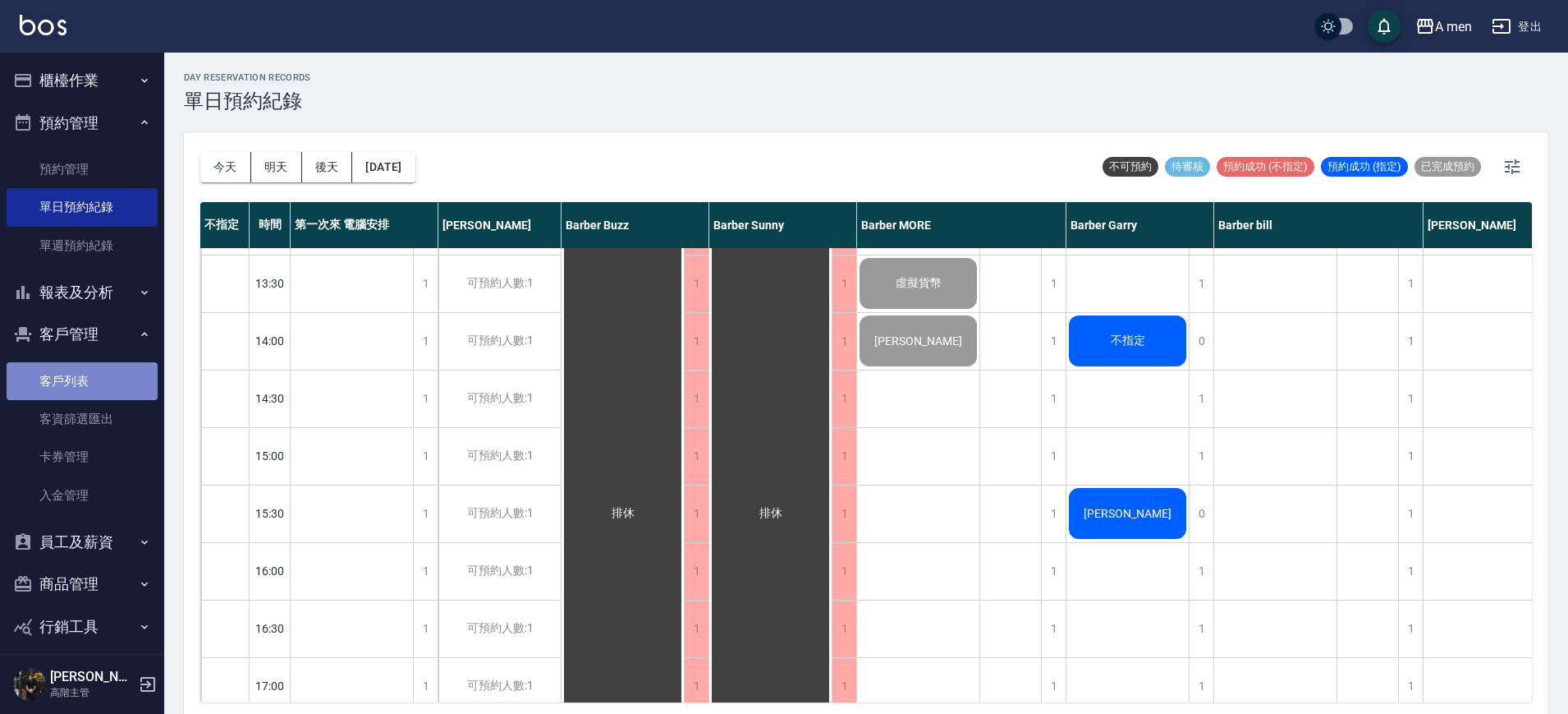
click at [89, 397] on link "客戶列表" at bounding box center [83, 380] width 151 height 37
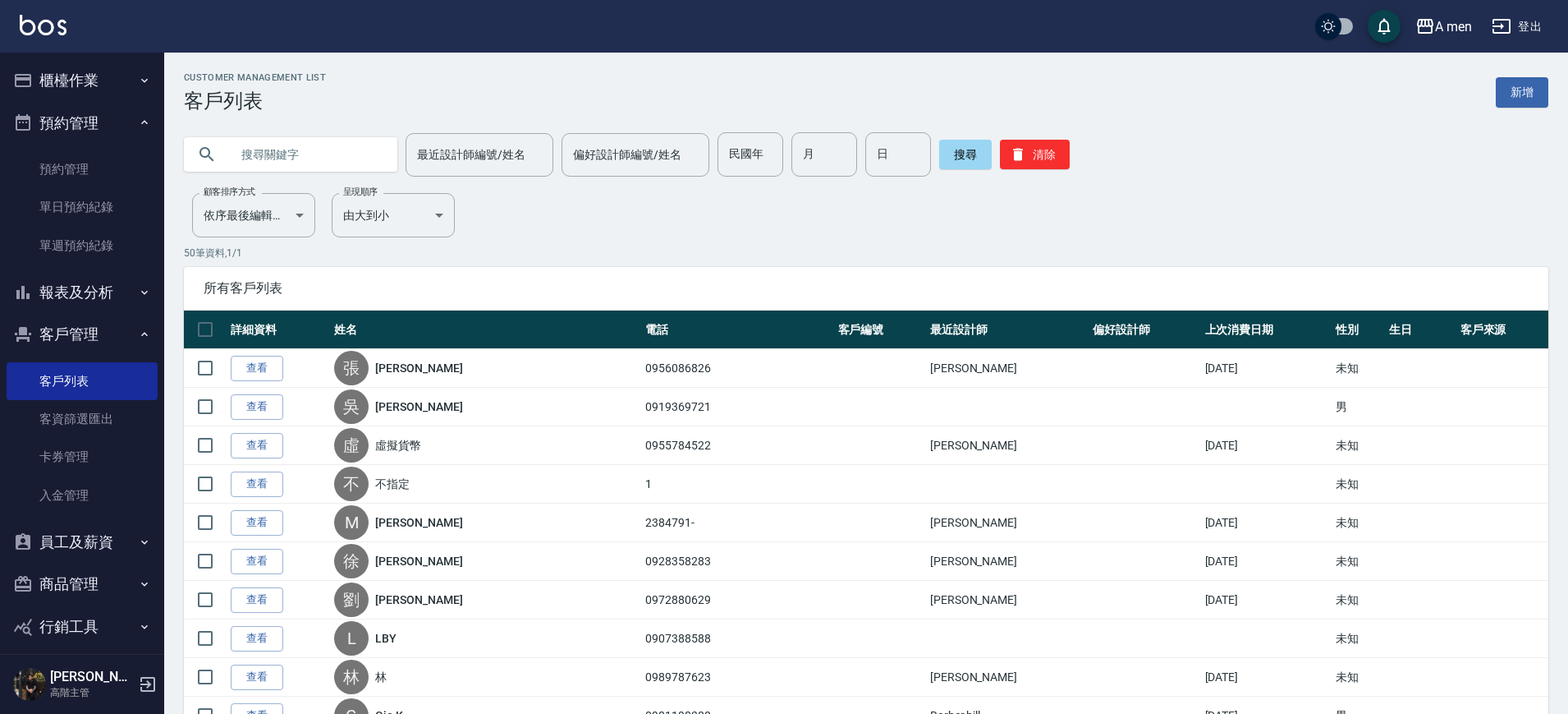
click at [329, 168] on input "text" at bounding box center [307, 154] width 155 height 44
type input "c"
type input "侯"
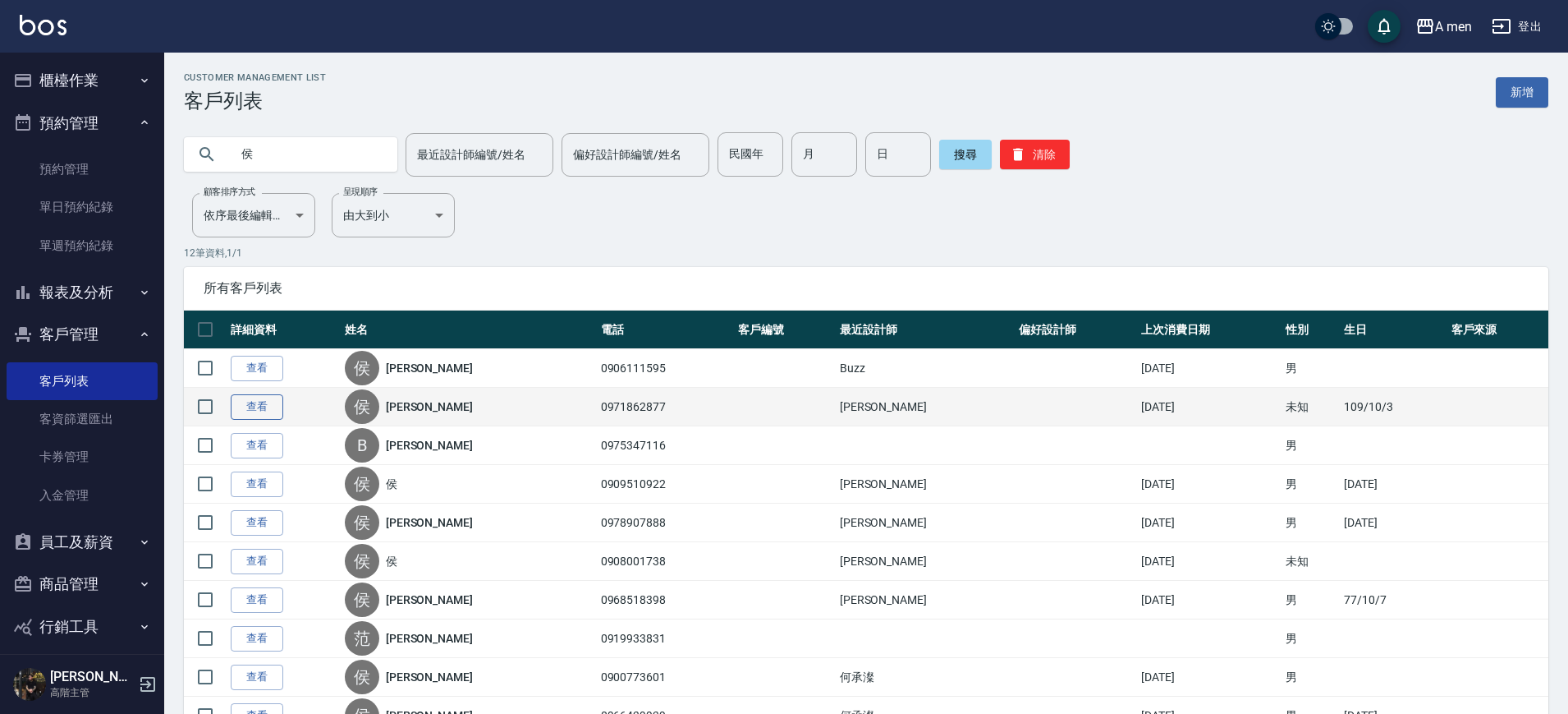
click at [243, 413] on link "查看" at bounding box center [256, 406] width 52 height 25
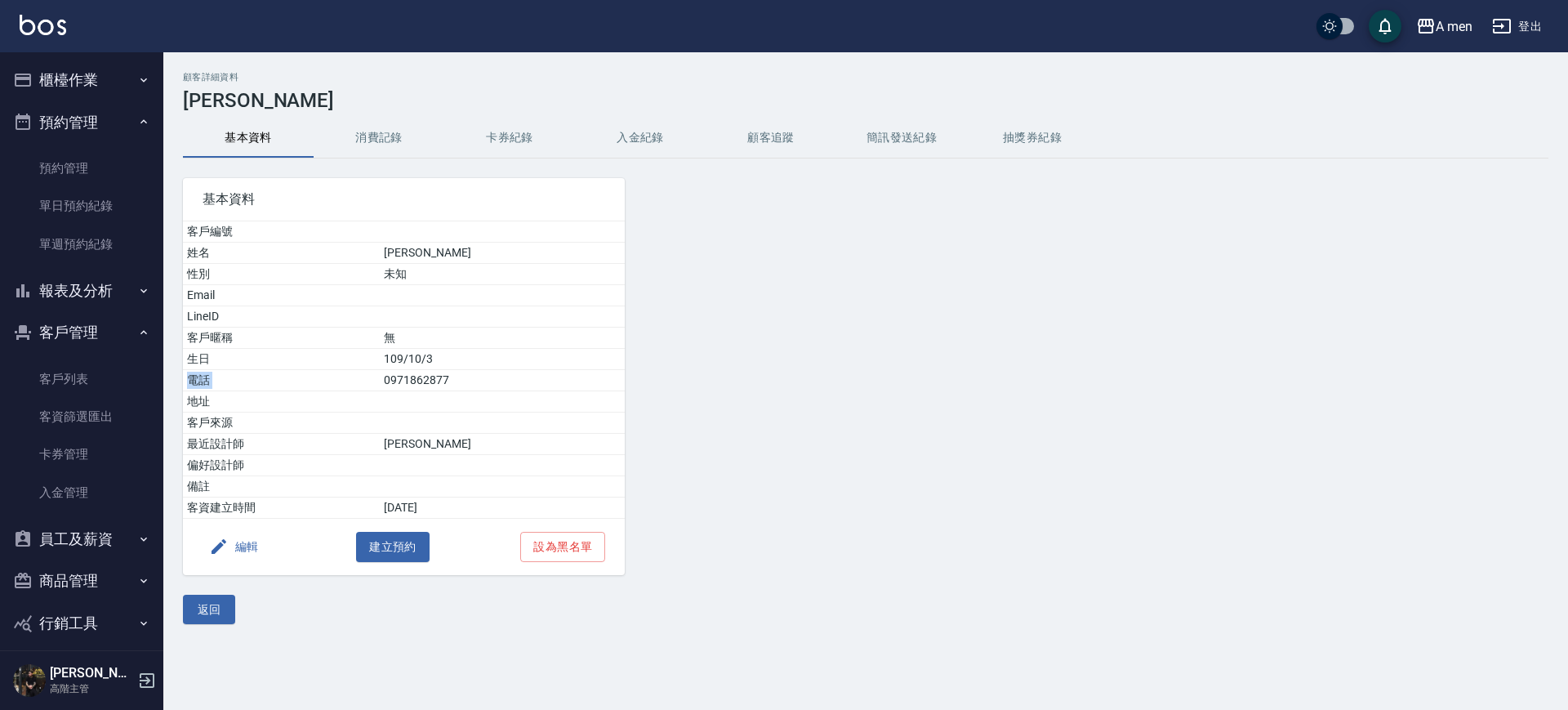
drag, startPoint x: 413, startPoint y: 387, endPoint x: 507, endPoint y: 367, distance: 96.1
click at [507, 367] on tbody "客戶編號 姓名 侯竣晟 性別 未知 Email LineID 客戶暱稱 無 生日 109/10/3 電話 0971862877 地址 客戶來源 最近設計師 楊…" at bounding box center [404, 370] width 442 height 297
drag, startPoint x: 485, startPoint y: 375, endPoint x: 405, endPoint y: 378, distance: 80.1
click at [405, 378] on tr "電話 0971862877" at bounding box center [404, 381] width 442 height 22
copy tr "電話 0971862877"
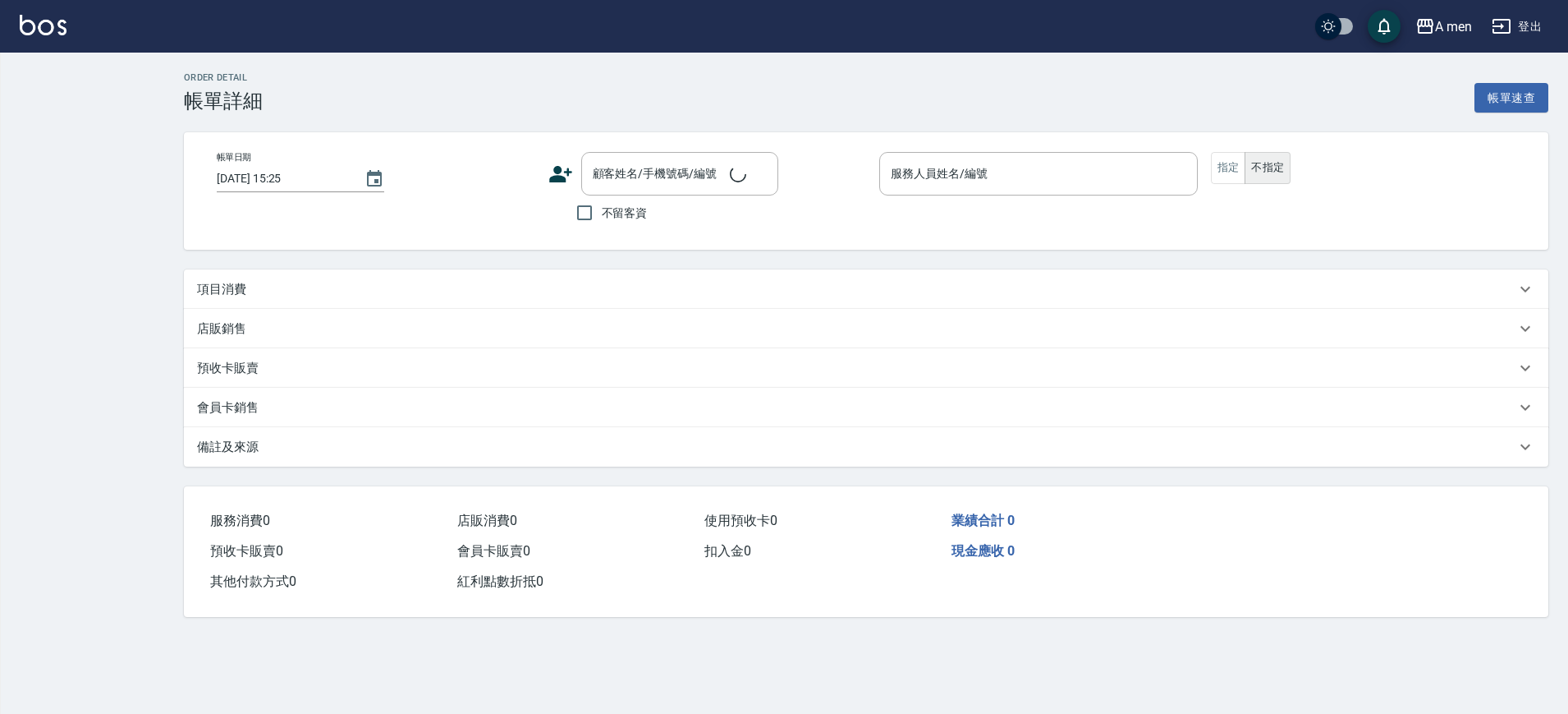
type input "2025/09/25 14:00"
type input "Barber MORE-001"
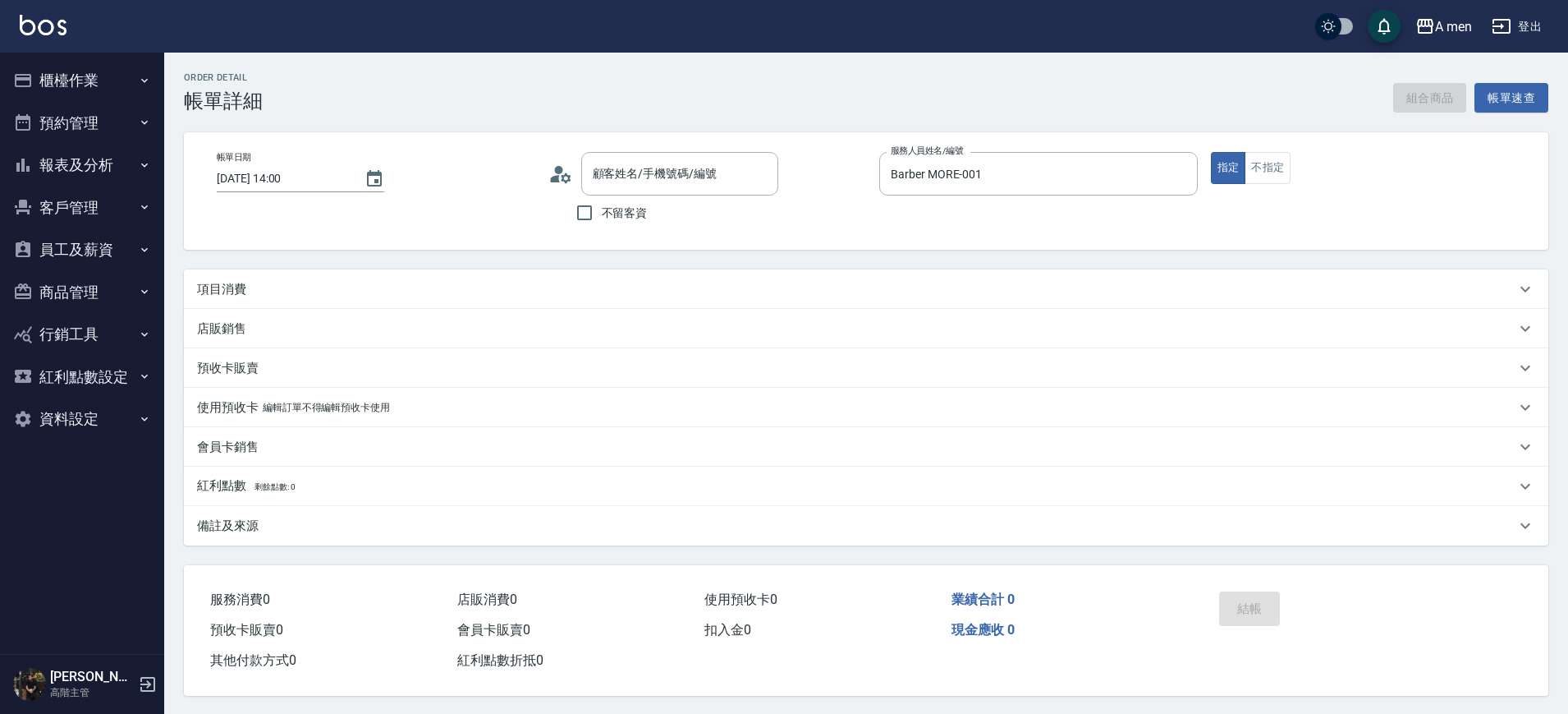
type input "張博軒/0956086826/null"
click at [296, 293] on div "項目消費" at bounding box center [856, 290] width 1318 height 17
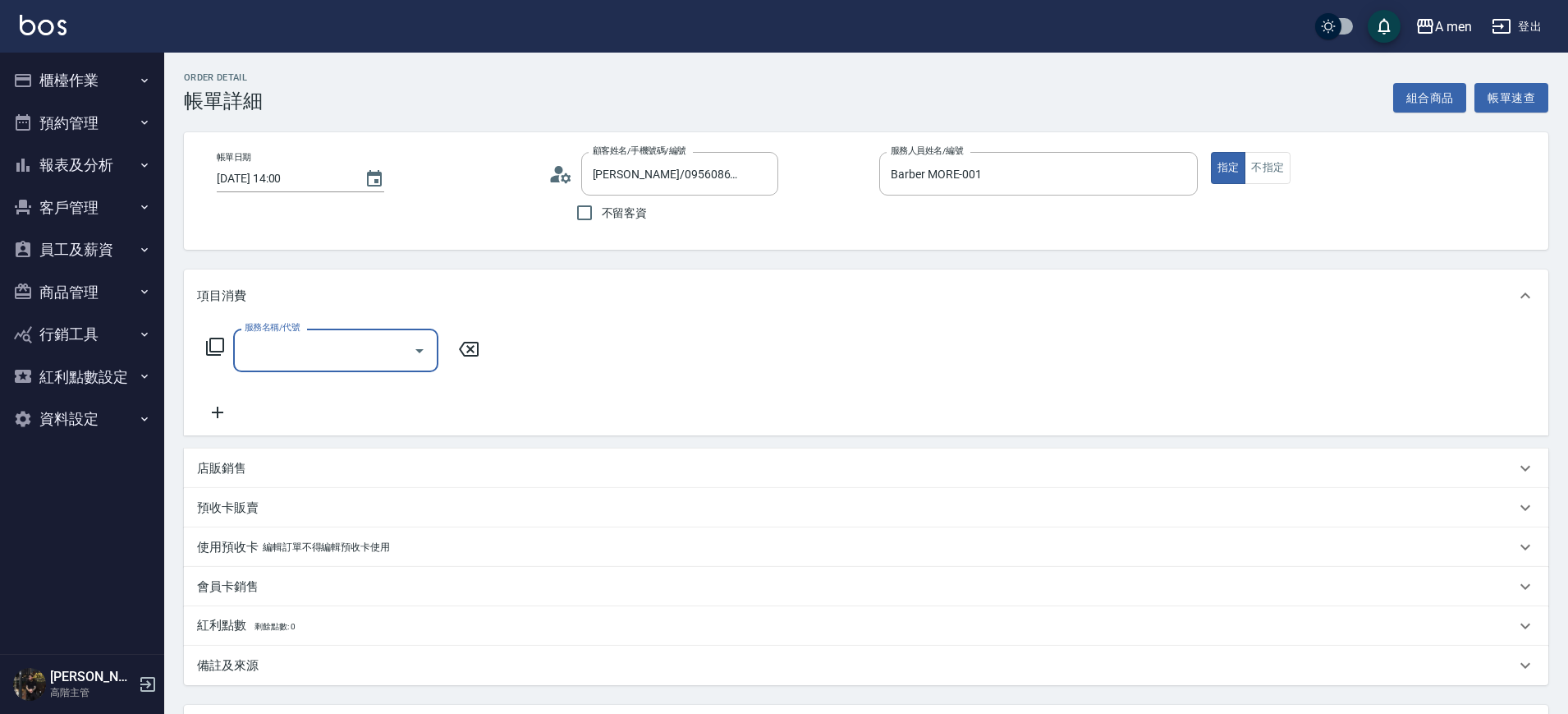
click at [289, 365] on div "服務名稱/代號" at bounding box center [336, 350] width 205 height 43
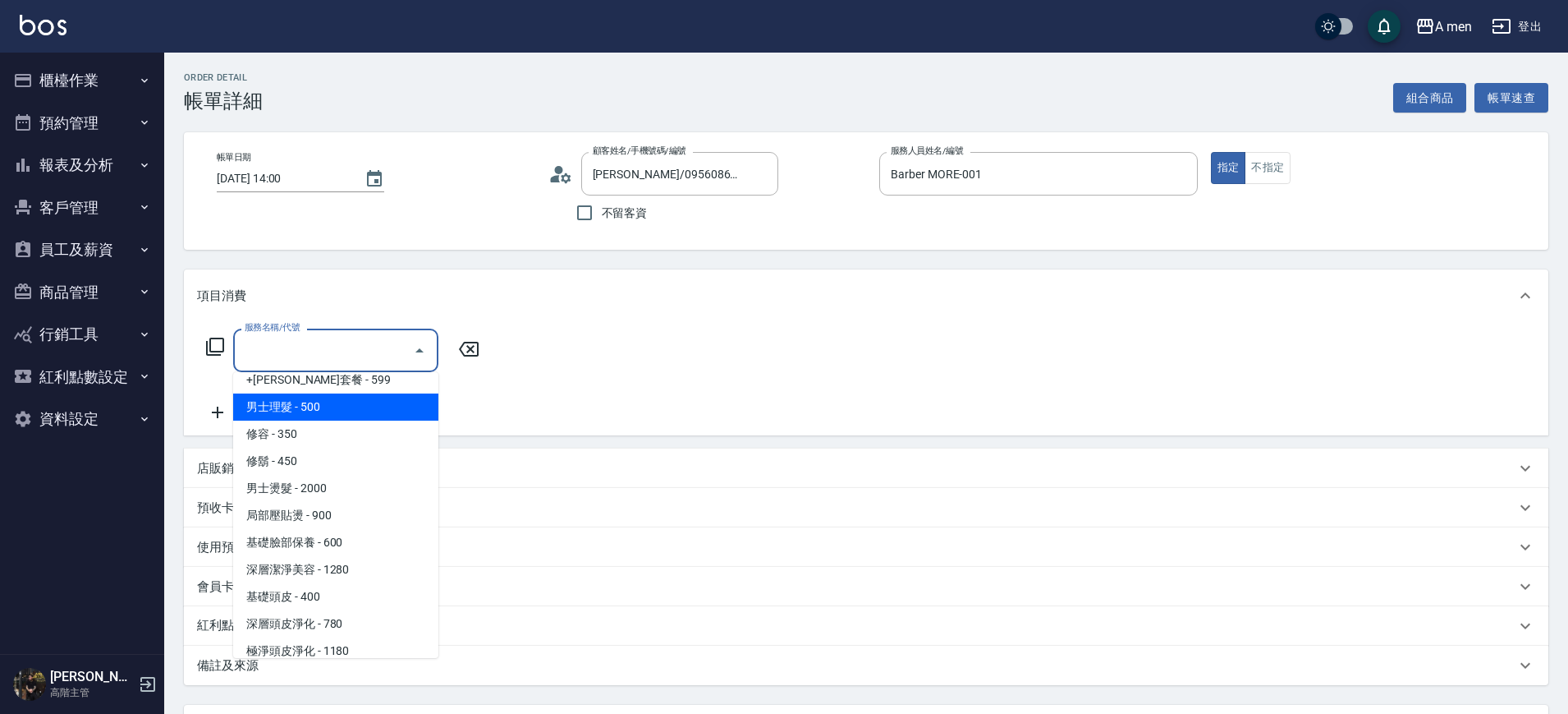
scroll to position [410, 0]
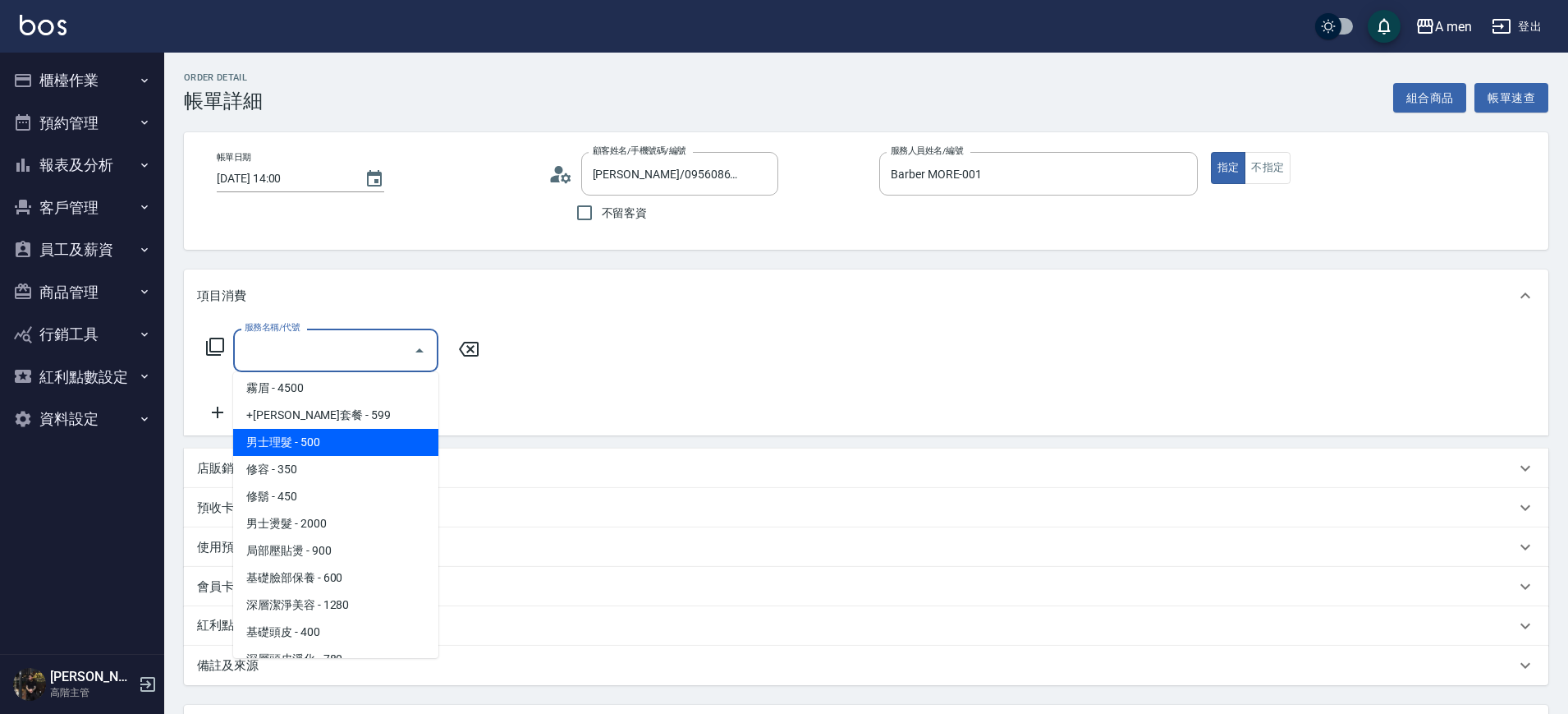
click at [342, 438] on span "男士理髮 - 500" at bounding box center [336, 442] width 205 height 27
type input "男士理髮(A01)"
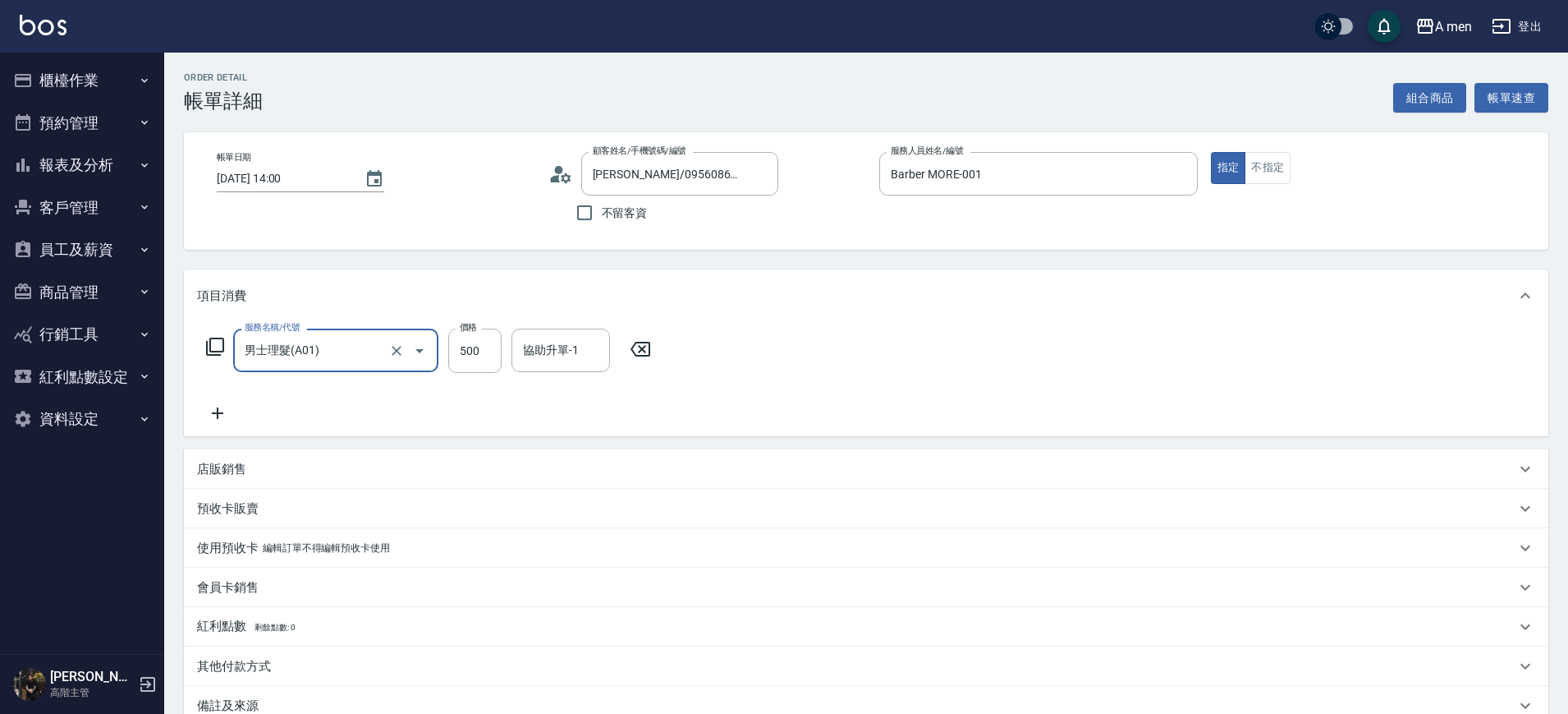
click at [502, 357] on div "服務名稱/代號 男士理髮(A01) 服務名稱/代號 價格 500 價格 協助升單-1 協助升單-1" at bounding box center [429, 350] width 464 height 44
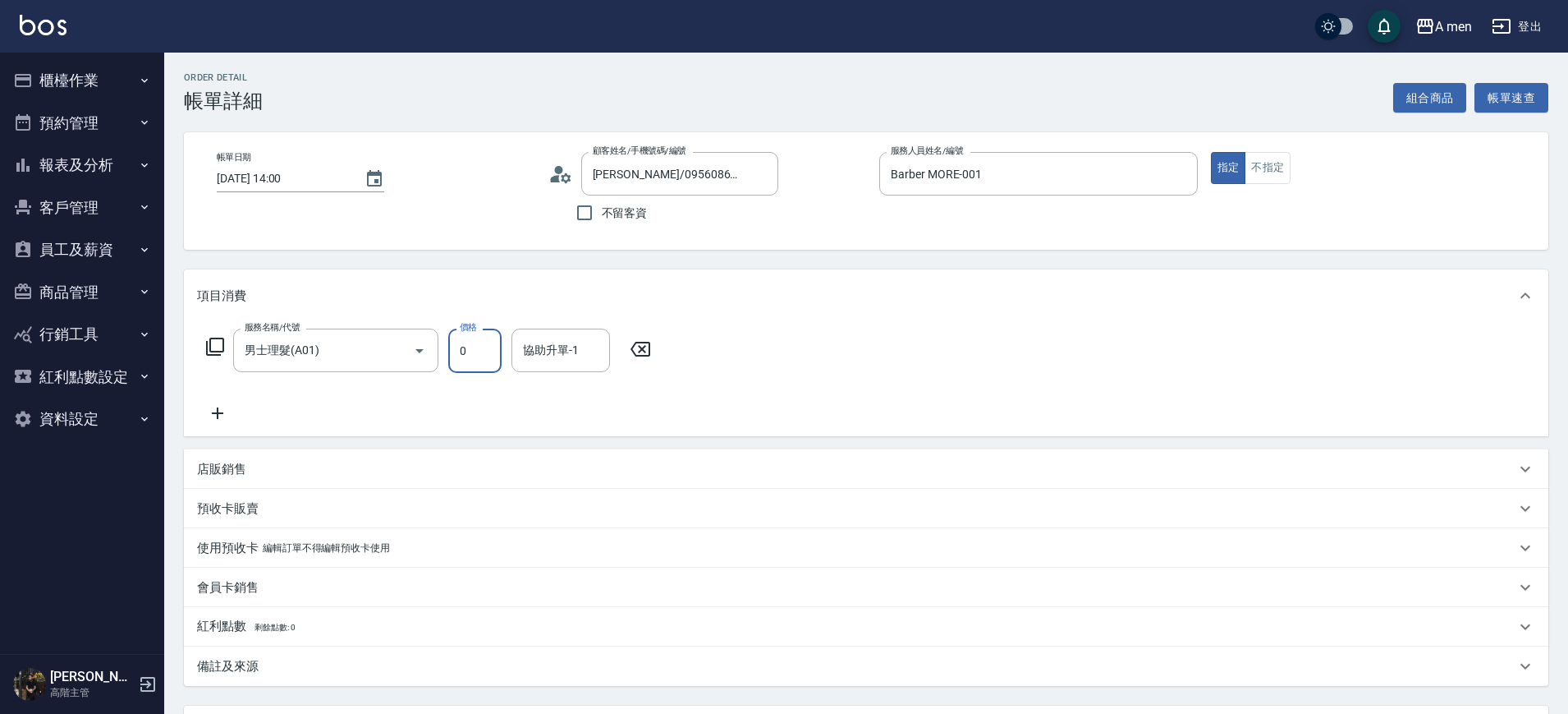
click at [458, 346] on input "0" at bounding box center [475, 350] width 53 height 44
click at [457, 347] on input "0" at bounding box center [475, 350] width 53 height 44
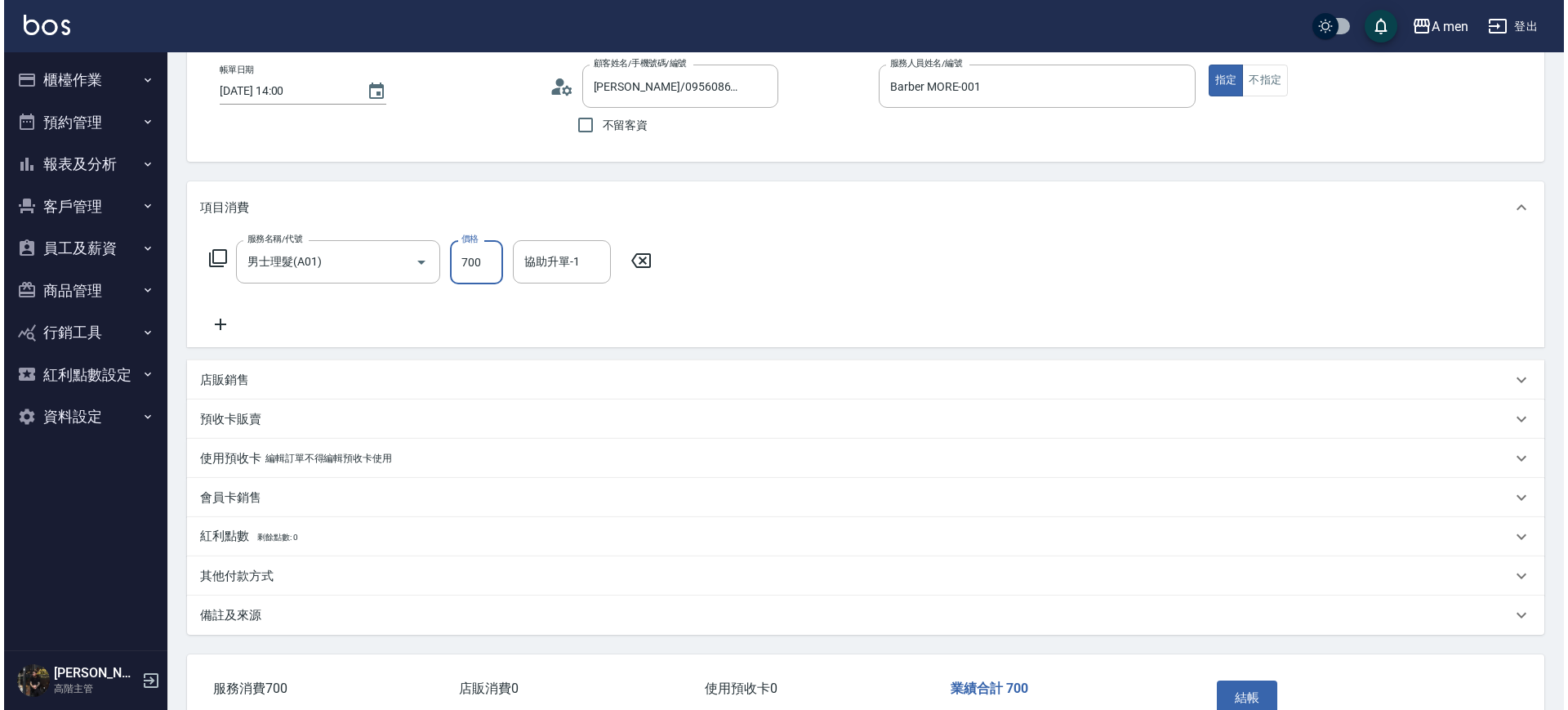
scroll to position [188, 0]
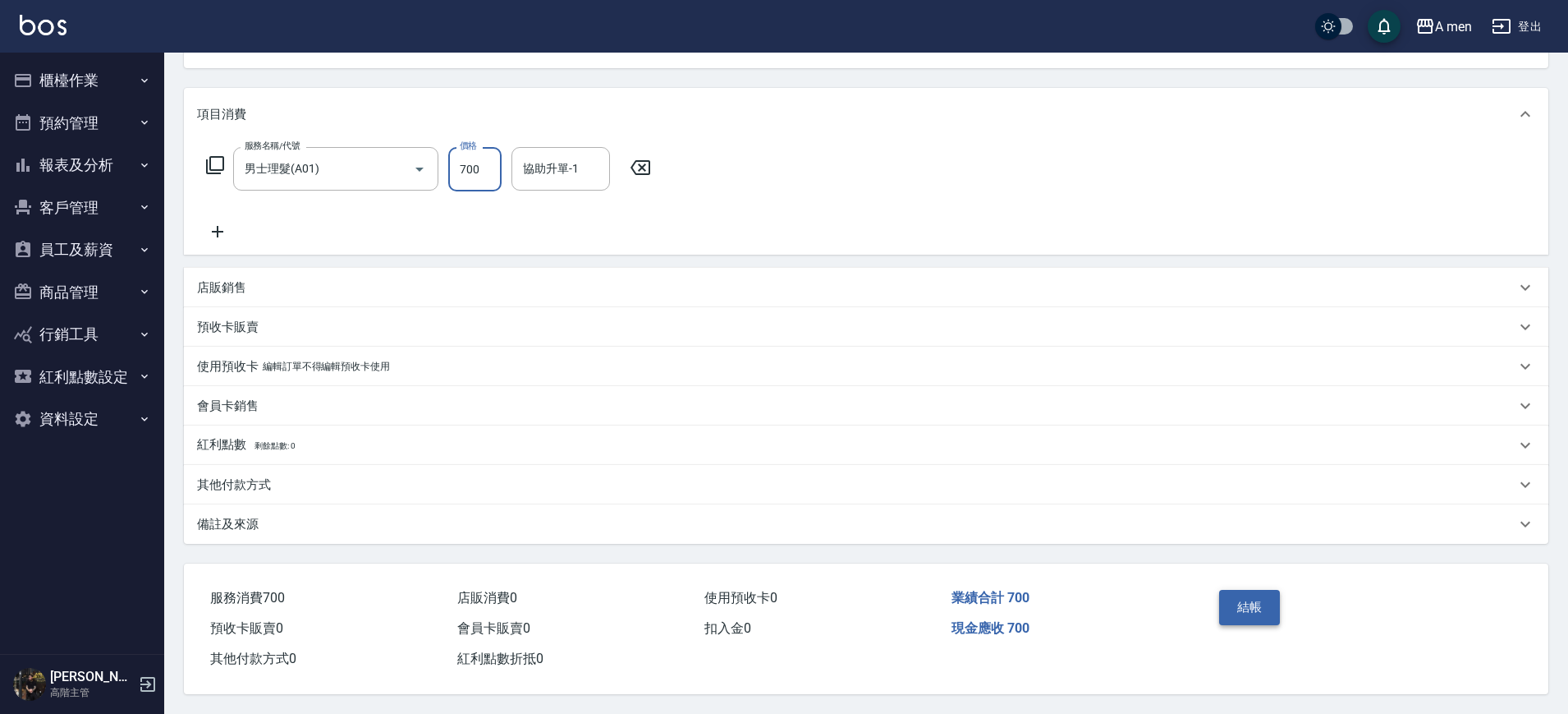
type input "700"
click at [1266, 595] on button "結帳" at bounding box center [1249, 607] width 62 height 35
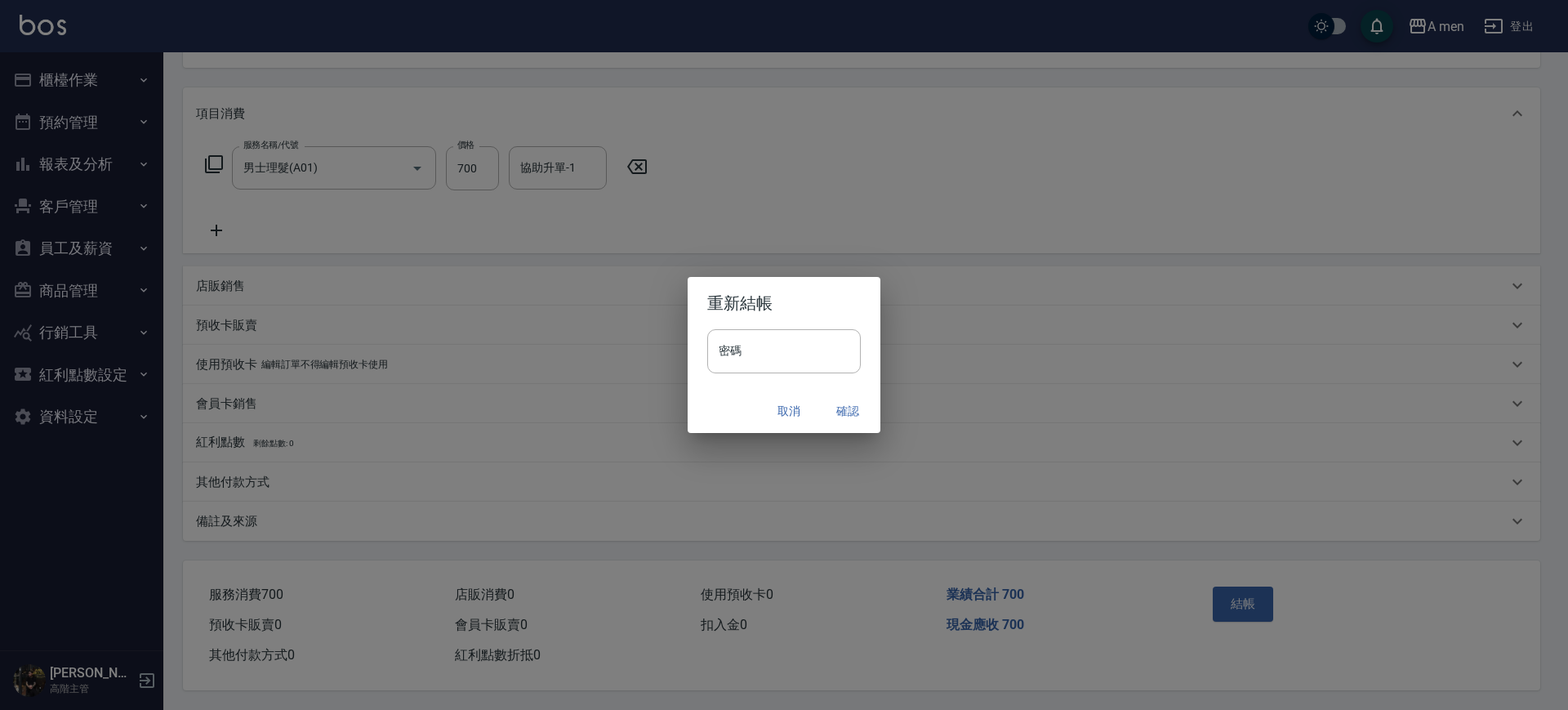
click at [854, 408] on button "確認" at bounding box center [848, 411] width 52 height 30
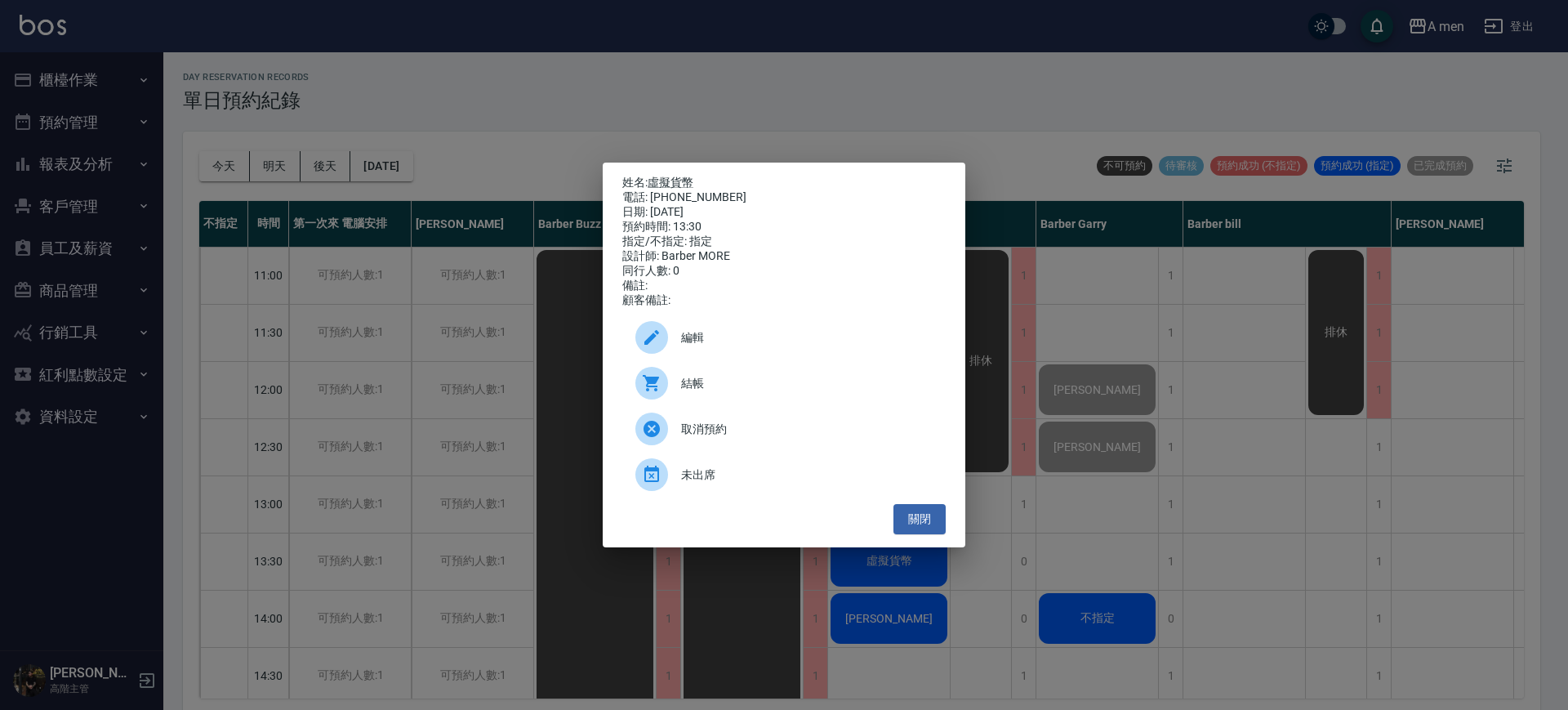
click at [946, 527] on div "姓名: 虛擬貨幣 電話: [PHONE_NUMBER] 日期: [DATE] 預約時間: 13:30 指定/不指定: 指定 設計師: Barber MORE …" at bounding box center [784, 355] width 362 height 385
click at [929, 521] on button "關閉" at bounding box center [919, 519] width 52 height 30
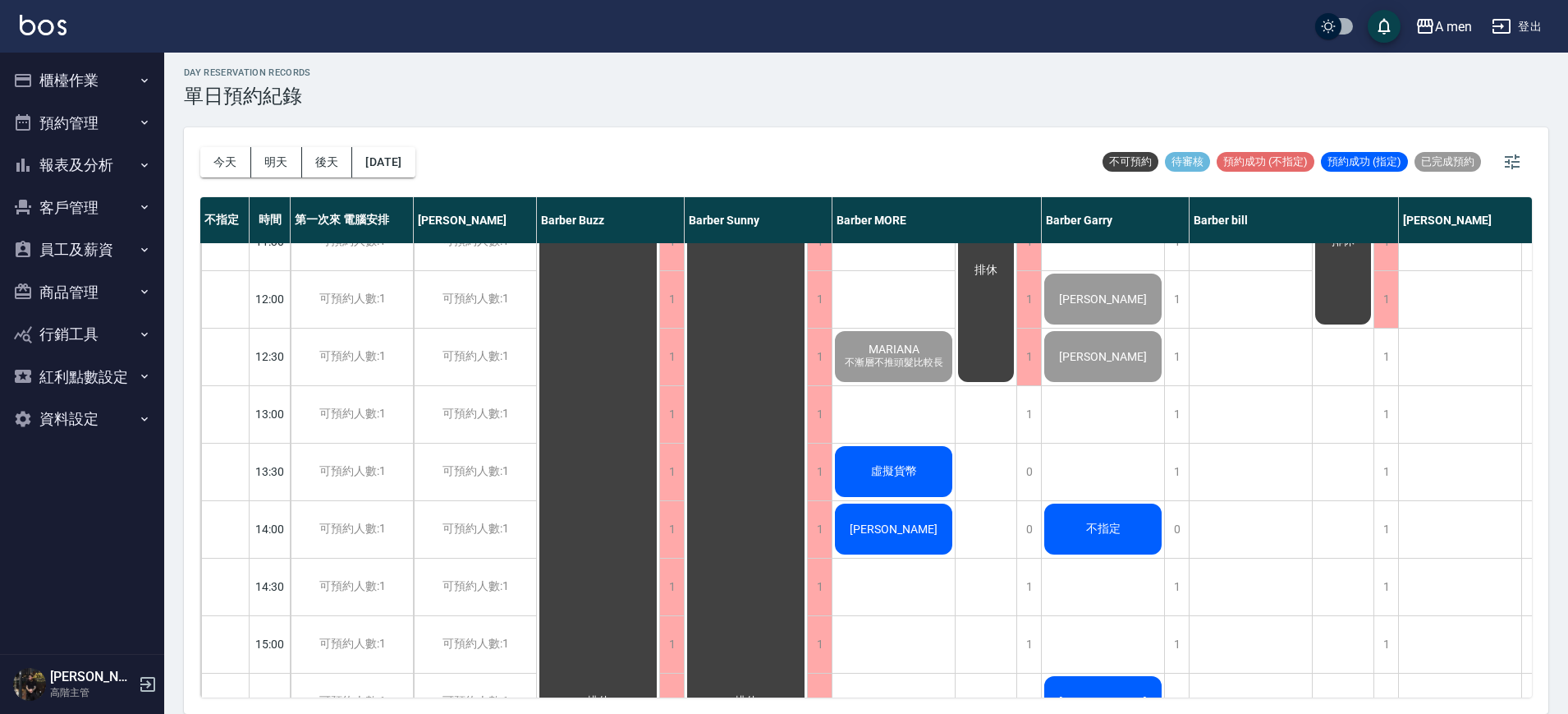
scroll to position [205, 0]
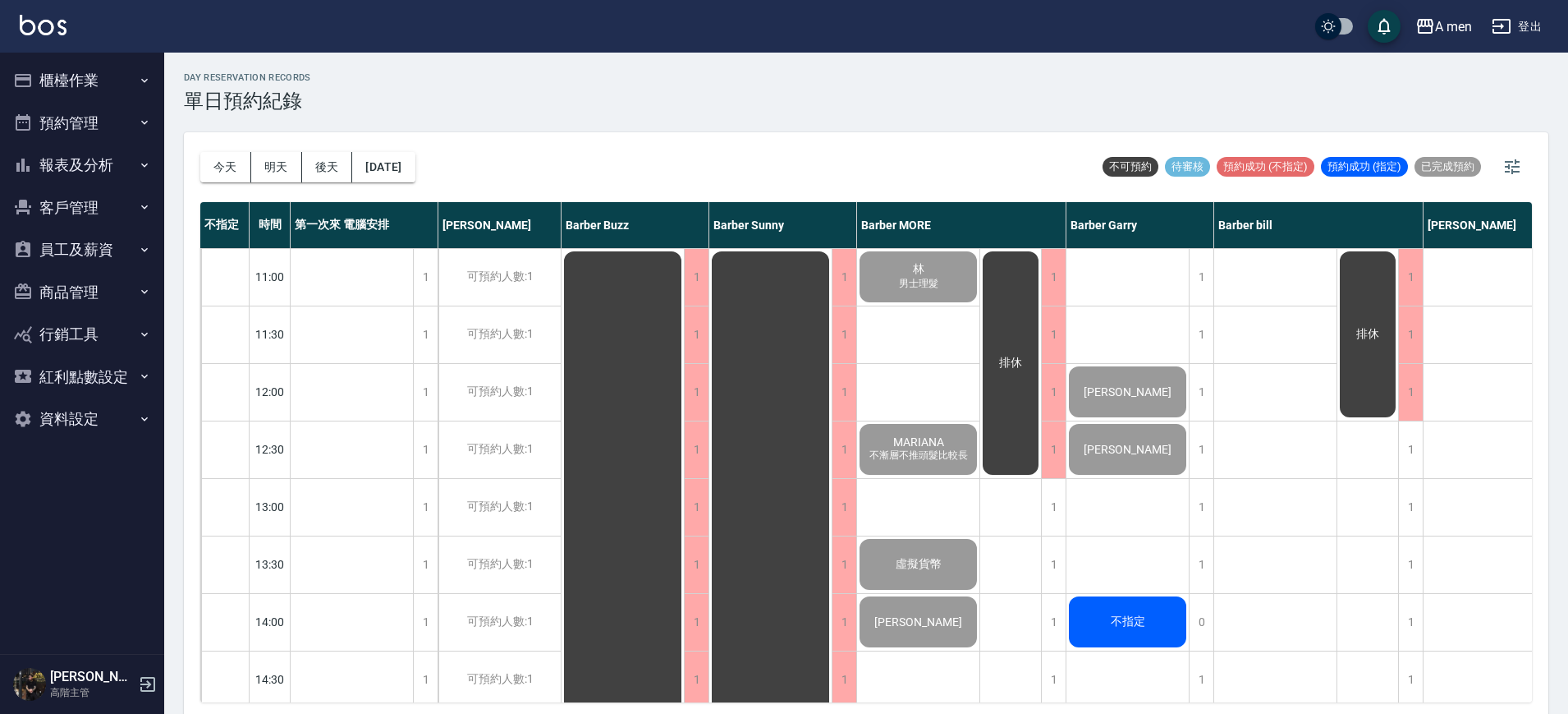
scroll to position [308, 0]
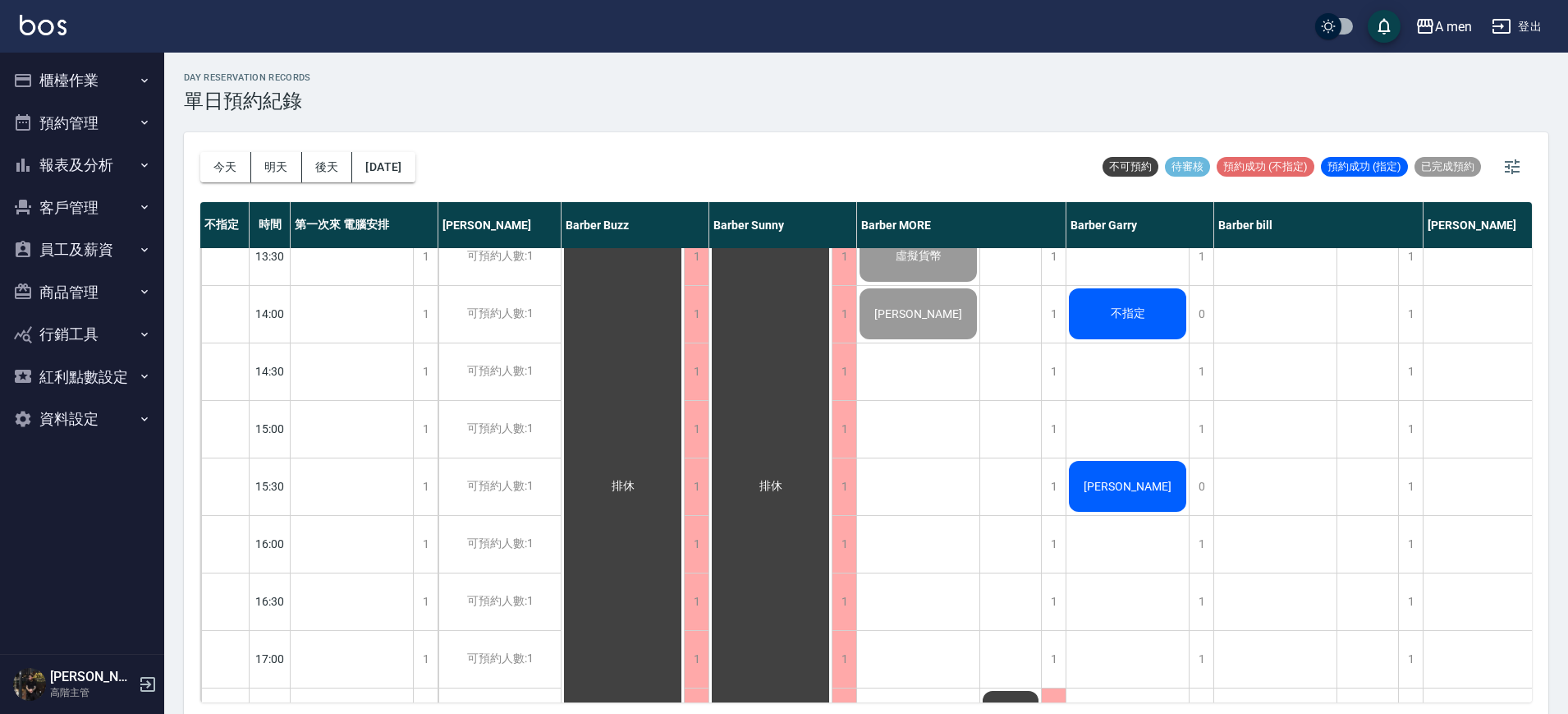
click at [1072, 428] on div "[PERSON_NAME]先生 不指定 [PERSON_NAME] [PERSON_NAME]（搖擺" at bounding box center [1128, 658] width 123 height 1437
click at [1054, 429] on div "1" at bounding box center [1053, 429] width 24 height 57
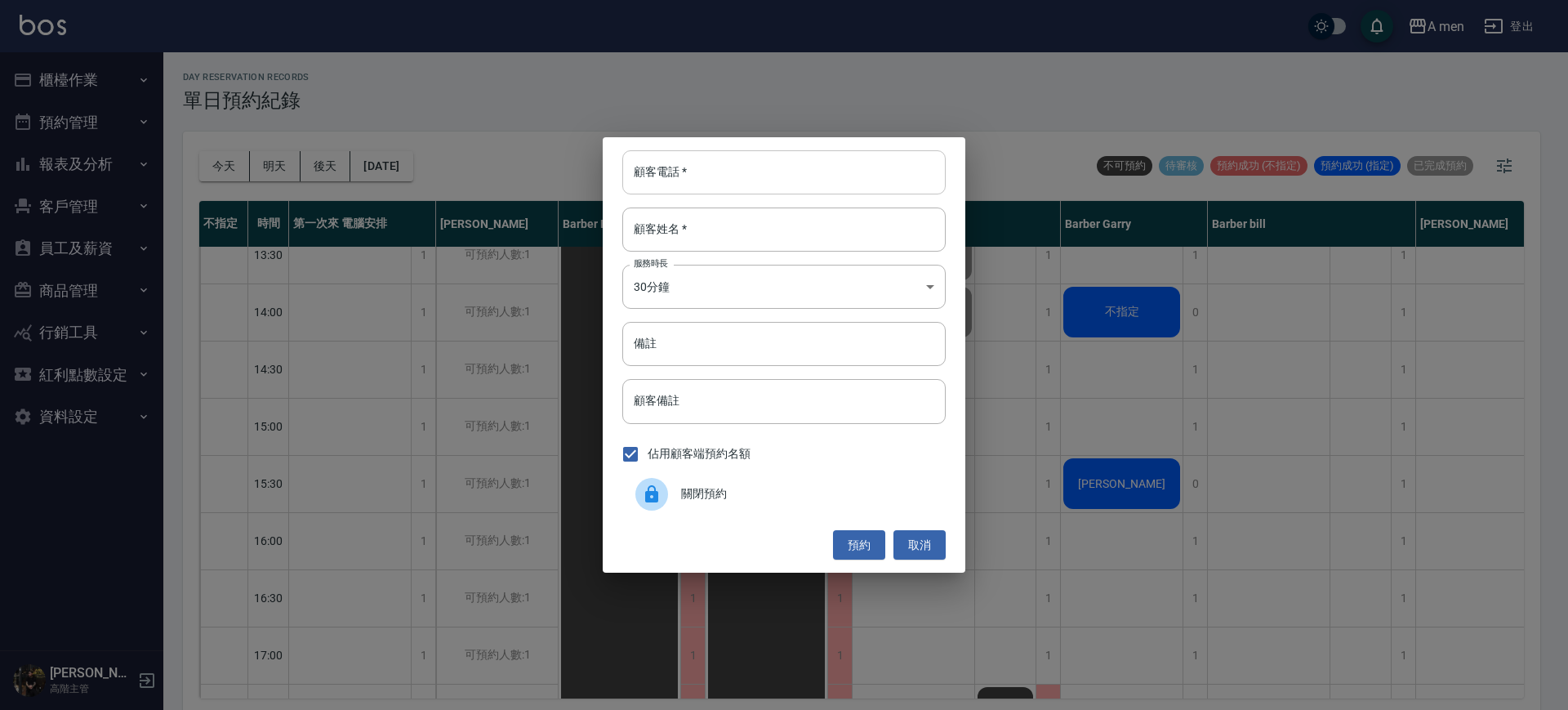
click at [669, 167] on input "顧客電話   *" at bounding box center [784, 172] width 323 height 44
paste input "0971862877"
click at [647, 171] on input "0971862877" at bounding box center [784, 172] width 323 height 44
type input "0971862877"
click at [652, 227] on input "顧客姓名   *" at bounding box center [784, 229] width 323 height 44
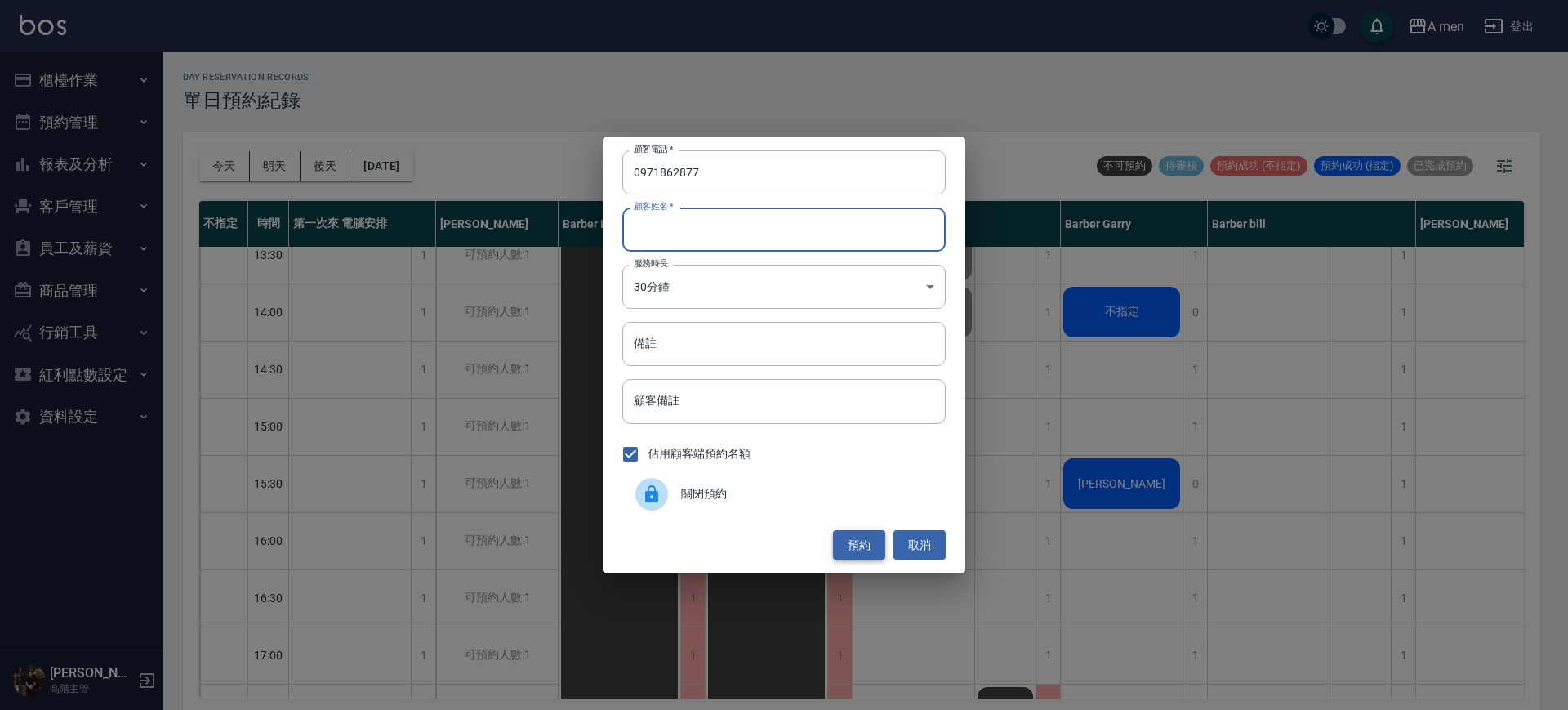
click at [865, 551] on button "預約" at bounding box center [859, 545] width 52 height 30
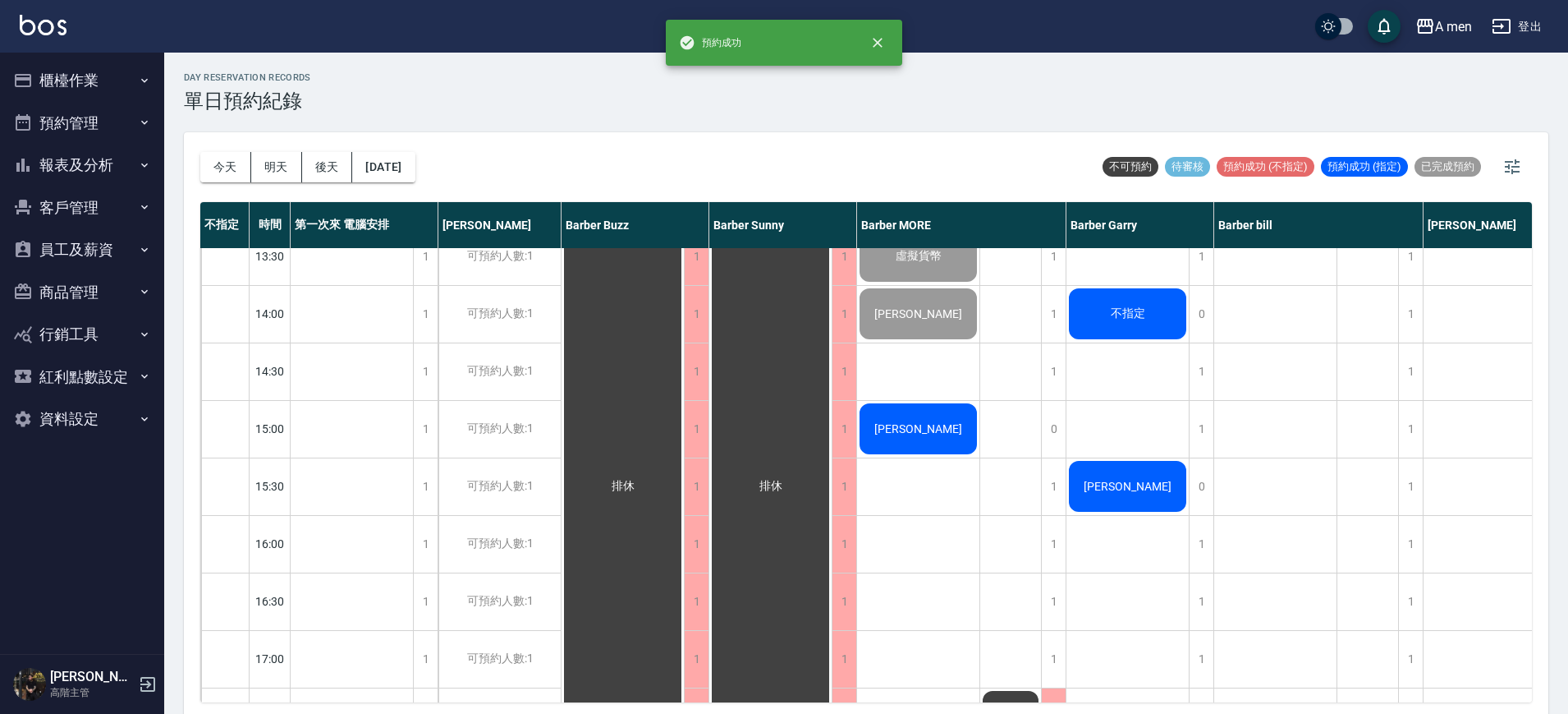
click at [929, 444] on div "[PERSON_NAME]" at bounding box center [918, 429] width 123 height 56
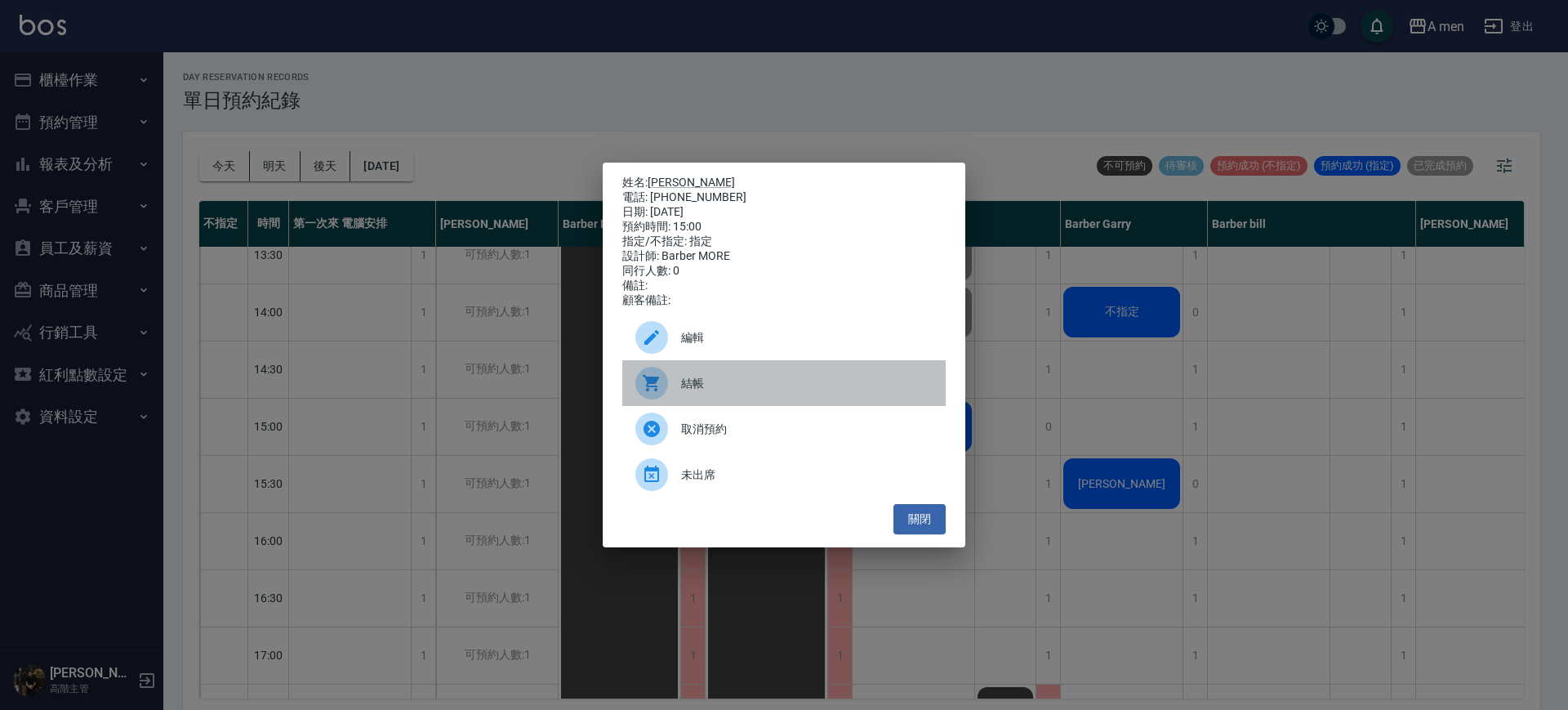
click at [834, 392] on span "結帳" at bounding box center [807, 383] width 252 height 17
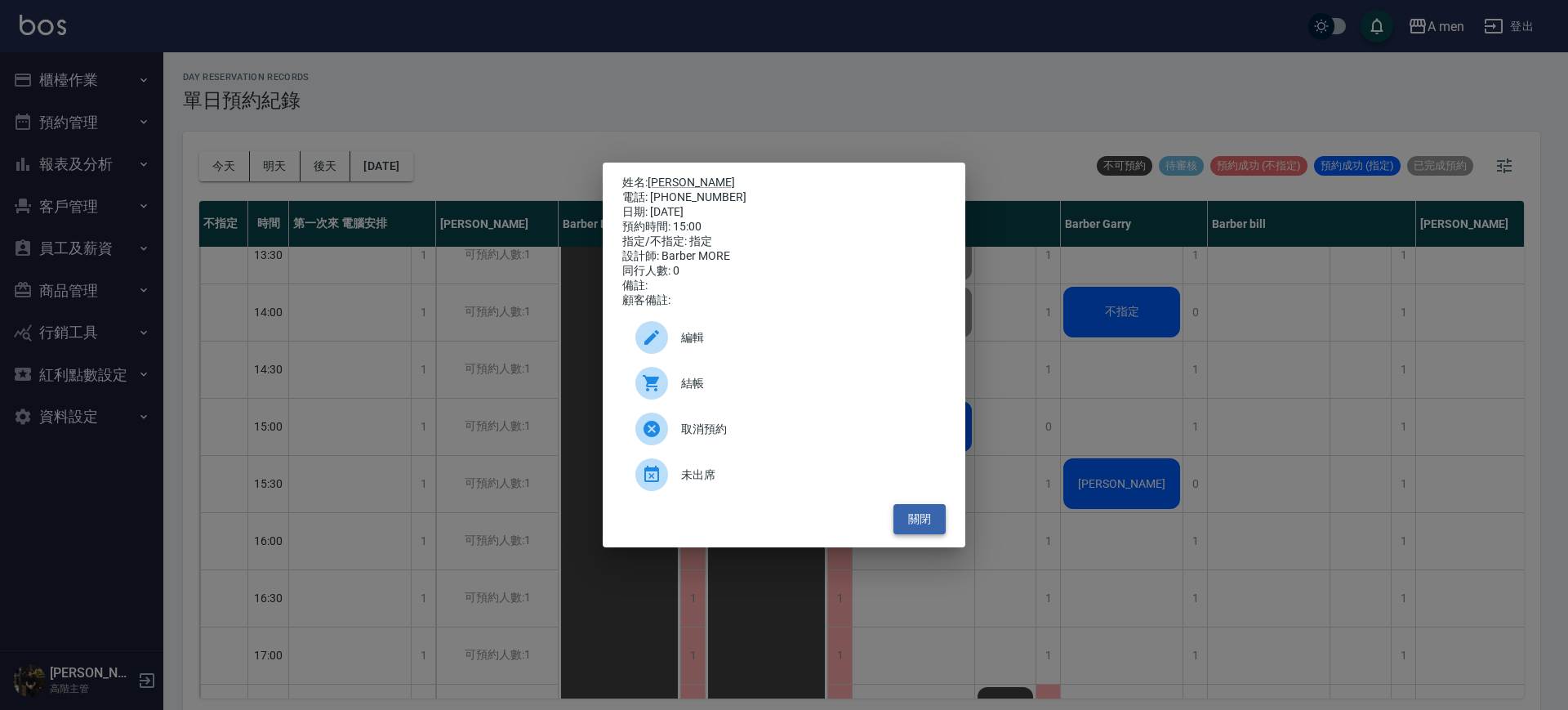
click at [910, 519] on button "關閉" at bounding box center [919, 519] width 52 height 30
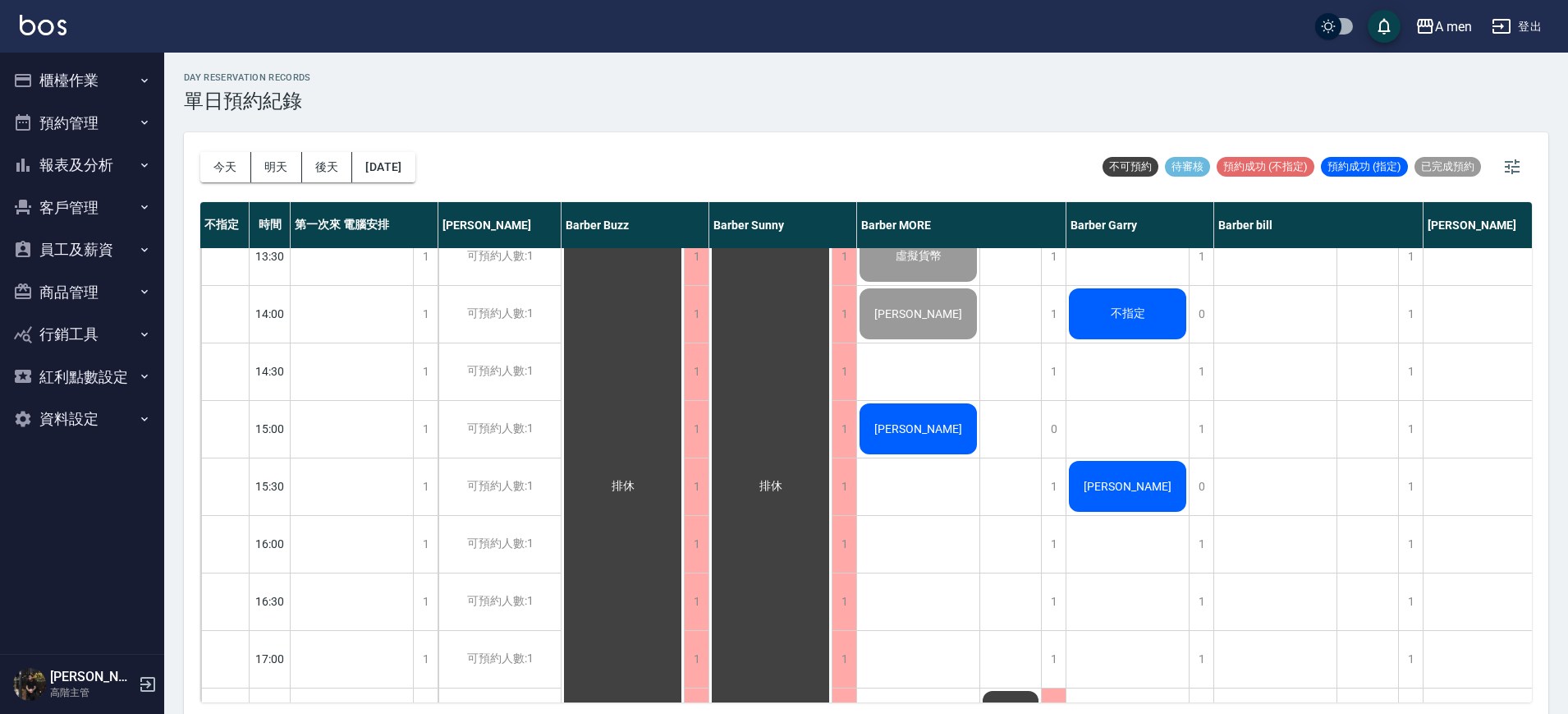
click at [1142, 307] on span "不指定" at bounding box center [1127, 313] width 41 height 15
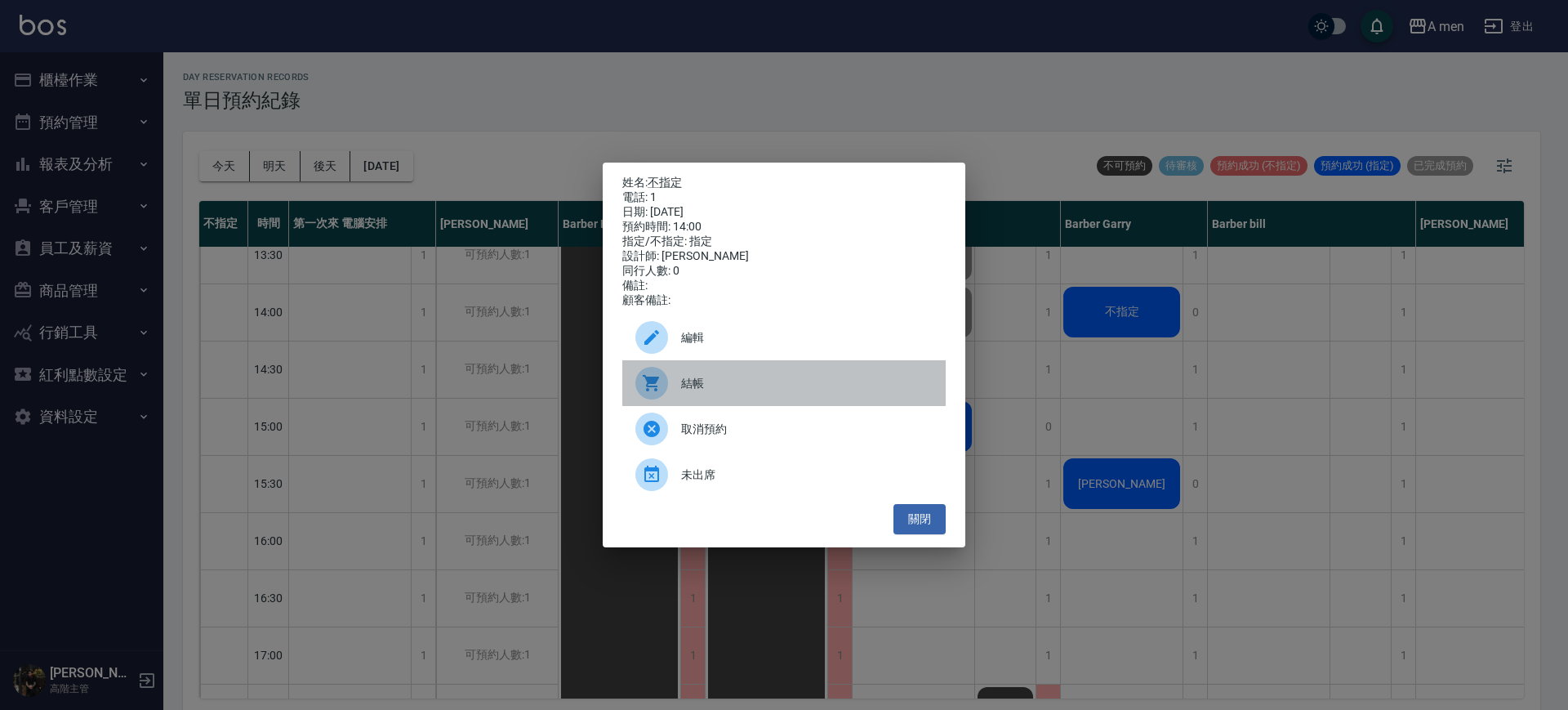
click at [744, 392] on span "結帳" at bounding box center [807, 383] width 252 height 17
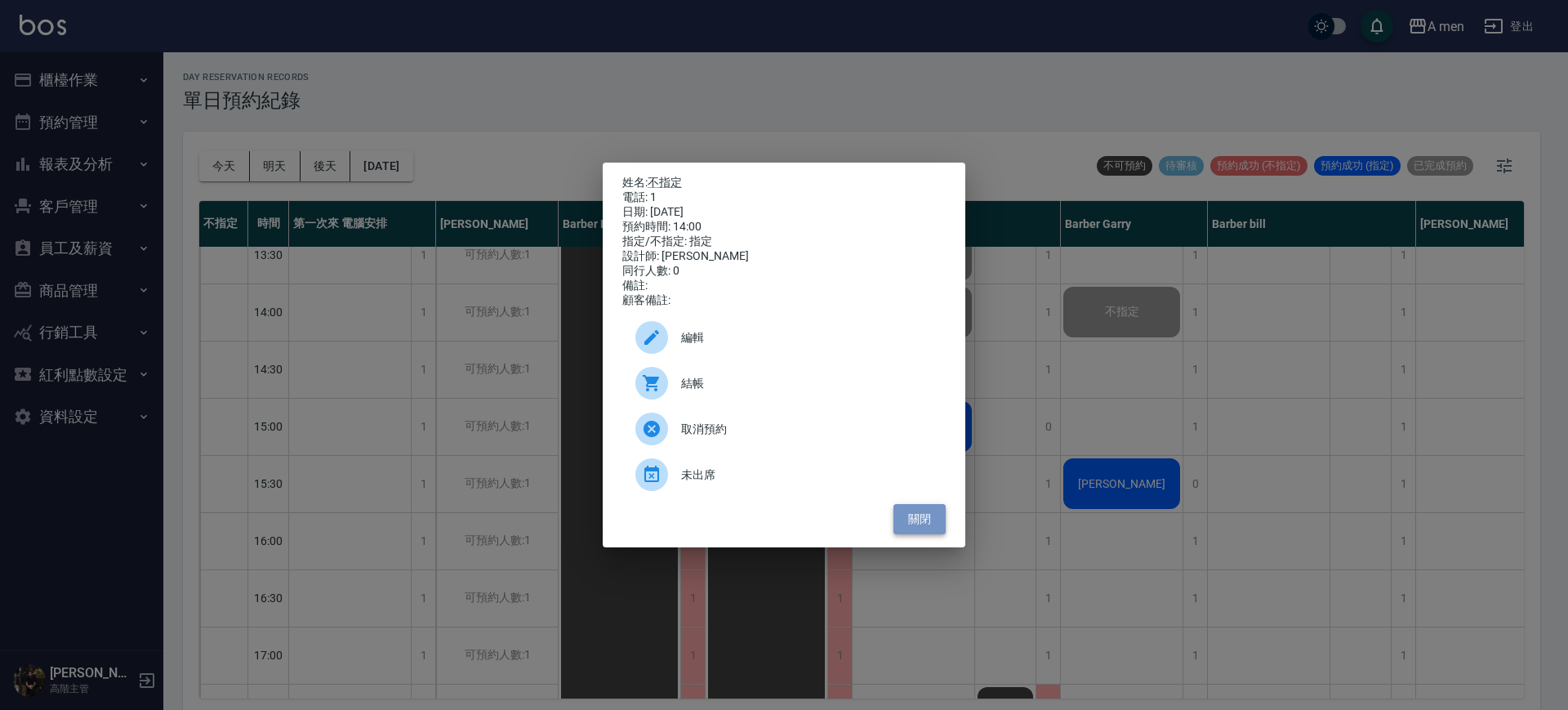
click at [925, 531] on button "關閉" at bounding box center [919, 519] width 52 height 30
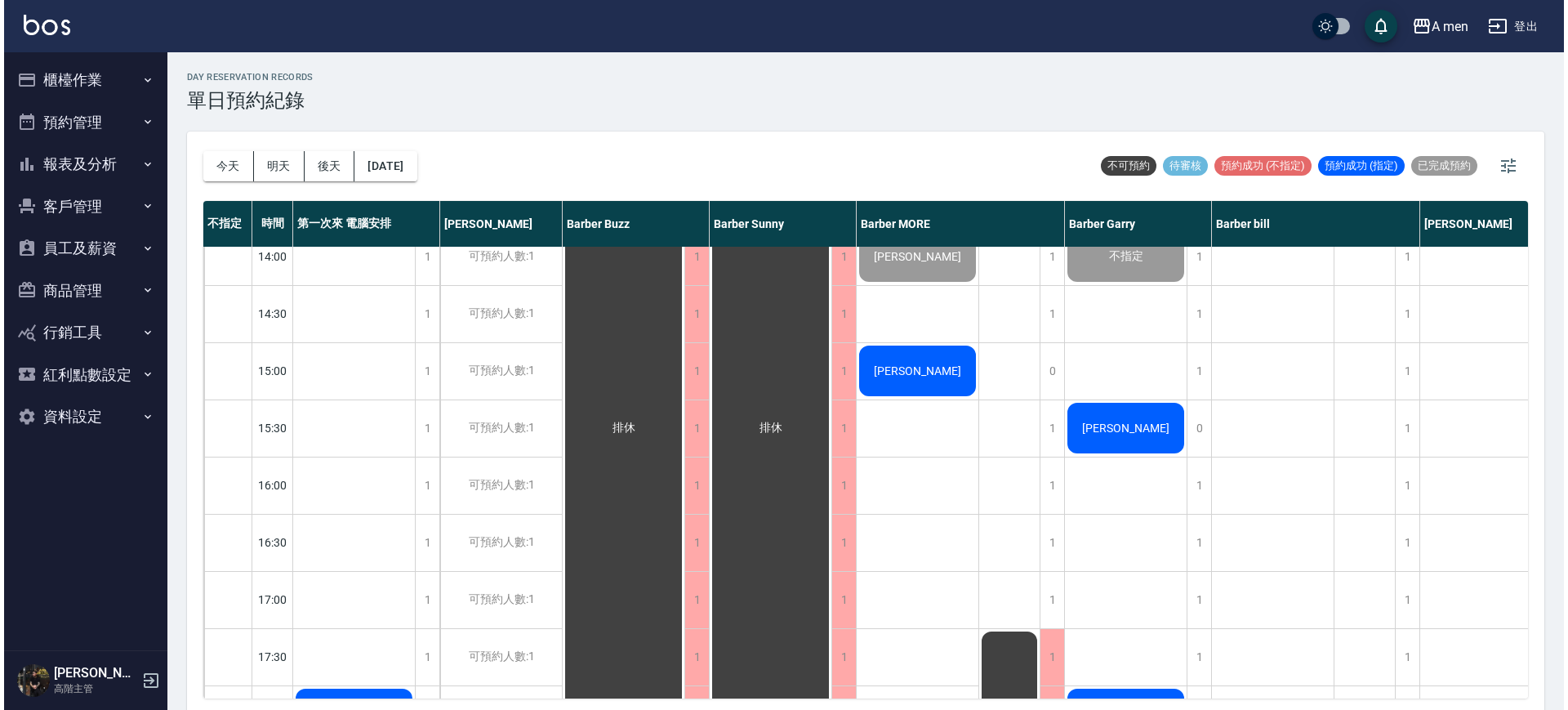
scroll to position [408, 0]
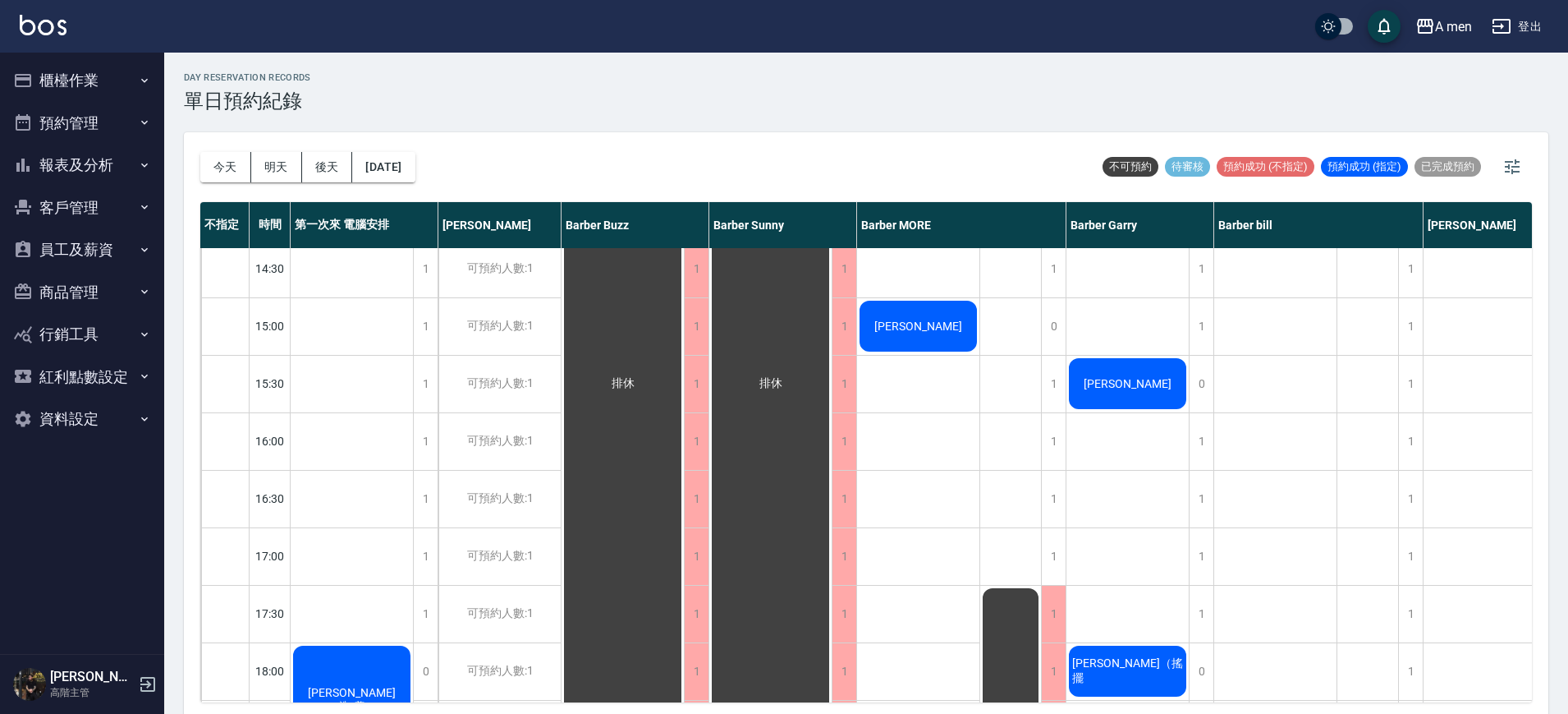
click at [920, 346] on div "侯竣晟" at bounding box center [918, 326] width 123 height 56
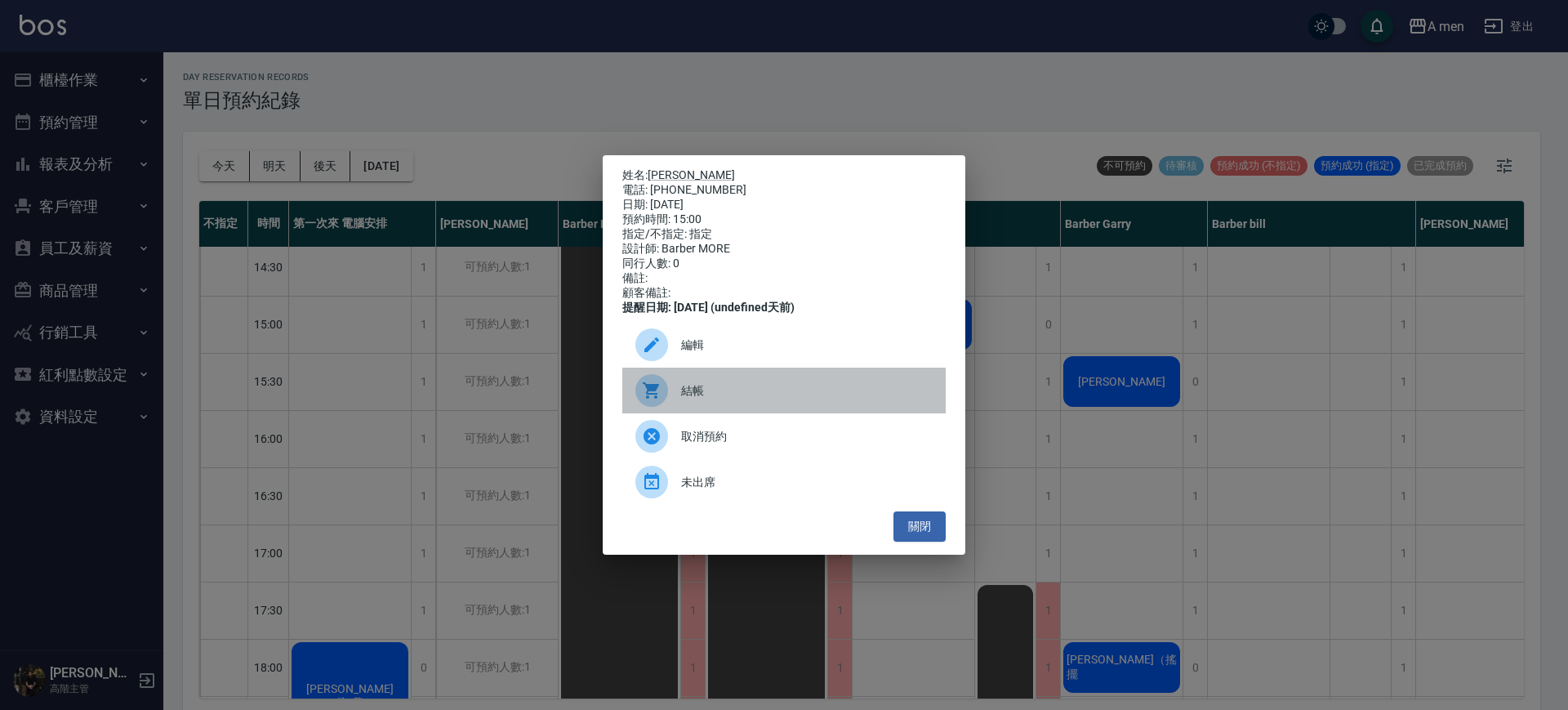
click at [853, 394] on span "結帳" at bounding box center [807, 391] width 252 height 17
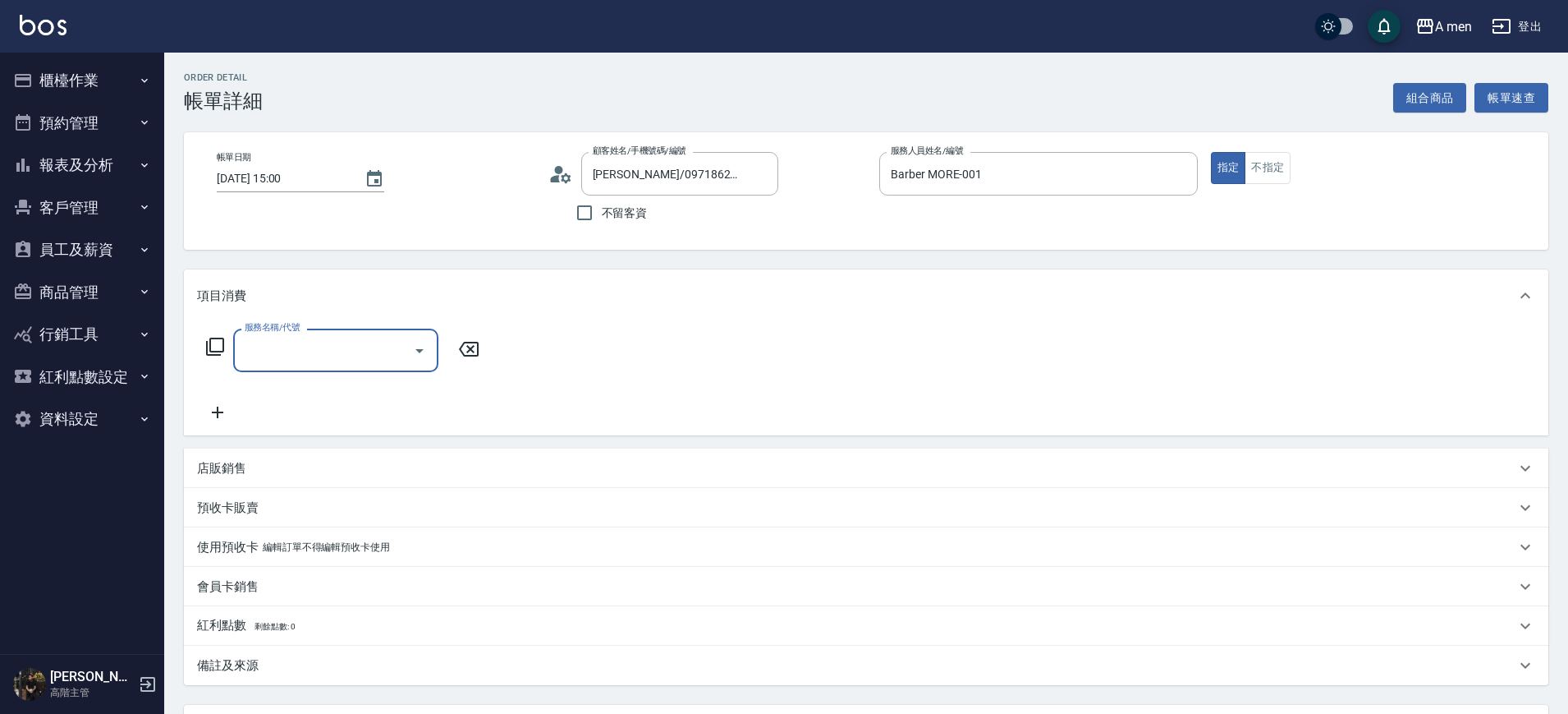
click at [330, 349] on input "服務名稱/代號" at bounding box center [323, 350] width 166 height 29
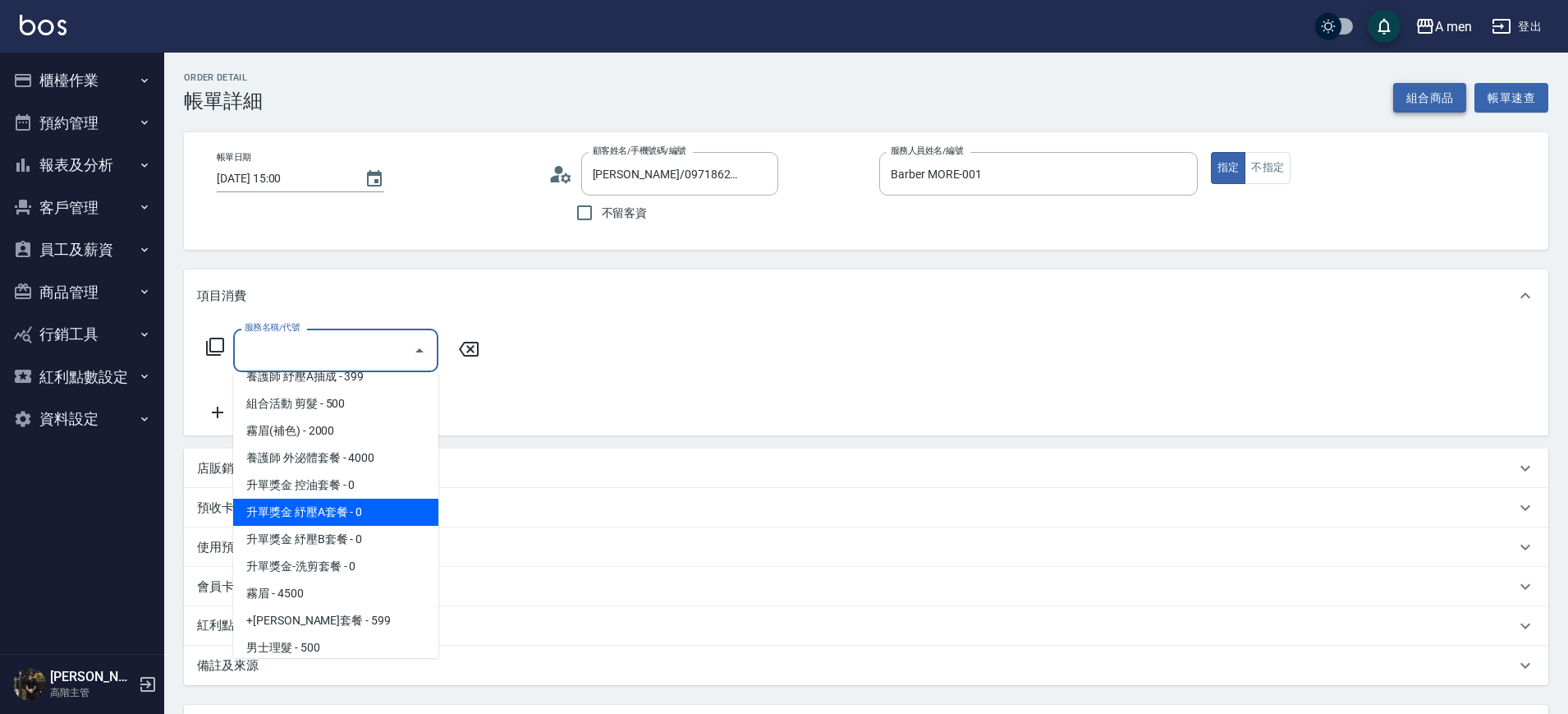
click at [1421, 90] on button "組合商品" at bounding box center [1429, 97] width 74 height 30
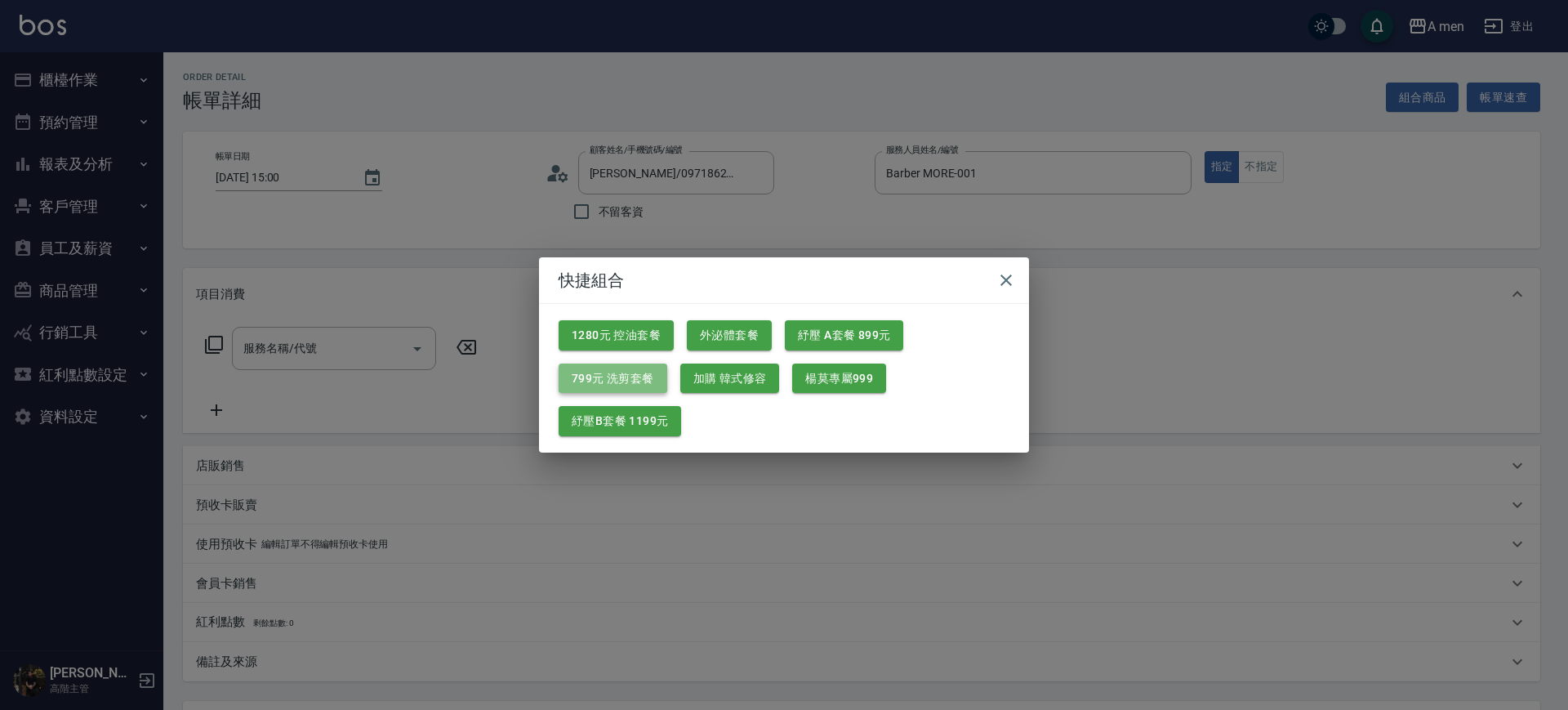
click at [636, 381] on button "799元 洗剪套餐" at bounding box center [613, 378] width 109 height 30
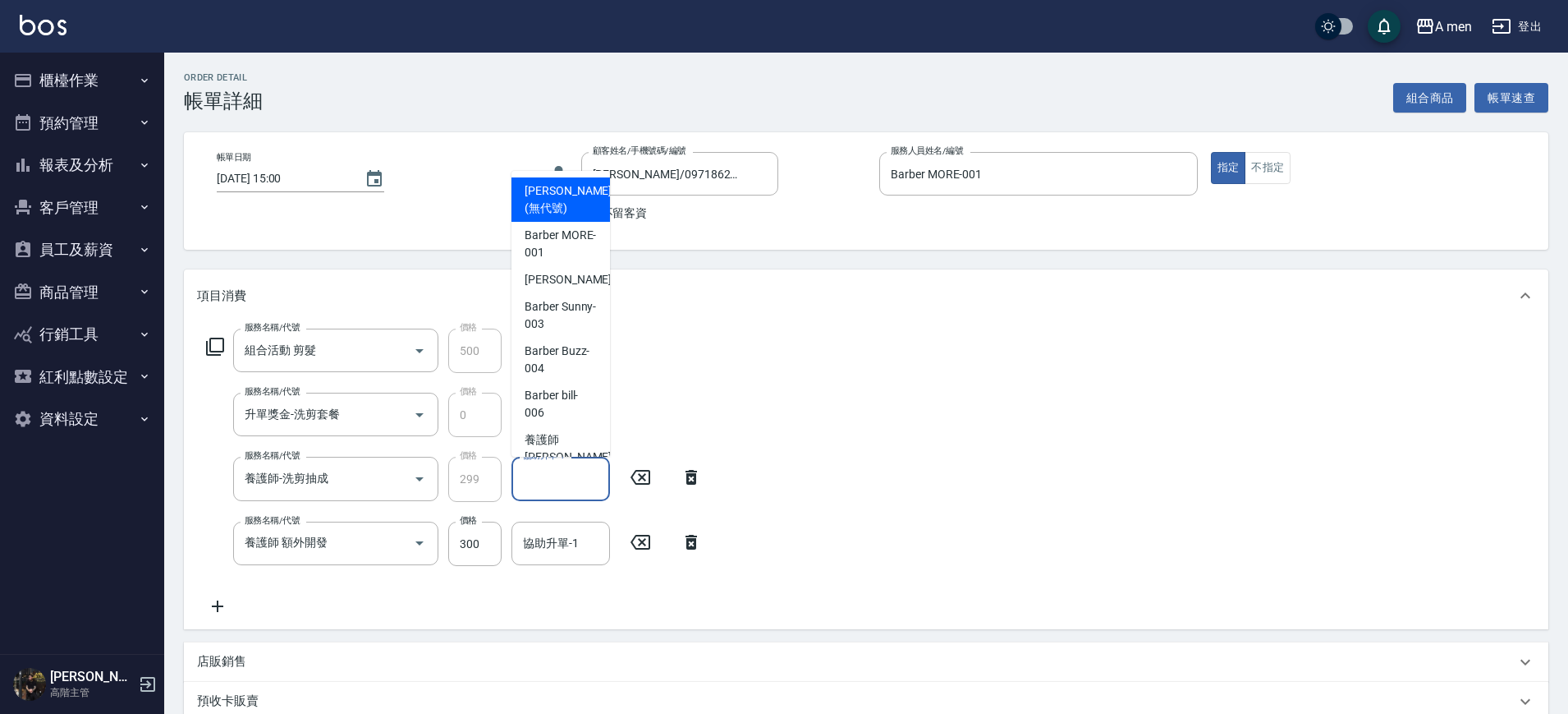
click at [548, 473] on div "協助升單-1 協助升單-1" at bounding box center [560, 478] width 98 height 43
click at [588, 288] on div "小陳 -002" at bounding box center [560, 279] width 98 height 27
type input "小陳-002"
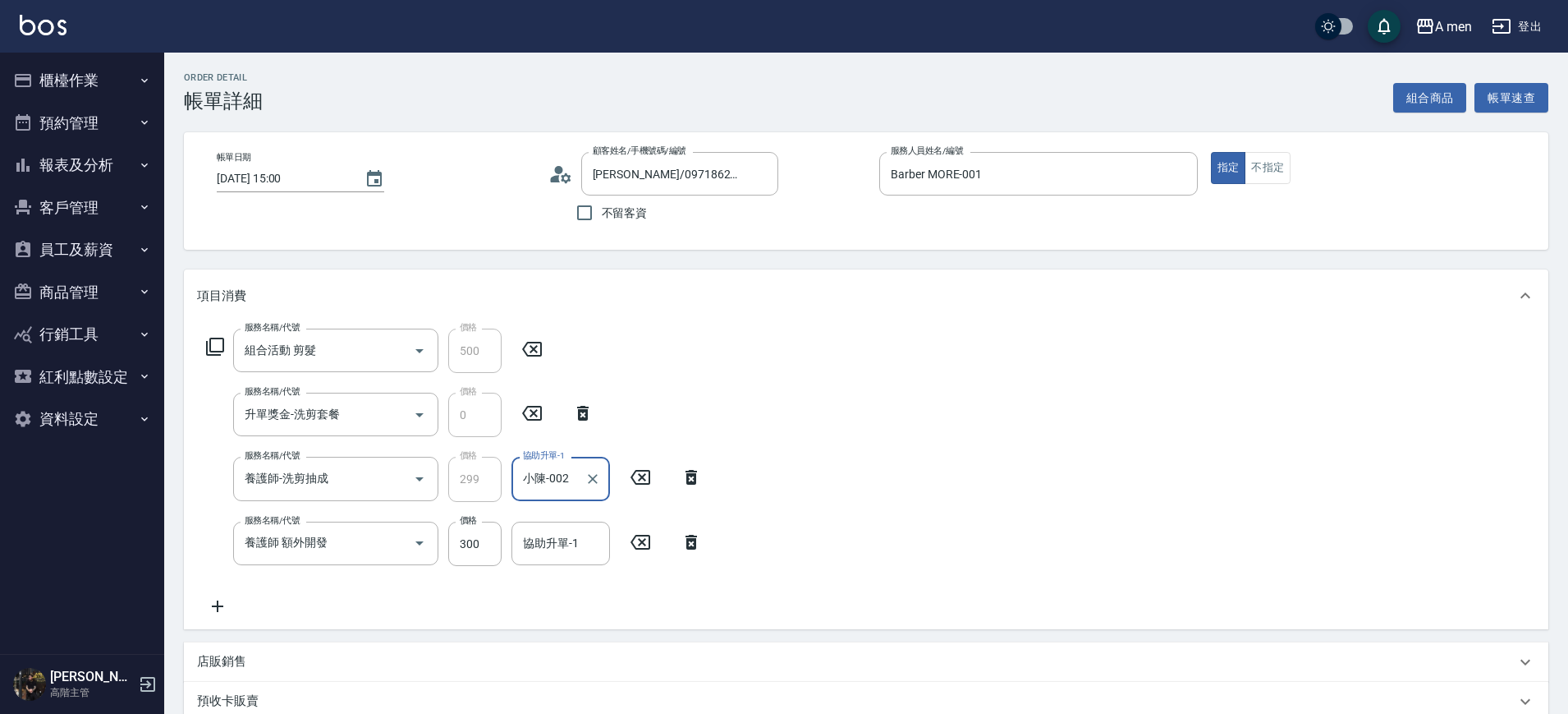
drag, startPoint x: 696, startPoint y: 537, endPoint x: 703, endPoint y: 528, distance: 11.4
click at [696, 536] on icon at bounding box center [690, 542] width 11 height 15
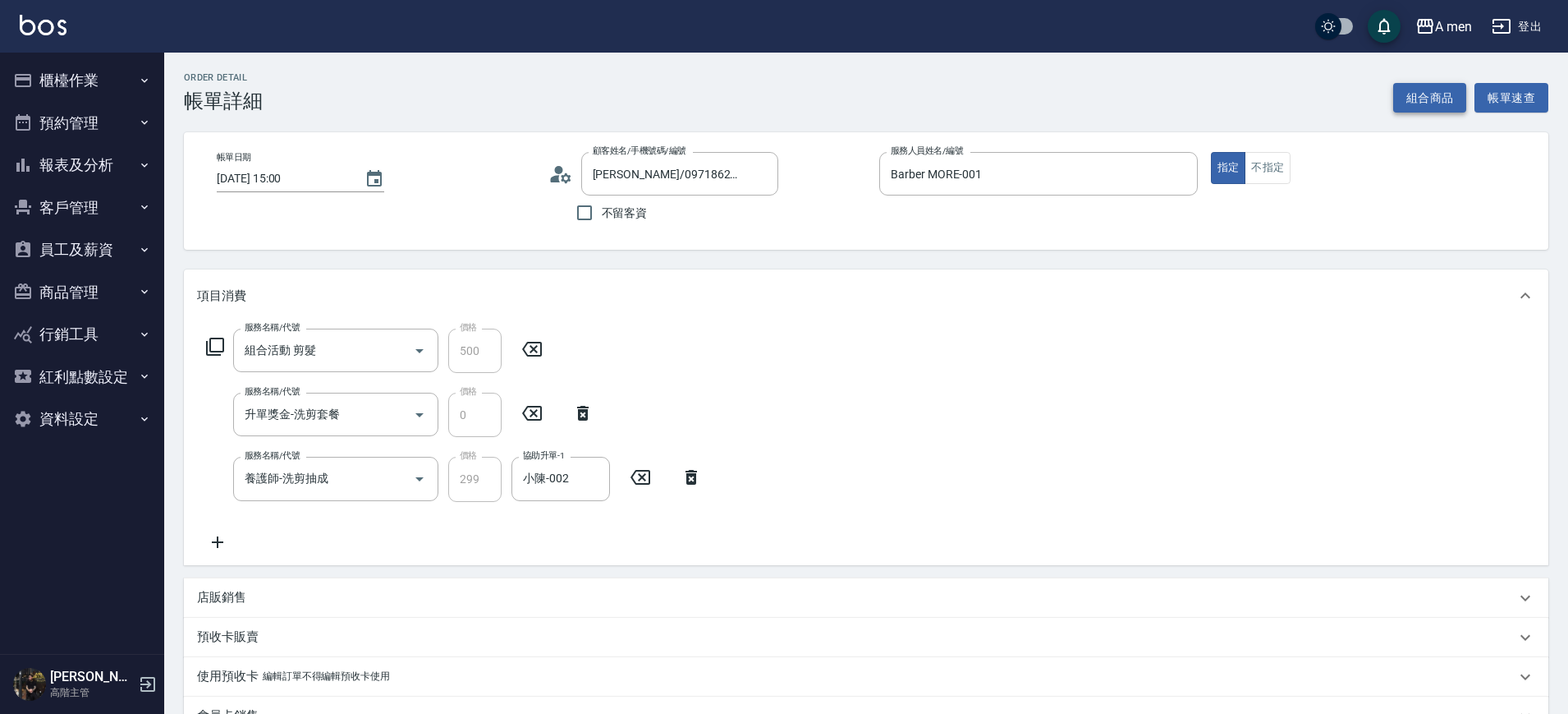
click at [1405, 103] on button "組合商品" at bounding box center [1429, 97] width 74 height 30
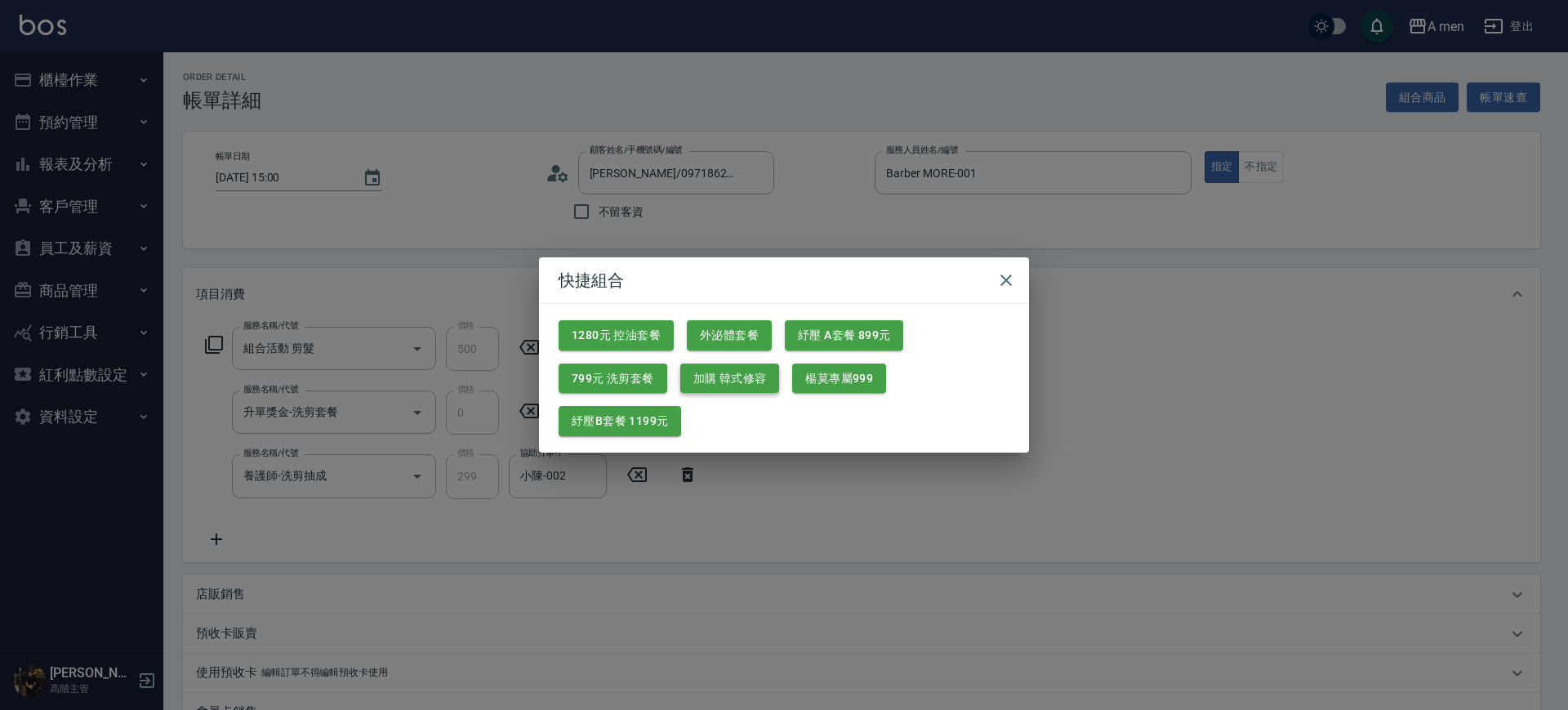
click at [707, 387] on button "加購 韓式修容" at bounding box center [730, 378] width 99 height 30
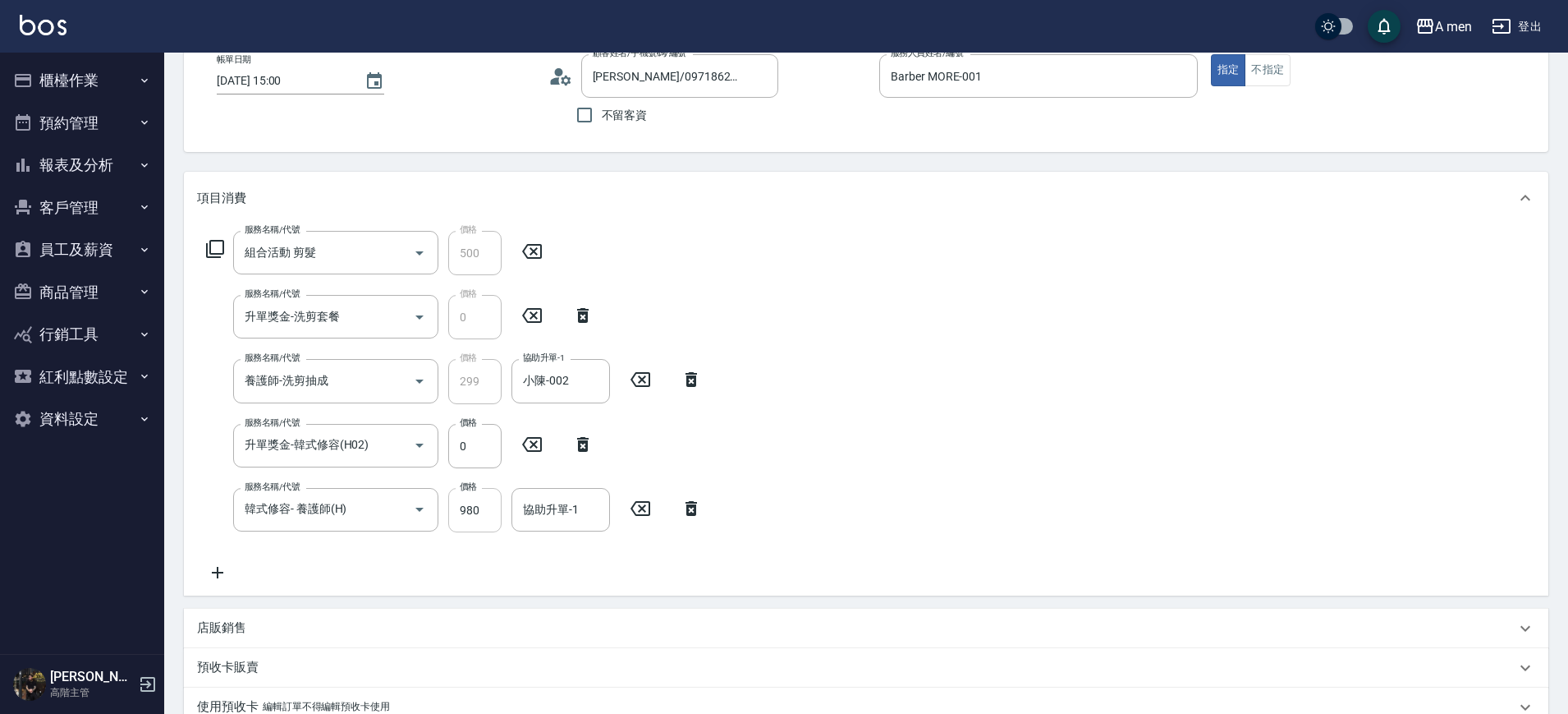
scroll to position [103, 0]
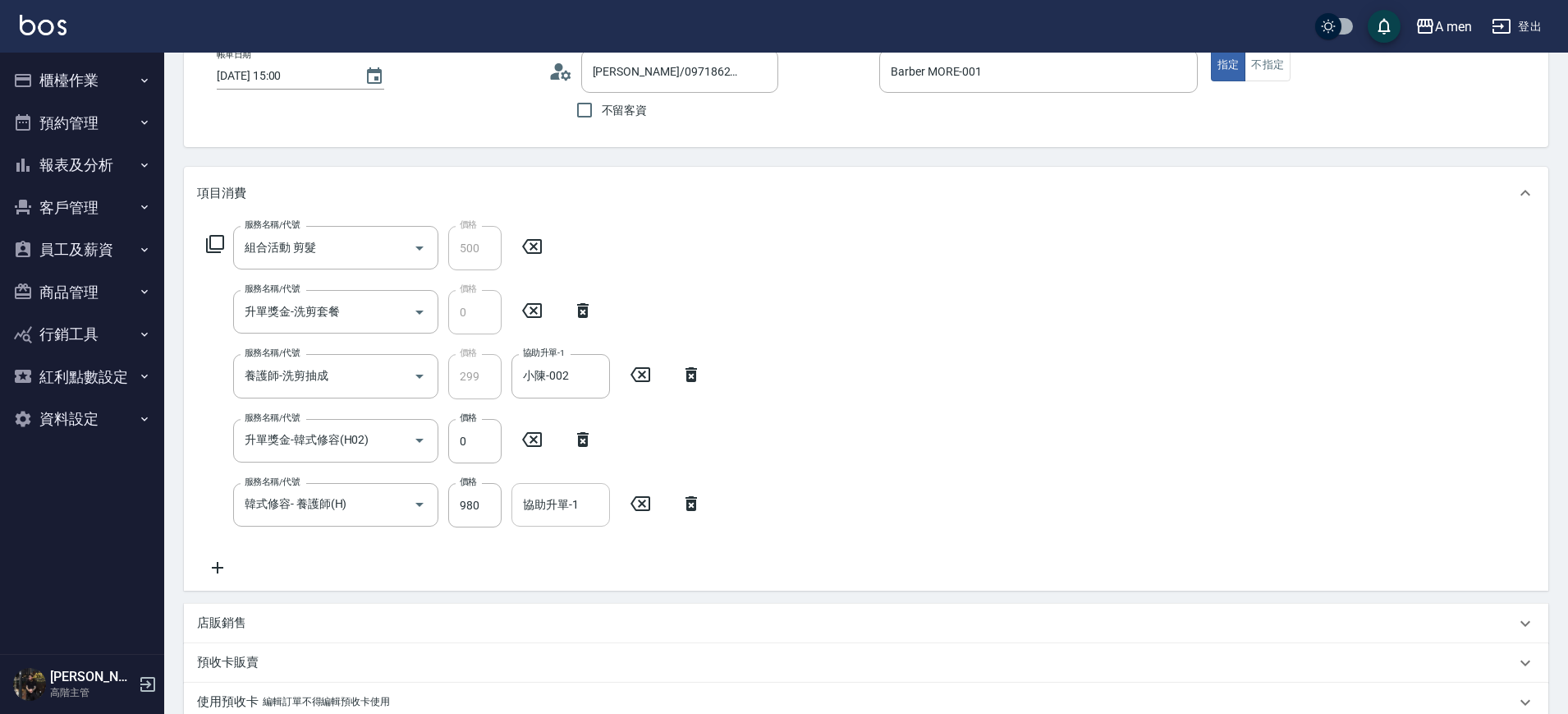
click at [532, 508] on input "協助升單-1" at bounding box center [561, 504] width 83 height 29
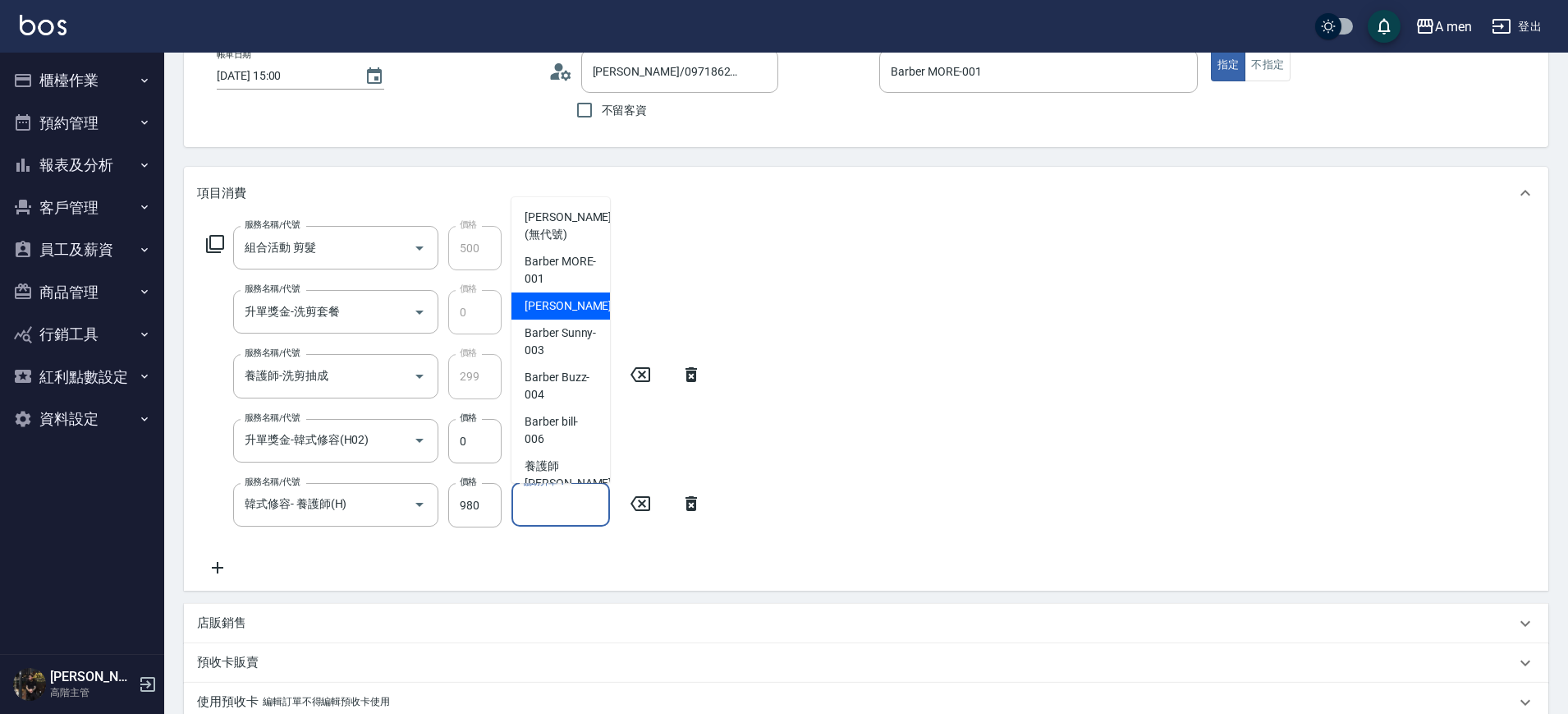
click at [581, 302] on div "小陳 -002" at bounding box center [560, 305] width 98 height 27
type input "小陳-002"
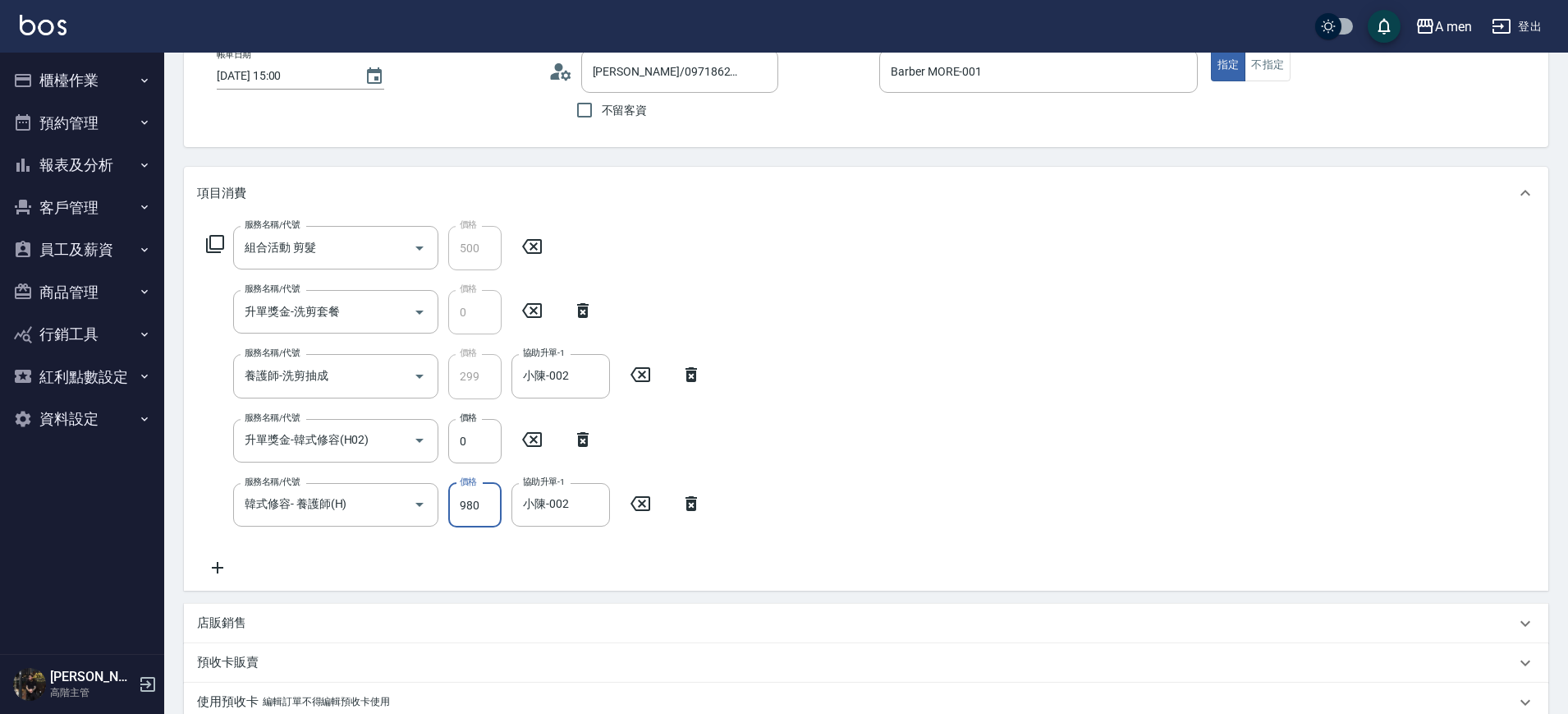
click at [480, 496] on input "980" at bounding box center [475, 504] width 53 height 44
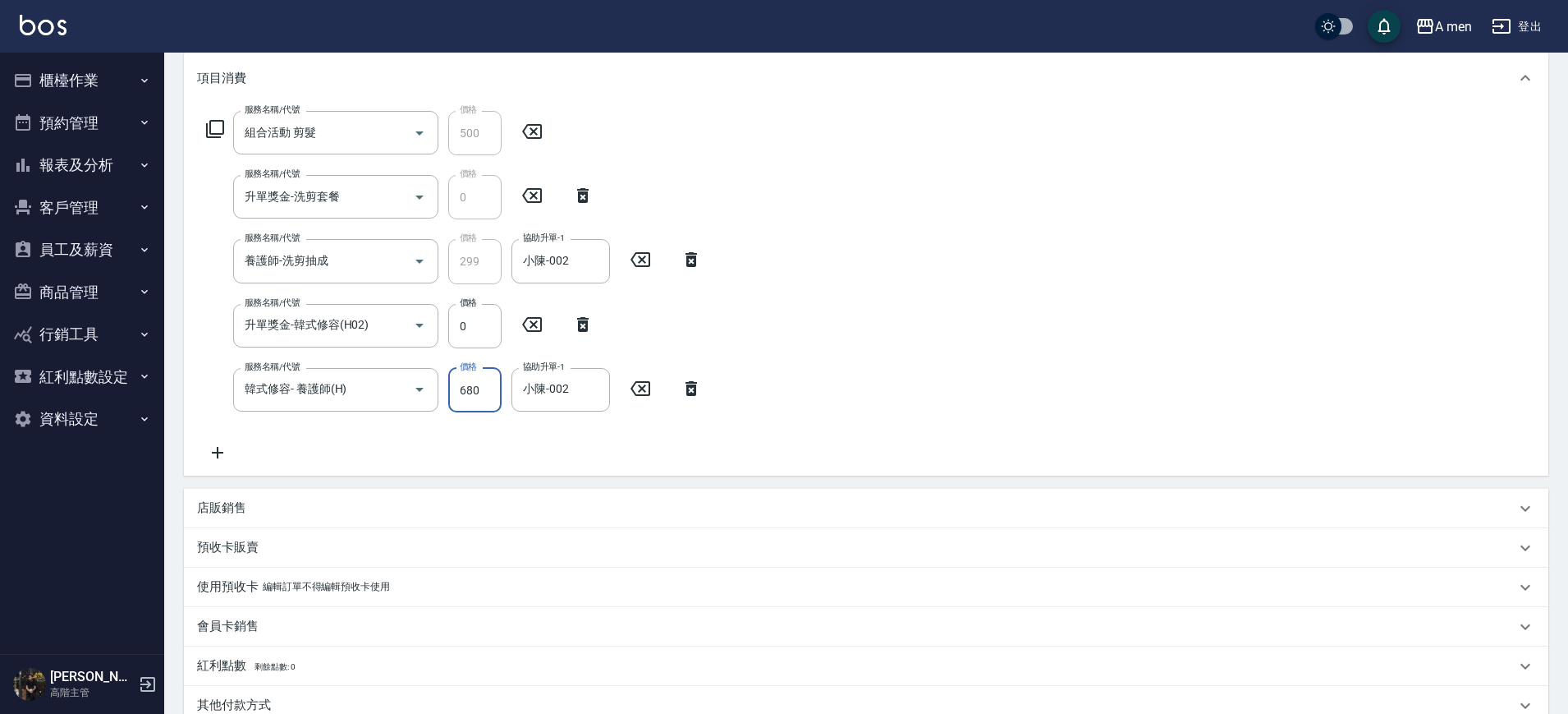
scroll to position [205, 0]
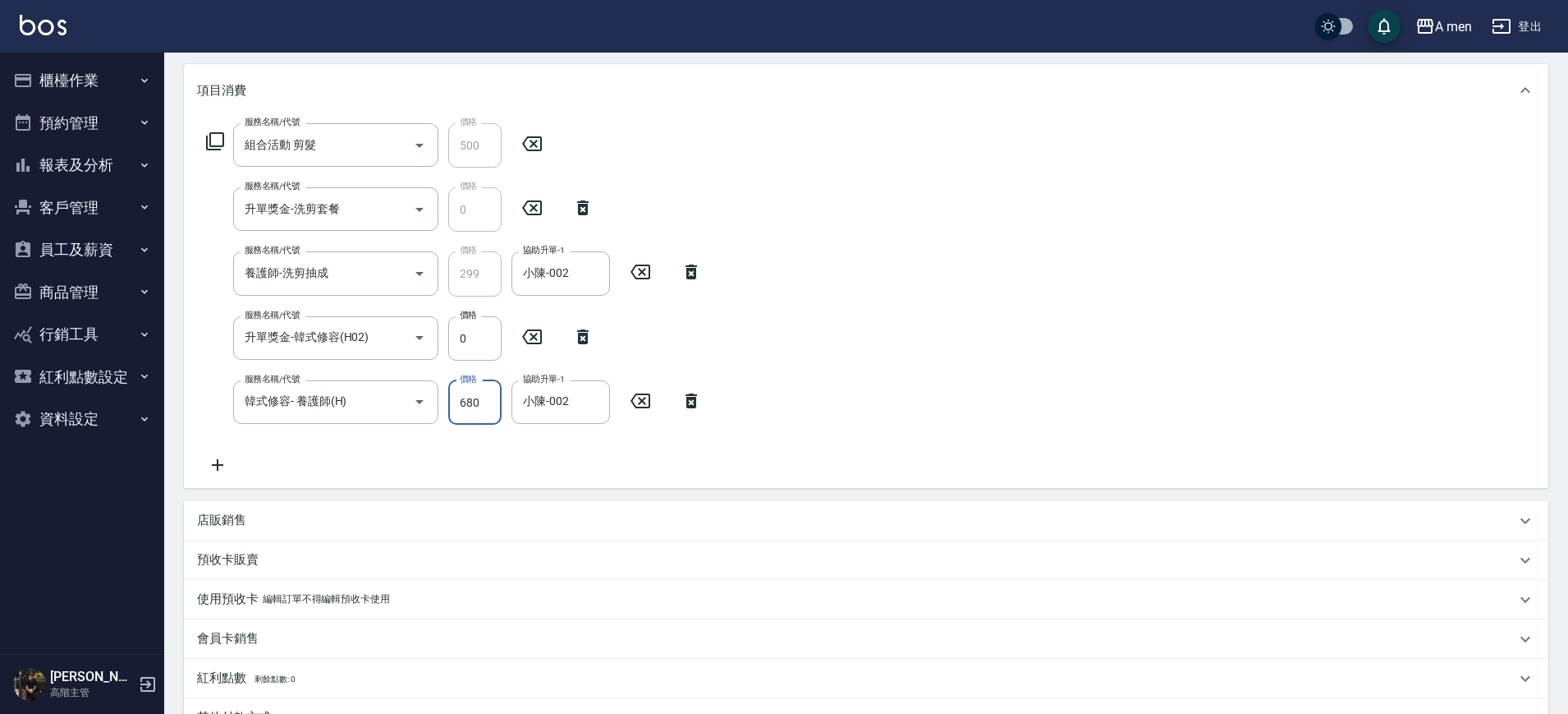
type input "680"
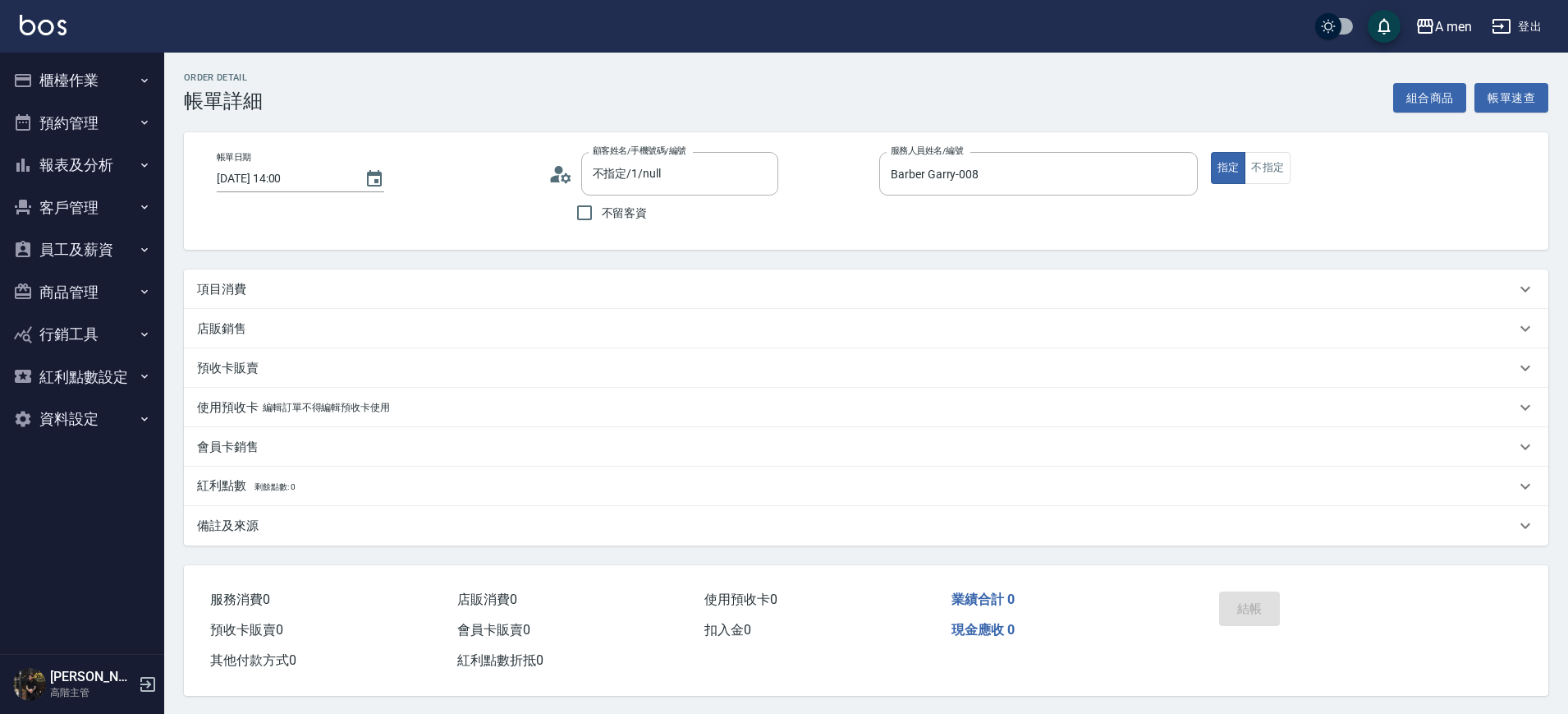
click at [1427, 97] on button "組合商品" at bounding box center [1429, 97] width 74 height 30
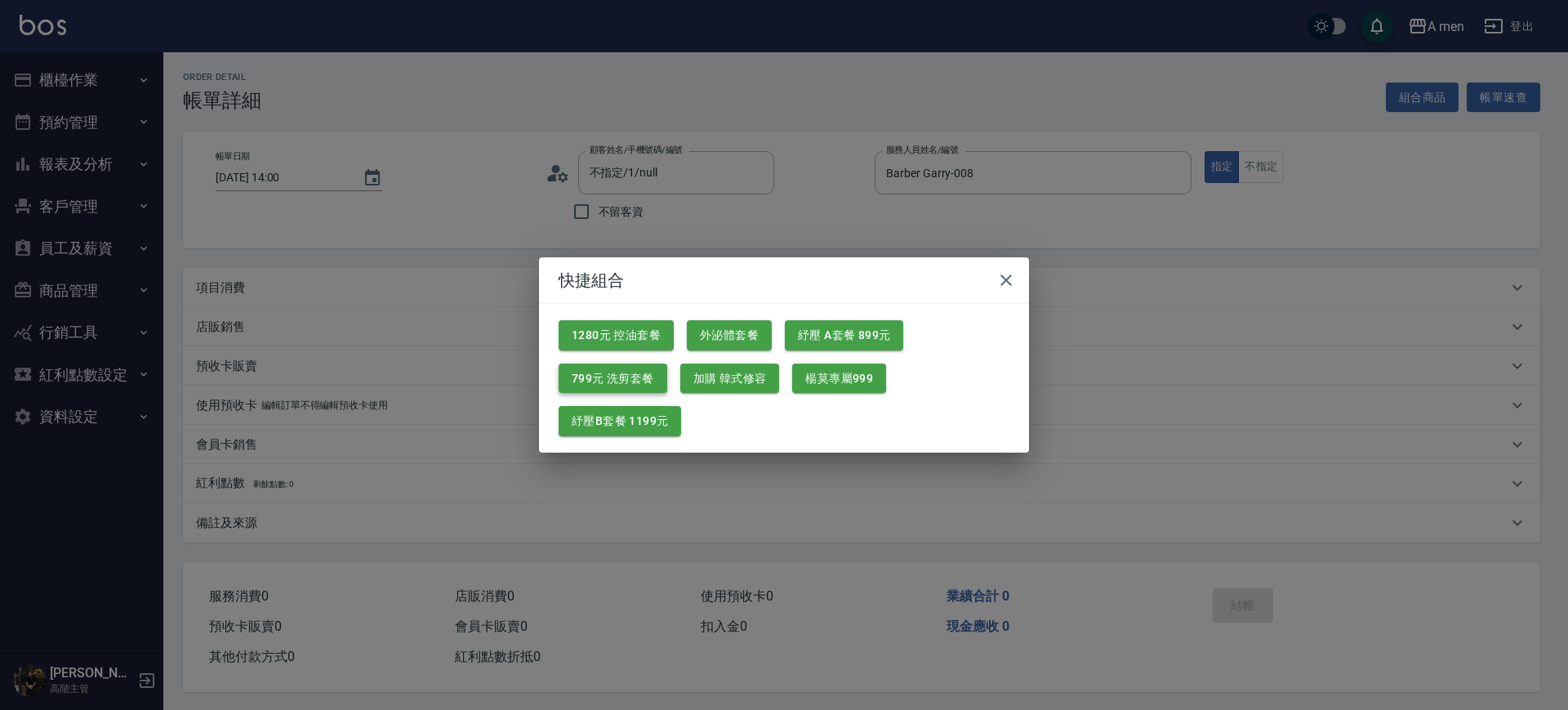
click at [610, 385] on button "799元 洗剪套餐" at bounding box center [613, 378] width 109 height 30
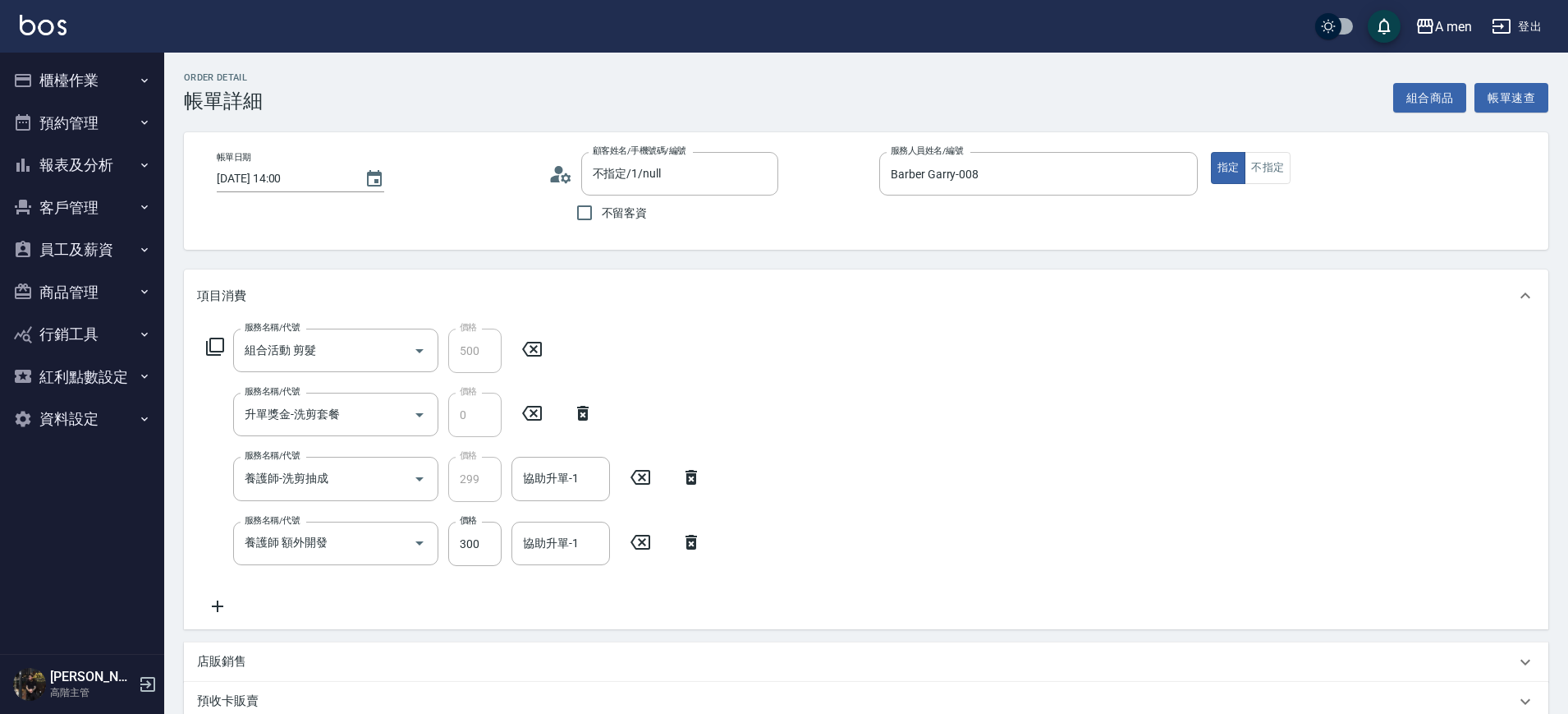
click at [650, 550] on icon at bounding box center [640, 542] width 41 height 20
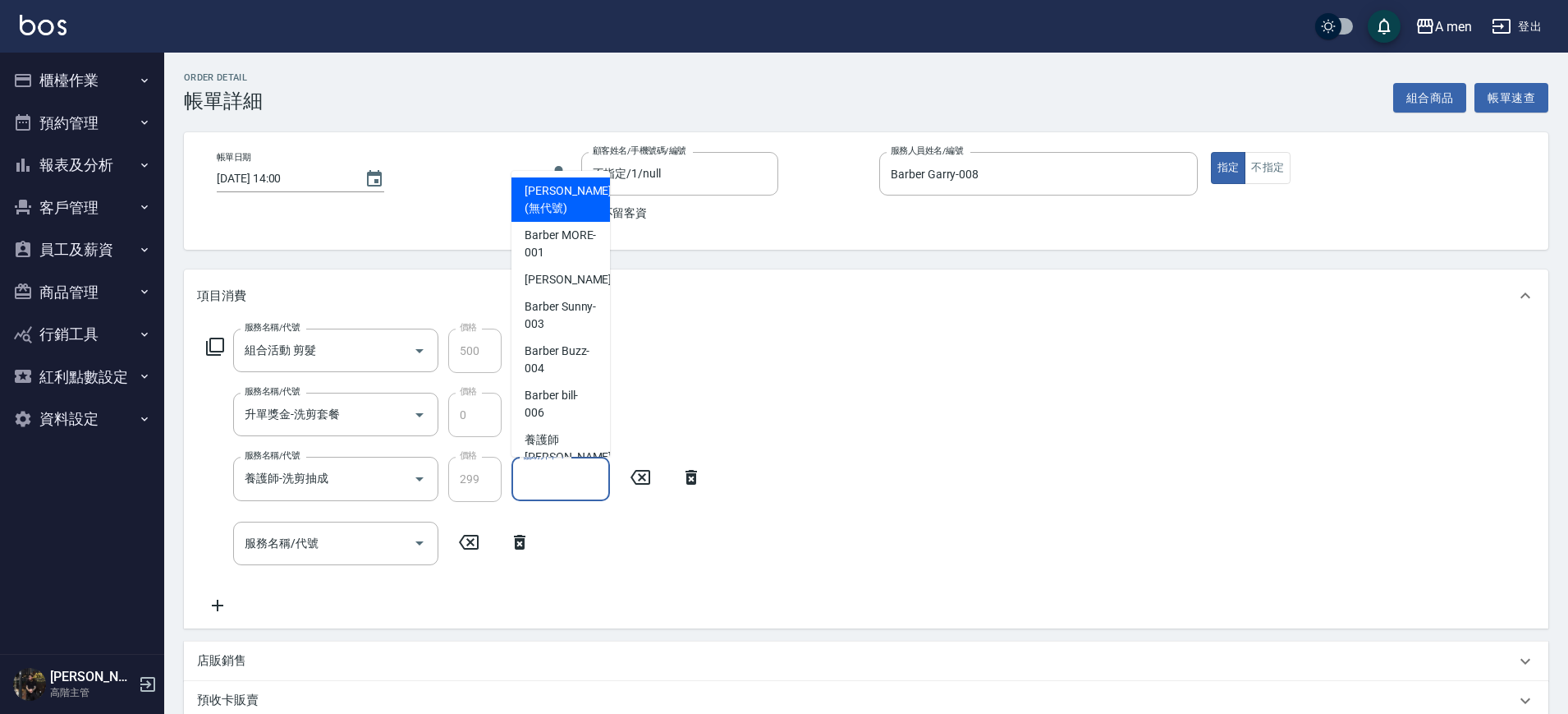
click at [536, 483] on input "協助升單-1" at bounding box center [561, 478] width 83 height 29
click at [553, 290] on div "小陳 -002" at bounding box center [560, 279] width 98 height 27
type input "小陳-002"
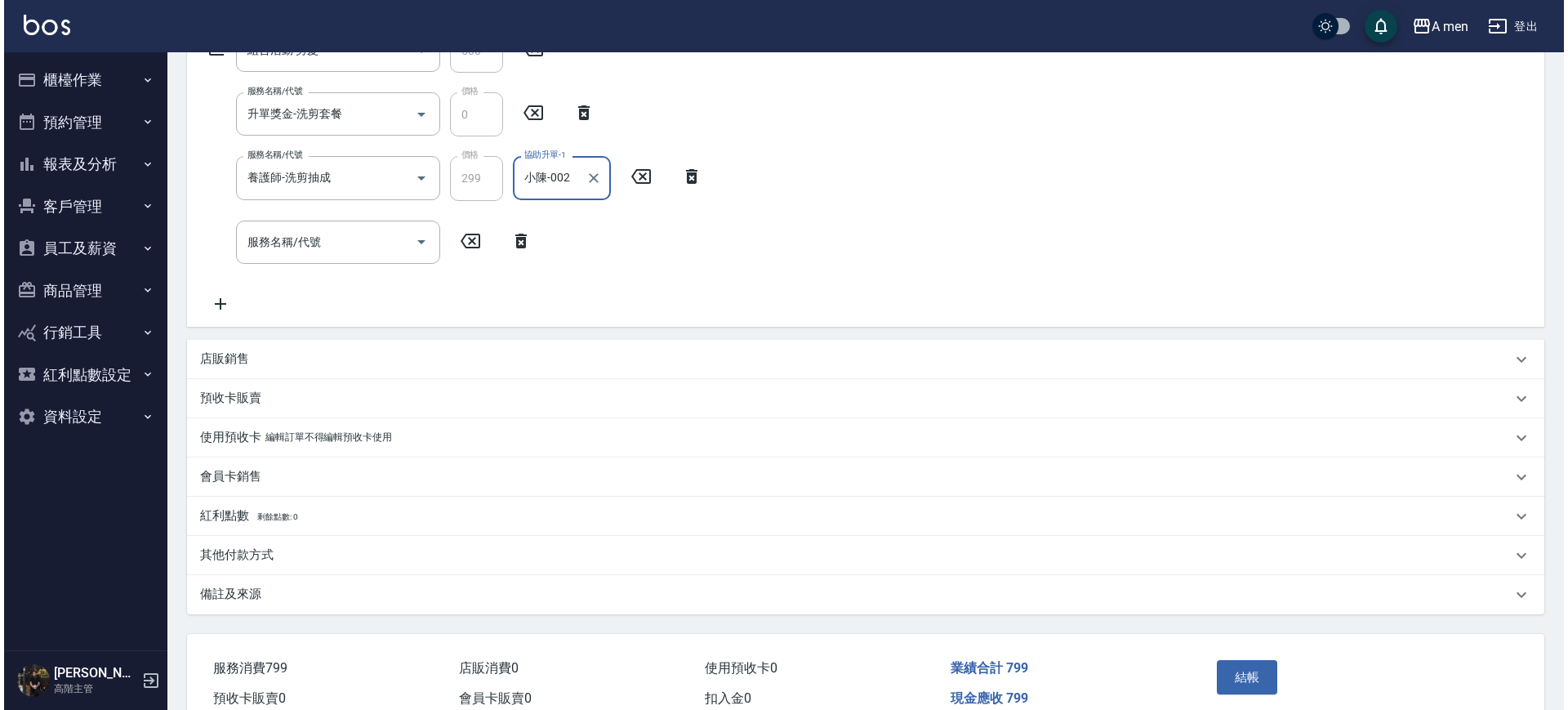
scroll to position [379, 0]
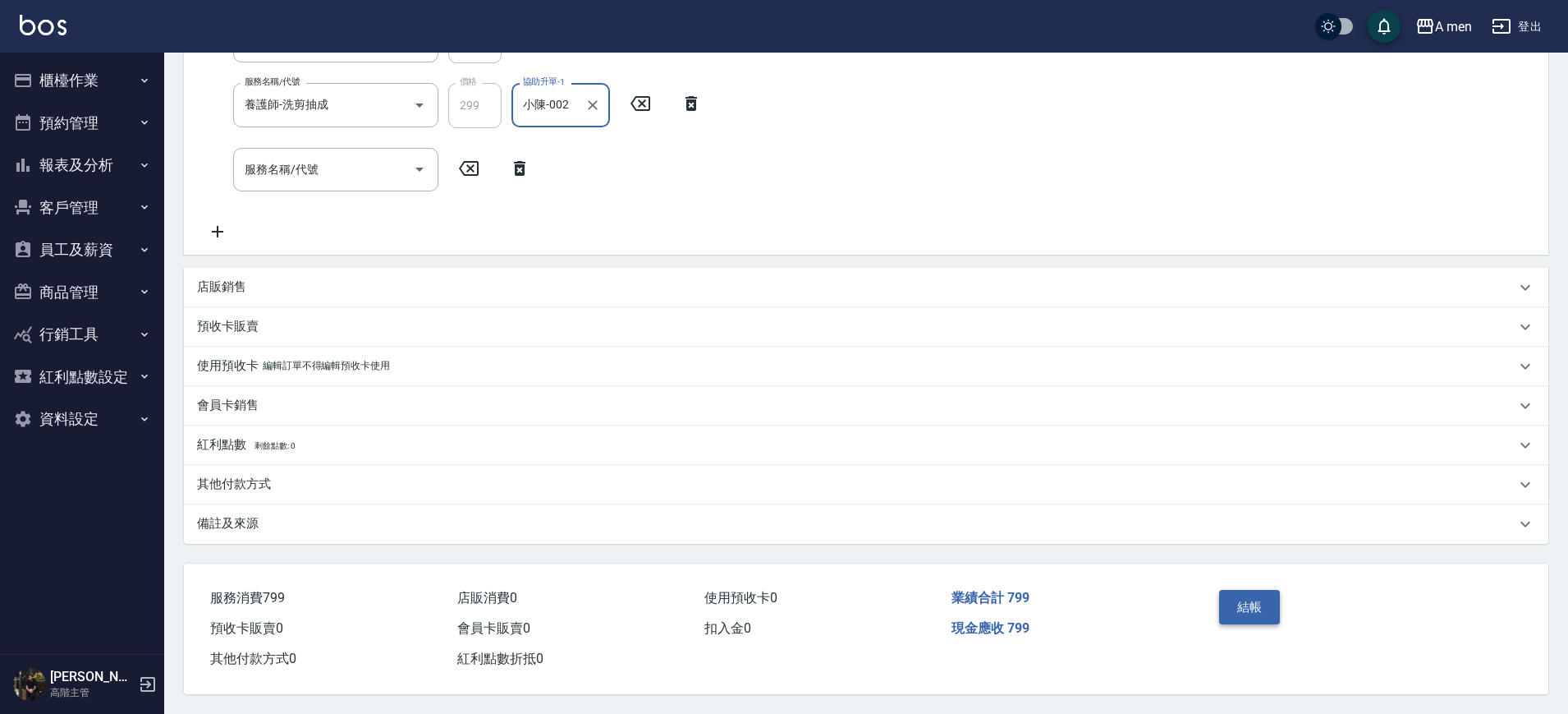
click at [1242, 595] on button "結帳" at bounding box center [1249, 607] width 62 height 35
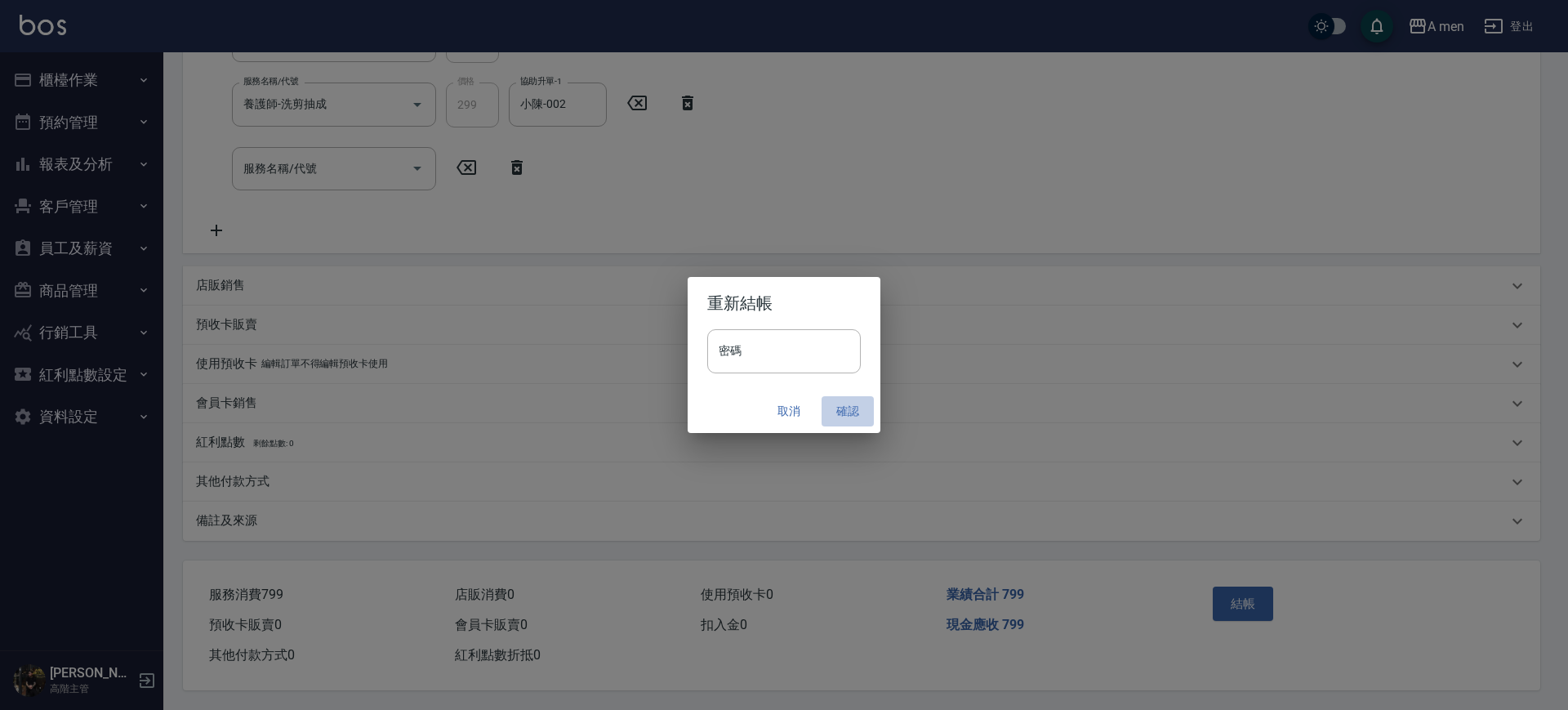
click at [857, 415] on button "確認" at bounding box center [848, 411] width 52 height 30
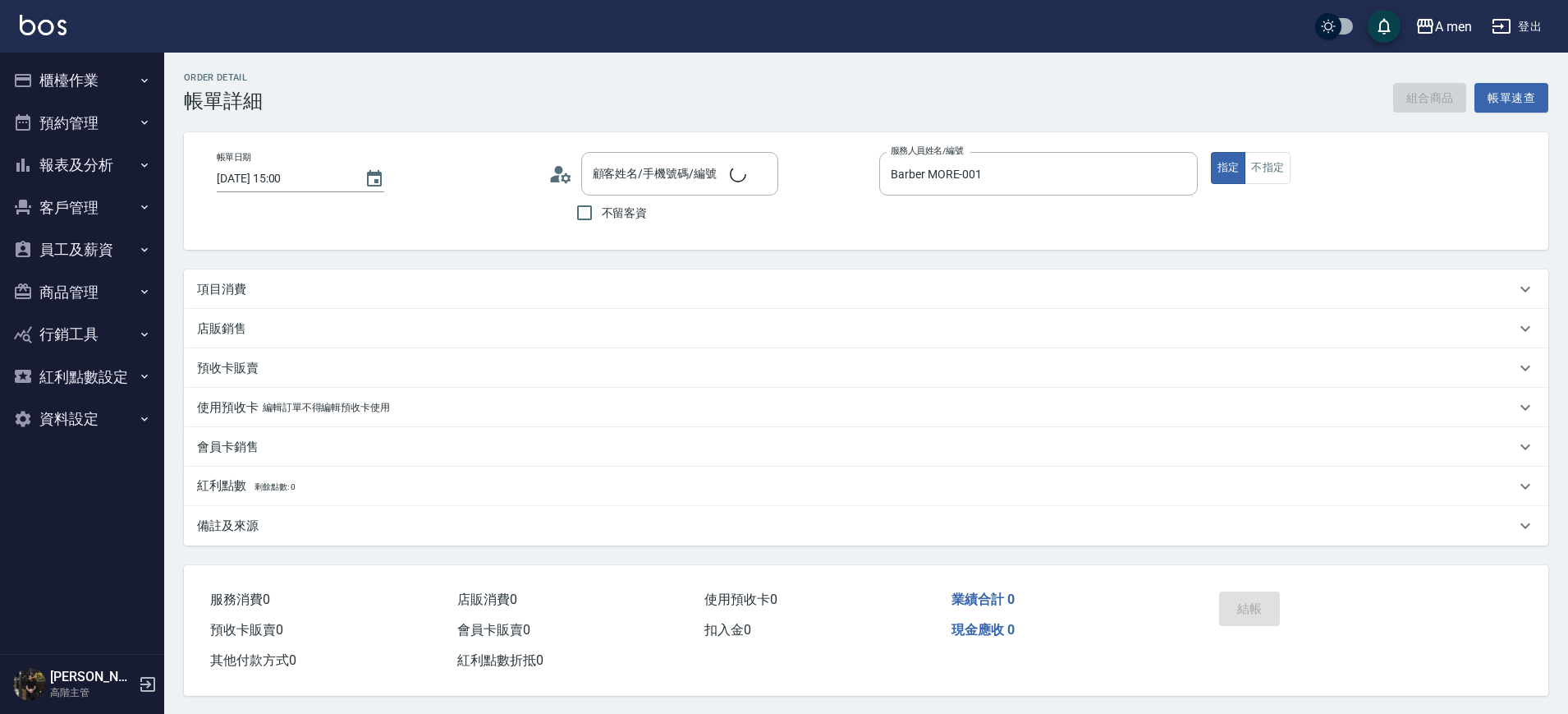
type input "[PERSON_NAME]/0971862877/null"
click at [1414, 85] on button "組合商品" at bounding box center [1429, 97] width 74 height 30
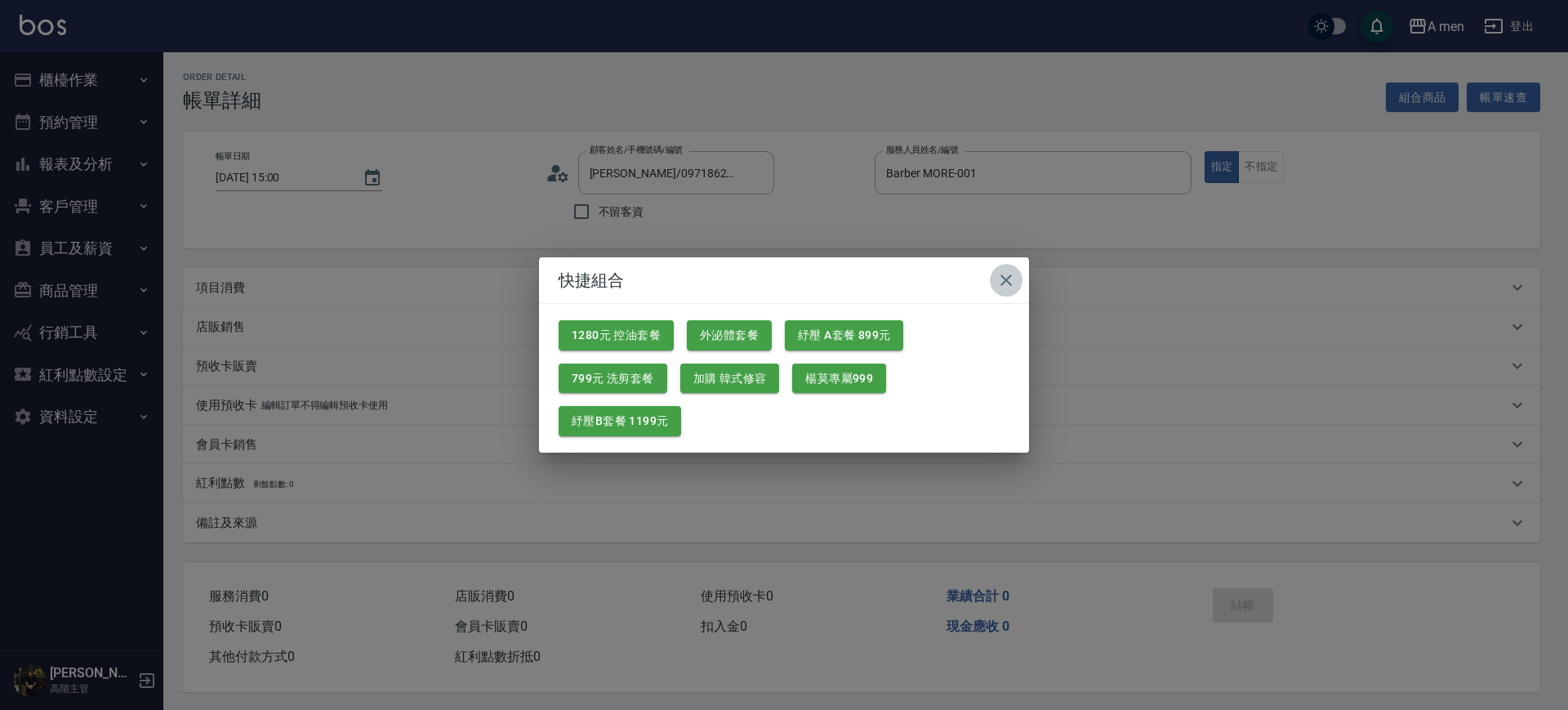
click at [1007, 277] on icon "button" at bounding box center [1006, 280] width 20 height 20
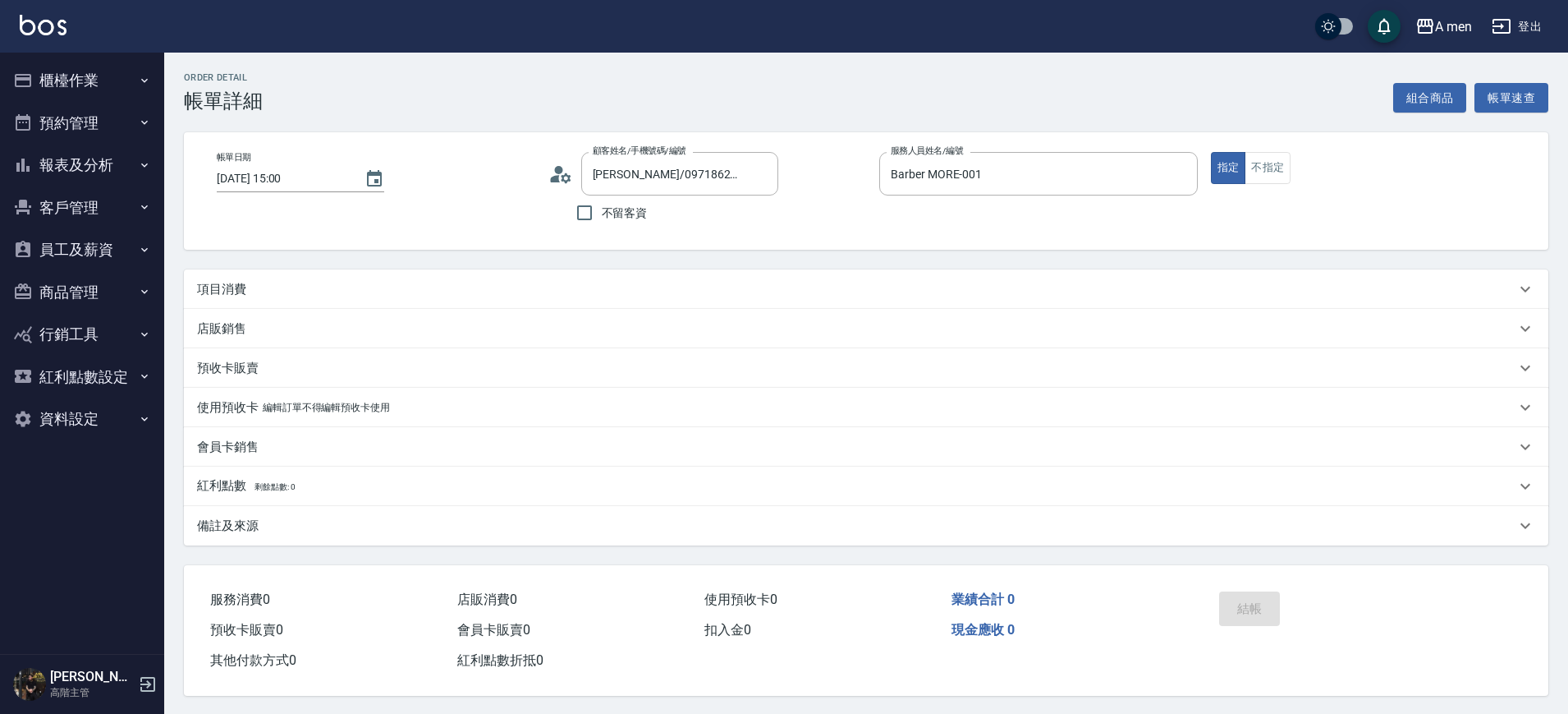
click at [315, 276] on div "項目消費" at bounding box center [866, 289] width 1364 height 39
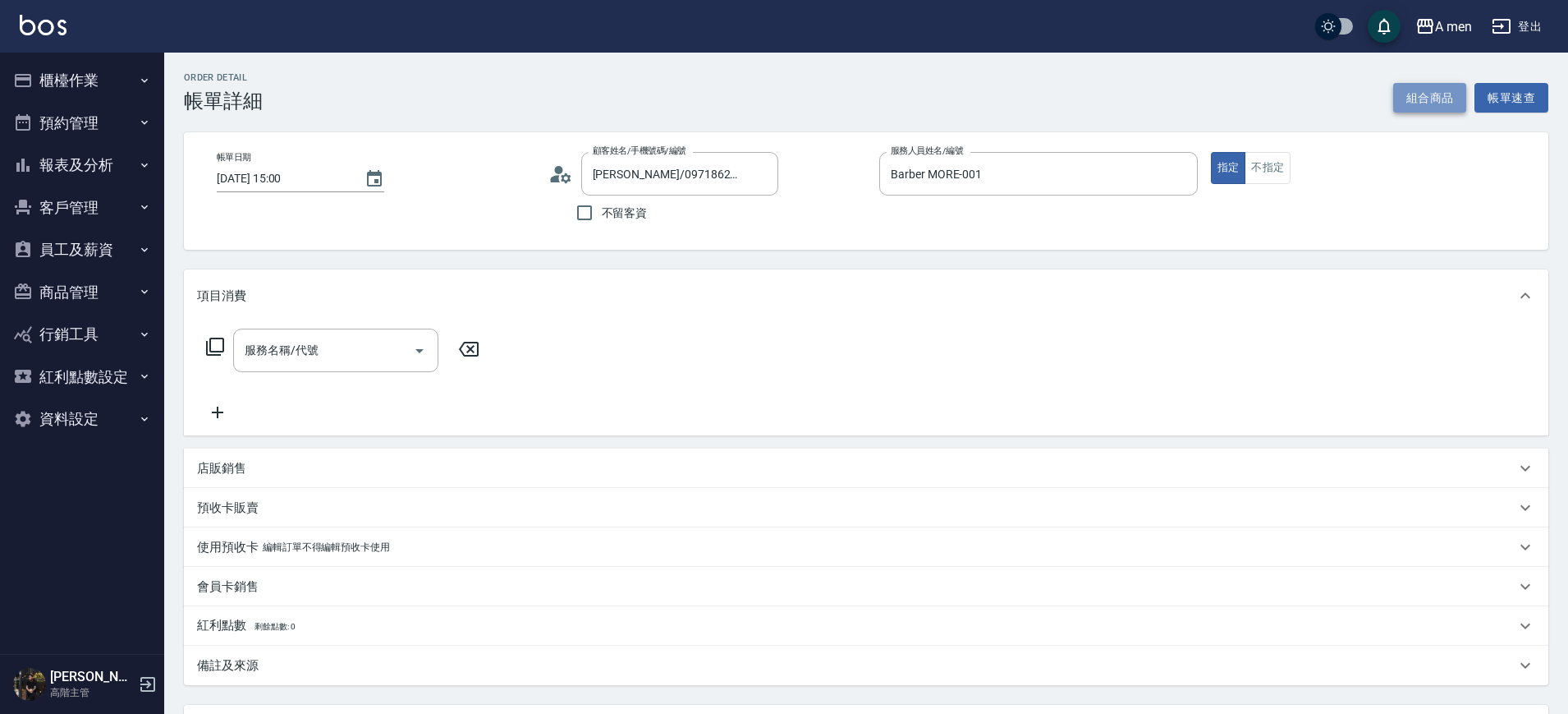
click at [1425, 88] on button "組合商品" at bounding box center [1429, 97] width 74 height 30
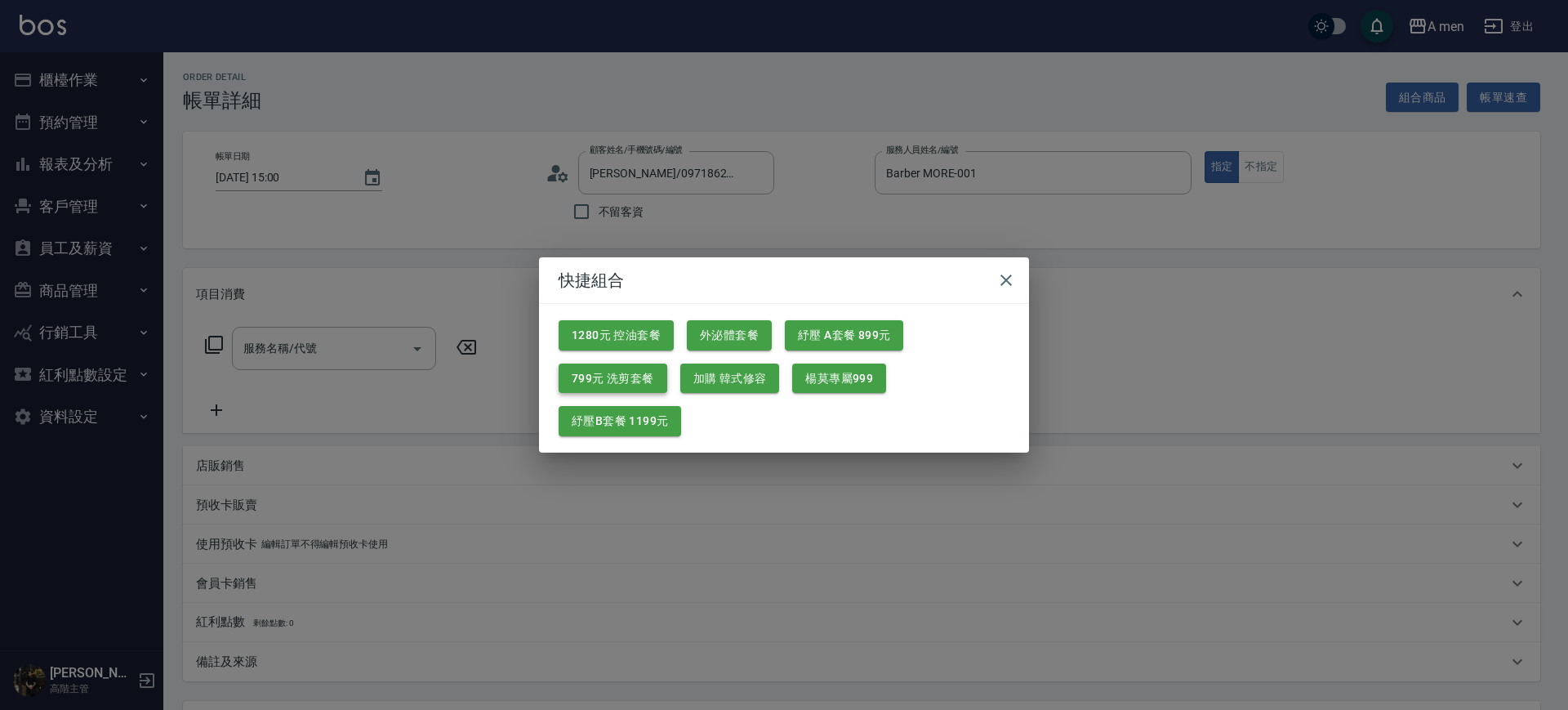
click at [649, 382] on button "799元 洗剪套餐" at bounding box center [613, 378] width 109 height 30
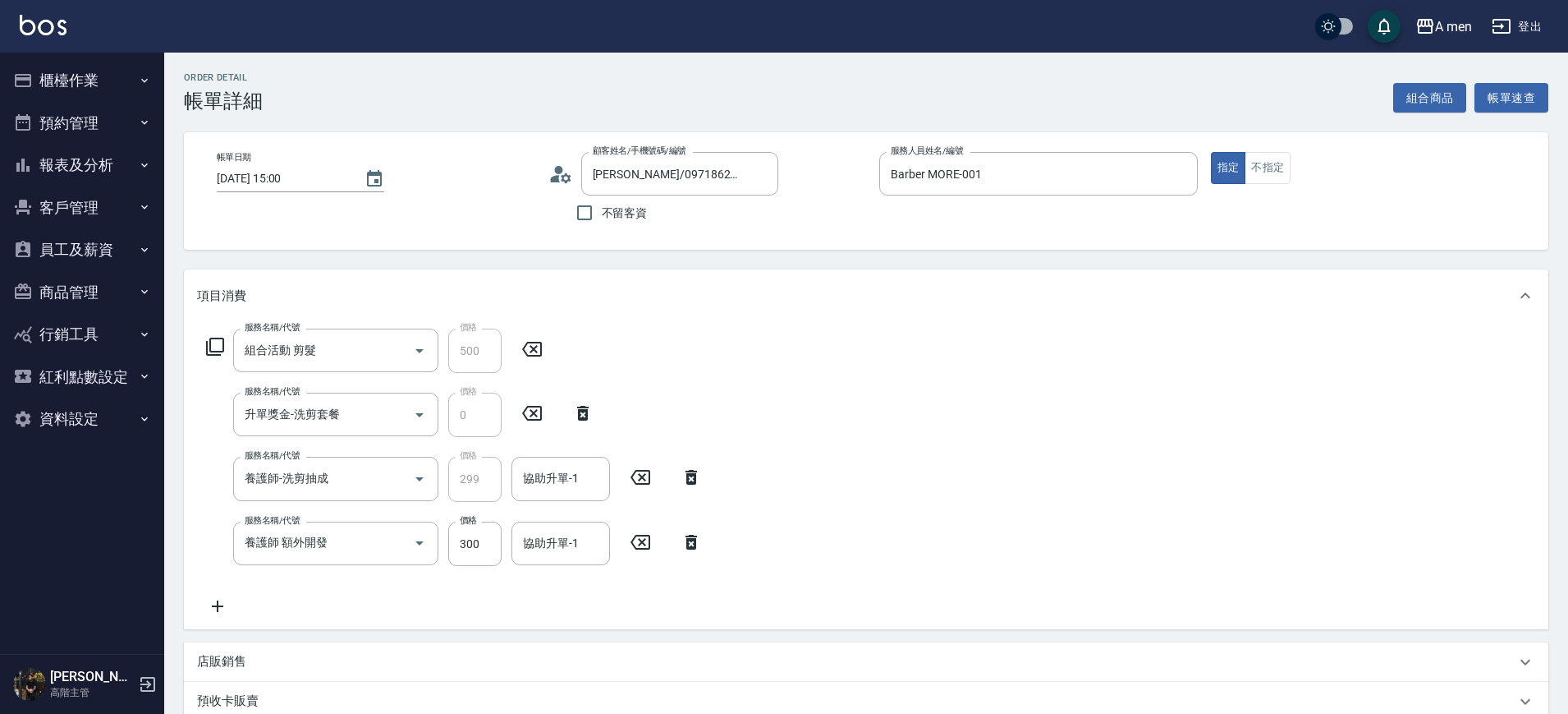
click at [700, 551] on icon at bounding box center [690, 542] width 41 height 20
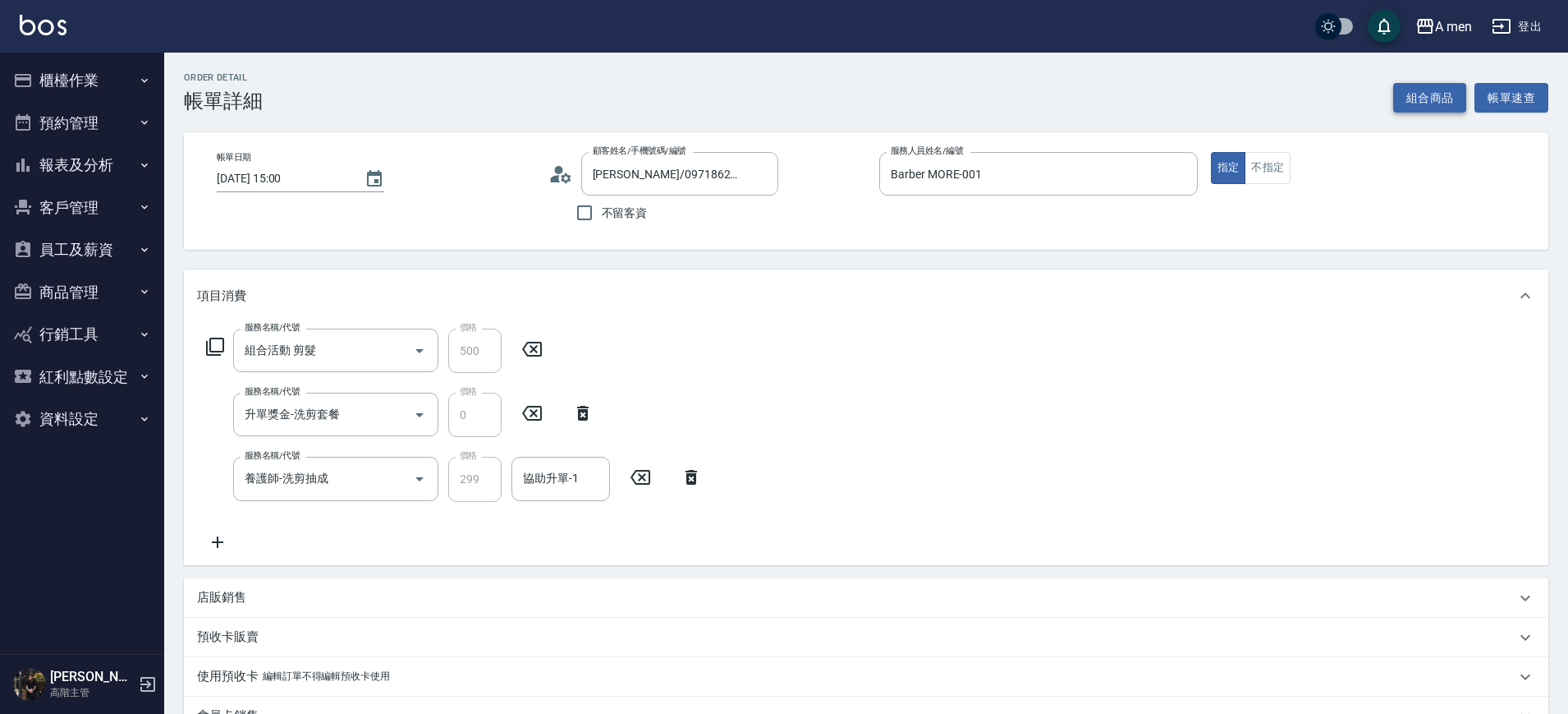
click at [1419, 101] on button "組合商品" at bounding box center [1429, 97] width 74 height 30
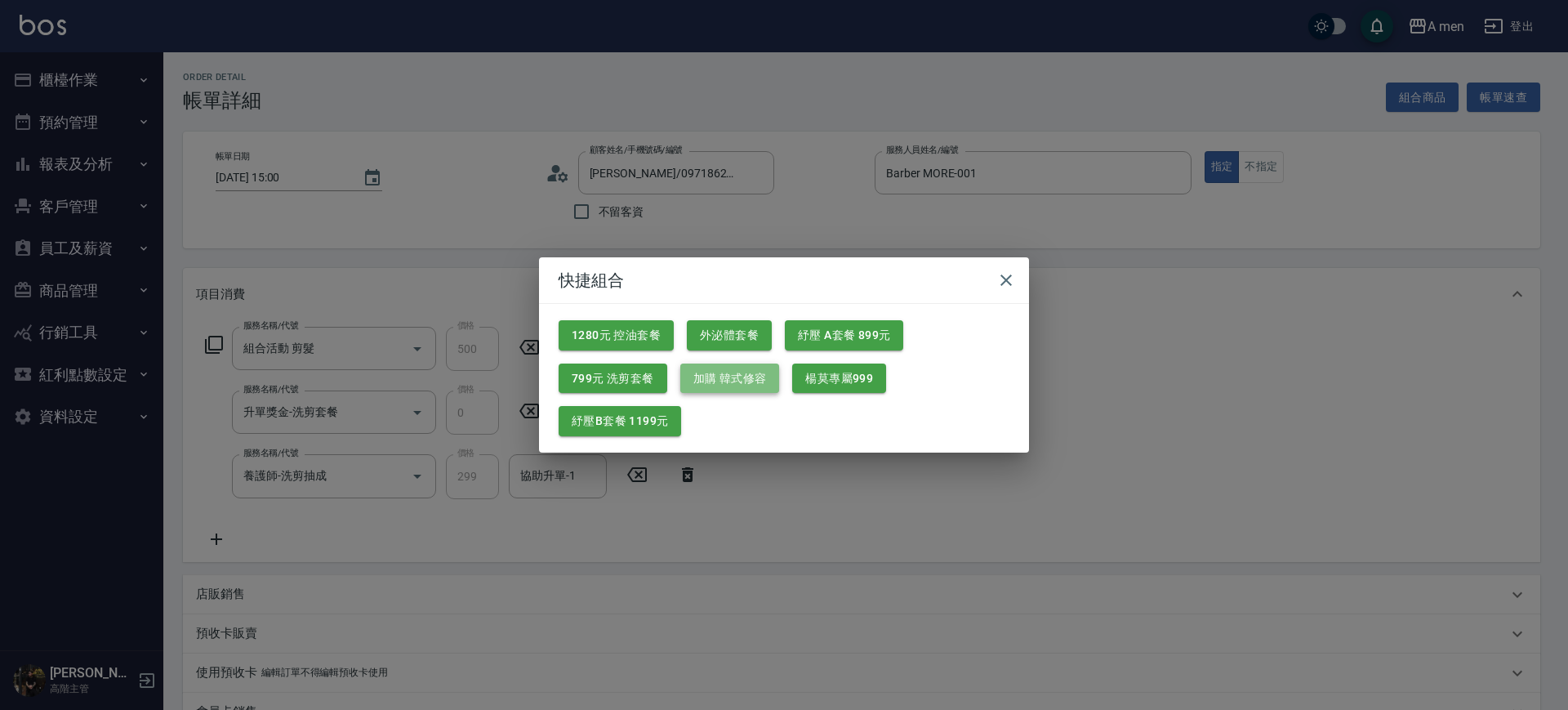
click at [691, 370] on button "加購 韓式修容" at bounding box center [730, 378] width 99 height 30
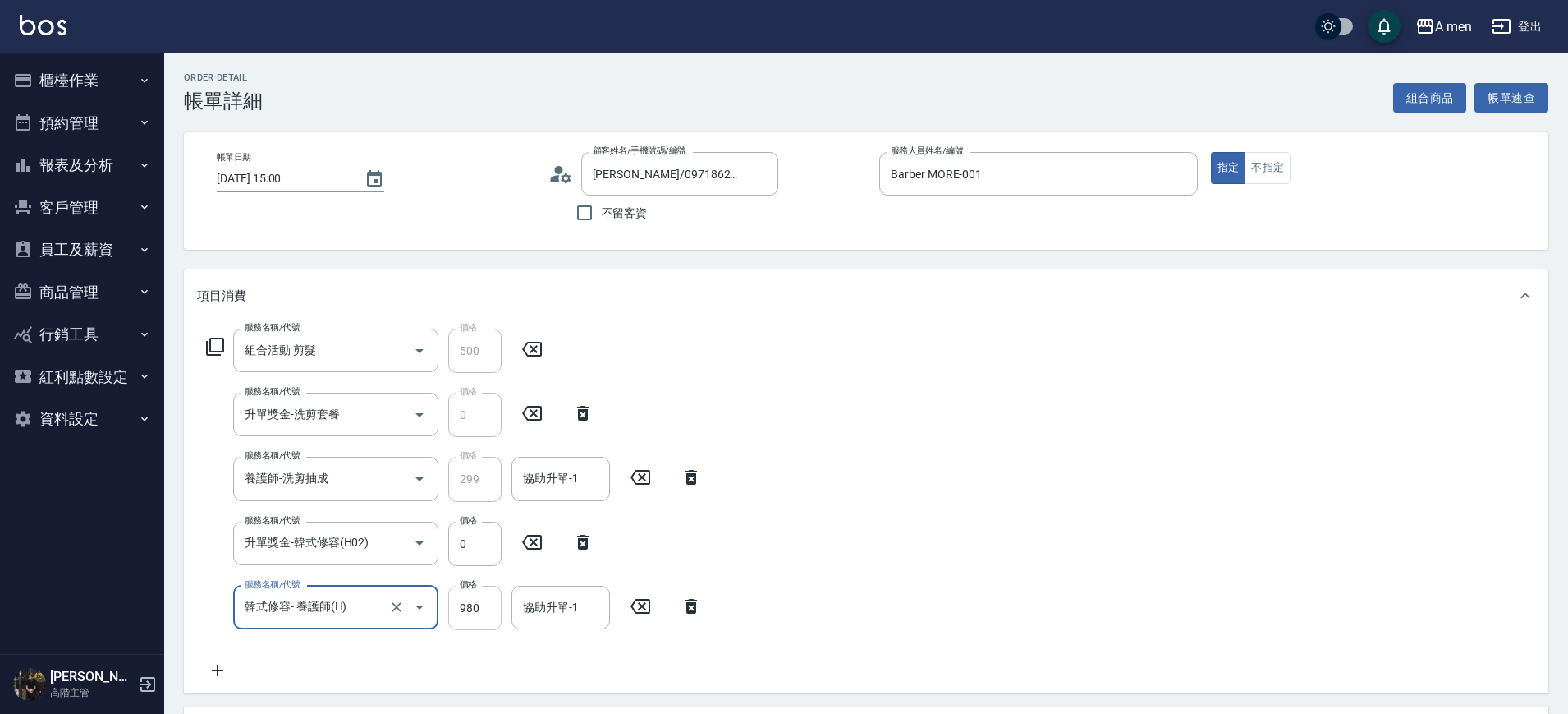
click at [468, 602] on input "980" at bounding box center [475, 607] width 53 height 44
click at [460, 604] on input "0" at bounding box center [475, 607] width 53 height 44
type input "480"
click at [543, 490] on input "協助升單-1" at bounding box center [561, 478] width 83 height 29
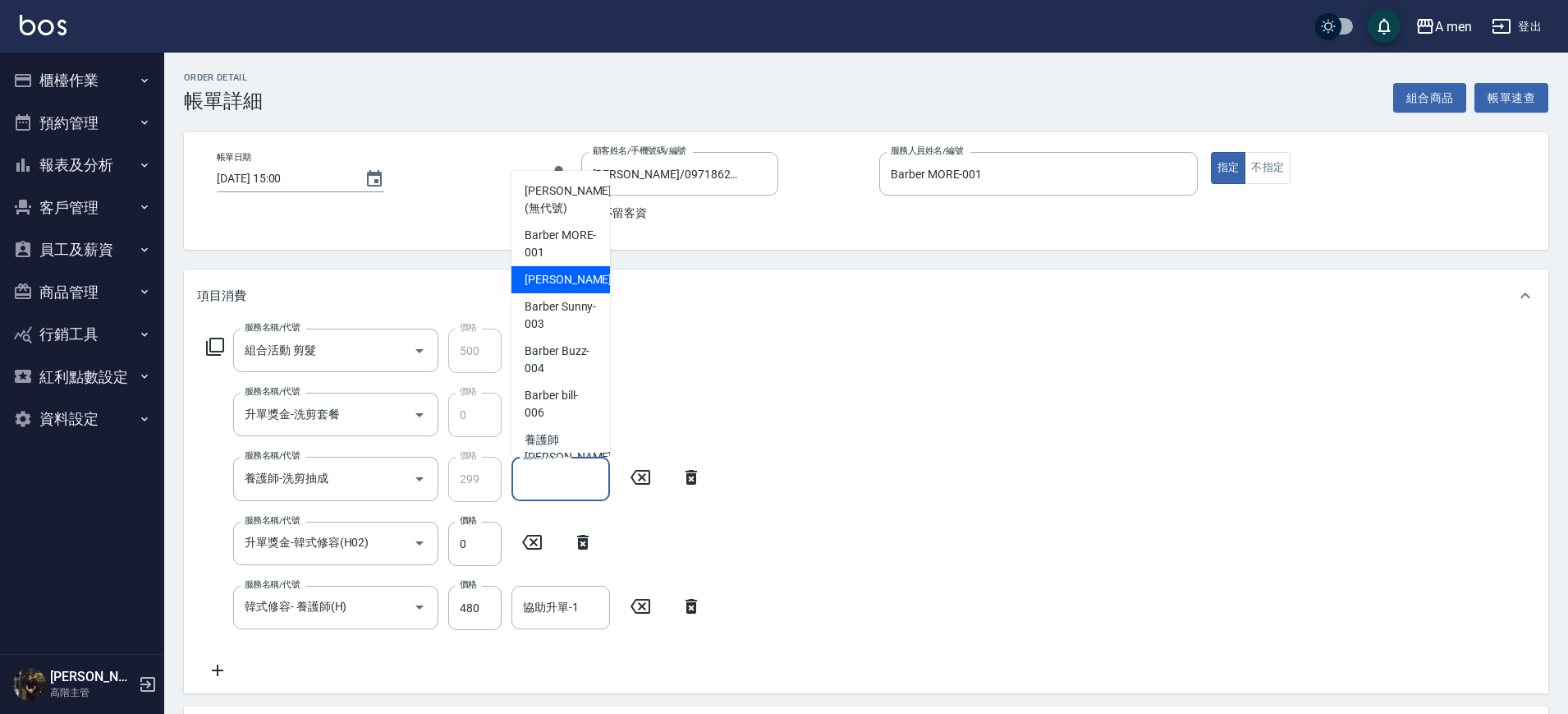
click at [567, 281] on span "小陳 -002" at bounding box center [579, 280] width 110 height 17
type input "小陳-002"
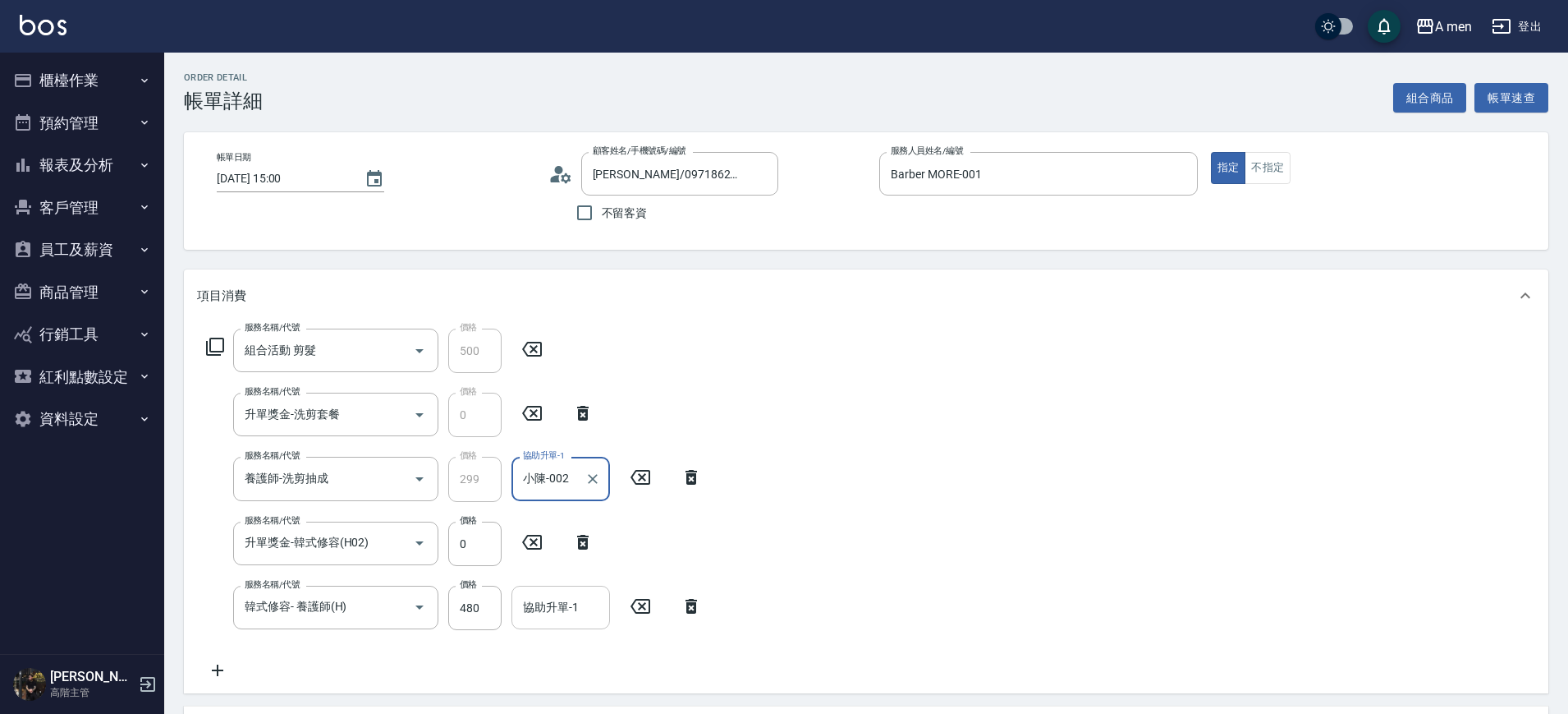
click at [561, 606] on input "協助升單-1" at bounding box center [561, 607] width 83 height 29
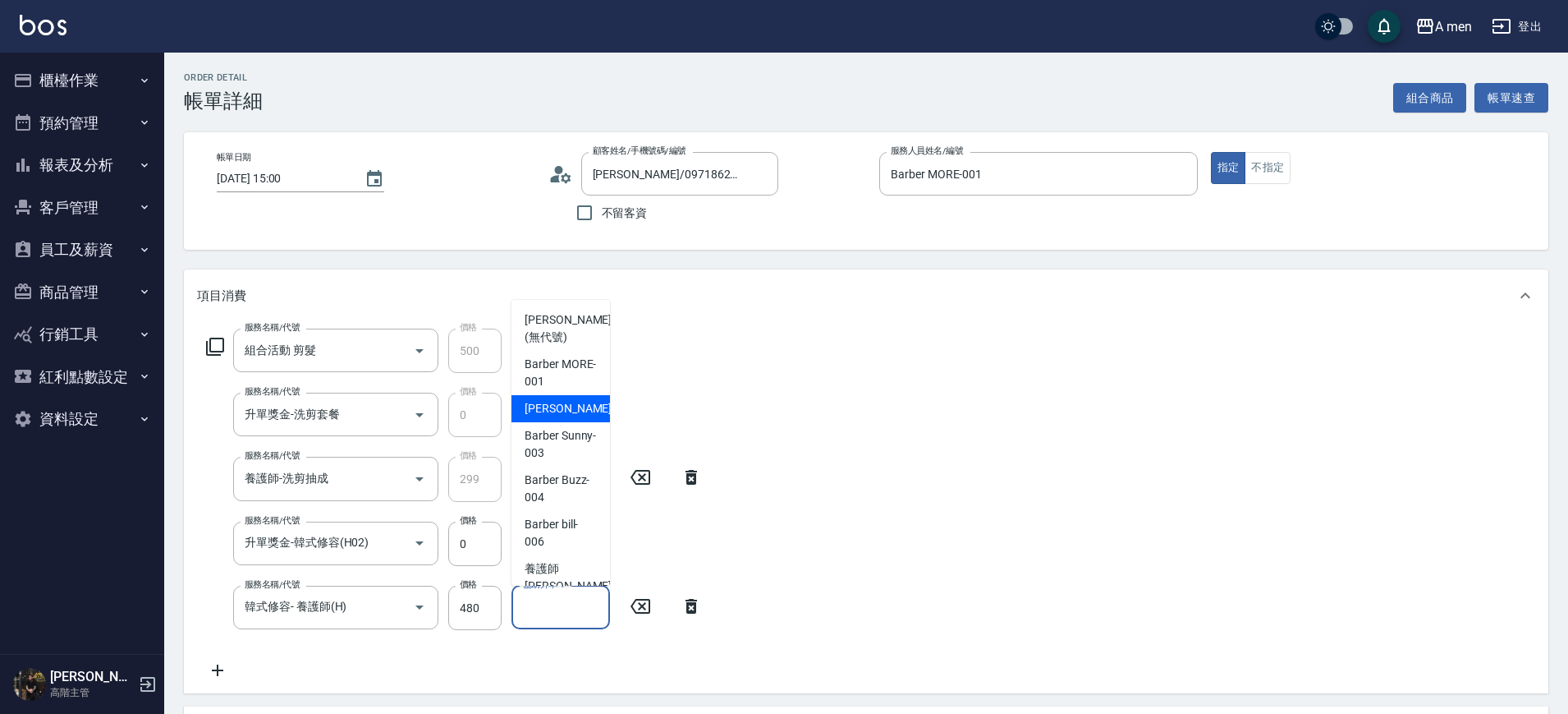
click at [578, 417] on div "小陳 -002" at bounding box center [560, 408] width 98 height 27
type input "小陳-002"
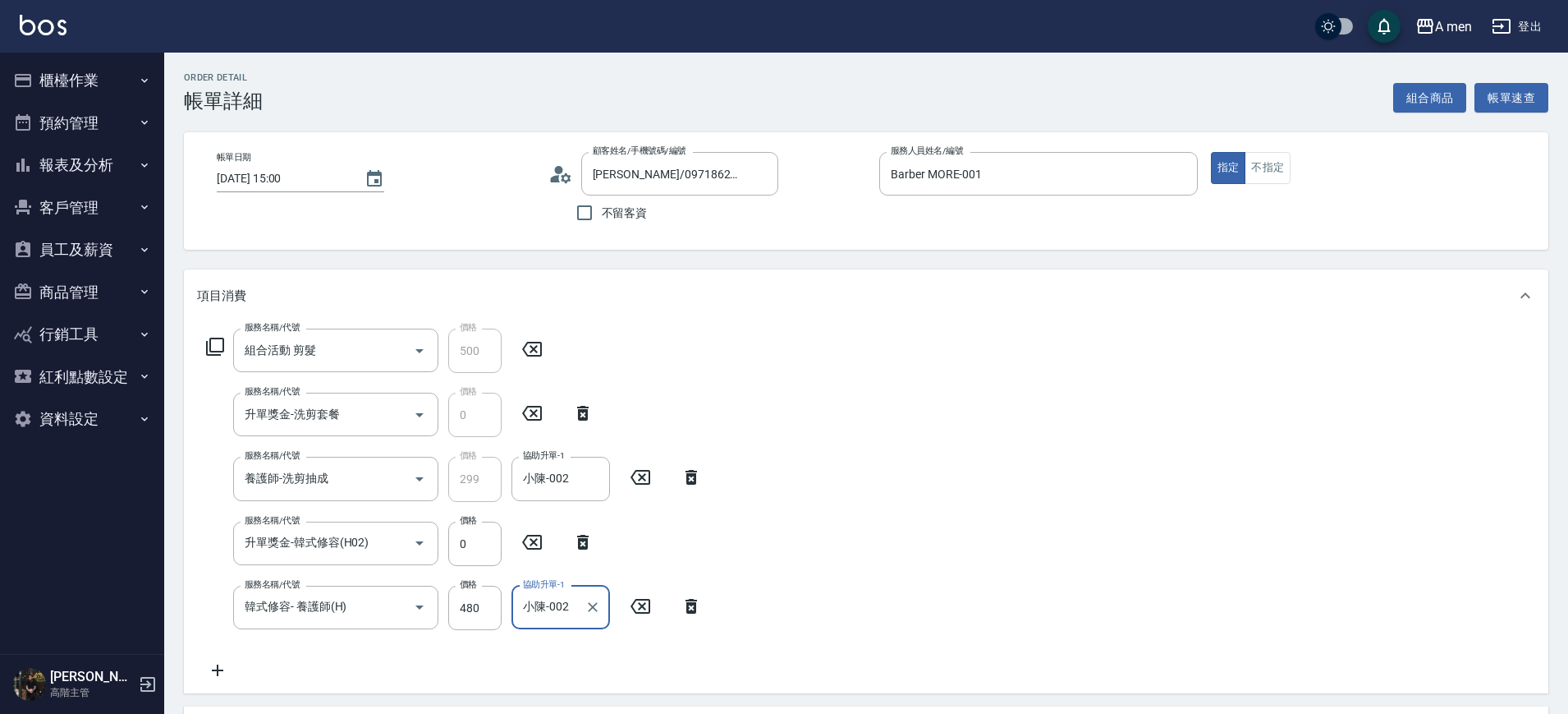
click at [873, 489] on div "服務名稱/代號 組合活動 剪髮 服務名稱/代號 價格 500 價格 服務名稱/代號 升單獎金-洗剪套餐 服務名稱/代號 價格 0 價格 服務名稱/代號 養護師…" at bounding box center [866, 507] width 1364 height 371
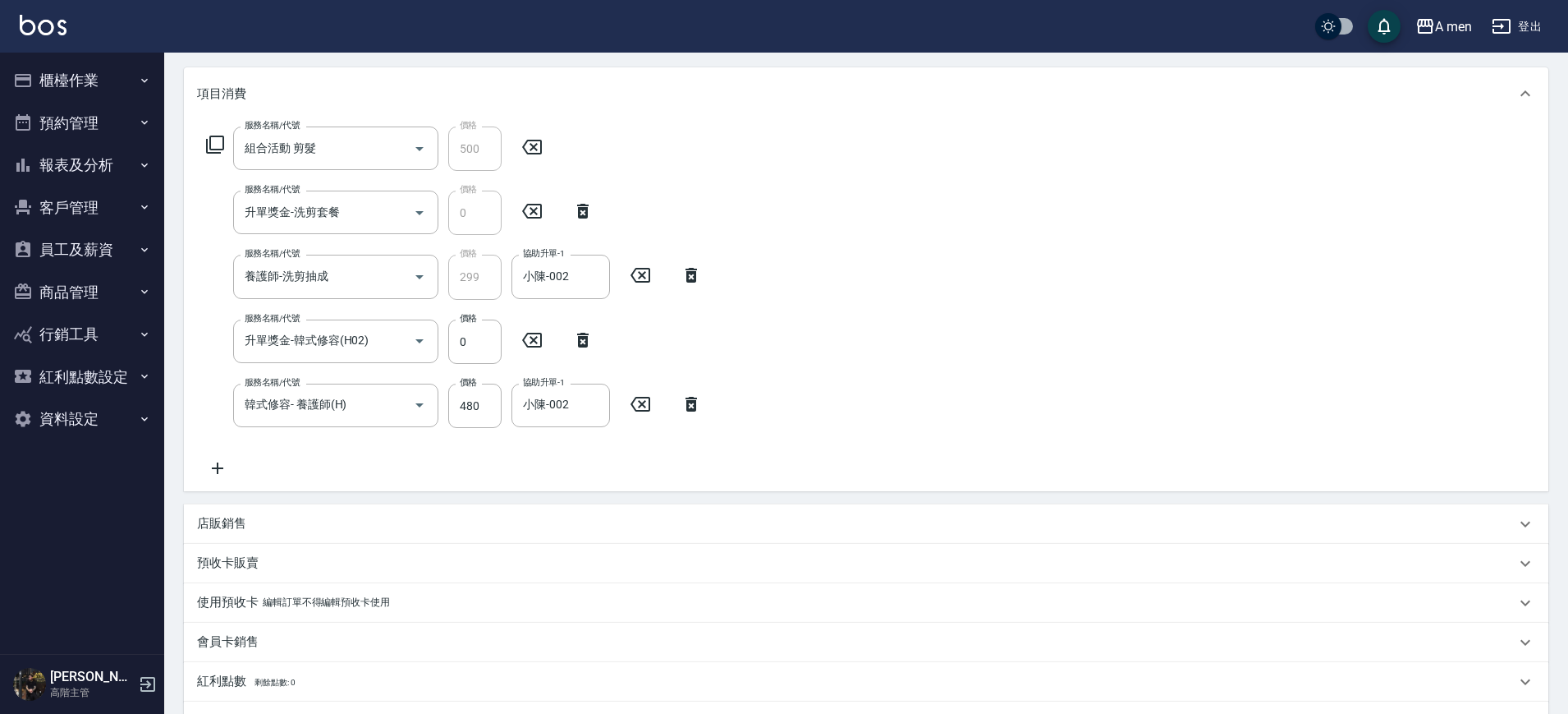
scroll to position [205, 0]
click at [229, 501] on div "店販銷售" at bounding box center [866, 520] width 1364 height 39
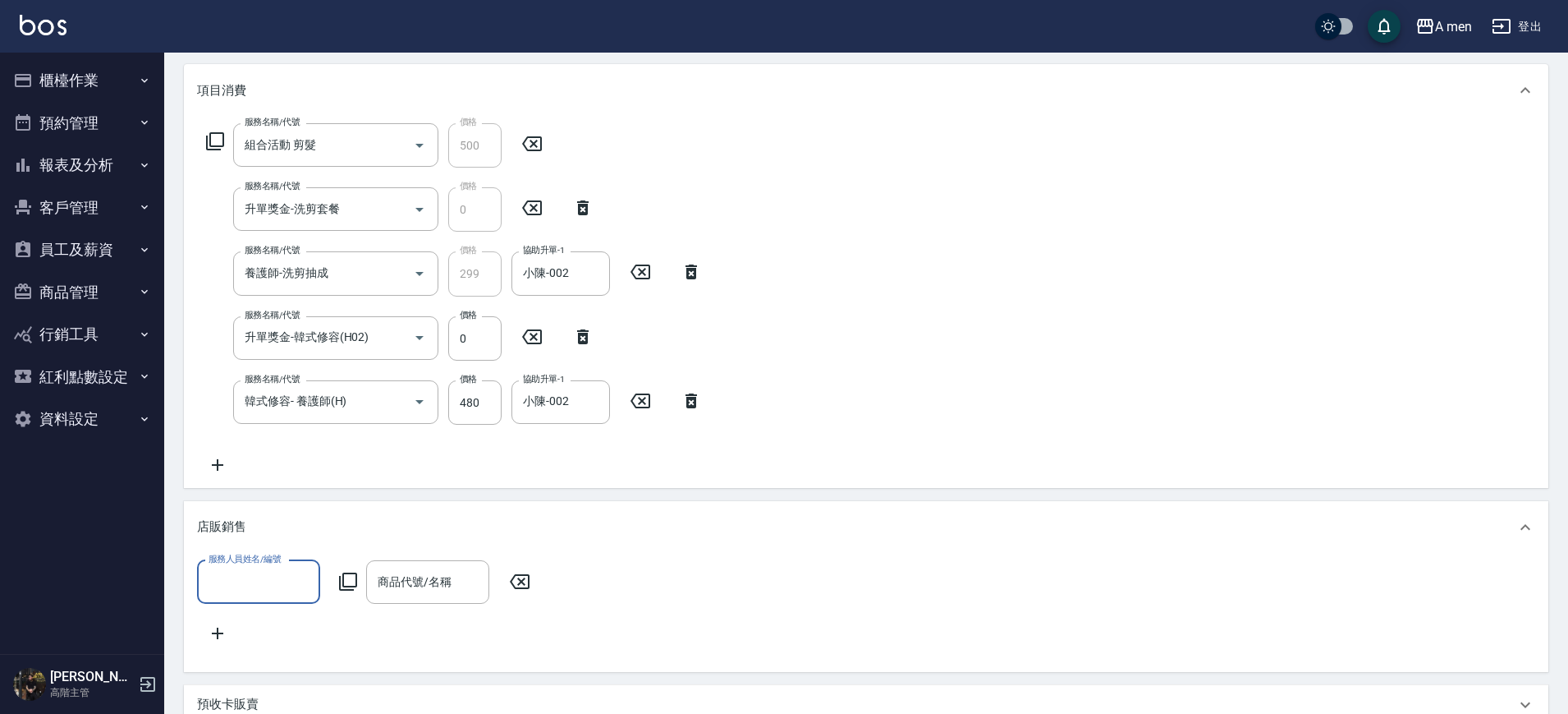
scroll to position [0, 0]
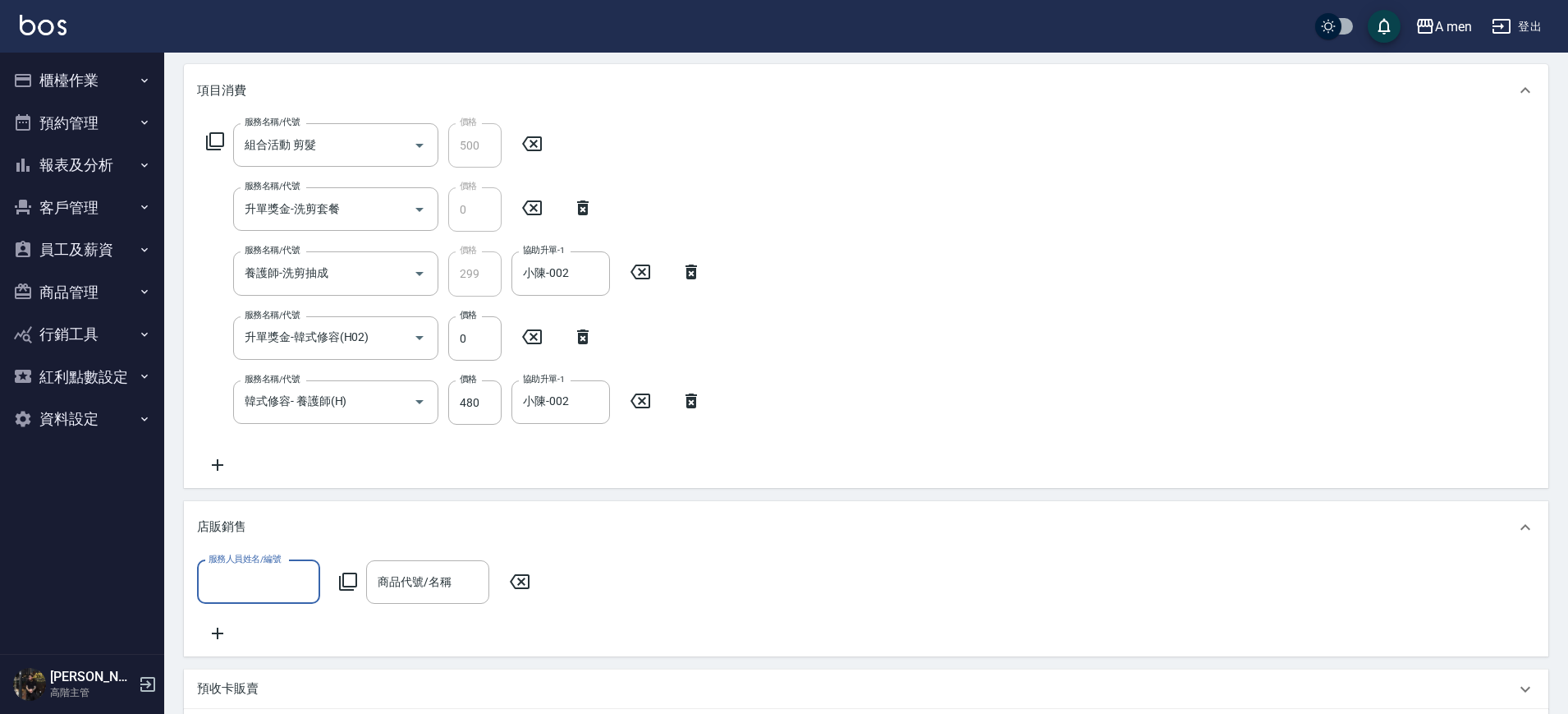
click at [243, 565] on div "服務人員姓名/編號" at bounding box center [259, 582] width 123 height 43
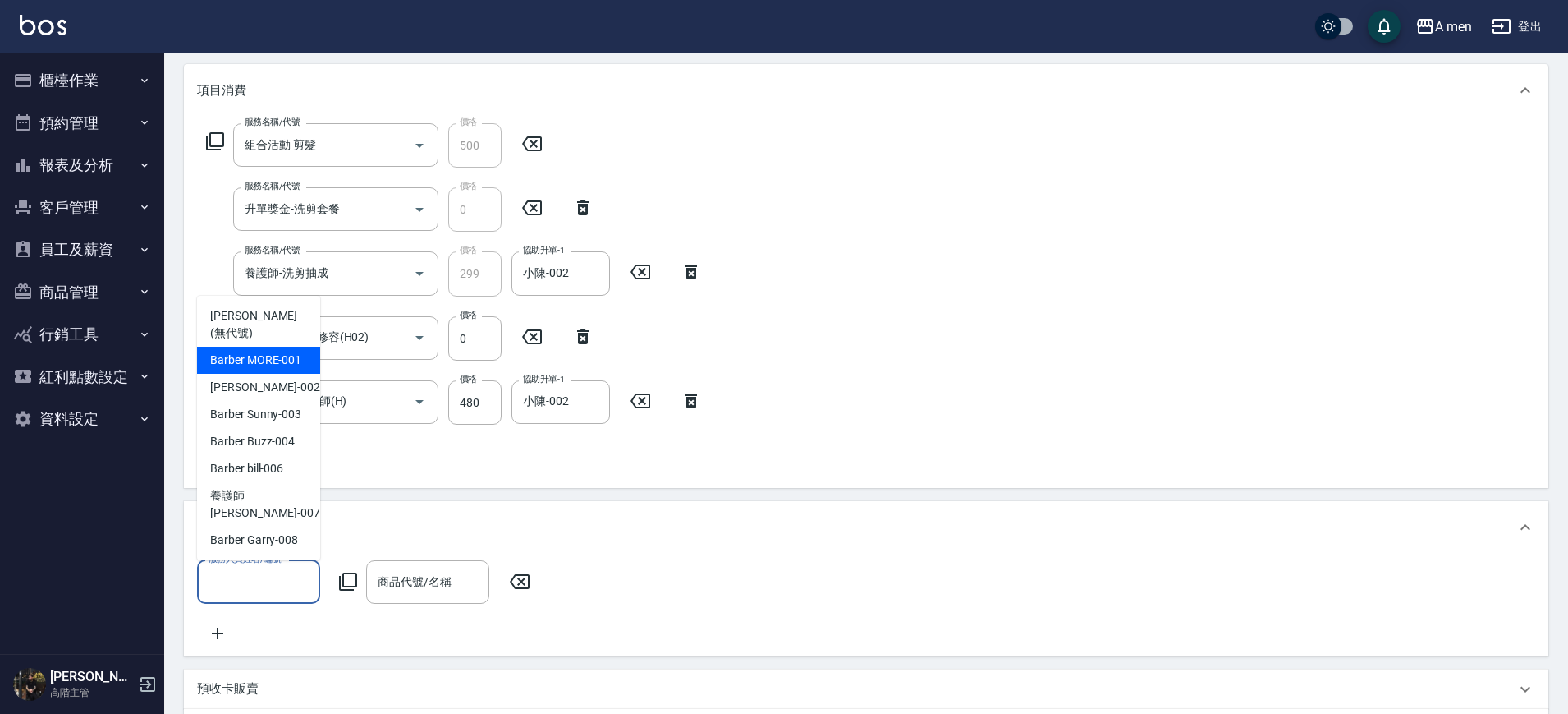
click at [269, 369] on span "Barber MORE -001" at bounding box center [256, 360] width 91 height 17
type input "Barber MORE-001"
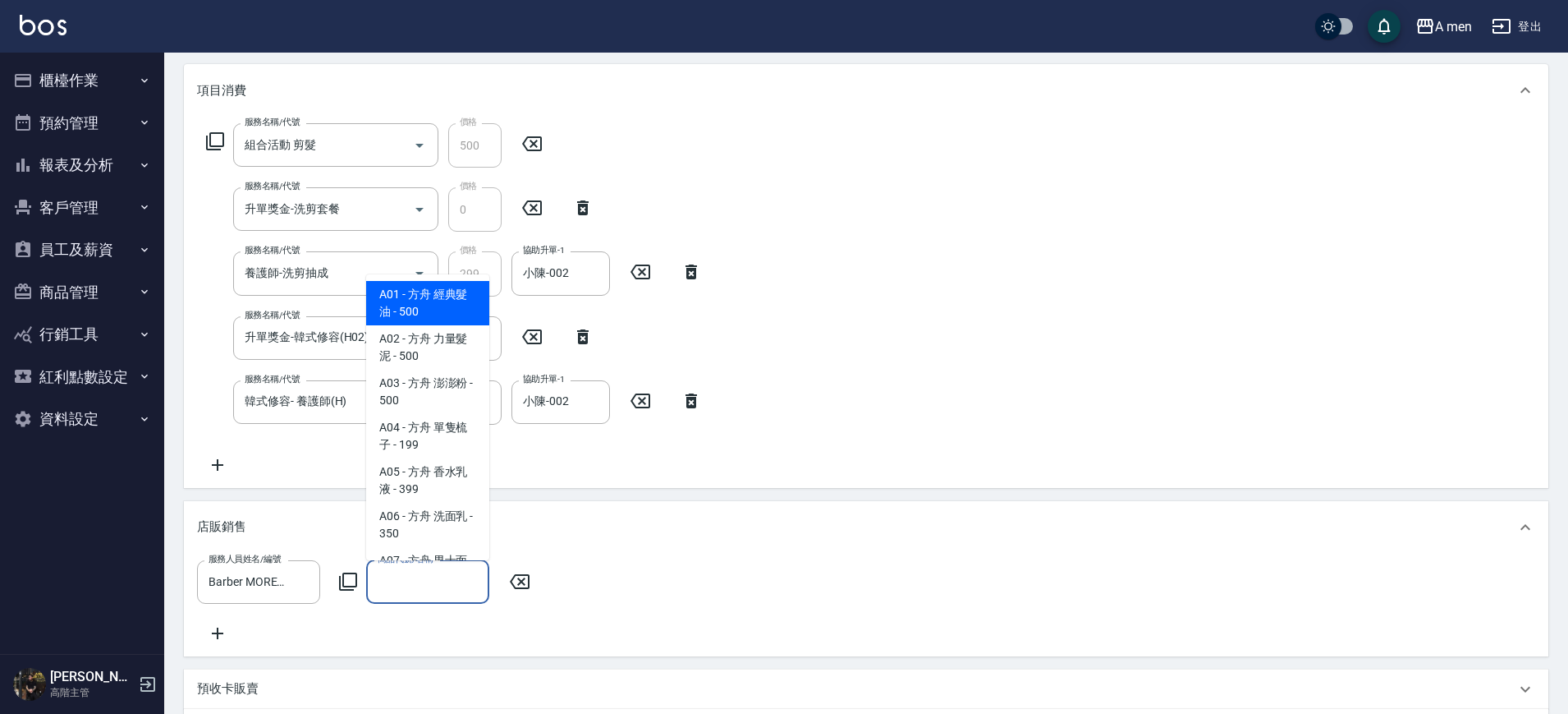
click at [438, 591] on input "商品代號/名稱" at bounding box center [428, 581] width 109 height 29
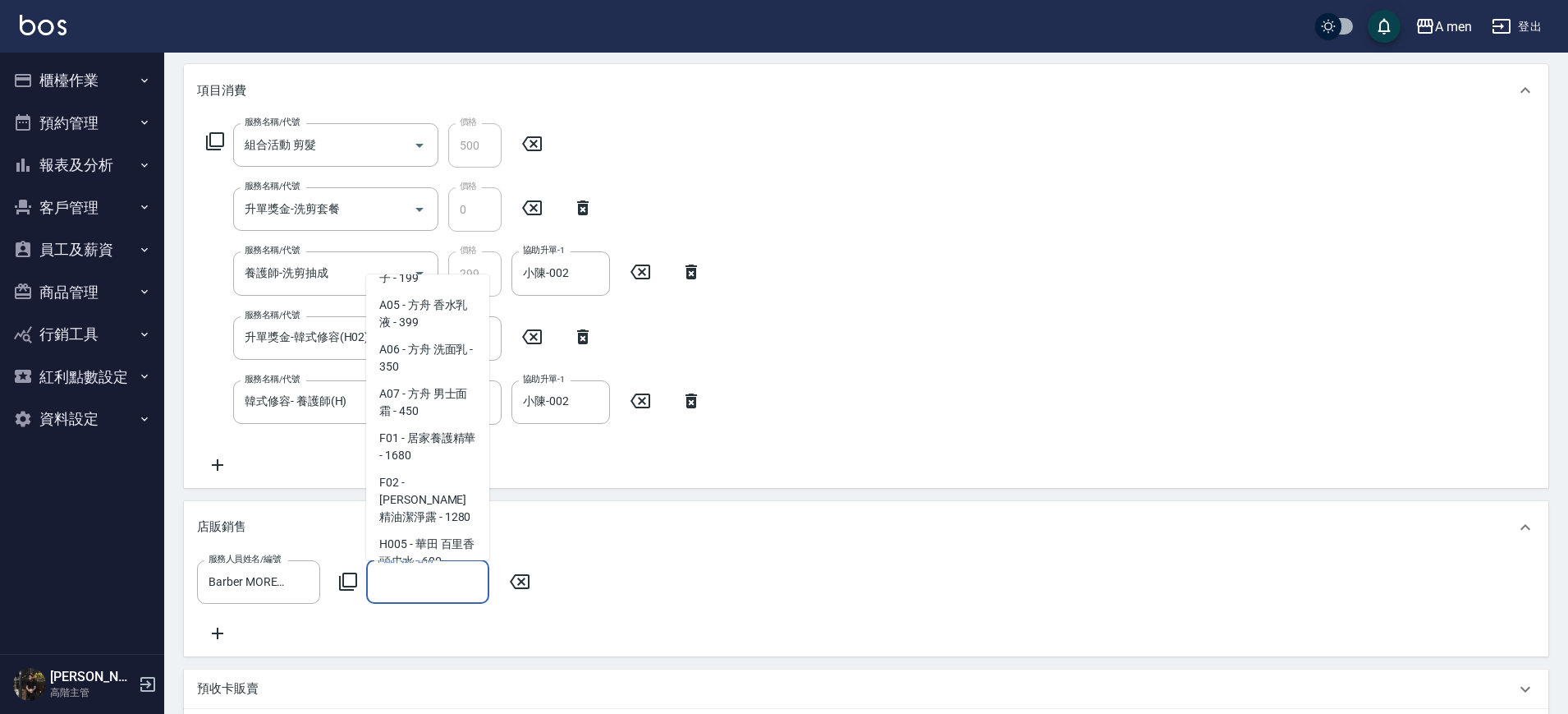
scroll to position [64, 0]
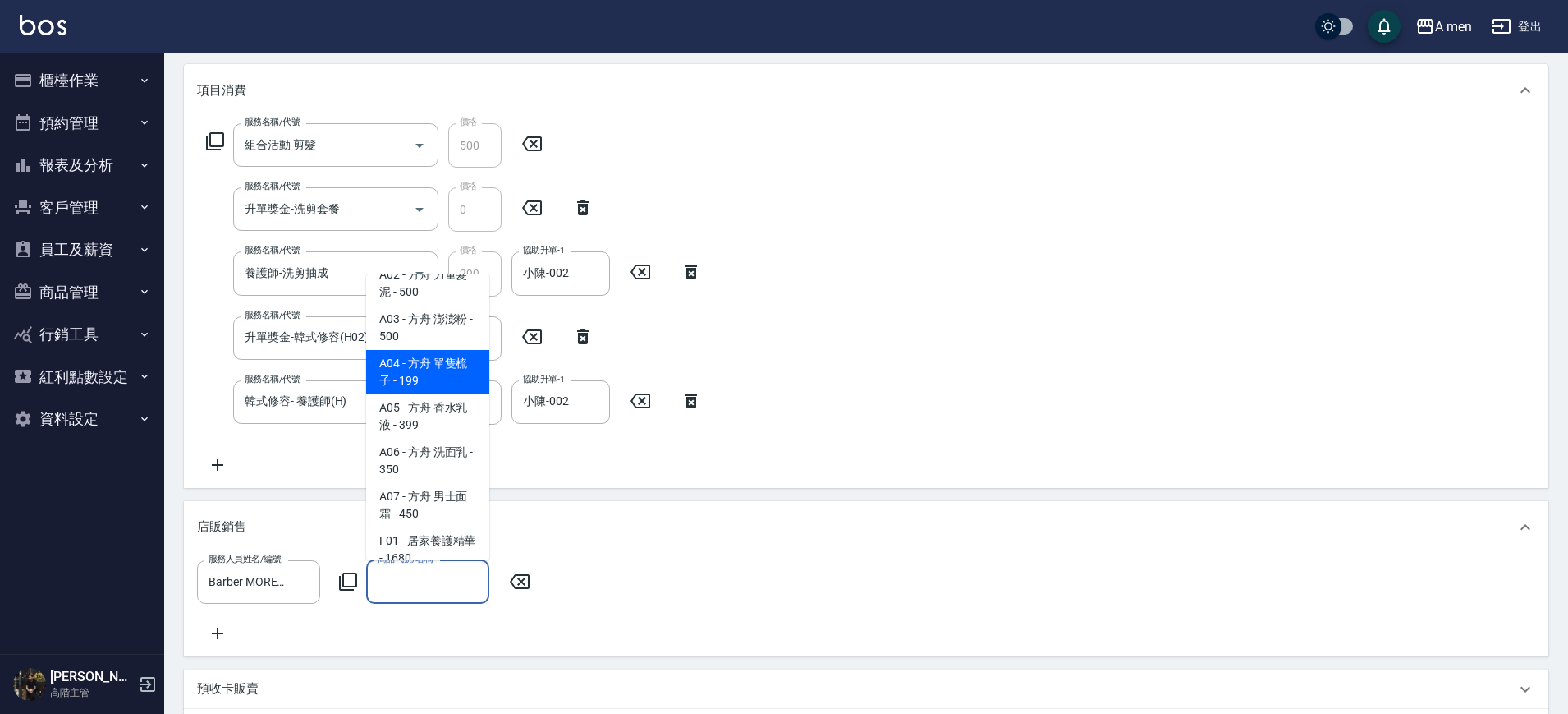
click at [436, 378] on span "A04 - 方舟 單隻梳子 - 199" at bounding box center [428, 371] width 123 height 44
type input "方舟 單隻梳子"
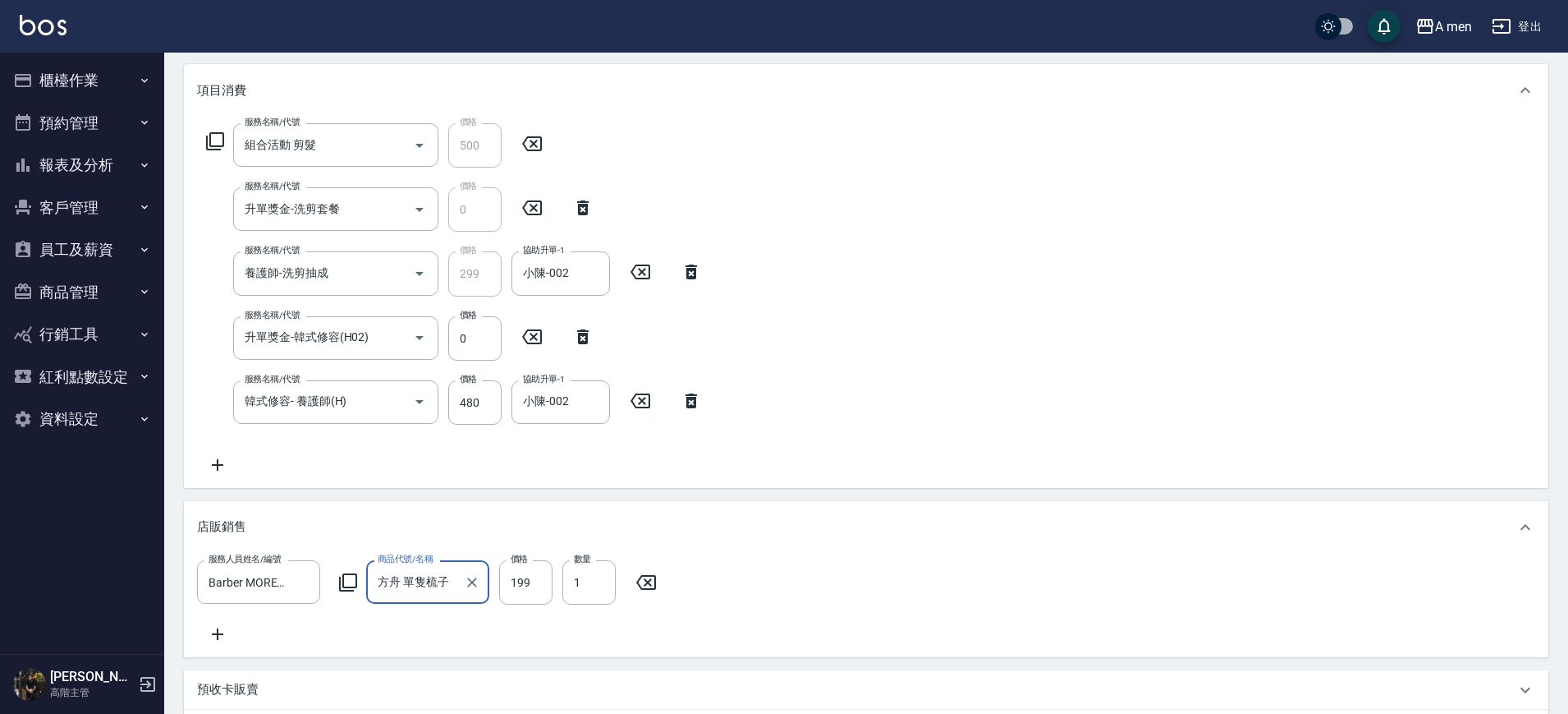
click at [670, 517] on div "店販銷售" at bounding box center [866, 527] width 1364 height 52
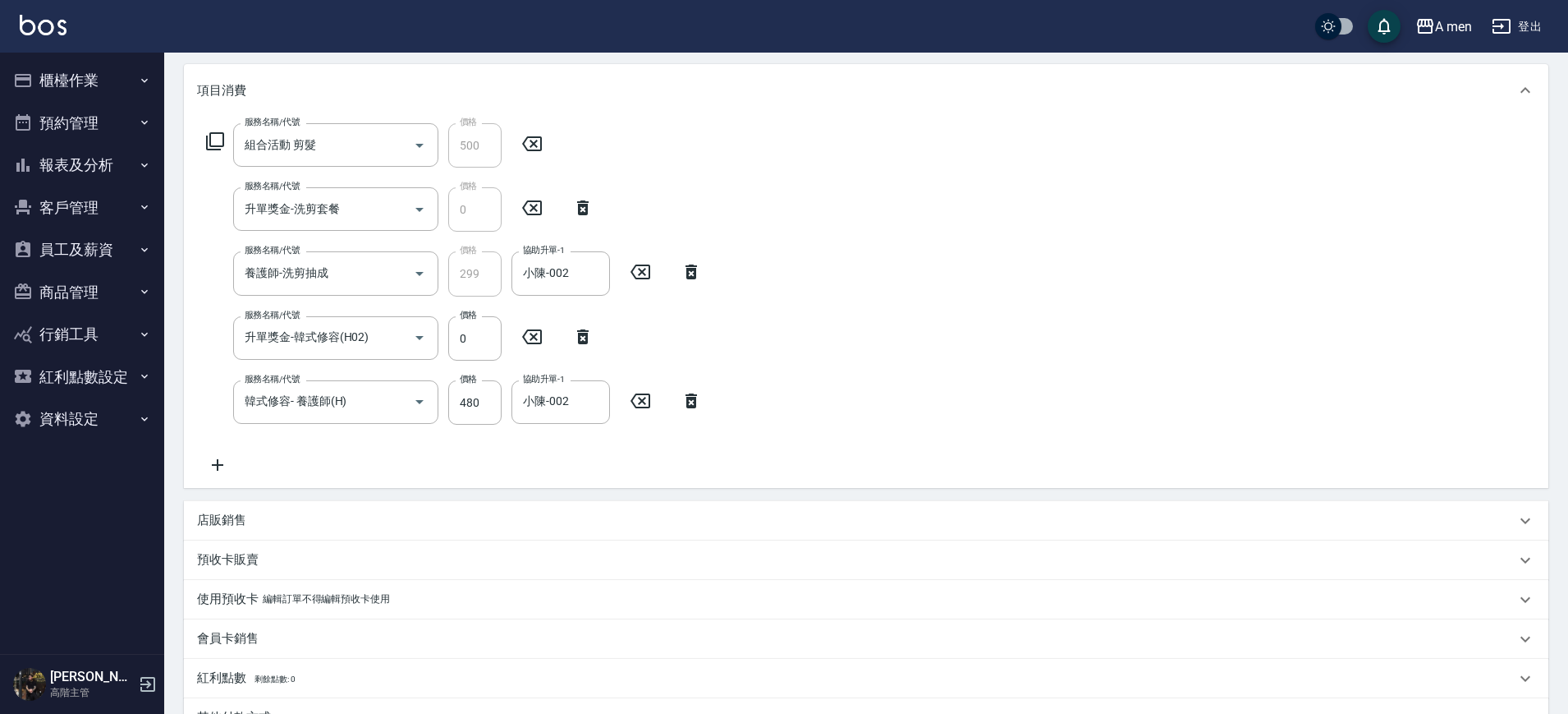
scroll to position [446, 0]
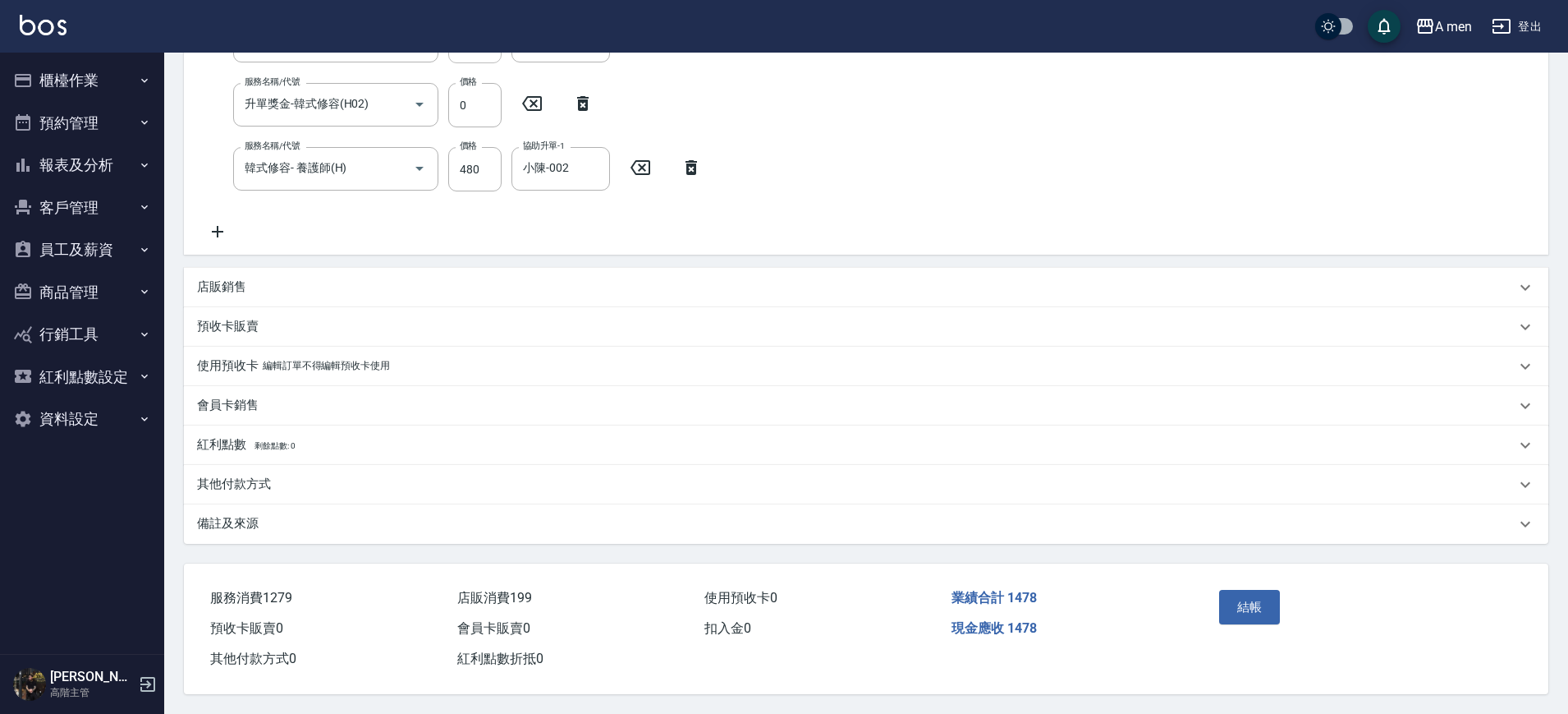
click at [287, 278] on div "店販銷售" at bounding box center [856, 287] width 1318 height 17
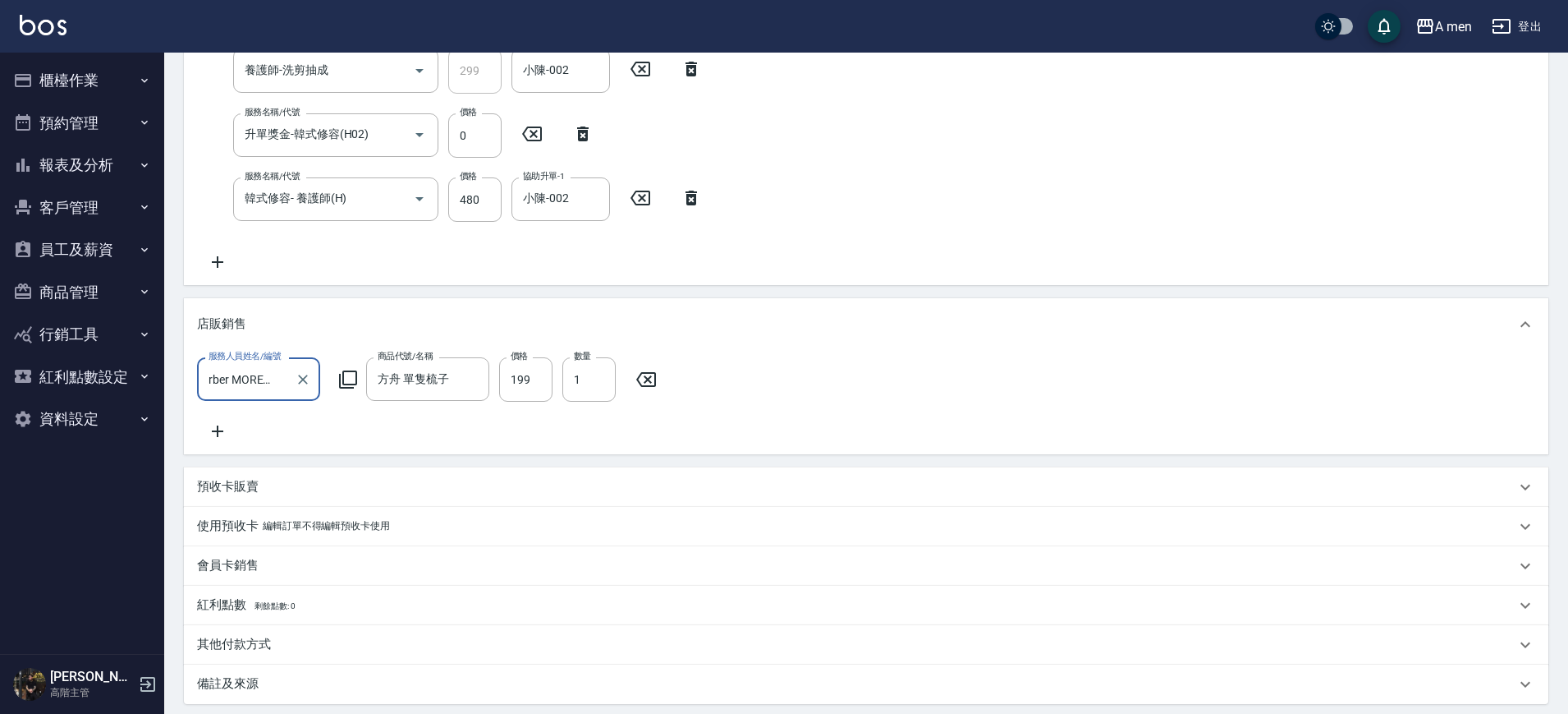
scroll to position [591, 0]
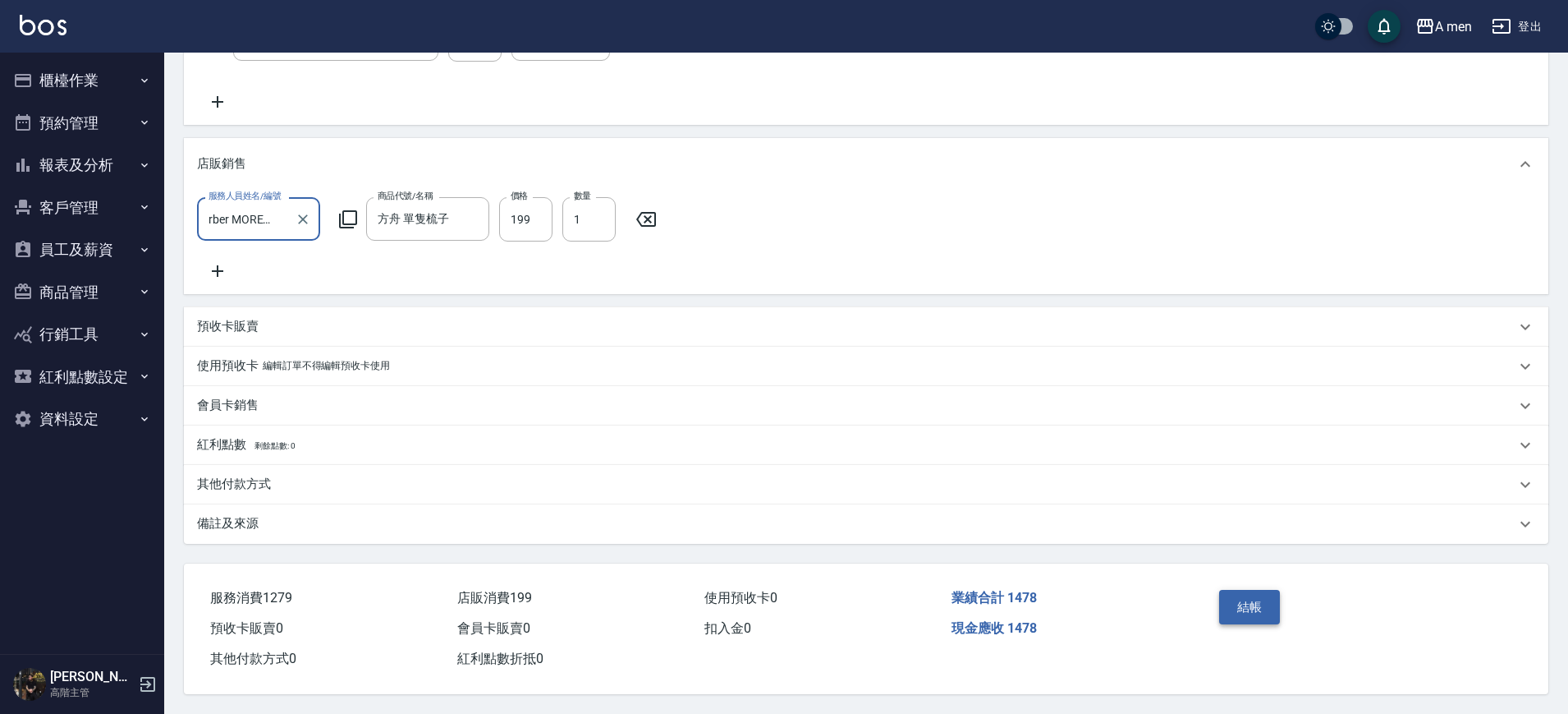
click at [1251, 597] on button "結帳" at bounding box center [1249, 607] width 62 height 35
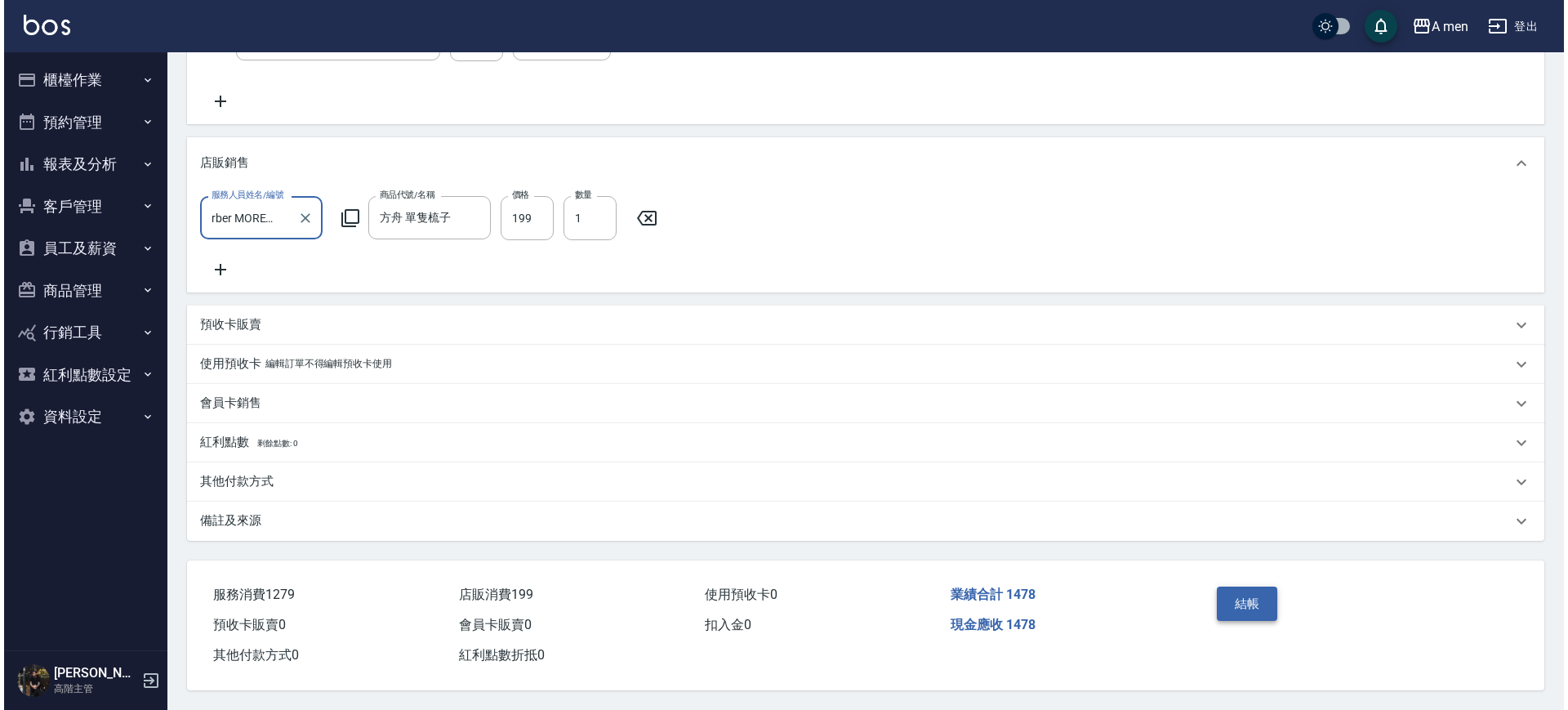
scroll to position [0, 0]
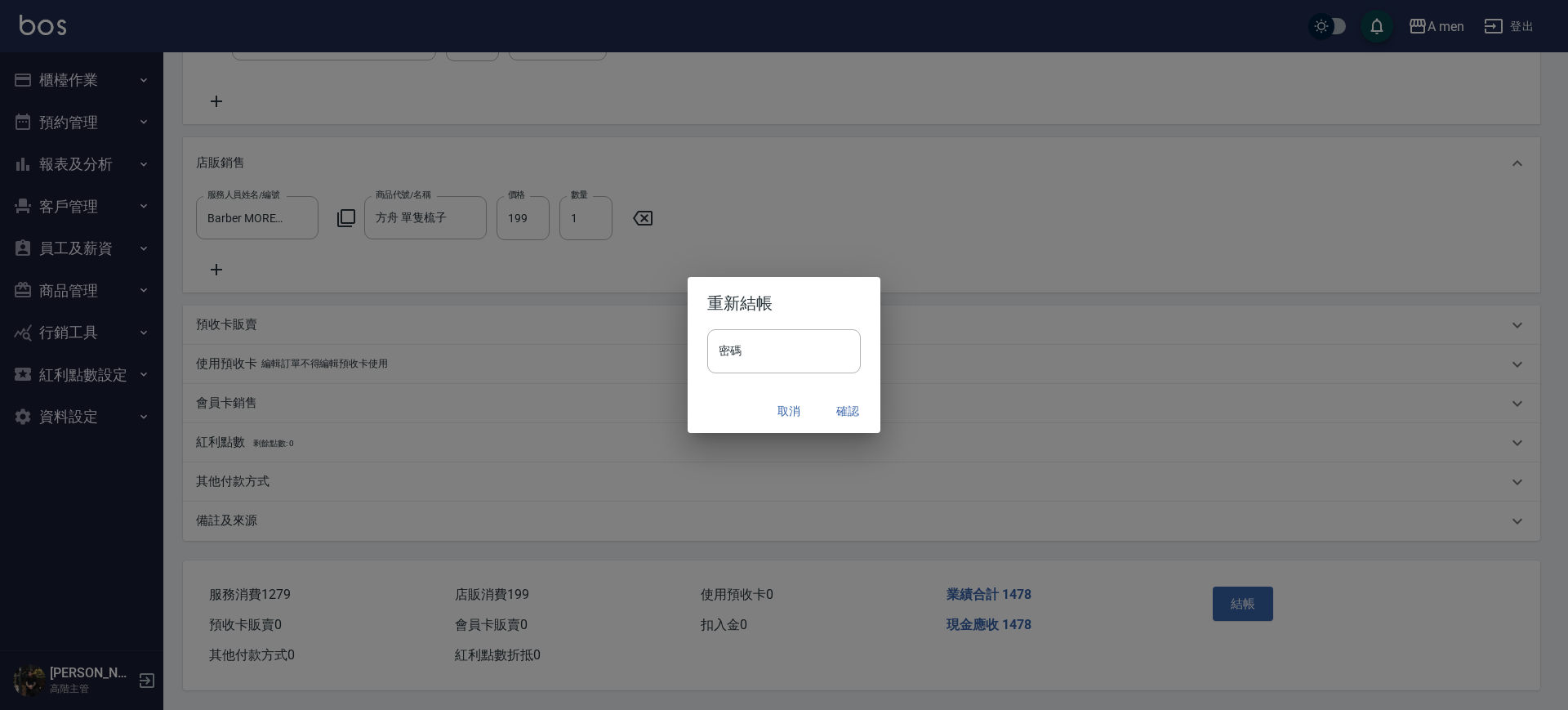
click at [858, 406] on button "確認" at bounding box center [848, 411] width 52 height 30
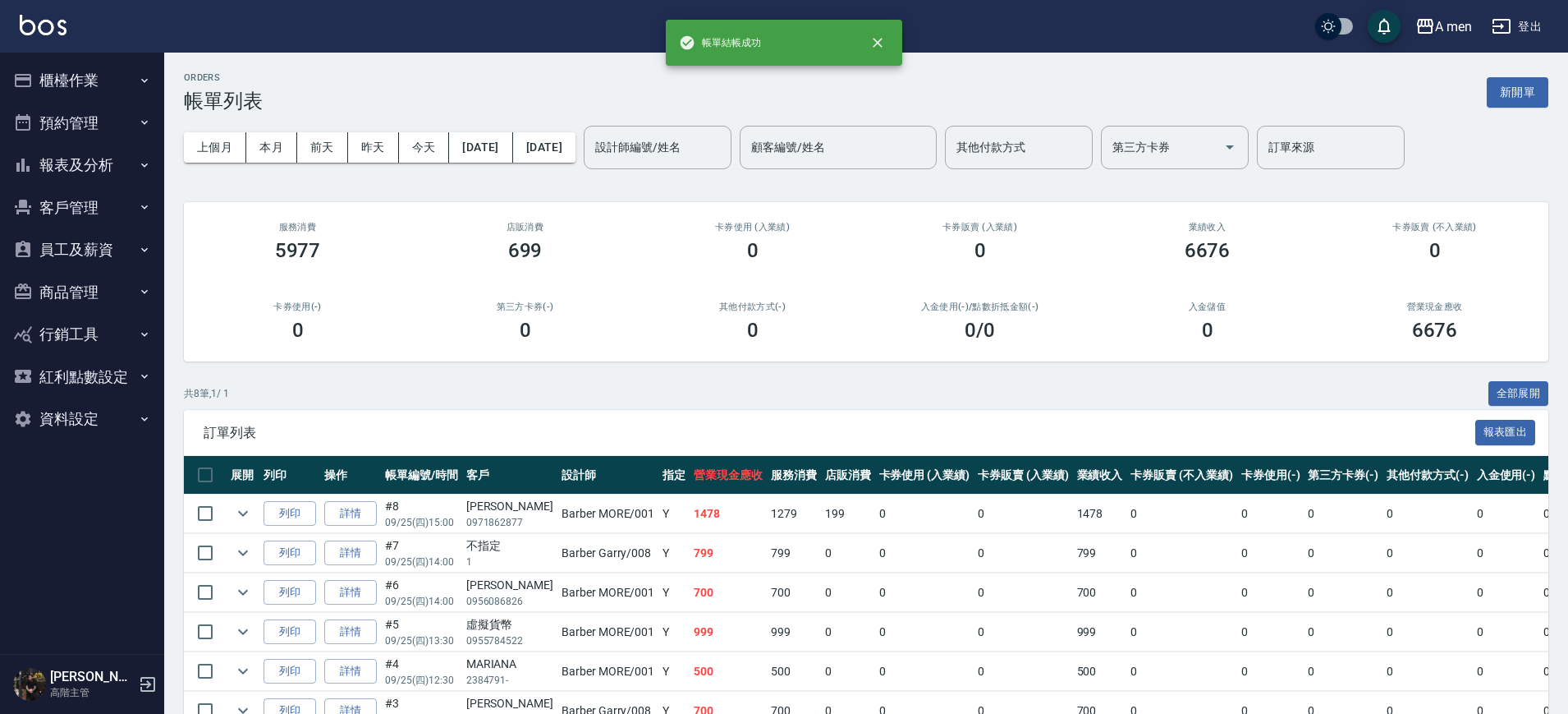
click at [87, 115] on button "預約管理" at bounding box center [83, 123] width 151 height 43
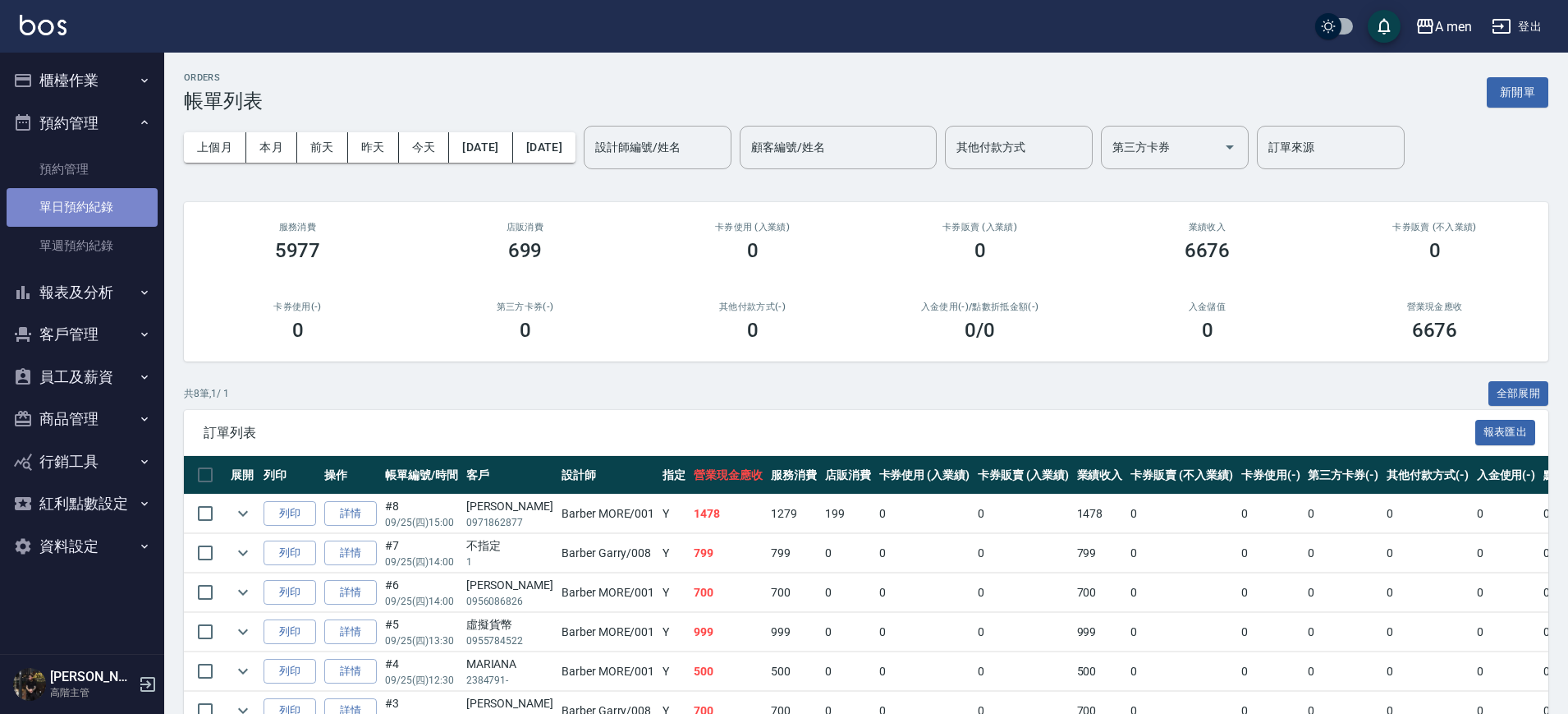
click at [100, 210] on link "單日預約紀錄" at bounding box center [83, 206] width 151 height 37
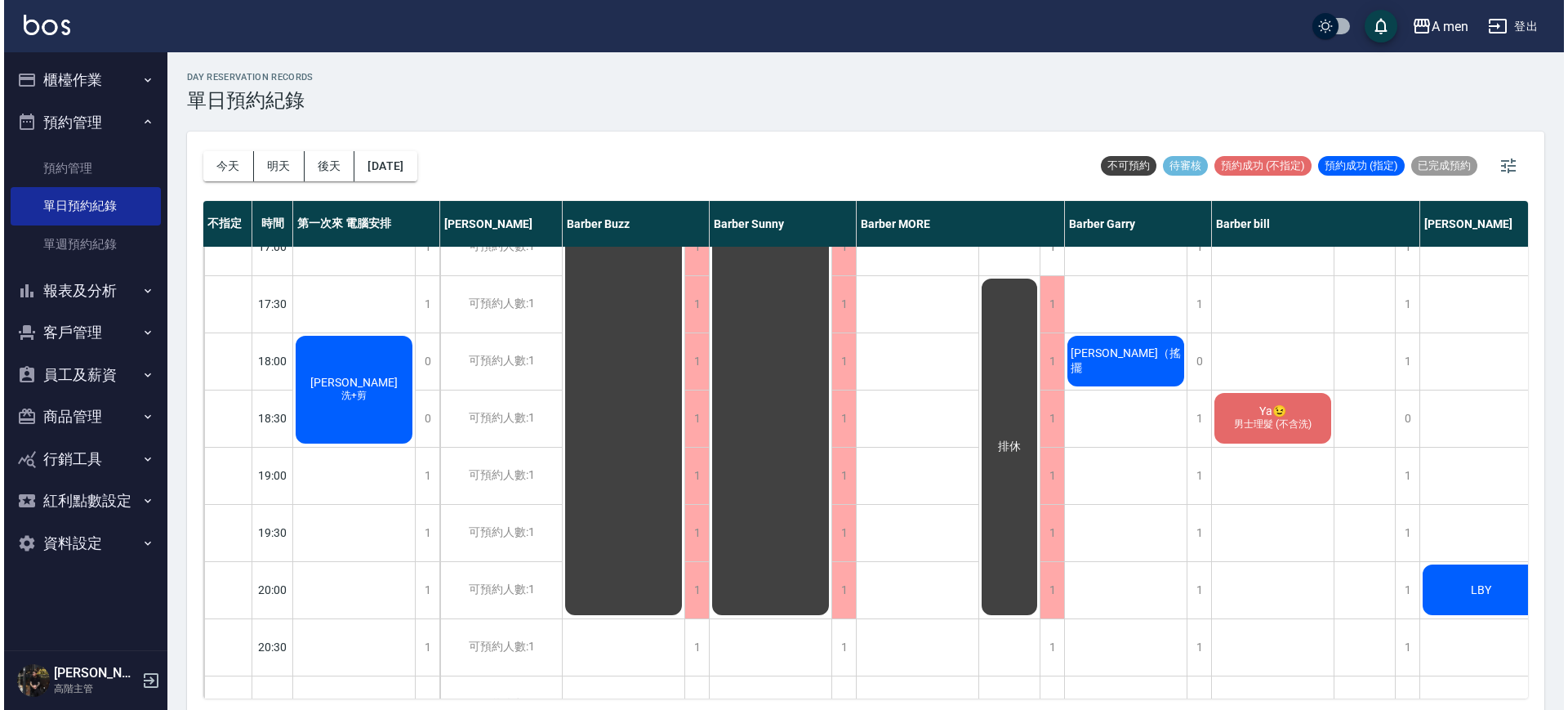
scroll to position [408, 0]
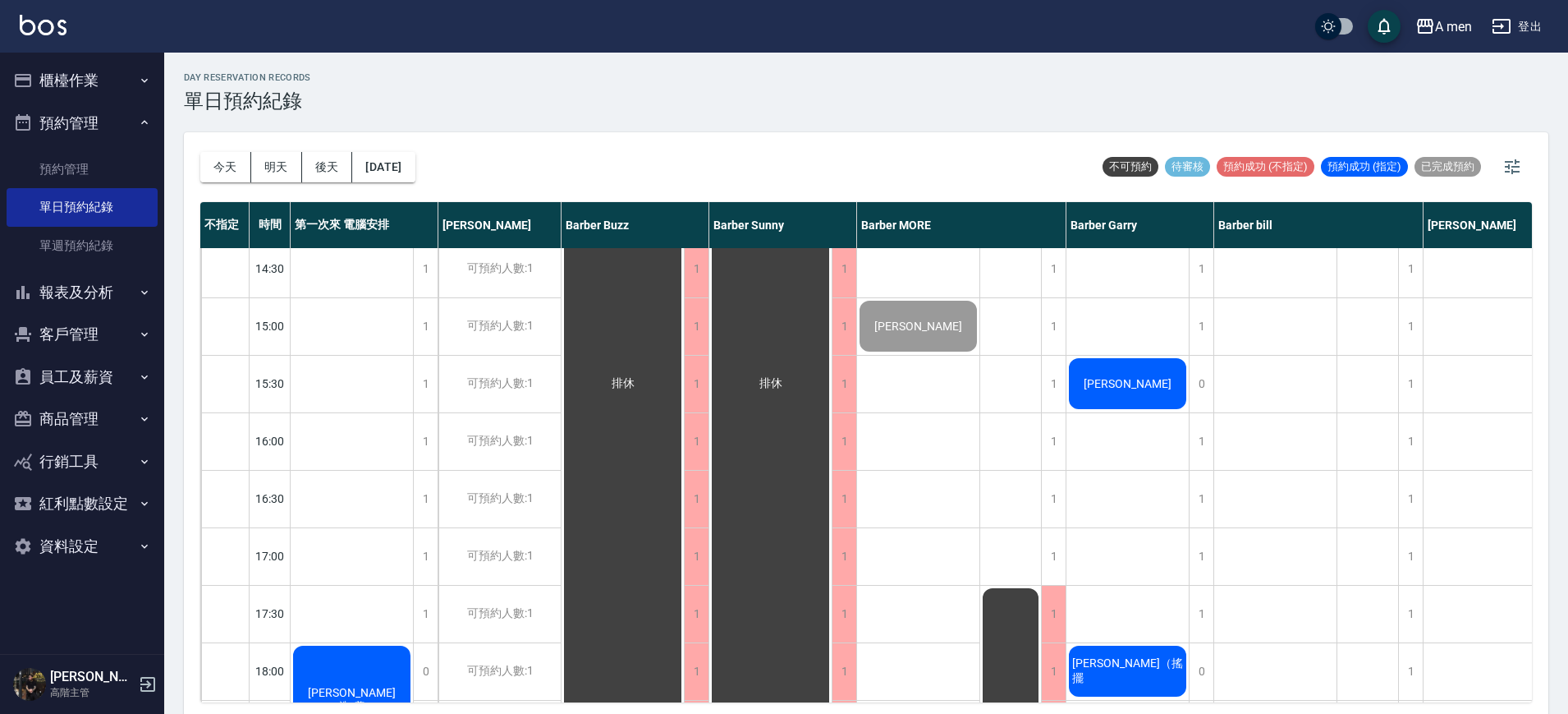
click at [1133, 384] on span "[PERSON_NAME]" at bounding box center [1127, 383] width 95 height 13
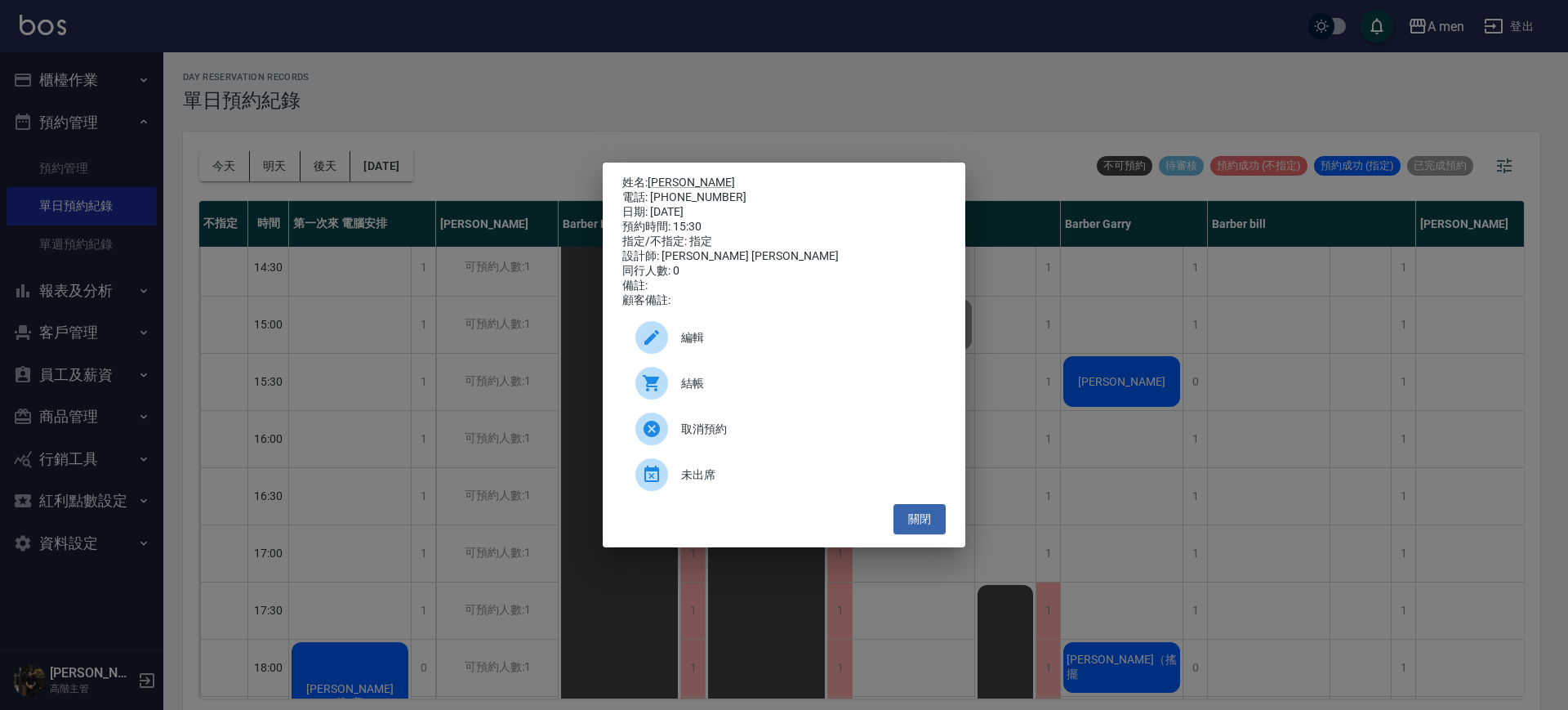
click at [790, 392] on span "結帳" at bounding box center [807, 383] width 252 height 17
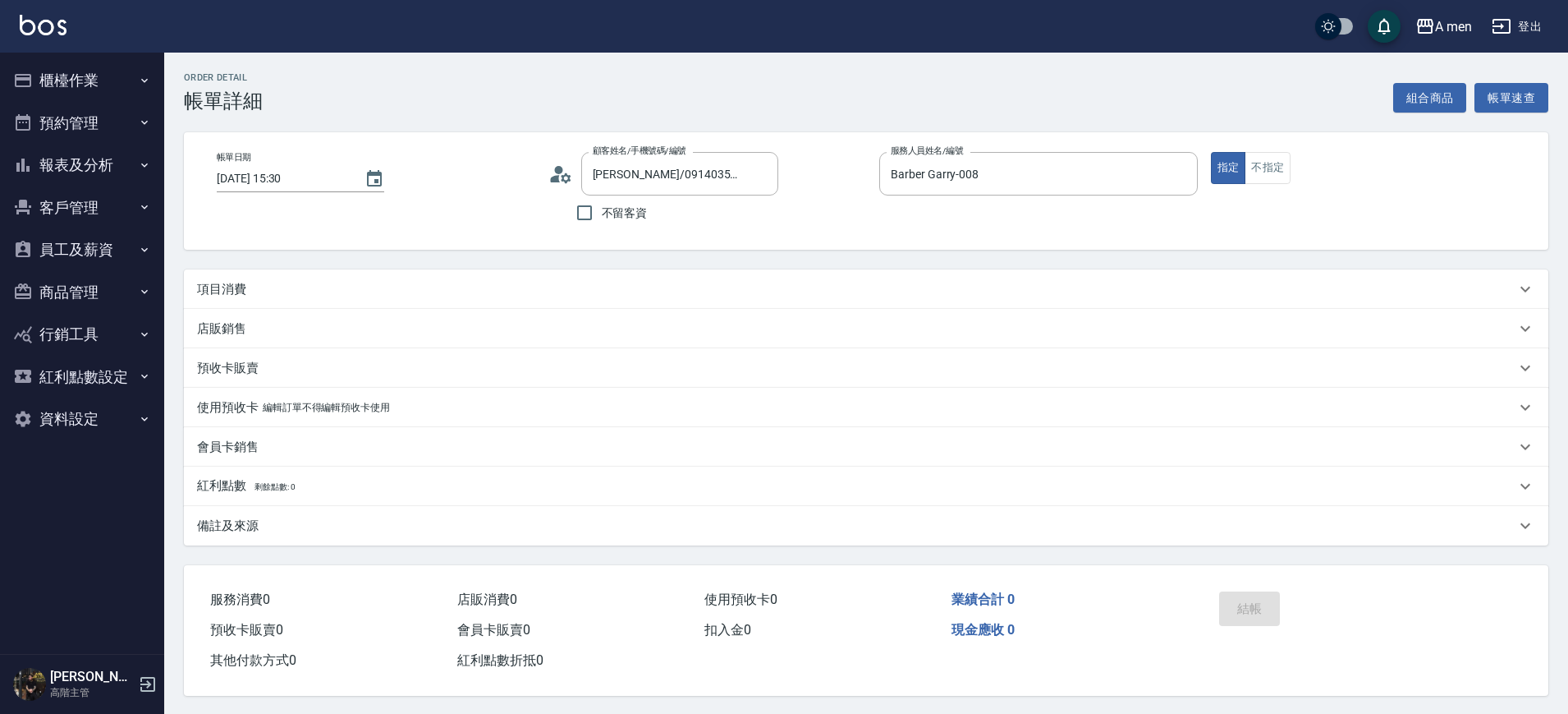
click at [316, 288] on div "項目消費" at bounding box center [856, 290] width 1318 height 17
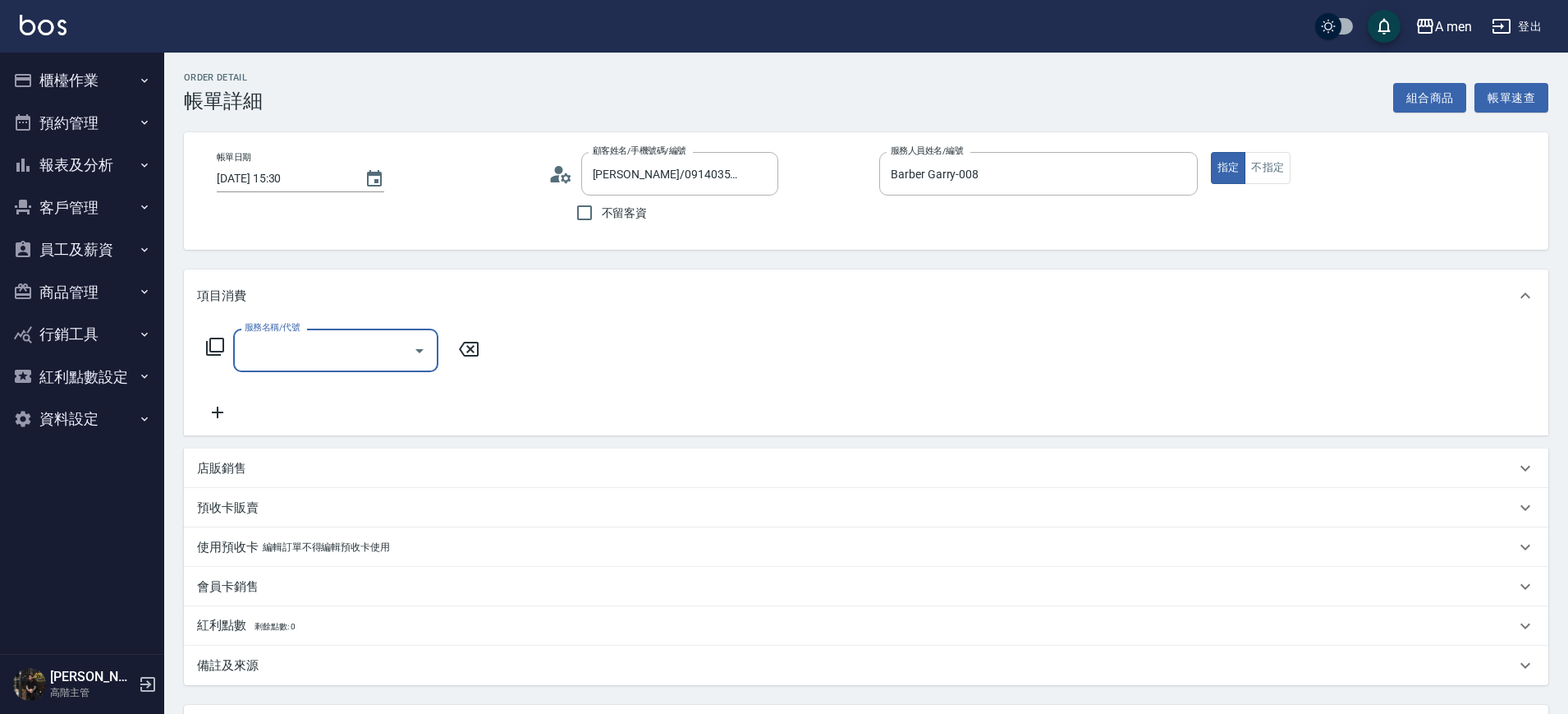
click at [421, 353] on icon "Open" at bounding box center [419, 350] width 20 height 20
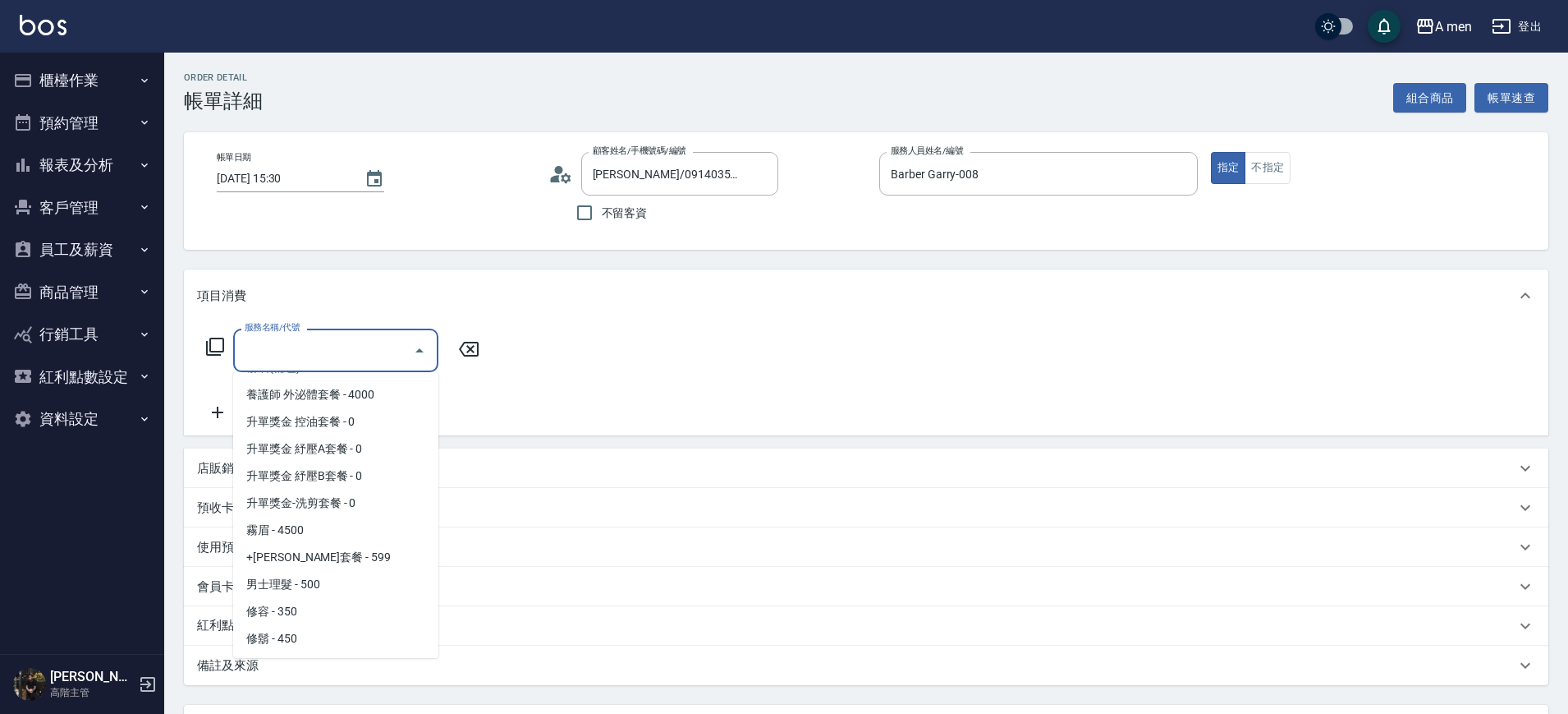
scroll to position [308, 0]
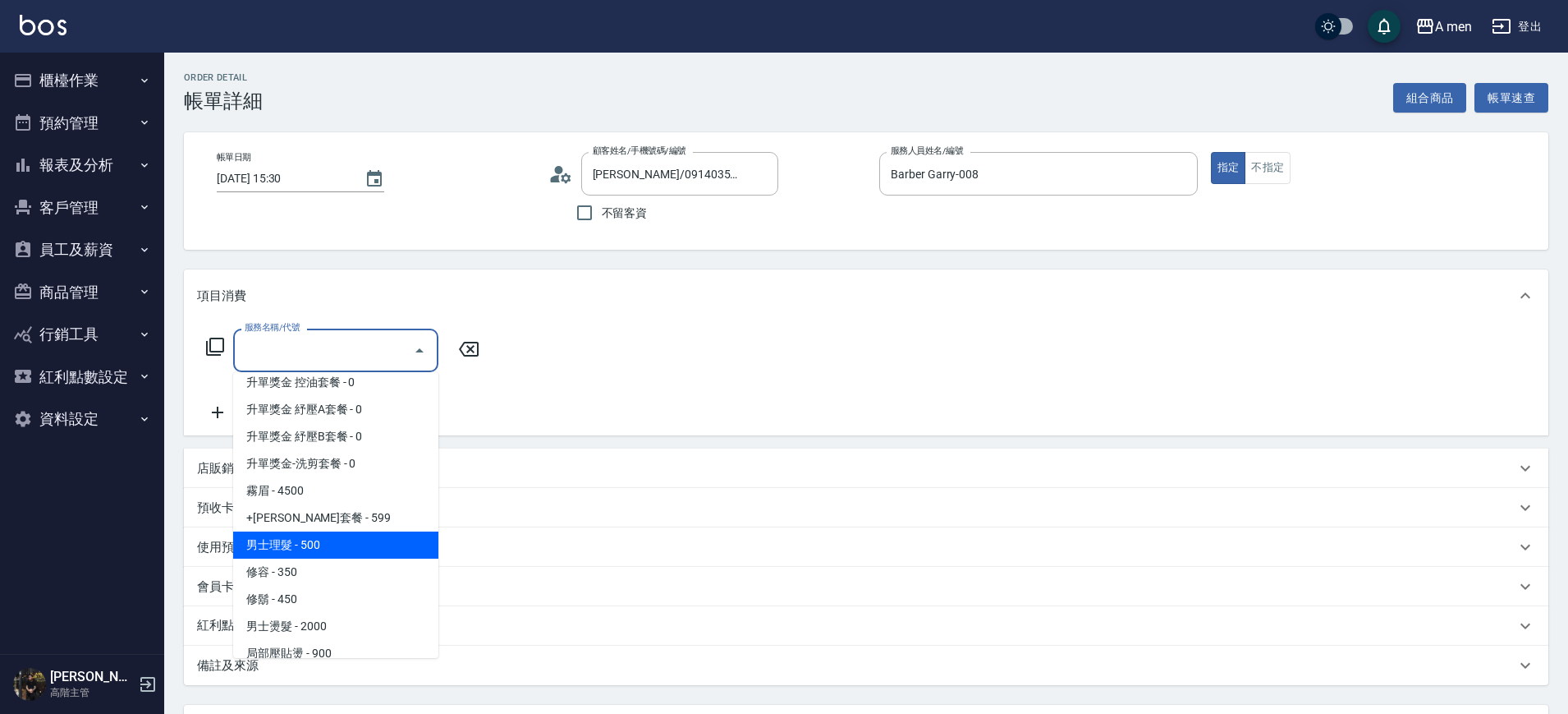
click at [357, 537] on span "男士理髮 - 500" at bounding box center [336, 544] width 205 height 27
type input "男士理髮(A01)"
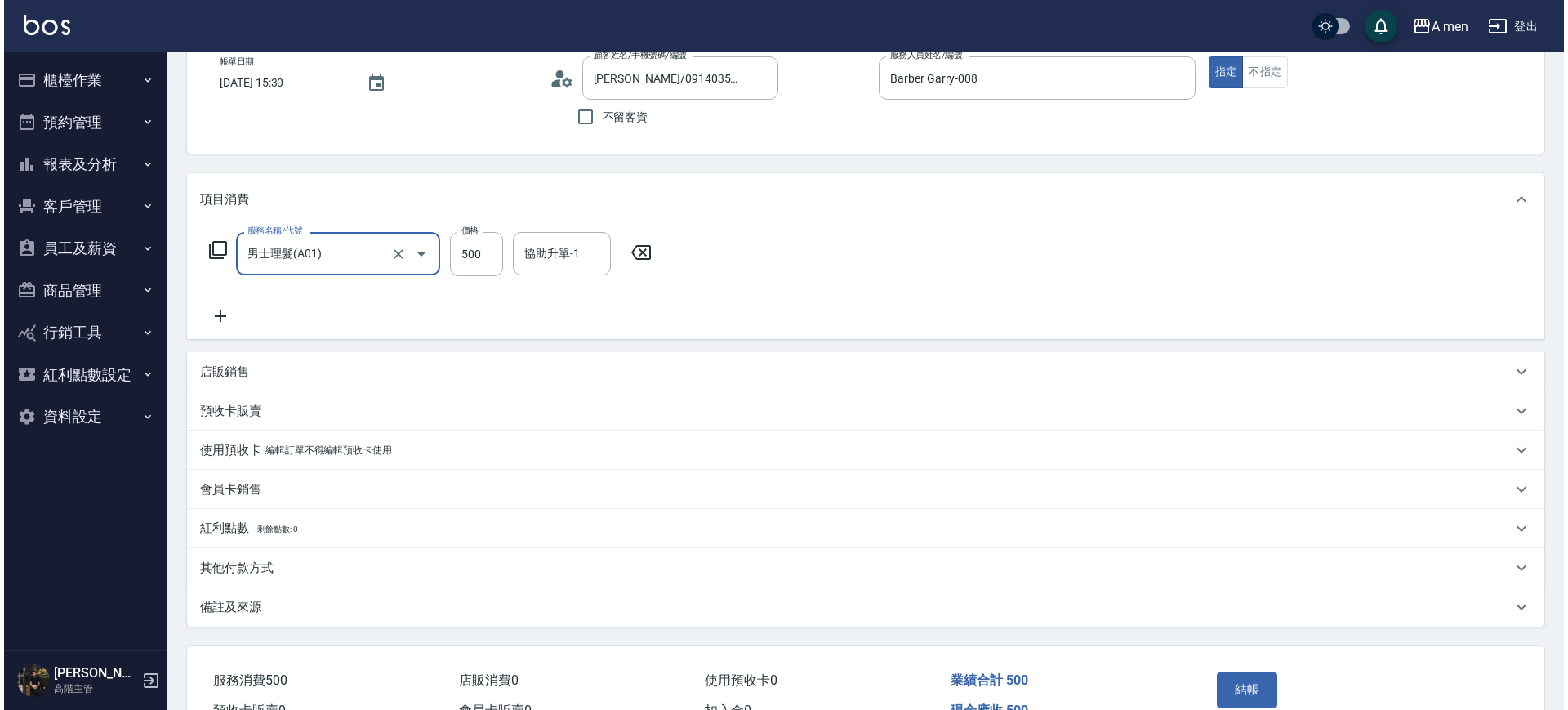
scroll to position [102, 0]
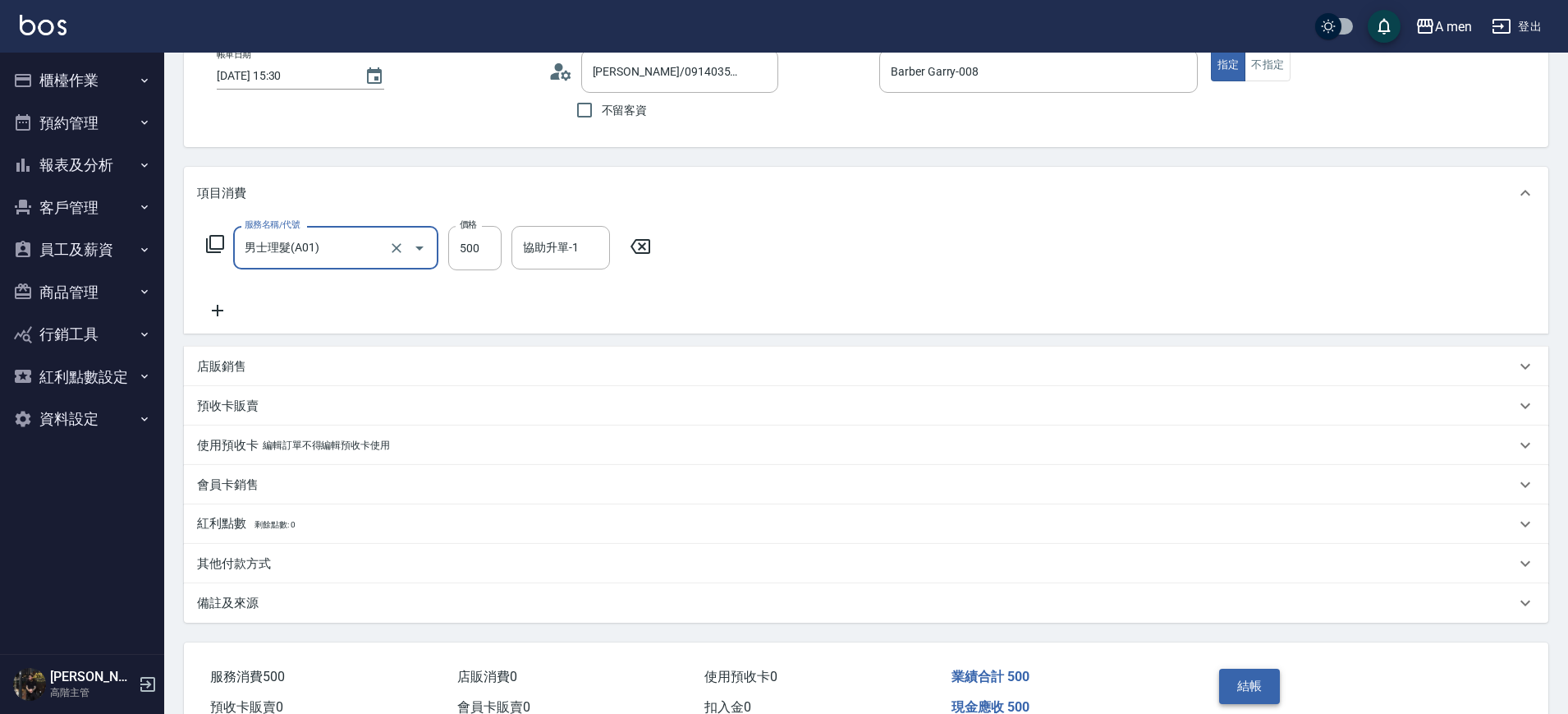
click at [1236, 689] on button "結帳" at bounding box center [1249, 686] width 62 height 35
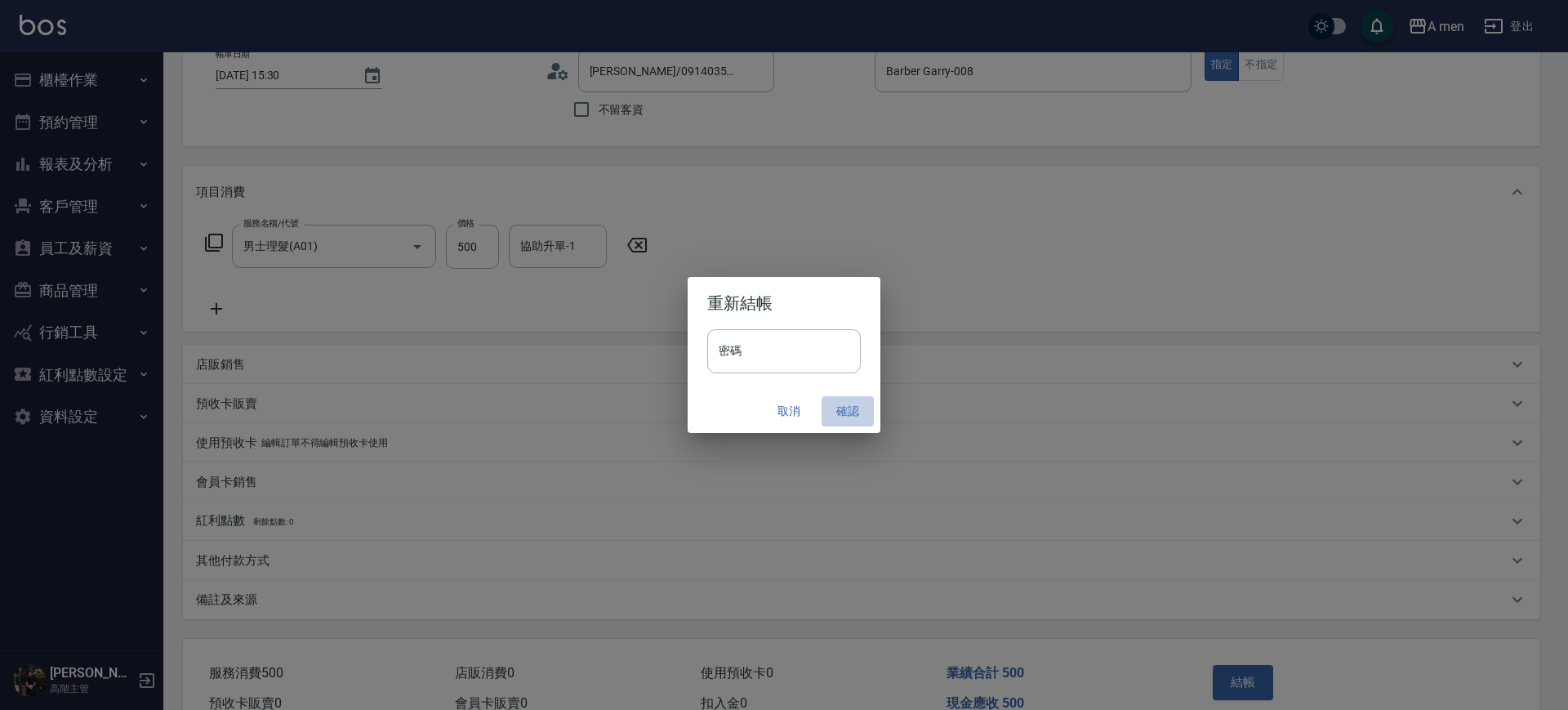
click at [853, 418] on button "確認" at bounding box center [848, 411] width 52 height 30
